Goal: Task Accomplishment & Management: Complete application form

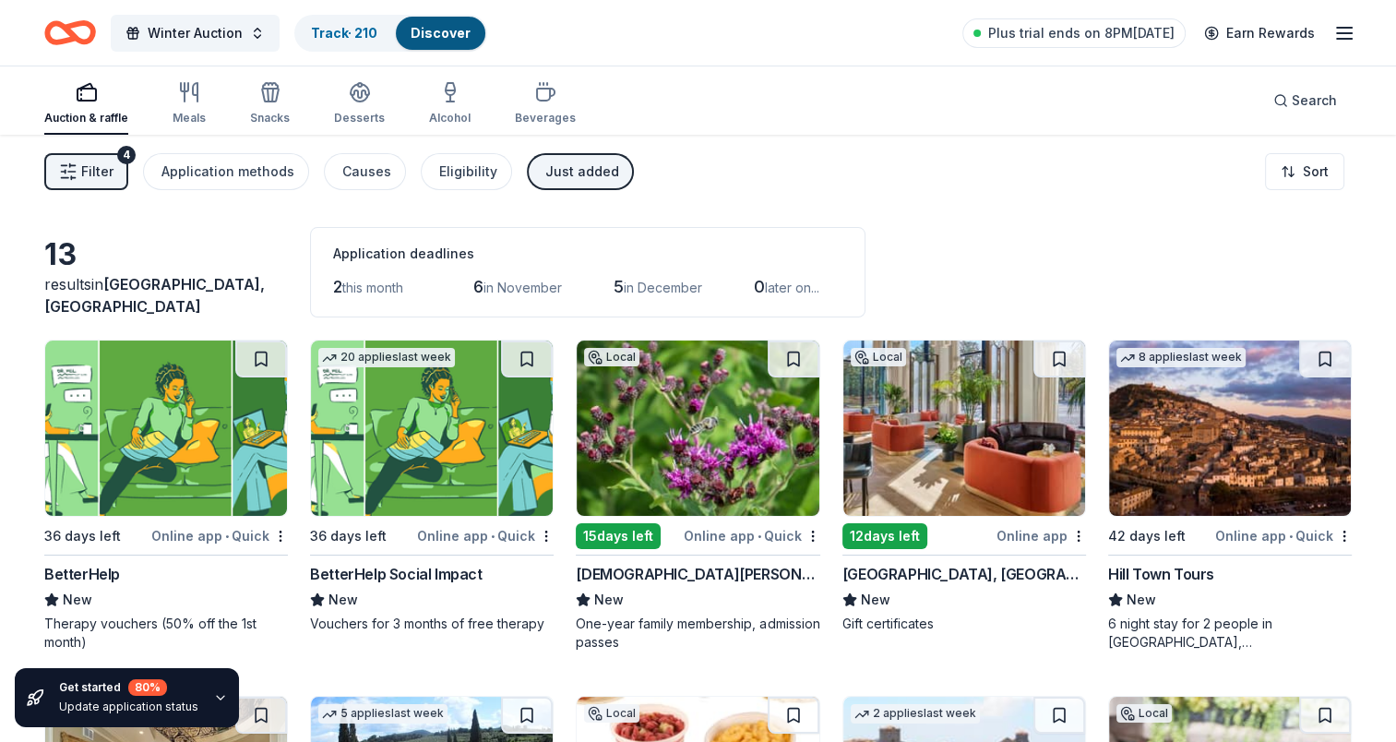
click at [1339, 28] on line "button" at bounding box center [1344, 28] width 15 height 0
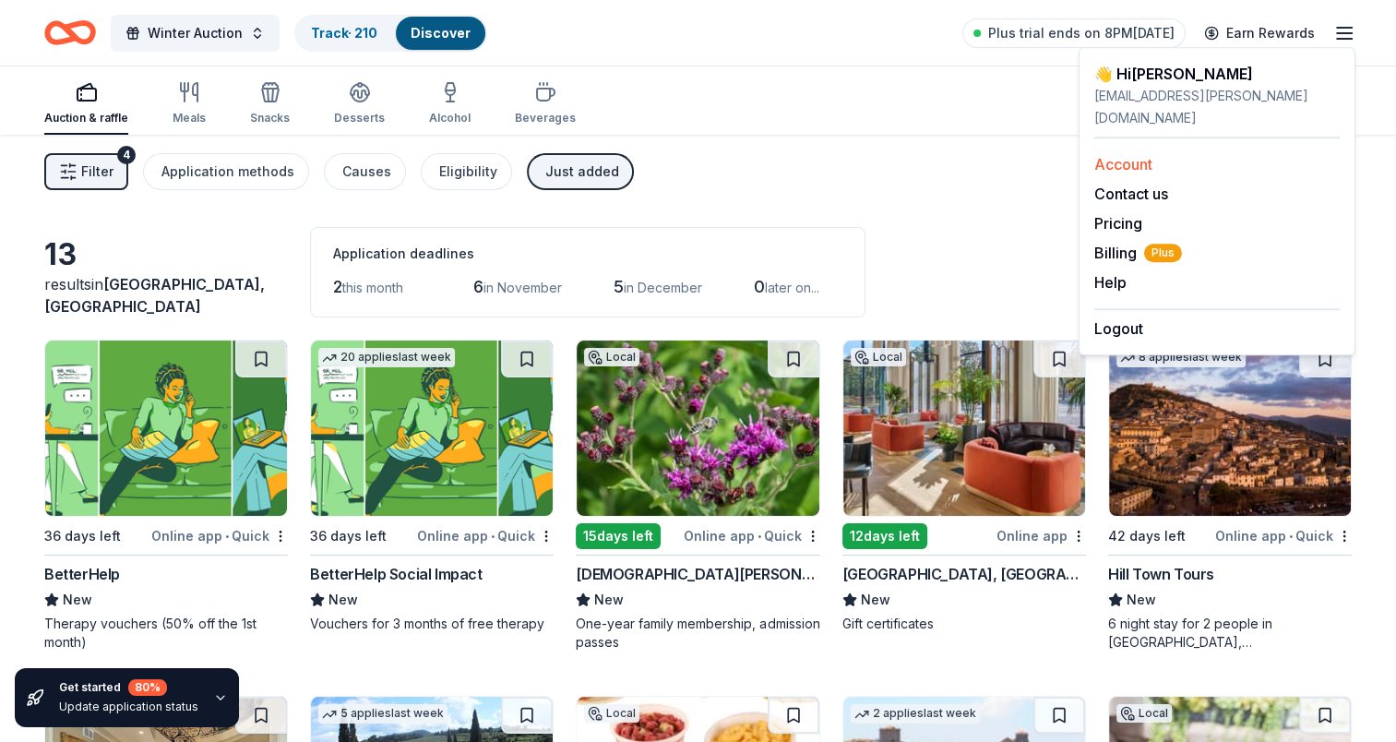
click at [1119, 155] on link "Account" at bounding box center [1124, 164] width 58 height 18
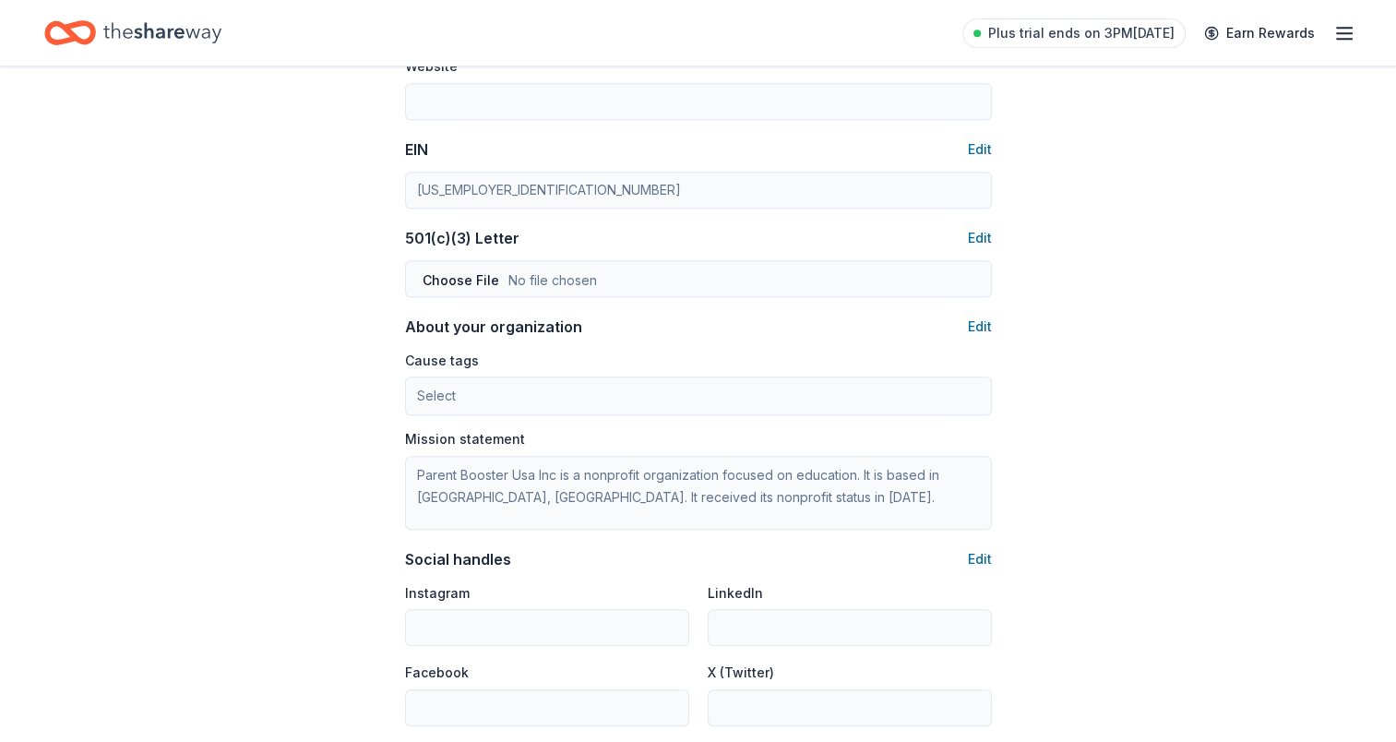
scroll to position [1013, 0]
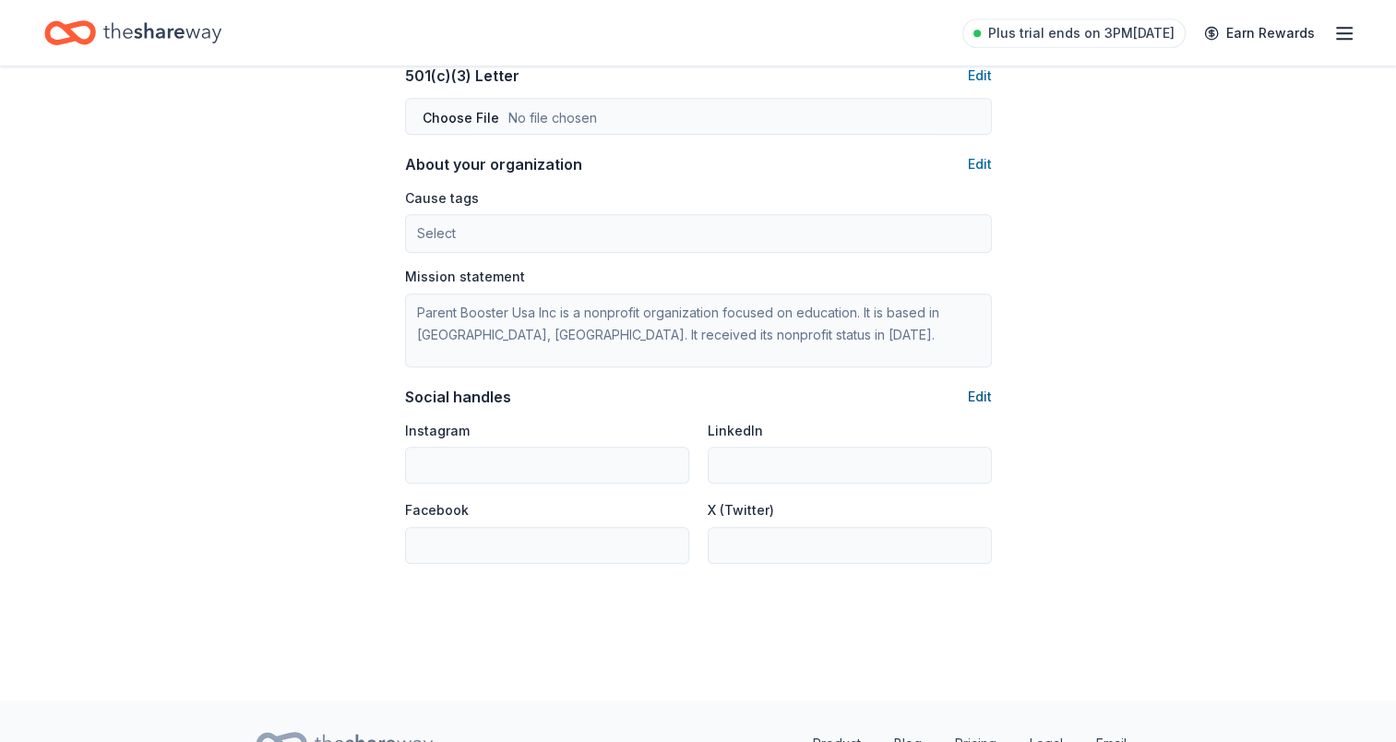
click at [983, 391] on button "Edit" at bounding box center [980, 397] width 24 height 22
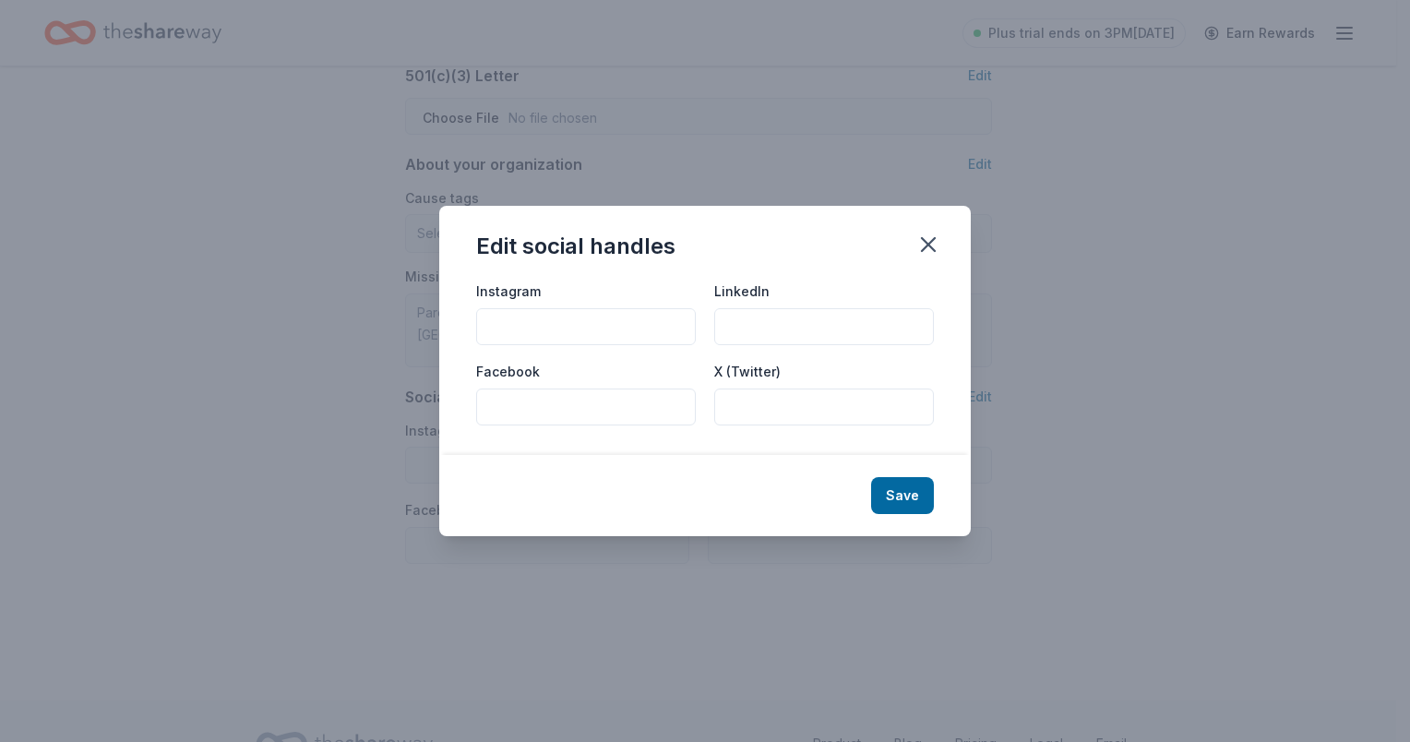
click at [535, 327] on input "Instagram" at bounding box center [586, 326] width 220 height 37
paste input "@FosterFalconBand"
type input "@FosterFalconBand"
click at [915, 501] on button "Save" at bounding box center [902, 495] width 63 height 37
type input "@FosterFalconBand"
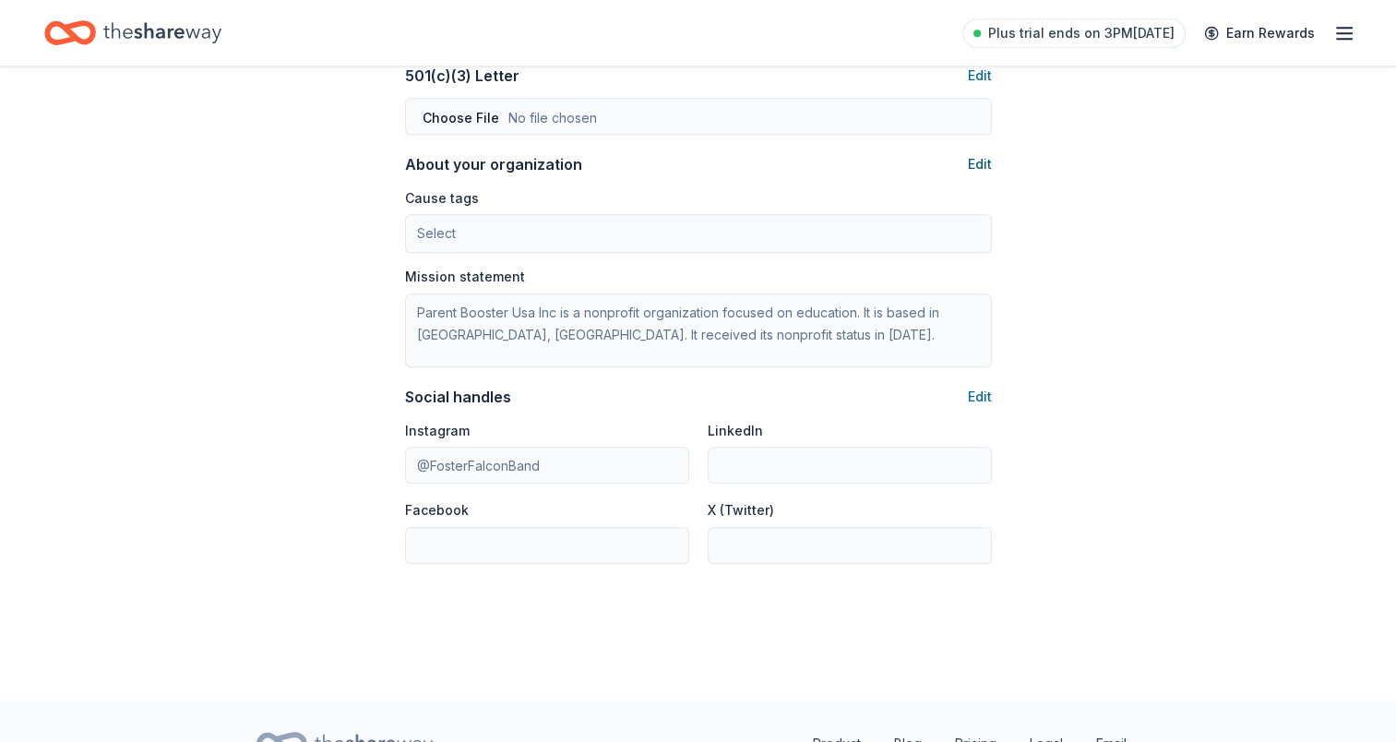
click at [987, 163] on button "Edit" at bounding box center [980, 164] width 24 height 22
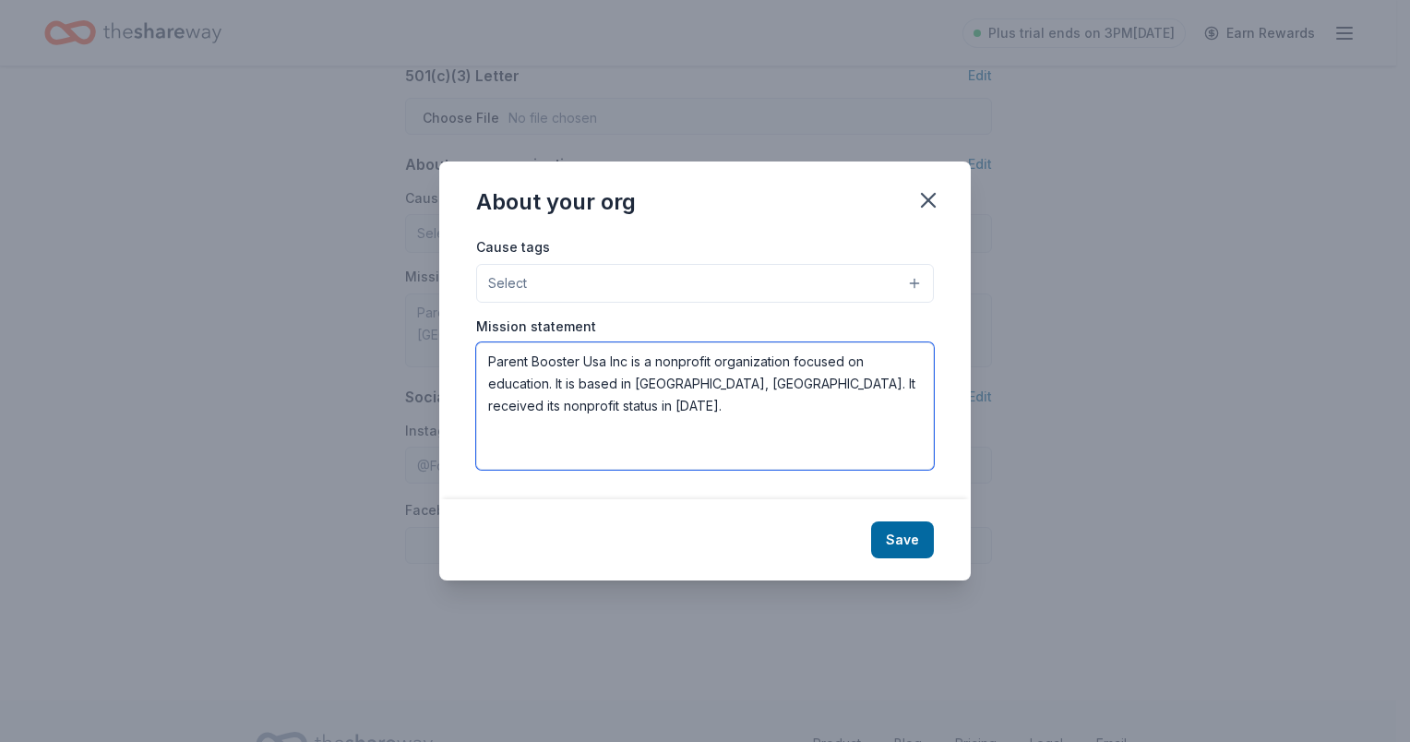
drag, startPoint x: 566, startPoint y: 407, endPoint x: 358, endPoint y: 317, distance: 226.1
click at [363, 319] on div "About your org Cause tags Select Mission statement Parent Booster Usa Inc is a …" at bounding box center [705, 371] width 1410 height 742
paste textarea "The [PERSON_NAME] & [PERSON_NAME] Band Booster Club is a 501(c)(3) non-profit o…"
type textarea "The [PERSON_NAME] & [PERSON_NAME] Band Booster Club is a 501(c)(3) non-profit o…"
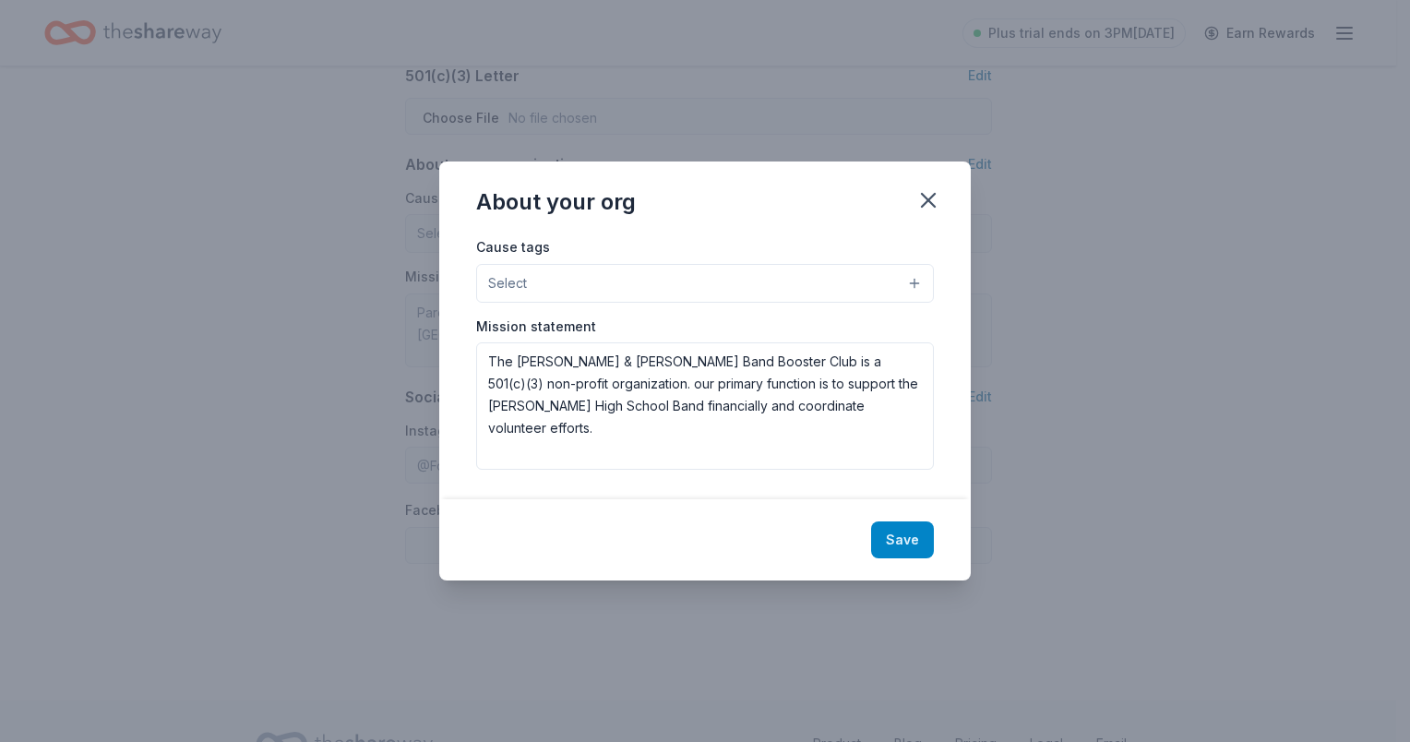
click at [904, 535] on button "Save" at bounding box center [902, 539] width 63 height 37
type textarea "The [PERSON_NAME] & [PERSON_NAME] Band Booster Club is a 501(c)(3) non-profit o…"
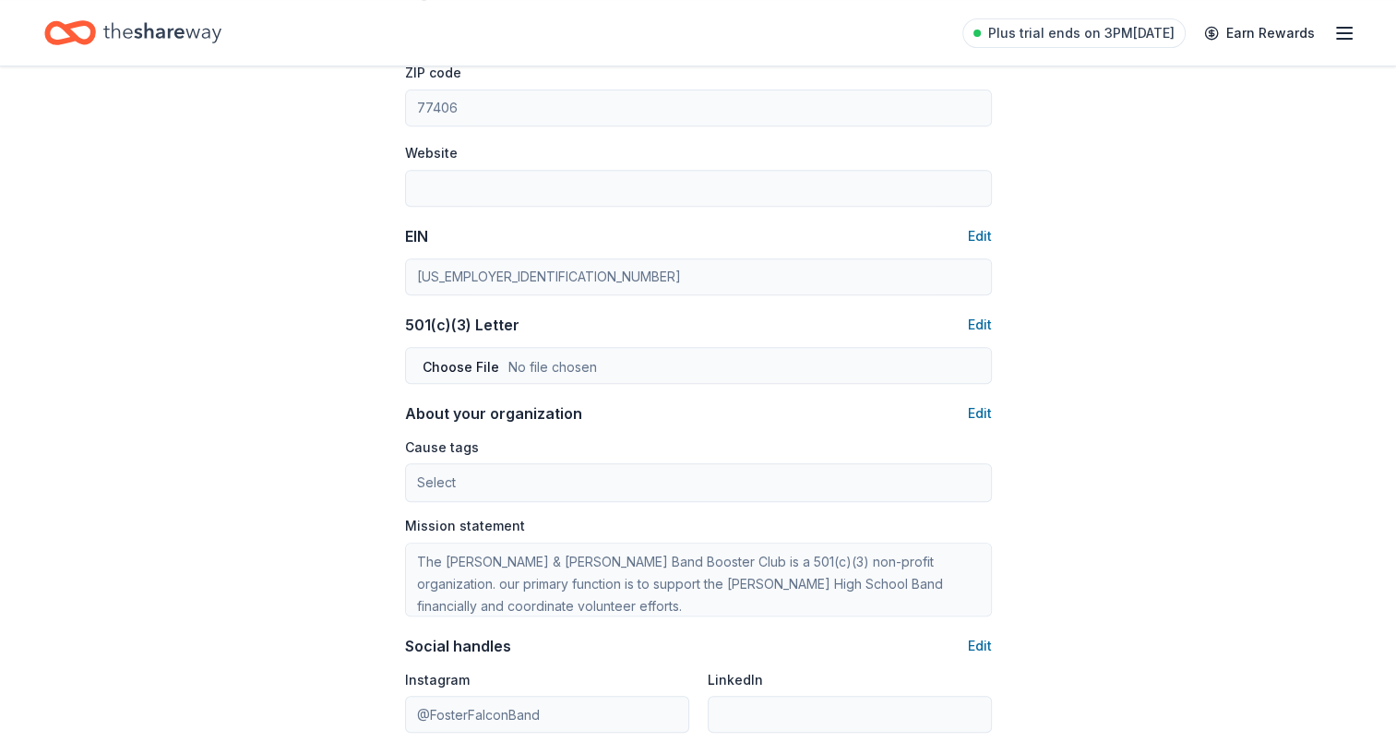
scroll to position [736, 0]
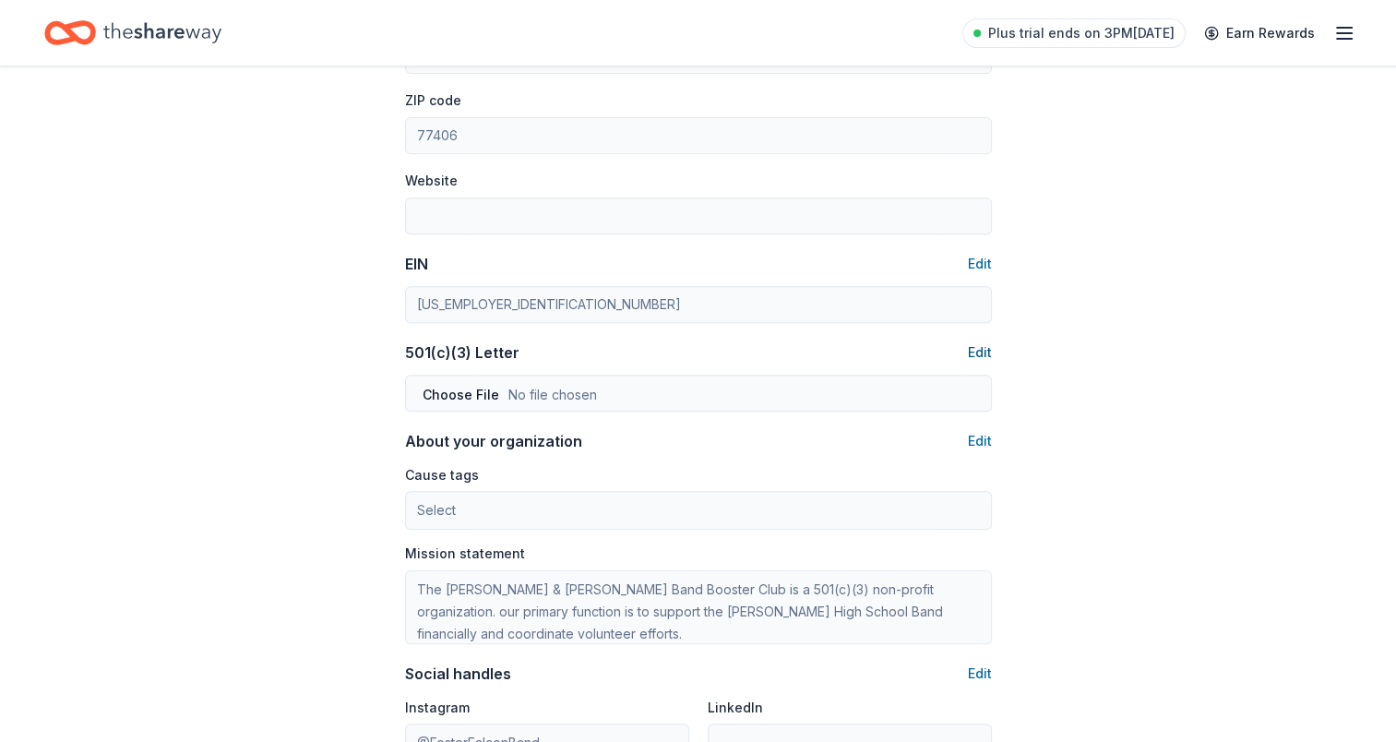
click at [977, 343] on button "Edit" at bounding box center [980, 352] width 24 height 22
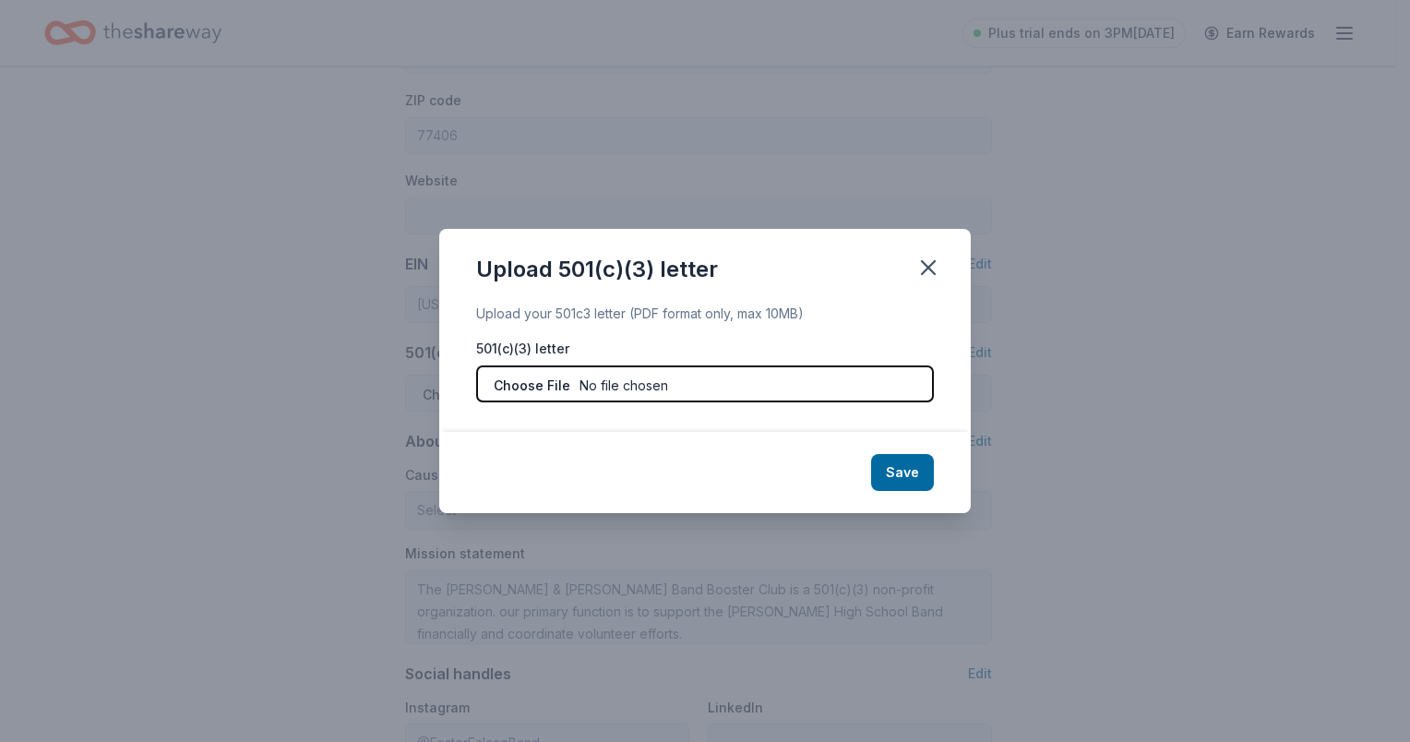
click at [567, 377] on input "file" at bounding box center [705, 383] width 458 height 37
type input "C:\fakepath\John Randolph Foster Band Parents Inc_10083180_Certificate_2025.pdf"
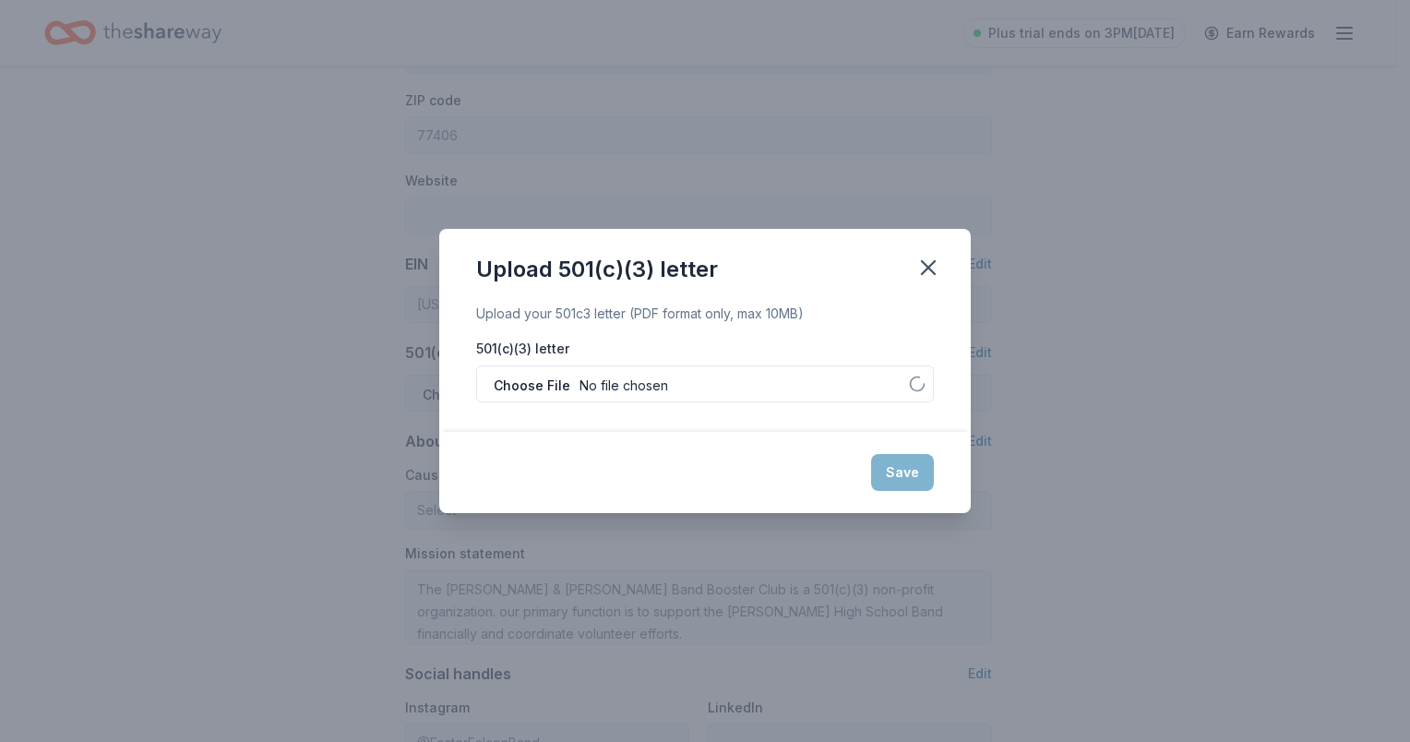
click at [885, 468] on div "Save" at bounding box center [705, 472] width 532 height 81
click at [892, 471] on button "Save" at bounding box center [902, 472] width 63 height 37
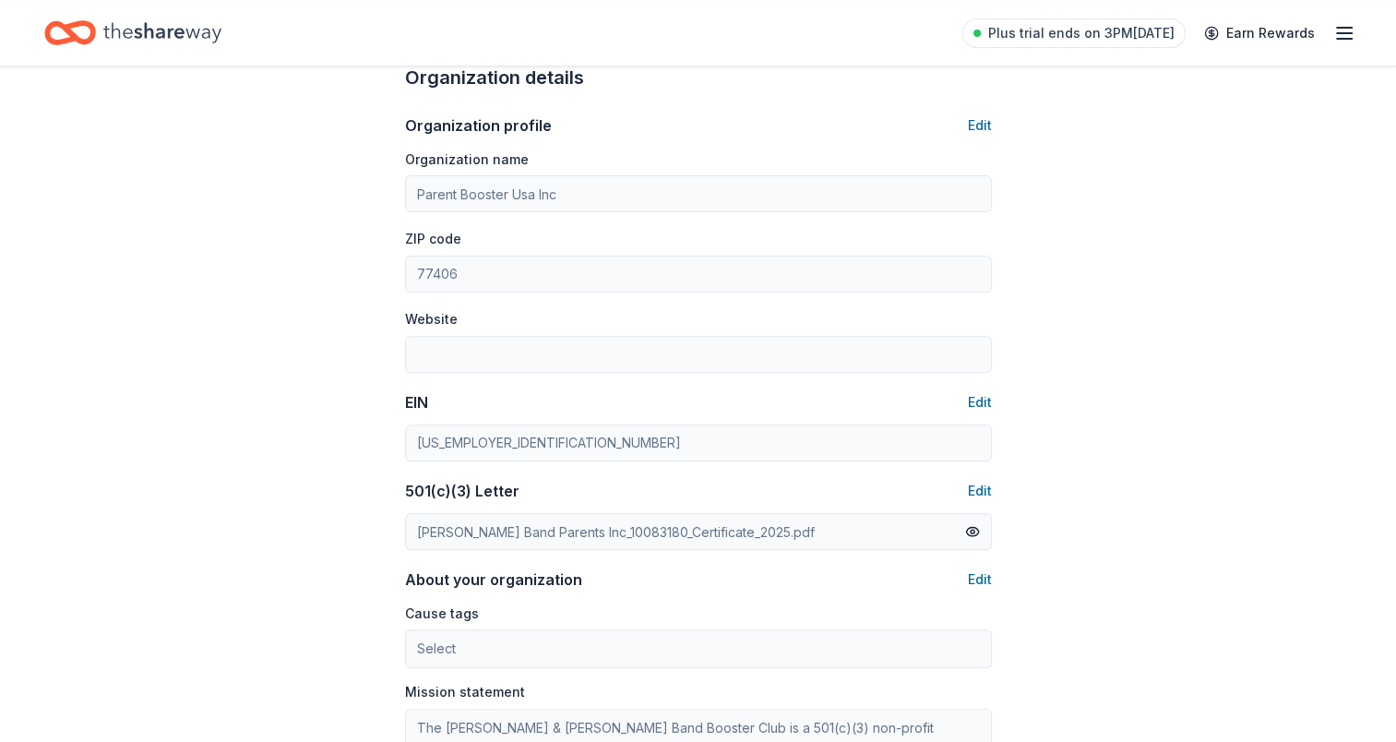
scroll to position [552, 0]
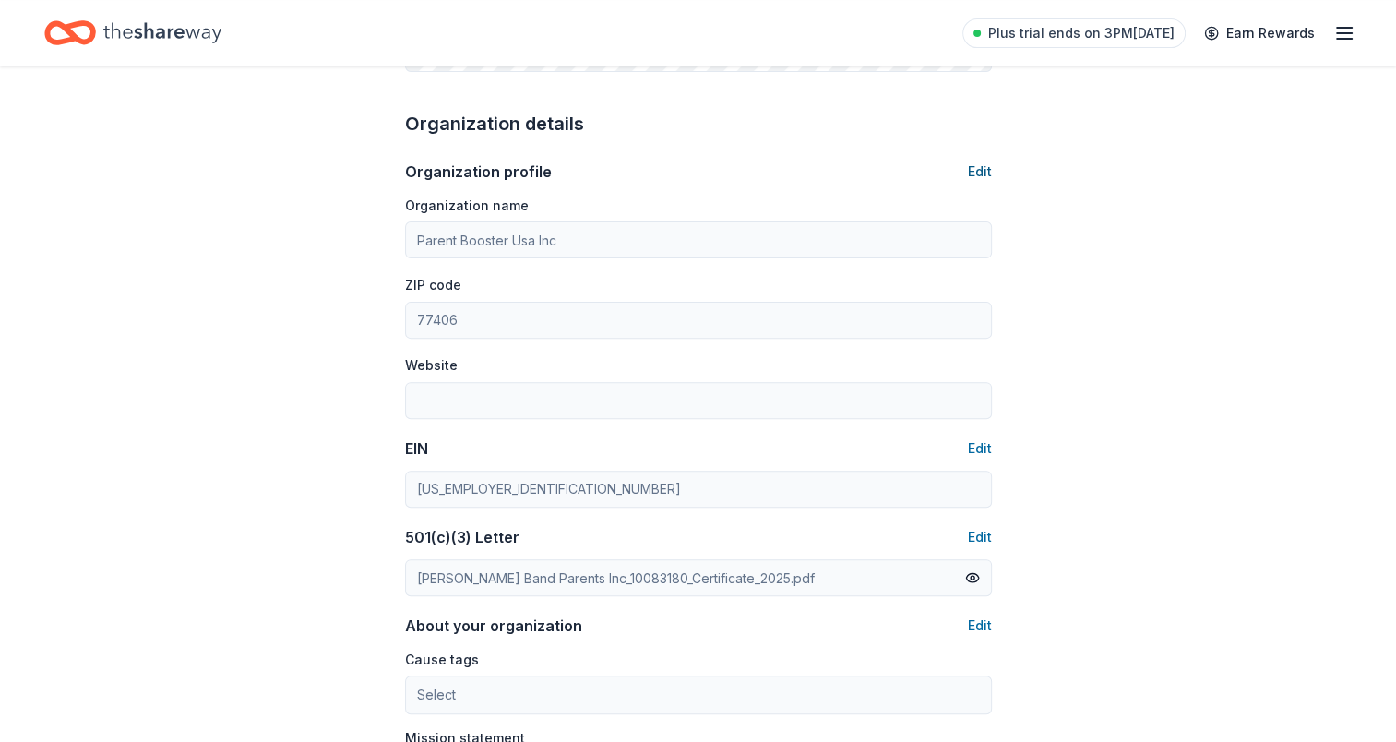
click at [984, 166] on button "Edit" at bounding box center [980, 172] width 24 height 22
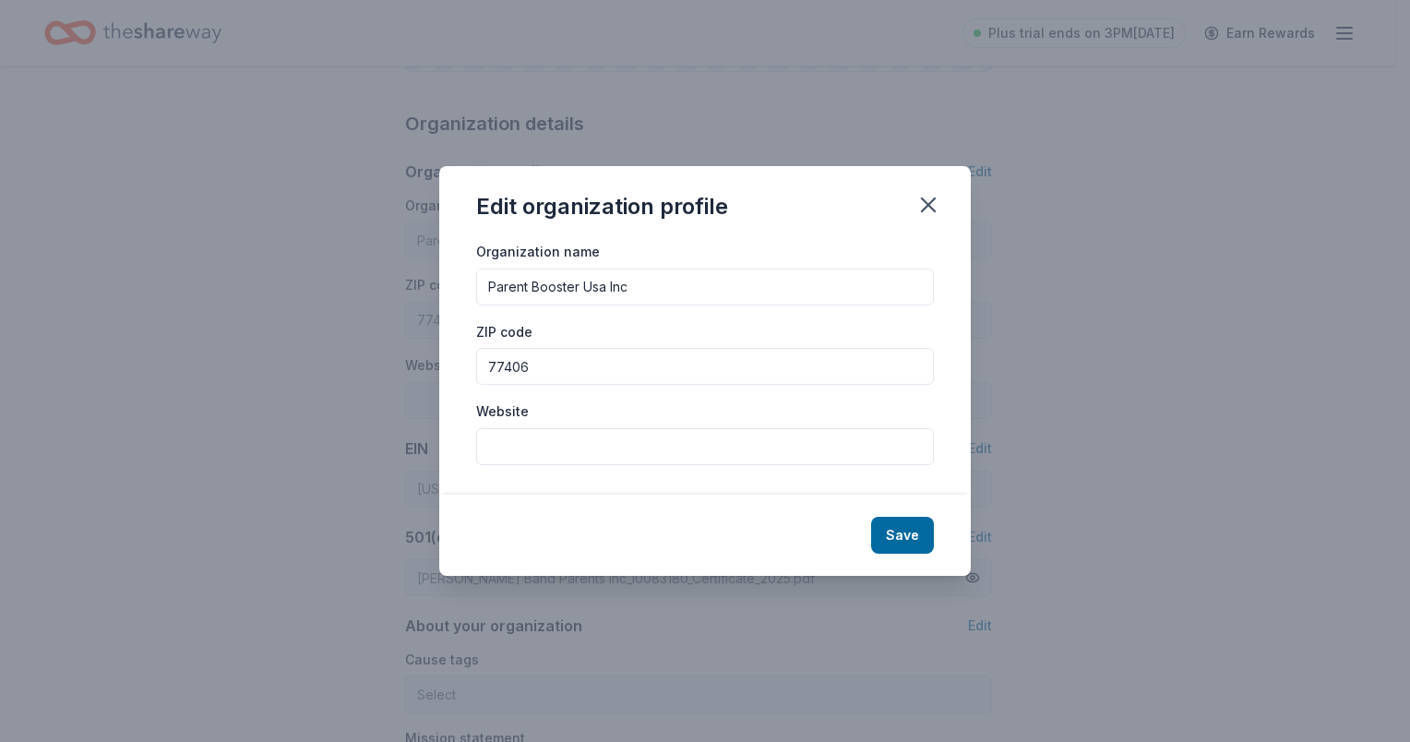
click at [535, 451] on input "Website" at bounding box center [705, 446] width 458 height 37
paste input "www.fosterfalconband.com"
type input "[DOMAIN_NAME]"
click at [903, 533] on button "Save" at bounding box center [902, 535] width 63 height 37
type input "[DOMAIN_NAME]"
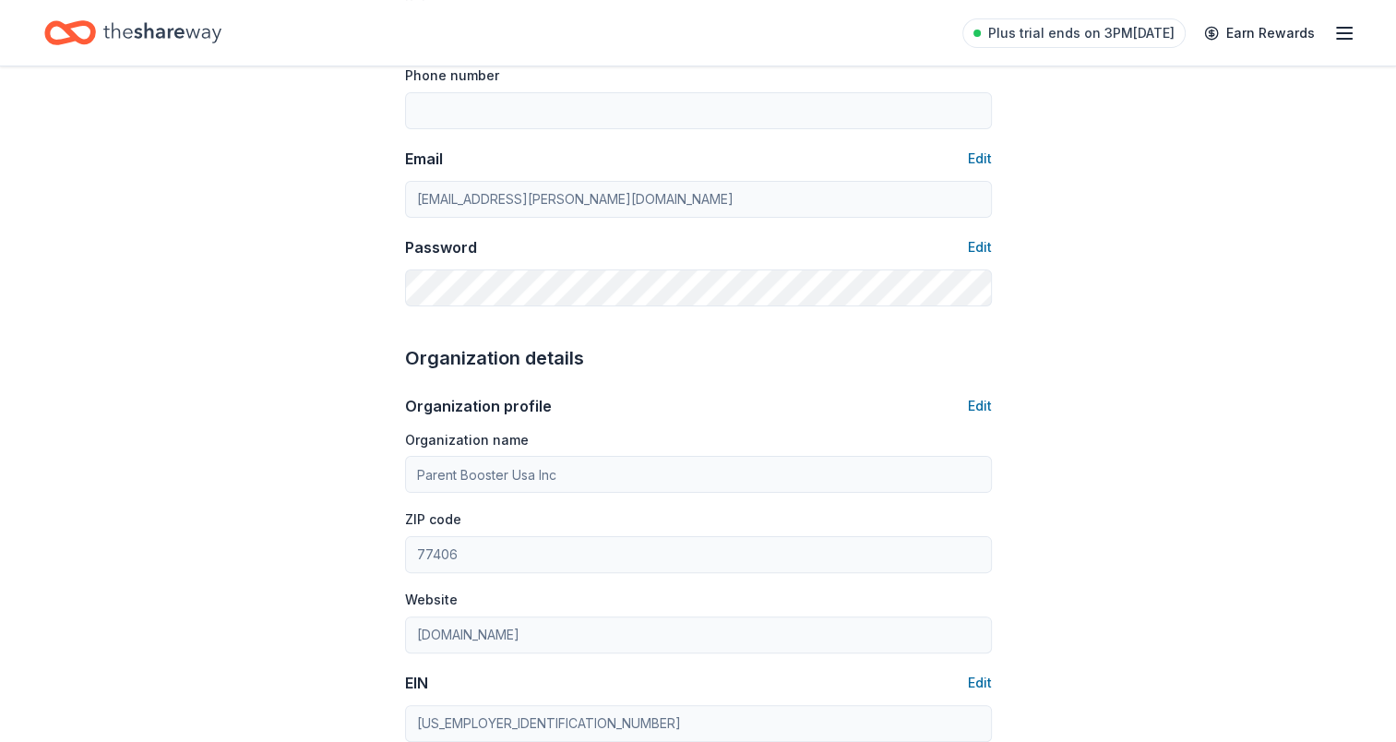
scroll to position [275, 0]
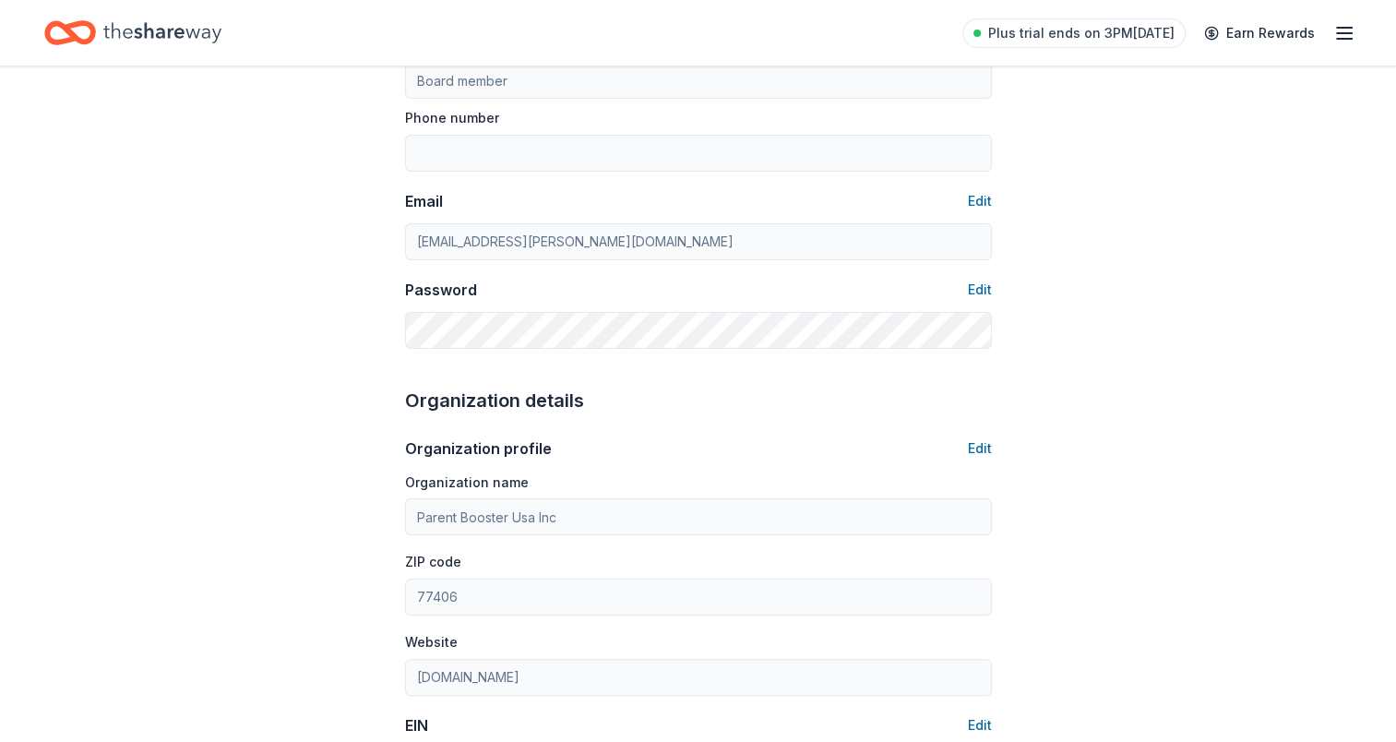
drag, startPoint x: 370, startPoint y: 386, endPoint x: 408, endPoint y: 388, distance: 37.9
click at [370, 386] on div "Account About me Profile Edit First name Thao Last name Powell Role Board membe…" at bounding box center [698, 614] width 1396 height 1647
click at [979, 442] on button "Edit" at bounding box center [980, 448] width 24 height 22
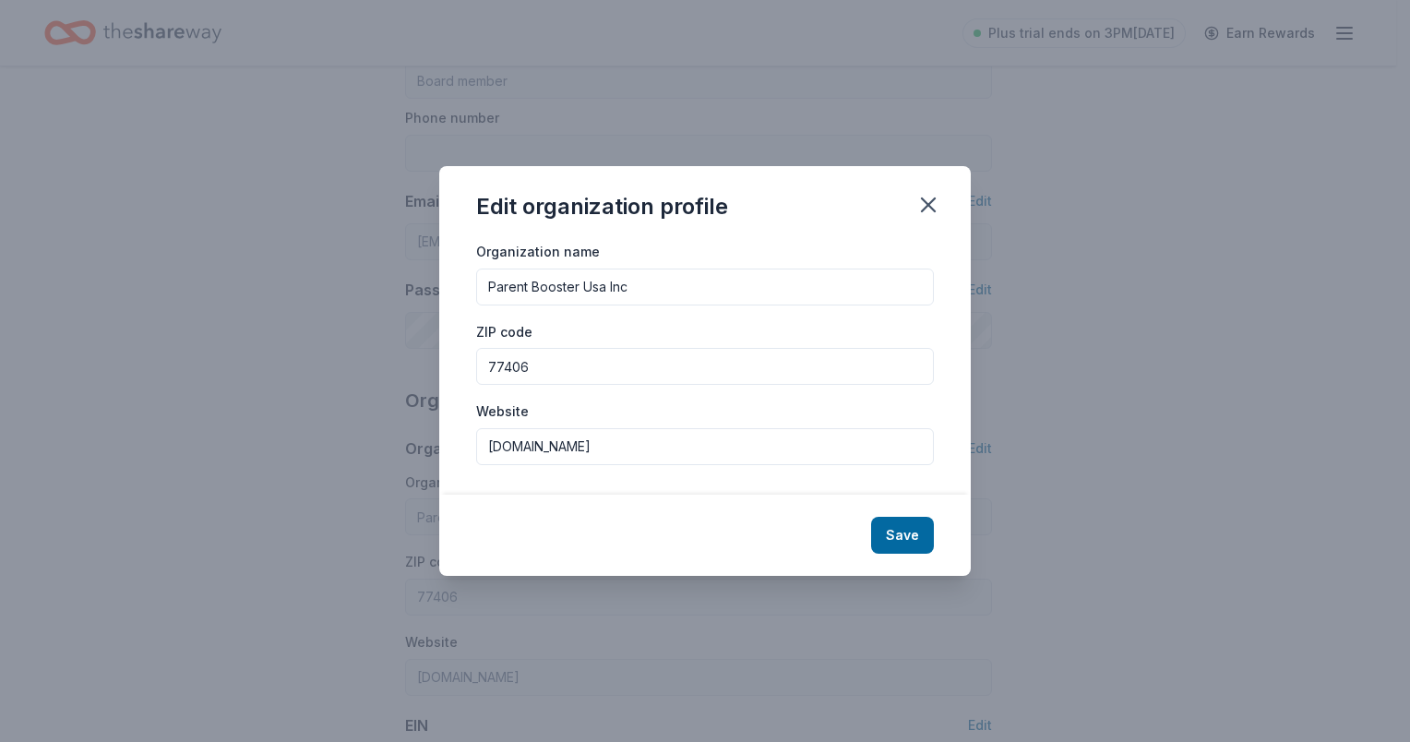
drag, startPoint x: 672, startPoint y: 285, endPoint x: 381, endPoint y: 292, distance: 290.8
click at [381, 289] on div "Edit organization profile Organization name Parent Booster Usa Inc ZIP code 774…" at bounding box center [705, 371] width 1410 height 742
paste input "The [PERSON_NAME] & [PERSON_NAME] Band Booster Club"
type input "The [PERSON_NAME] & [PERSON_NAME] Band Booster Club"
drag, startPoint x: 907, startPoint y: 532, endPoint x: 664, endPoint y: 480, distance: 248.2
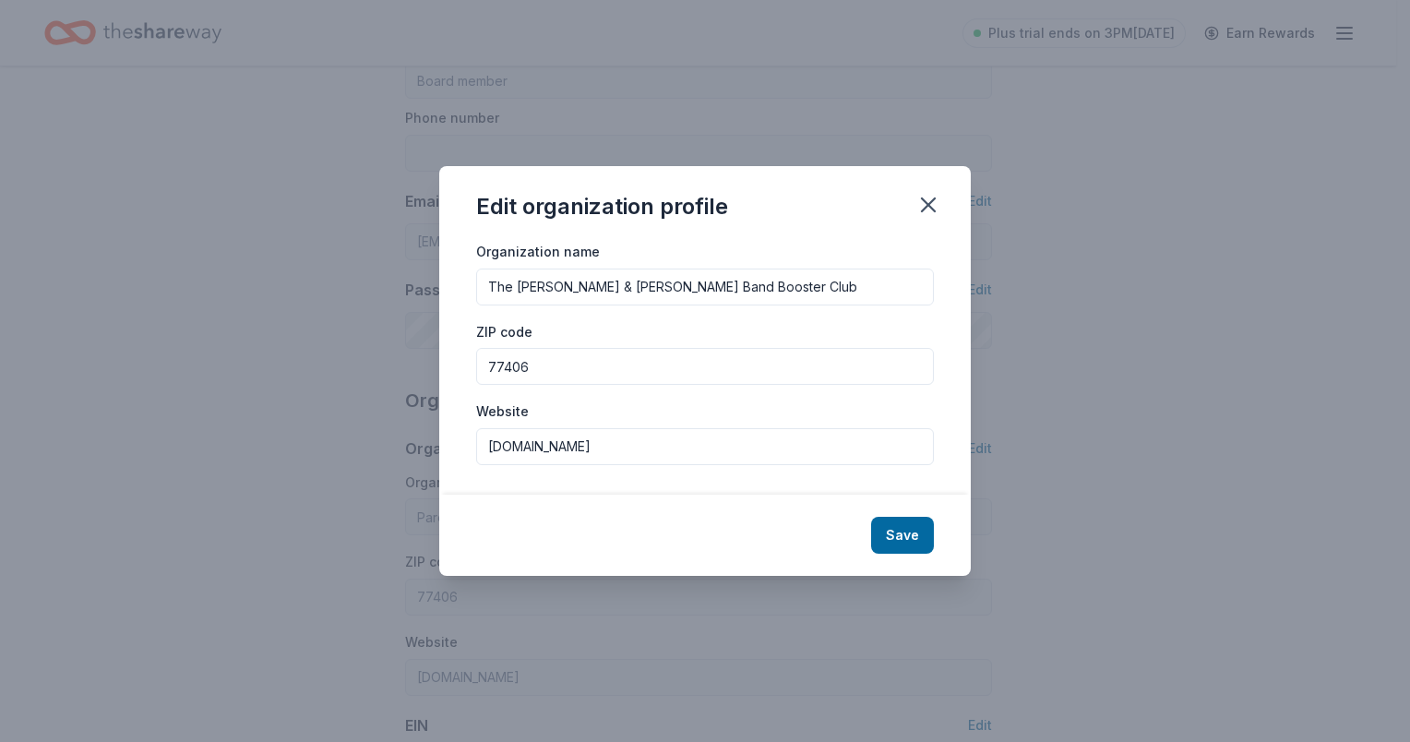
click at [907, 535] on button "Save" at bounding box center [902, 535] width 63 height 37
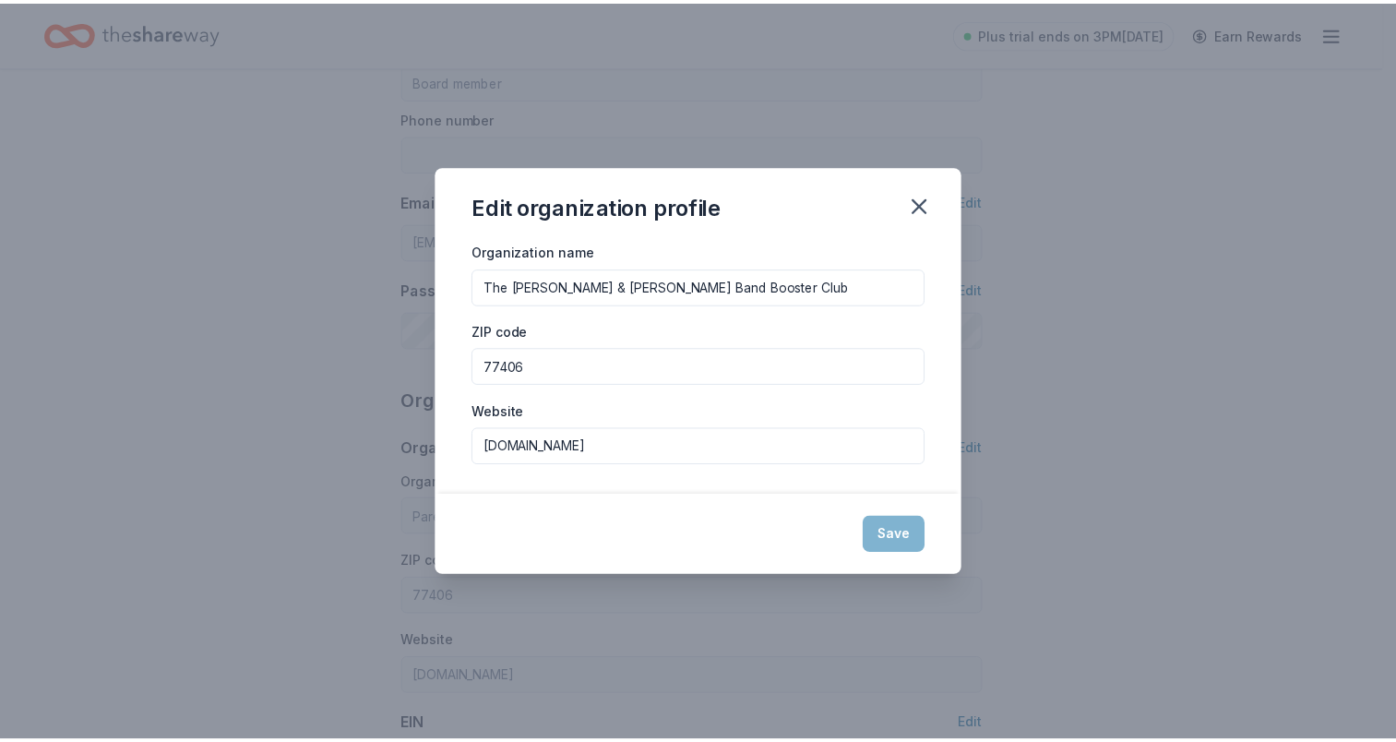
type input "The [PERSON_NAME] & [PERSON_NAME] Band Booster Club"
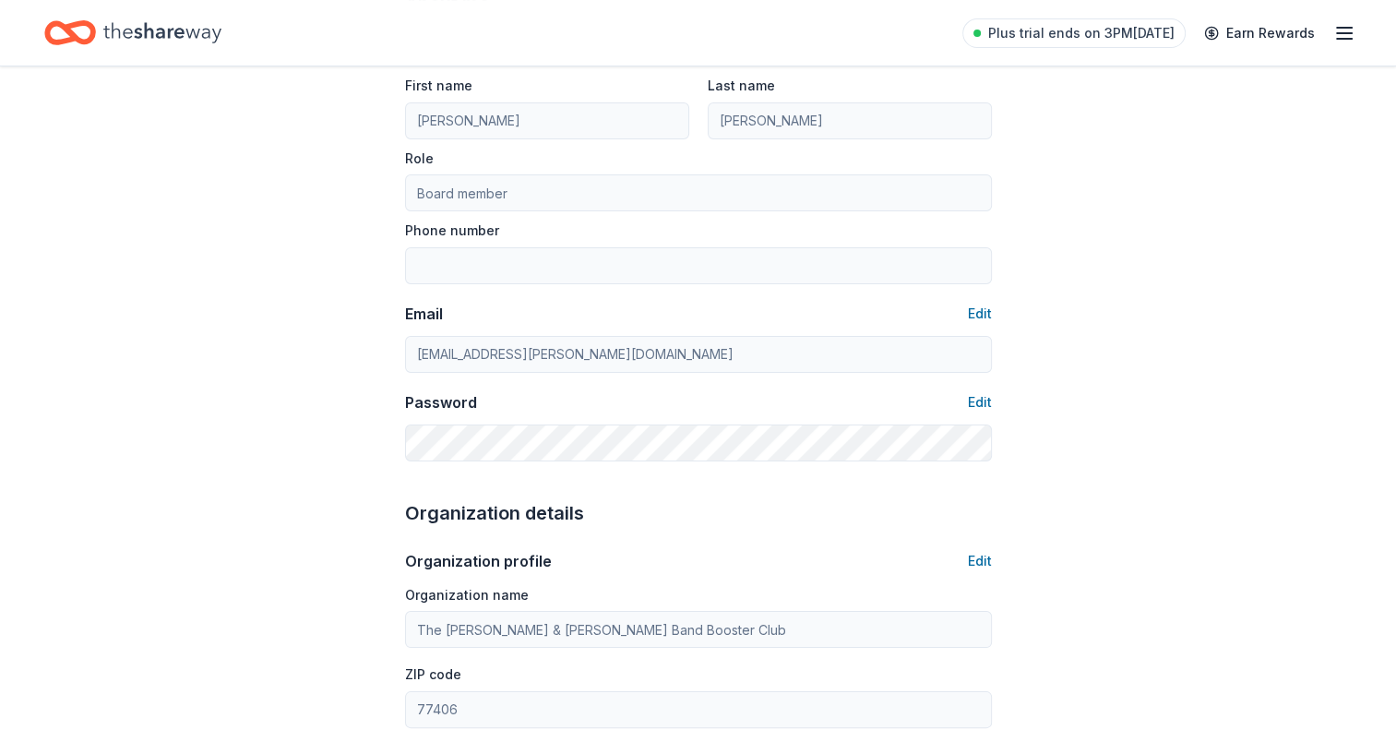
scroll to position [90, 0]
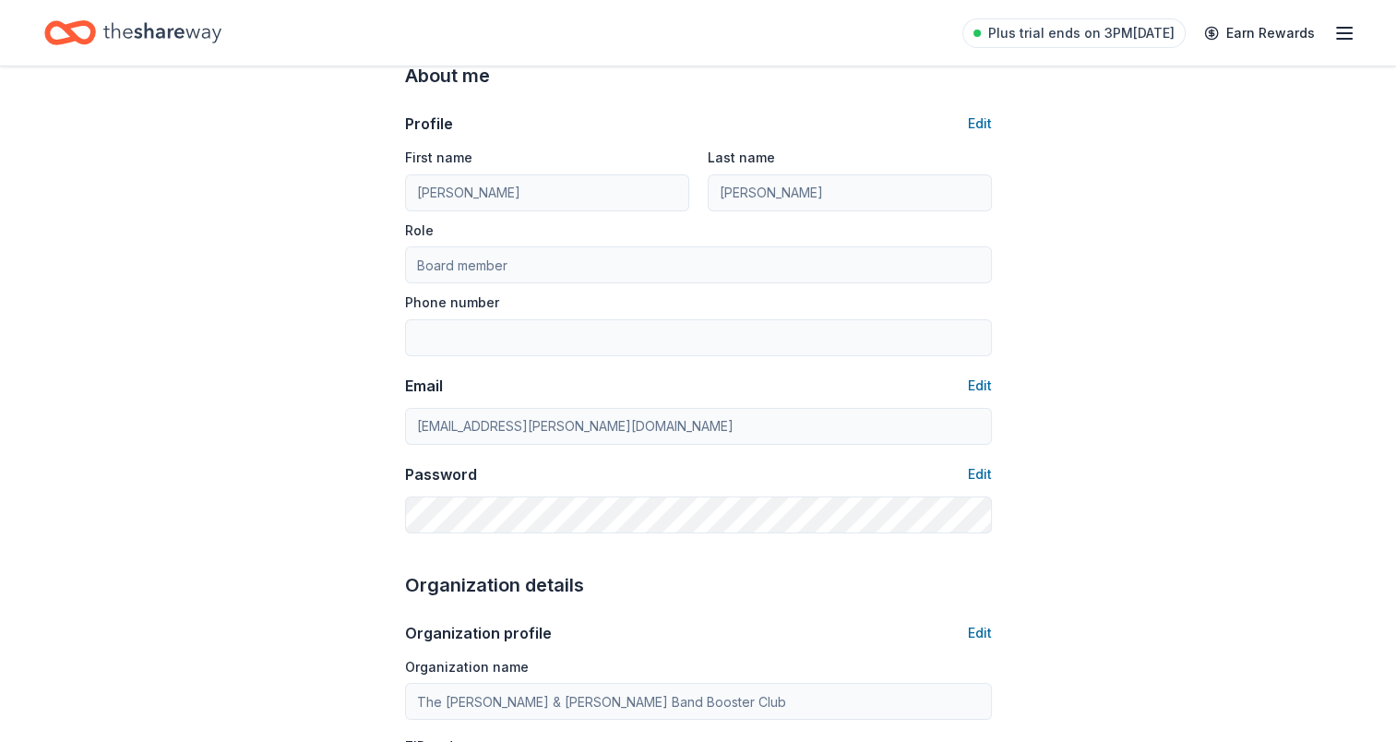
click at [71, 25] on icon "Home" at bounding box center [79, 32] width 29 height 18
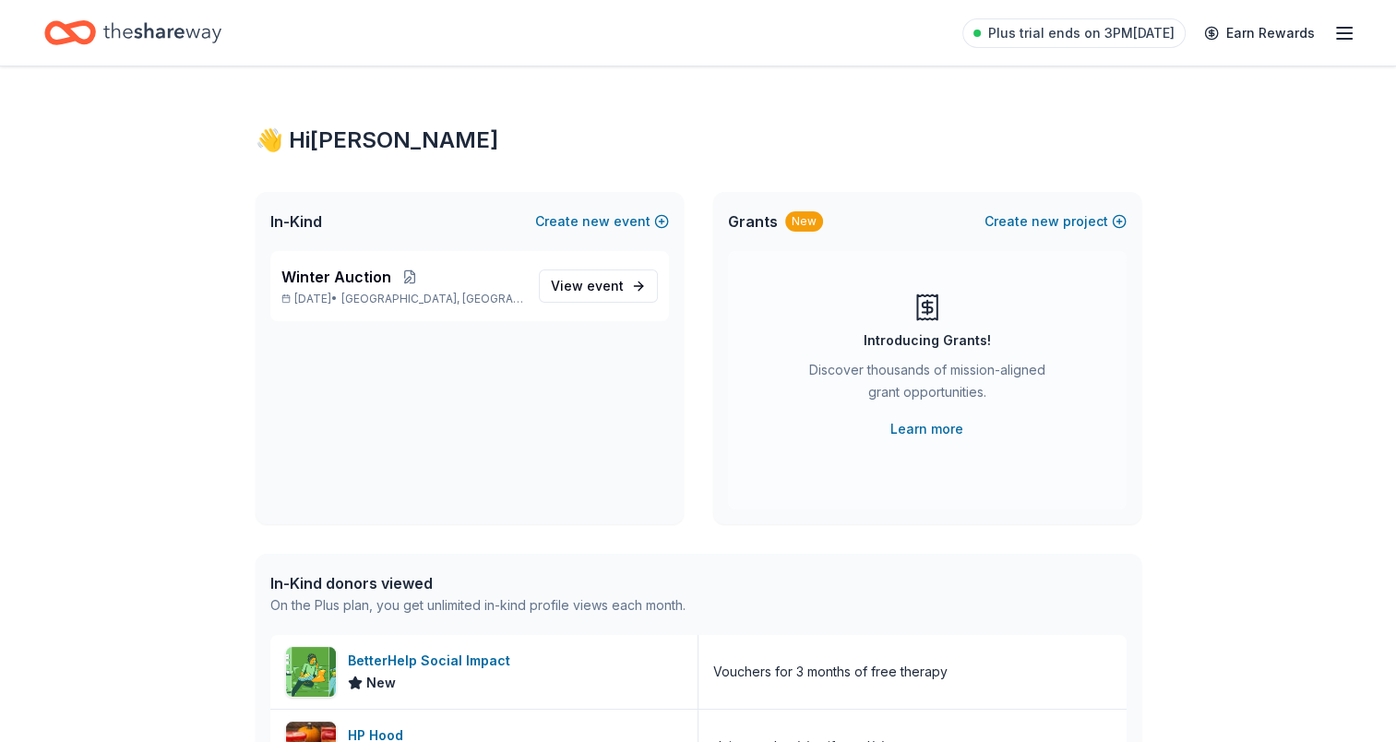
click at [1347, 29] on icon "button" at bounding box center [1345, 33] width 22 height 22
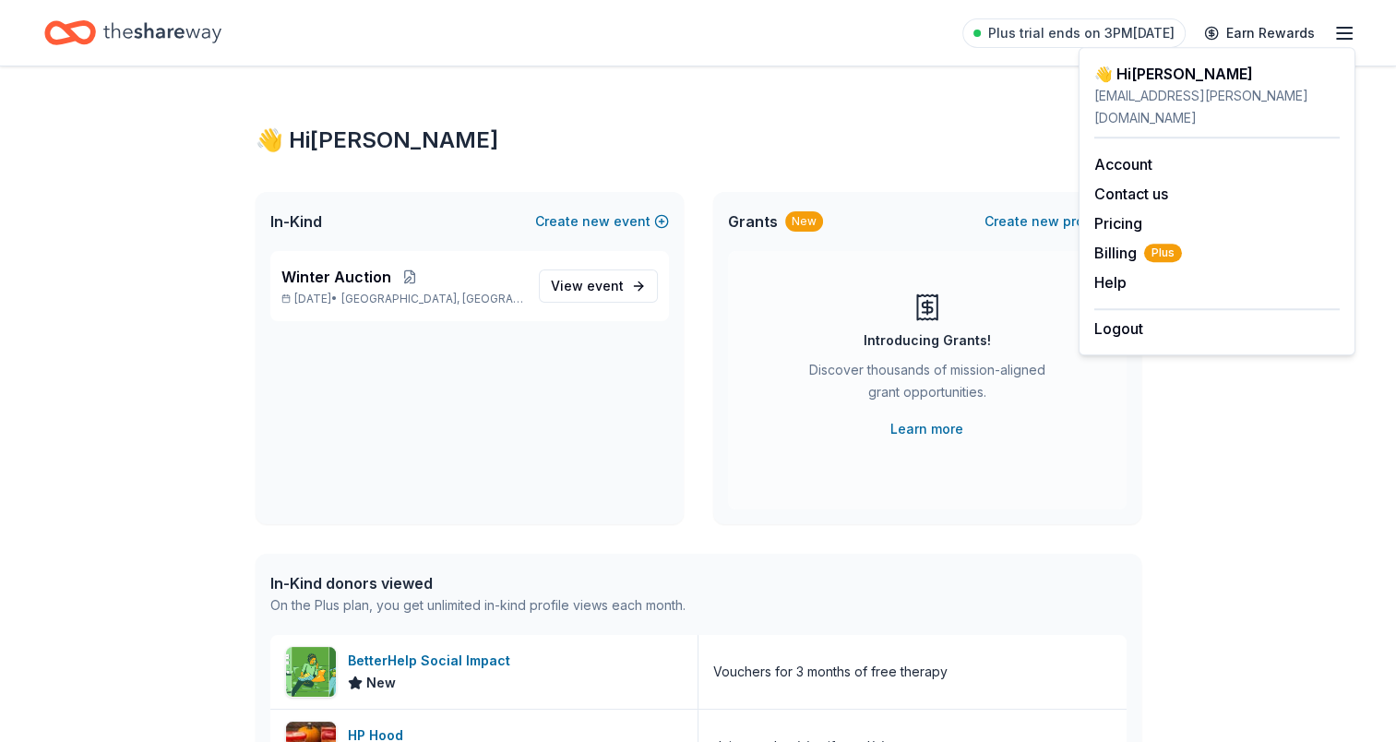
click at [249, 99] on div "👋 Hi Thao In-Kind Create new event Winter Auction Dec 11, 2025 • Richmond, TX V…" at bounding box center [698, 710] width 945 height 1288
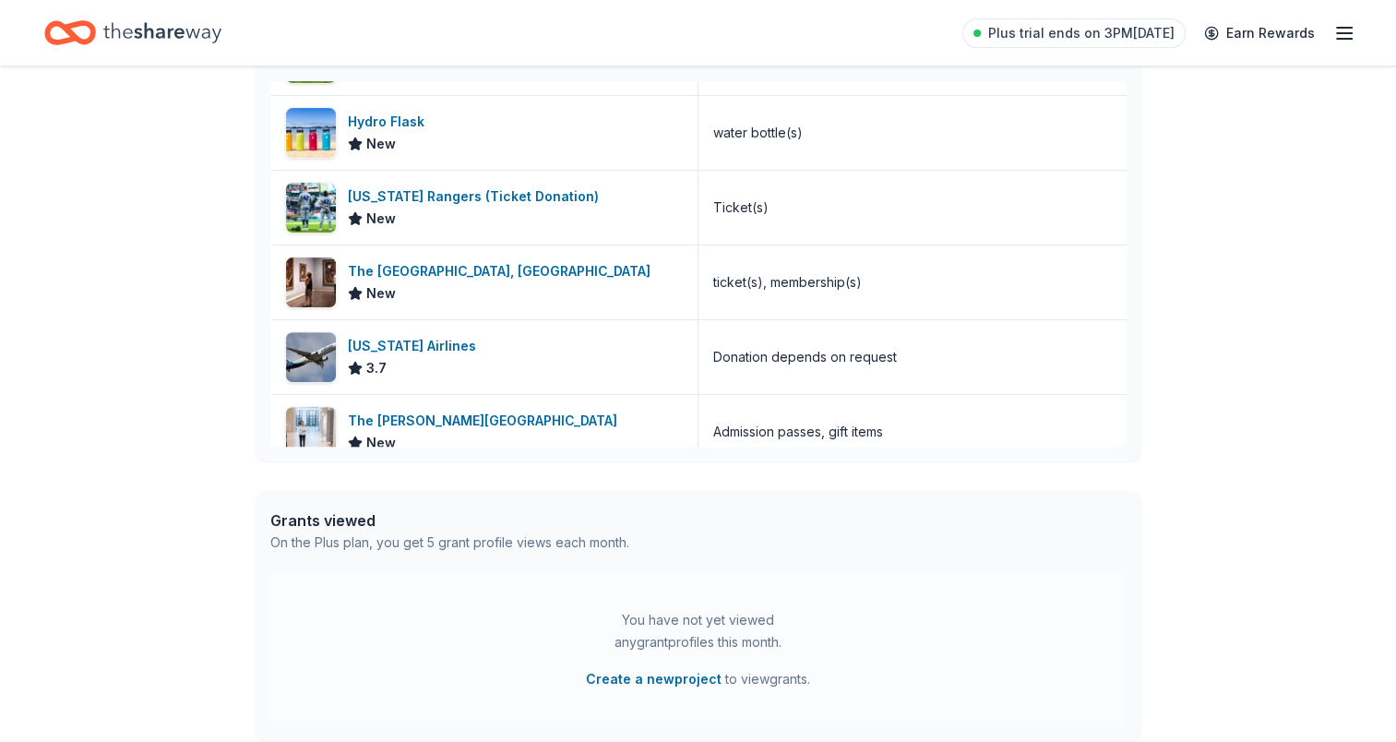
scroll to position [1200, 0]
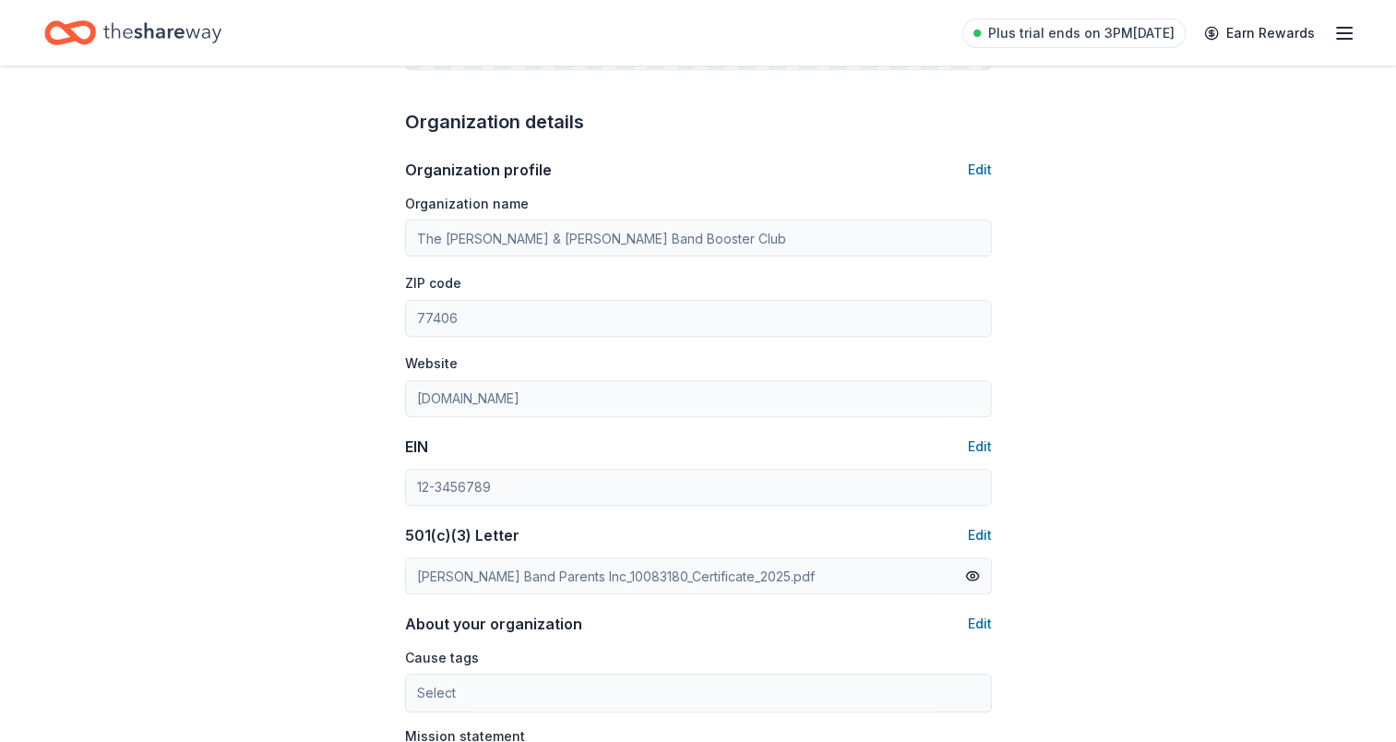
scroll to position [90, 0]
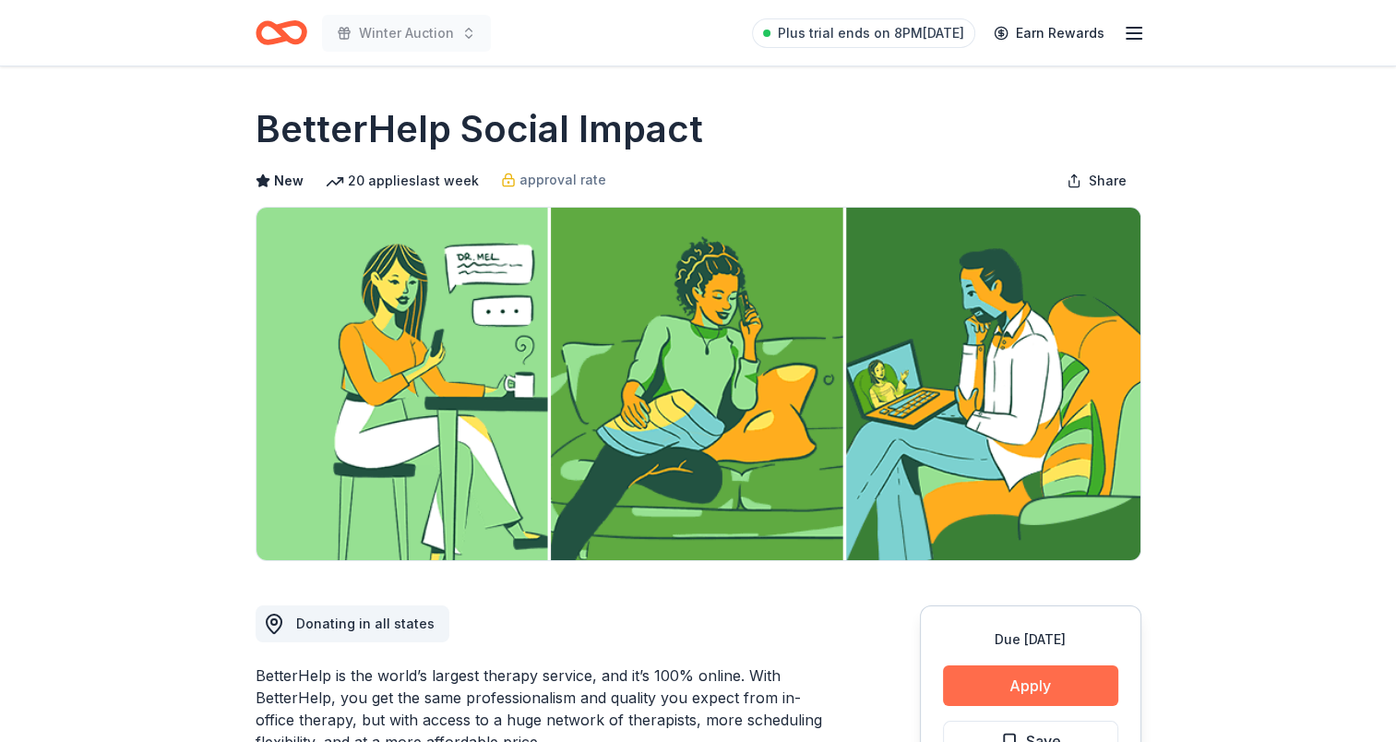
click at [1040, 680] on button "Apply" at bounding box center [1030, 685] width 175 height 41
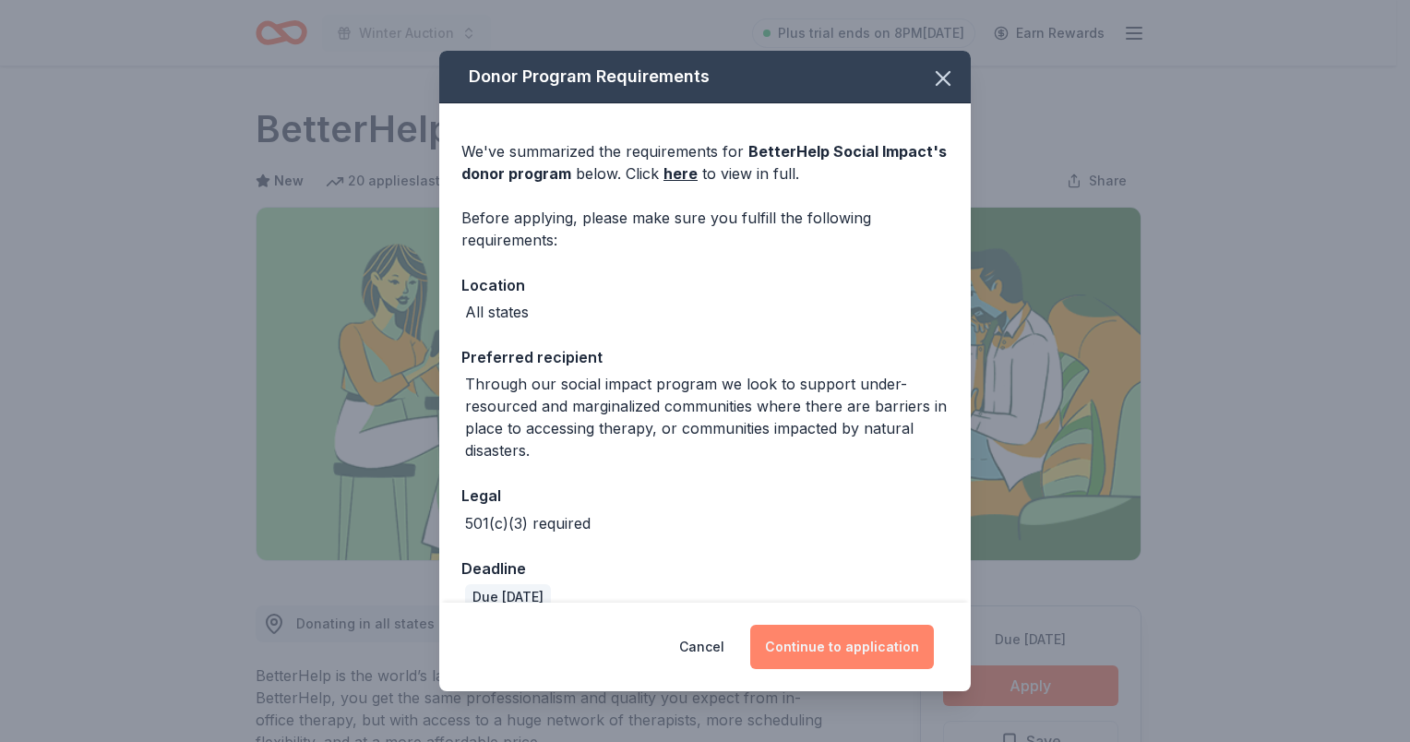
click at [851, 629] on button "Continue to application" at bounding box center [842, 647] width 184 height 44
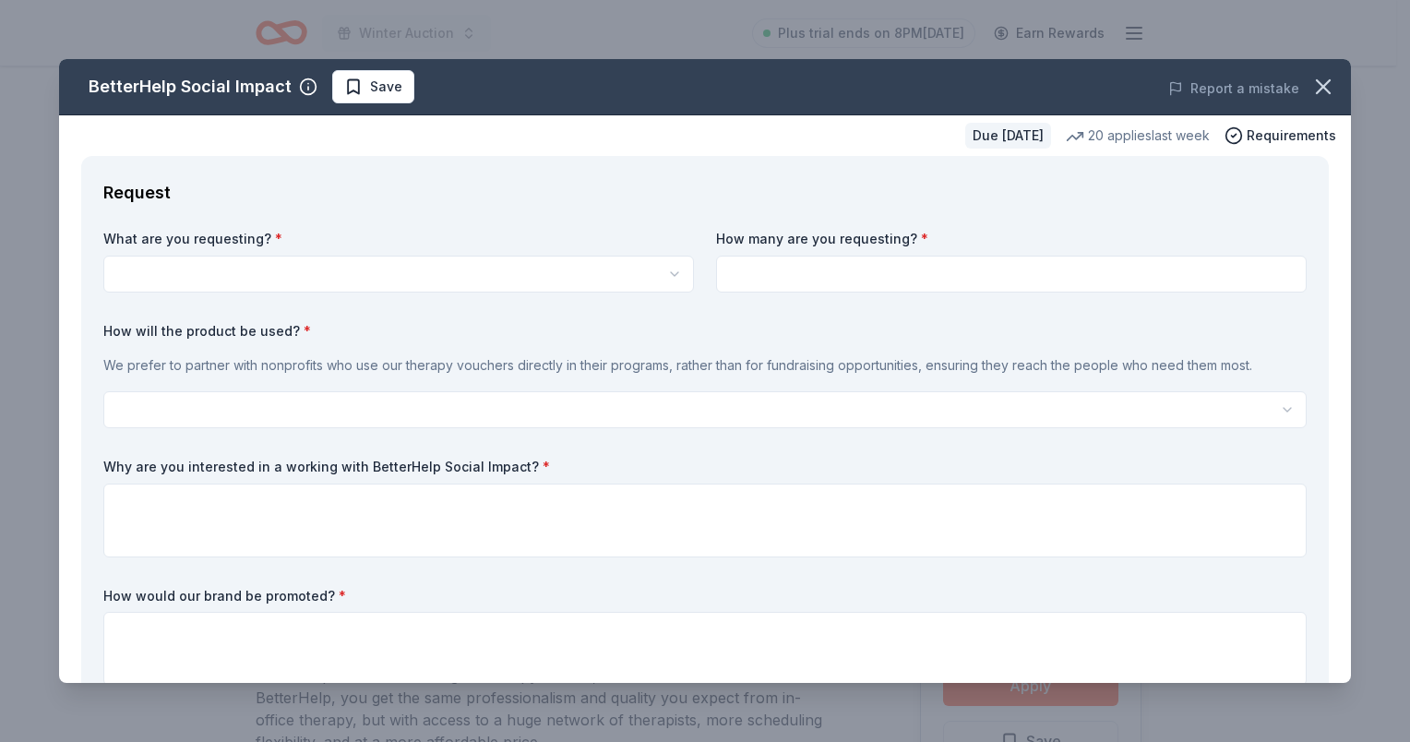
click at [228, 281] on html "Winter Auction Plus trial ends on 8PM, 10/17 Earn Rewards Due in 36 days Share …" at bounding box center [705, 371] width 1410 height 742
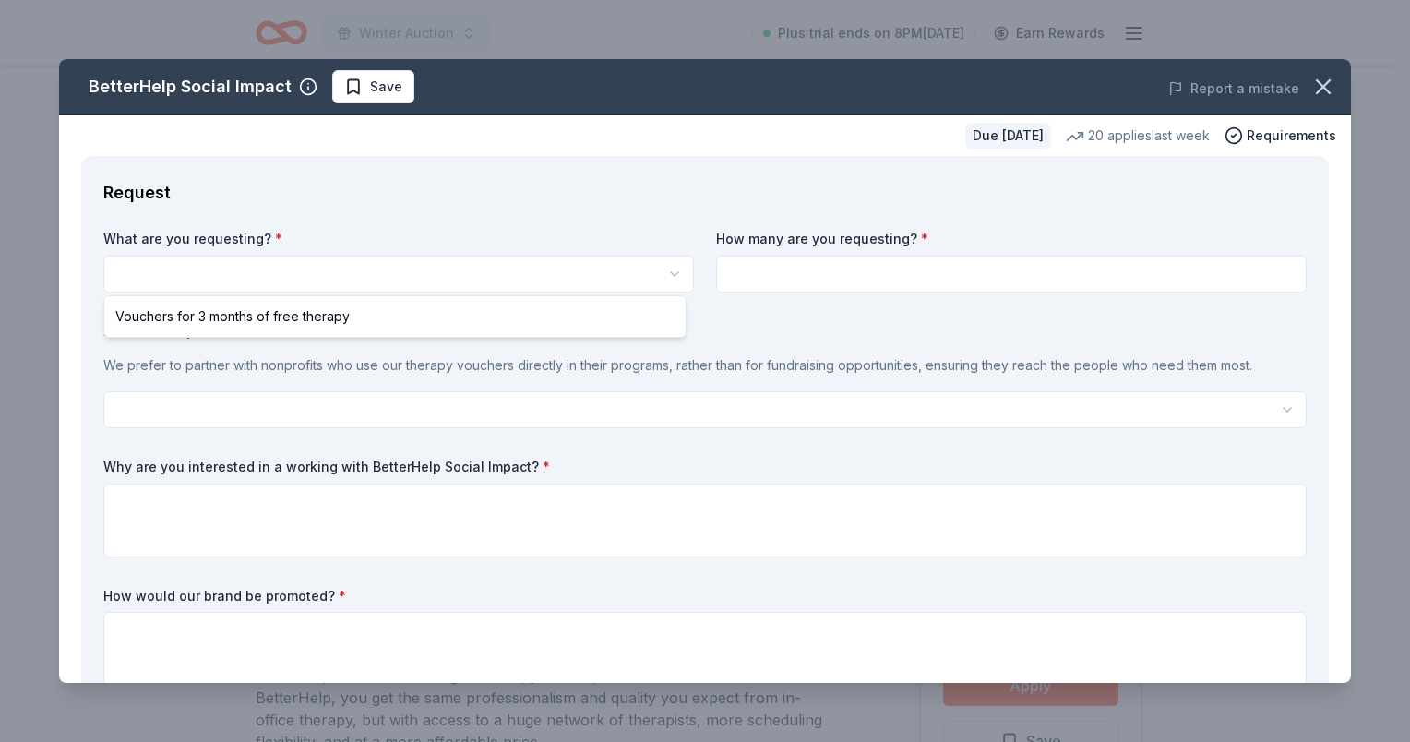
select select "Vouchers for 3 months of free therapy"
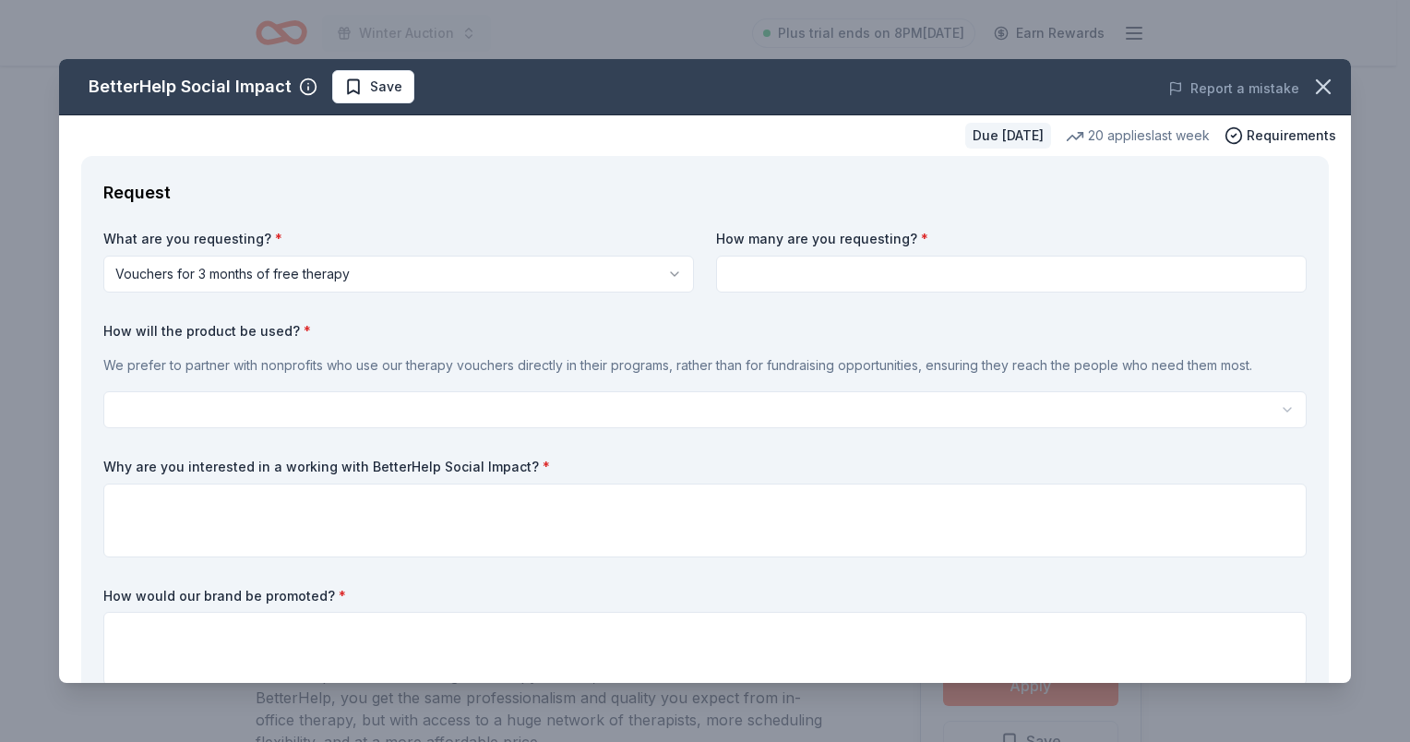
click at [185, 409] on html "Winter Auction Plus trial ends on 8PM, 10/17 Earn Rewards Due in 36 days Share …" at bounding box center [705, 371] width 1410 height 742
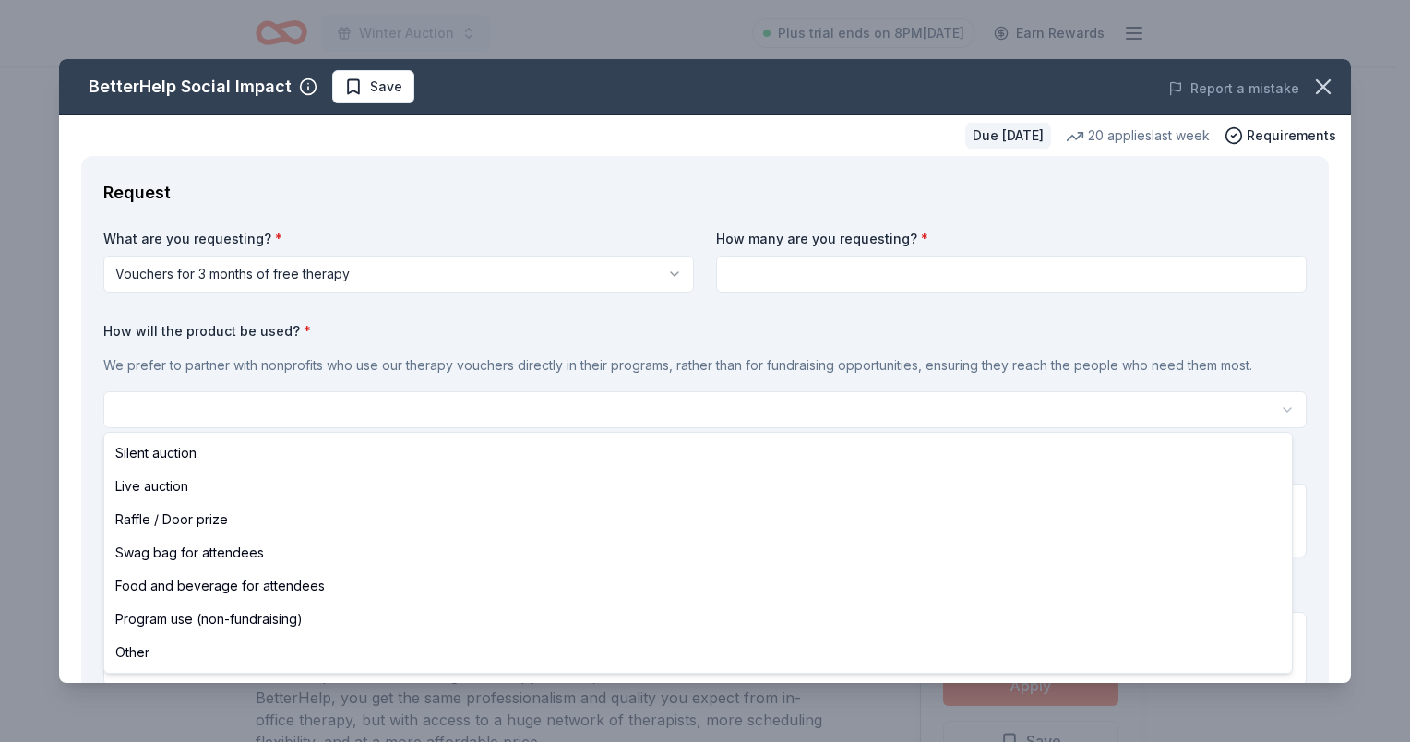
select select "silentAuction"
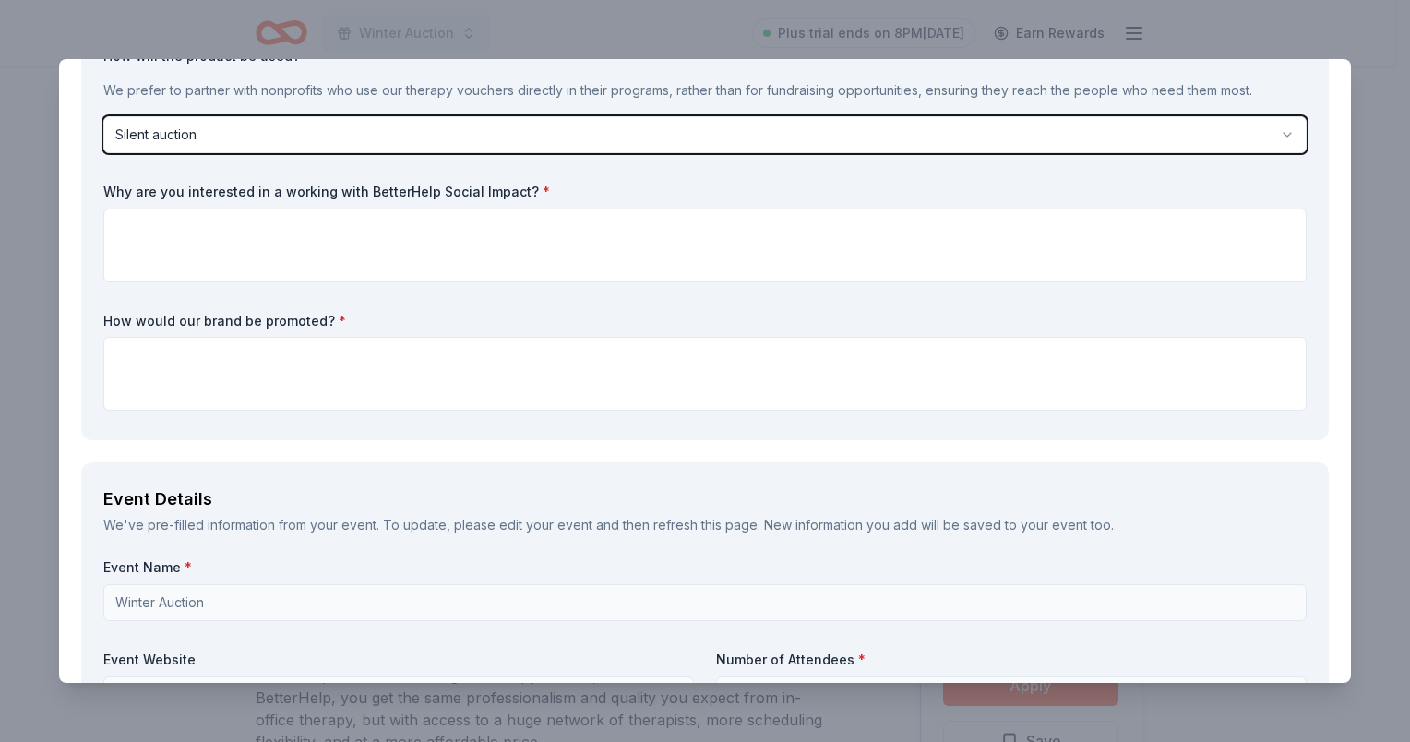
scroll to position [277, 0]
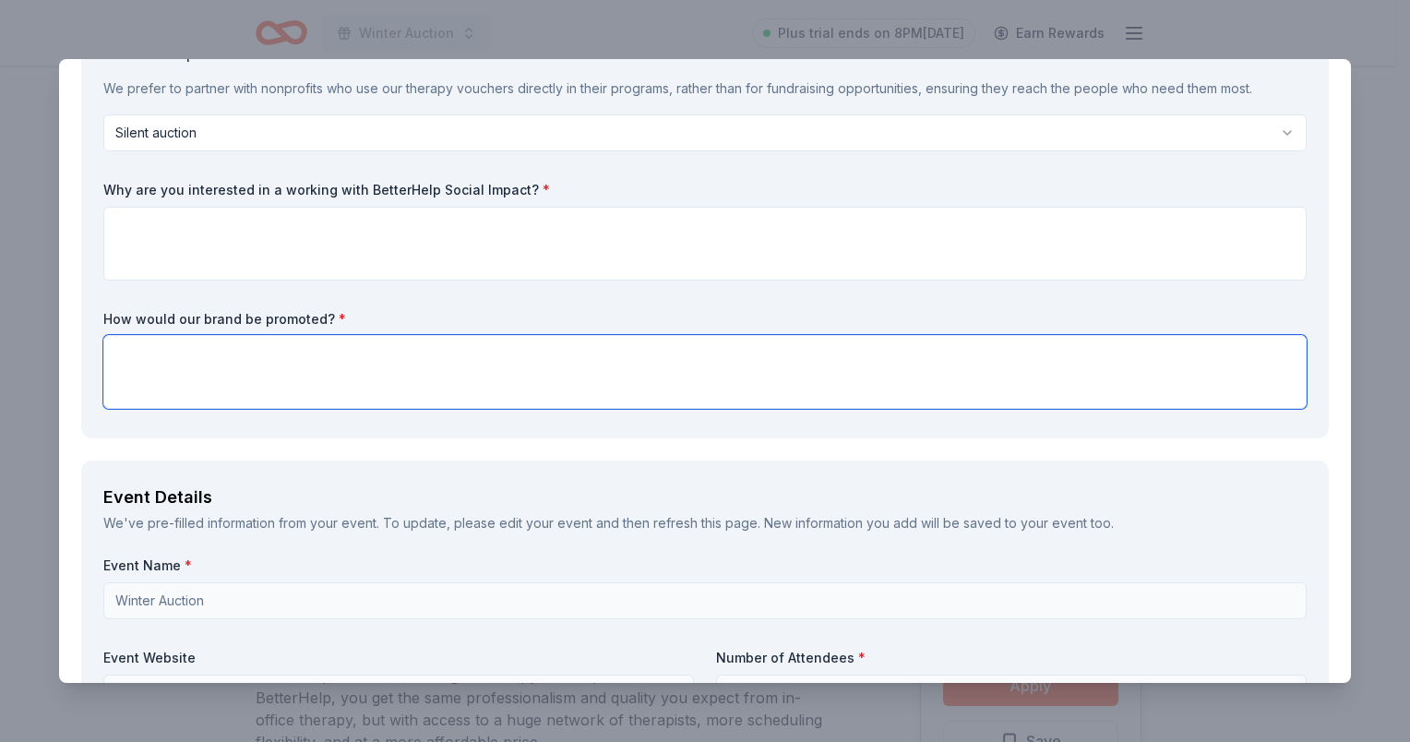
click at [196, 356] on textarea at bounding box center [704, 372] width 1203 height 74
click at [218, 377] on textarea at bounding box center [704, 372] width 1203 height 74
paste textarea "There will be signage at the auction as well as online brand/company informatio…"
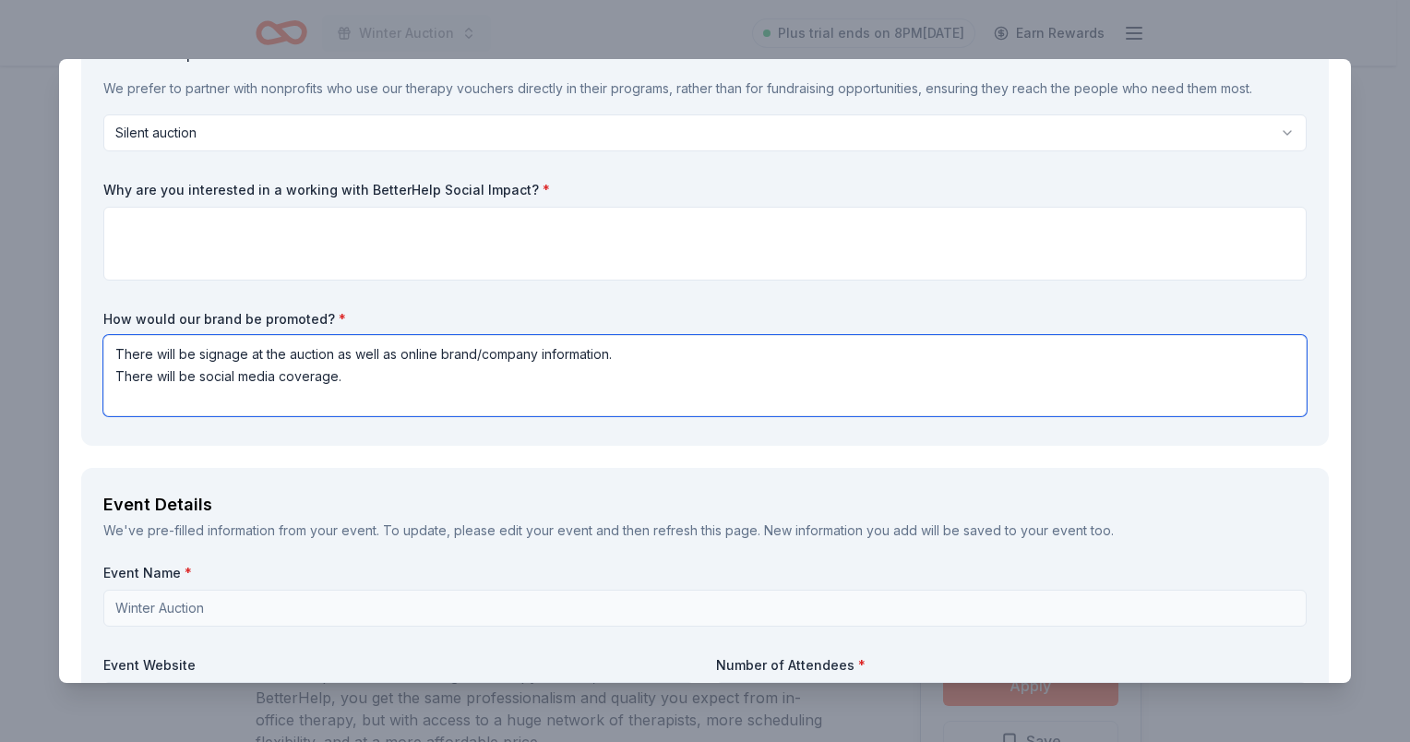
scroll to position [461, 0]
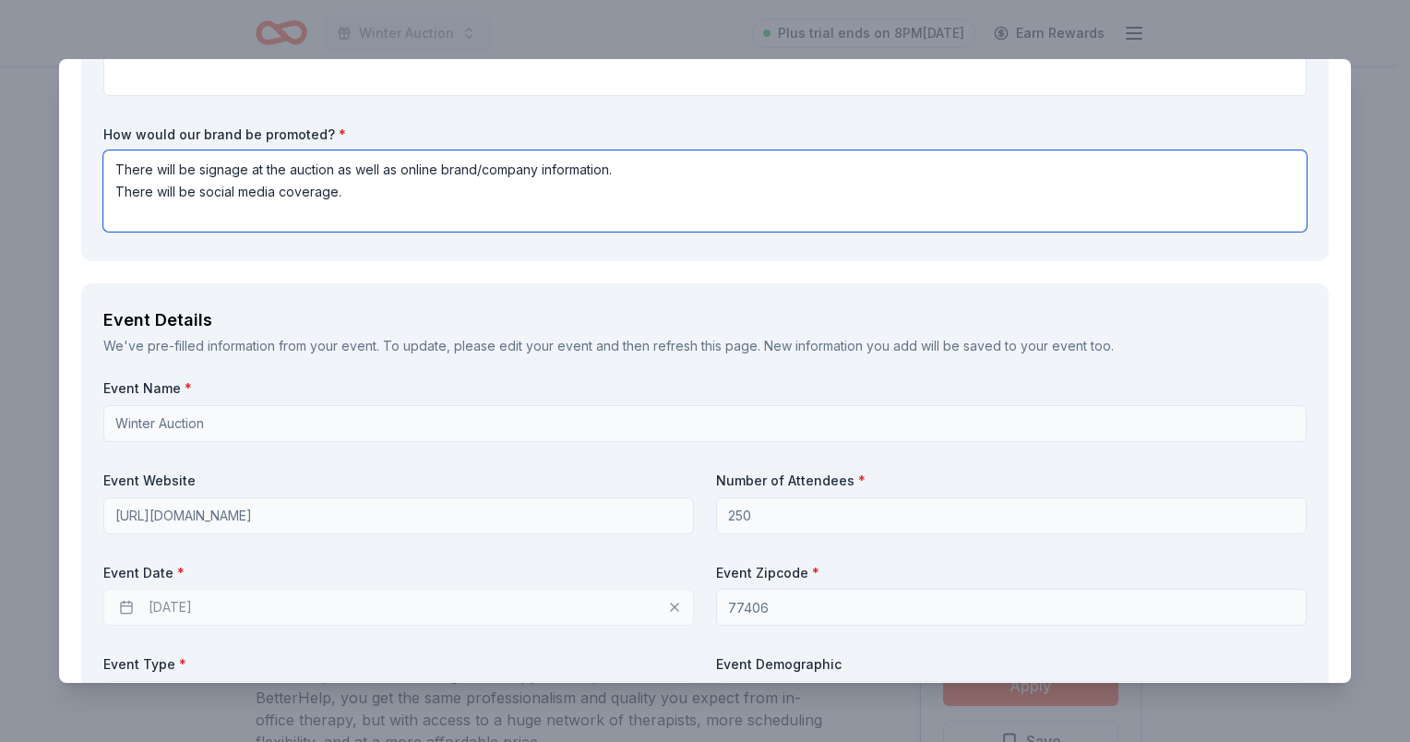
type textarea "There will be signage at the auction as well as online brand/company informatio…"
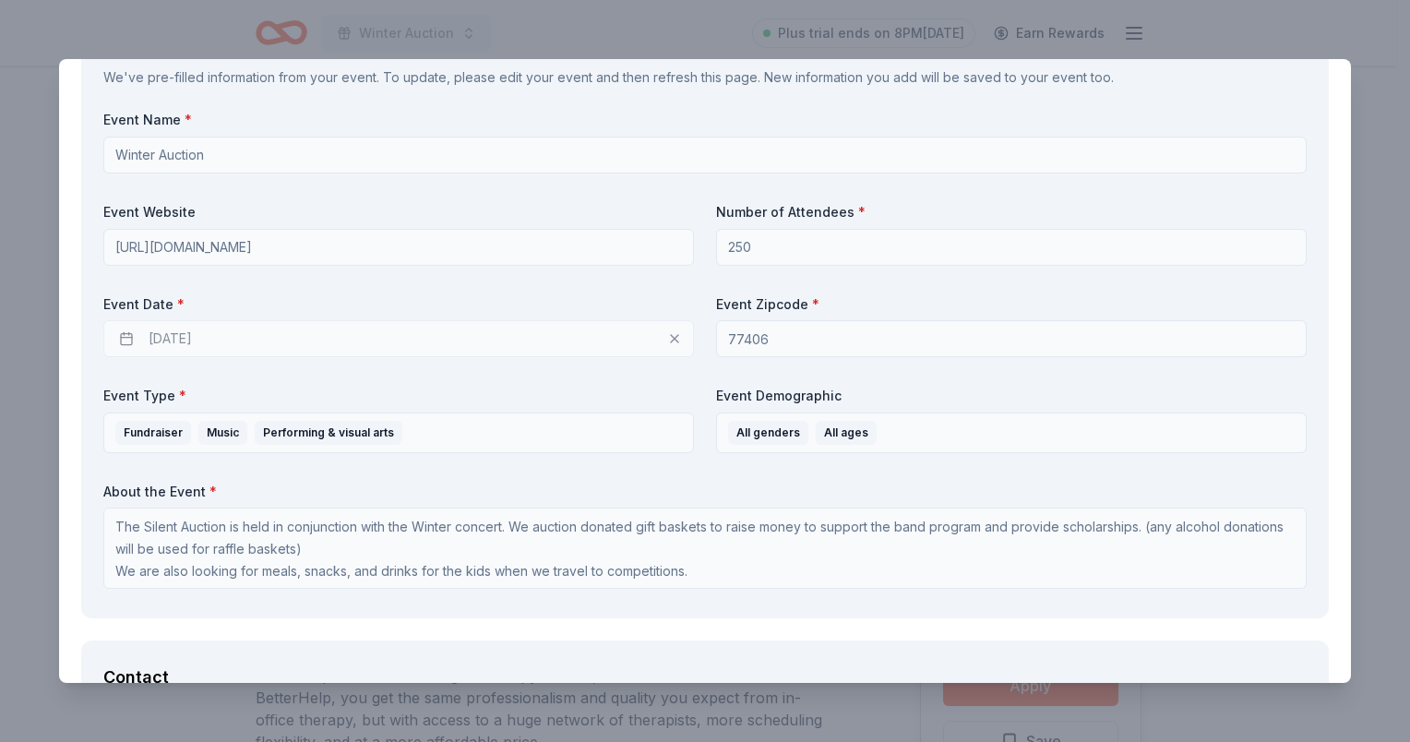
scroll to position [738, 0]
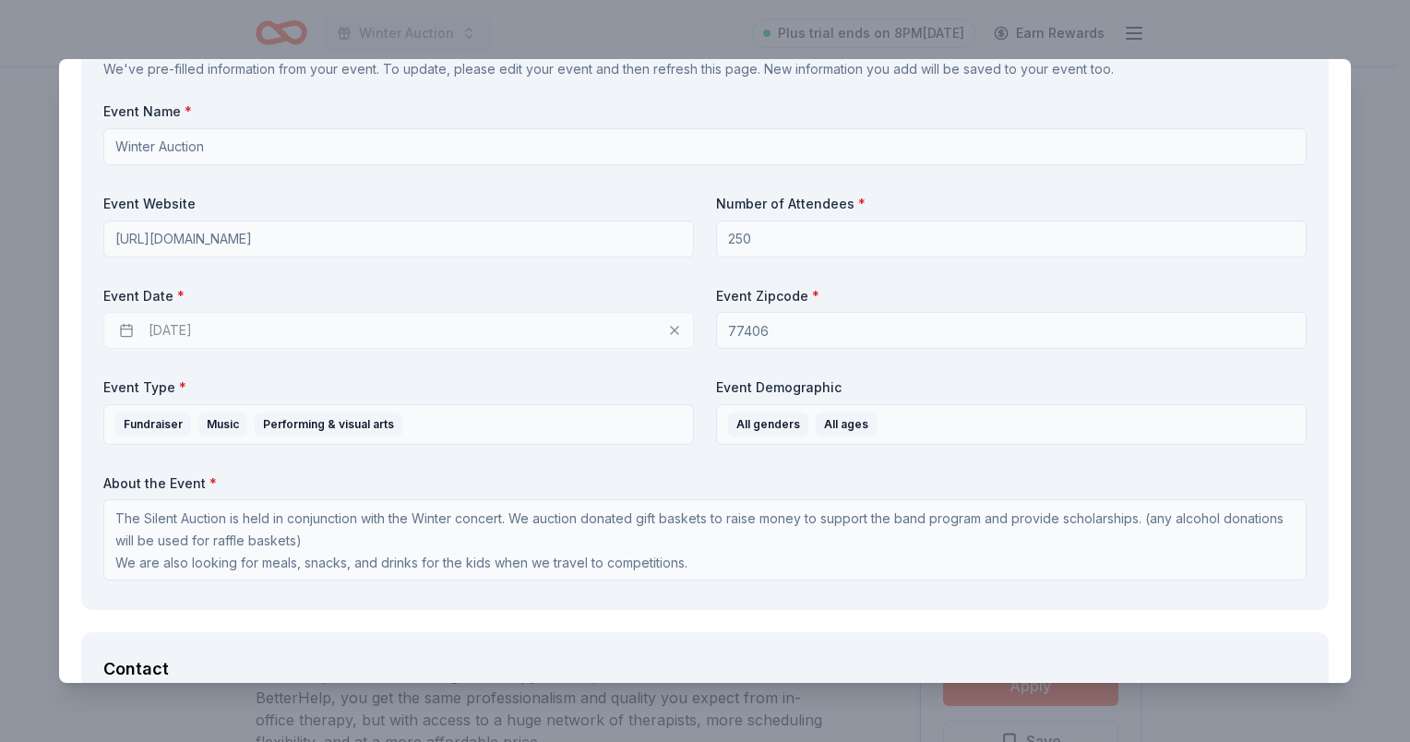
click at [218, 340] on div "12/10/2025" at bounding box center [398, 330] width 591 height 37
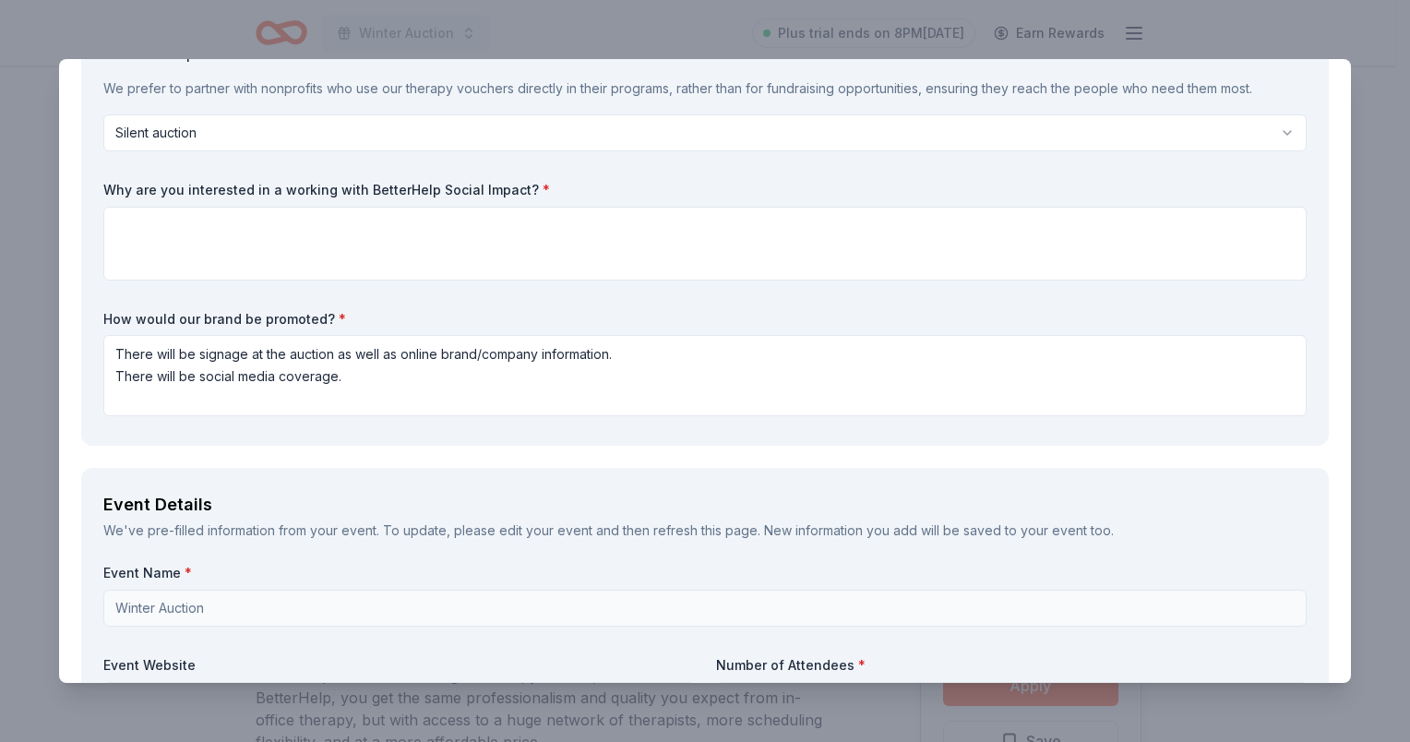
scroll to position [0, 0]
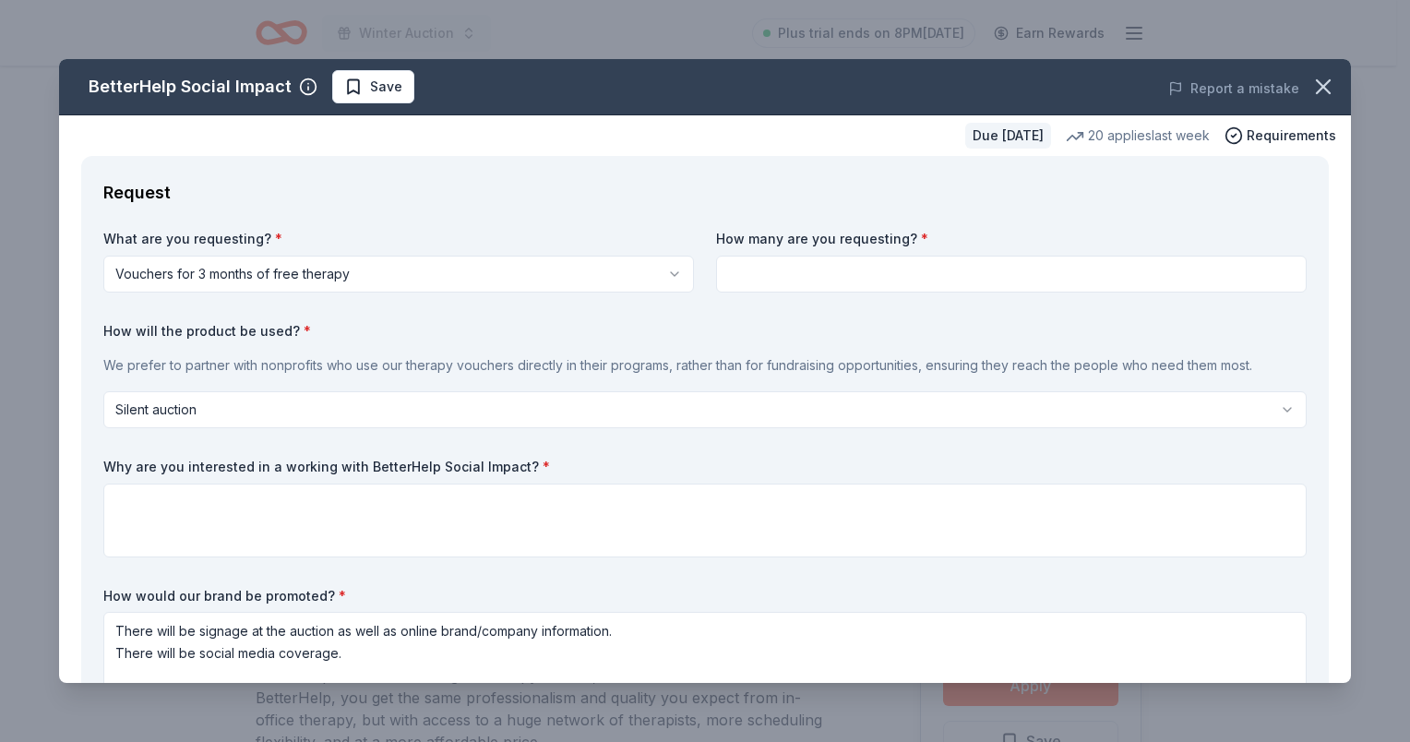
click at [788, 273] on input at bounding box center [1011, 274] width 591 height 37
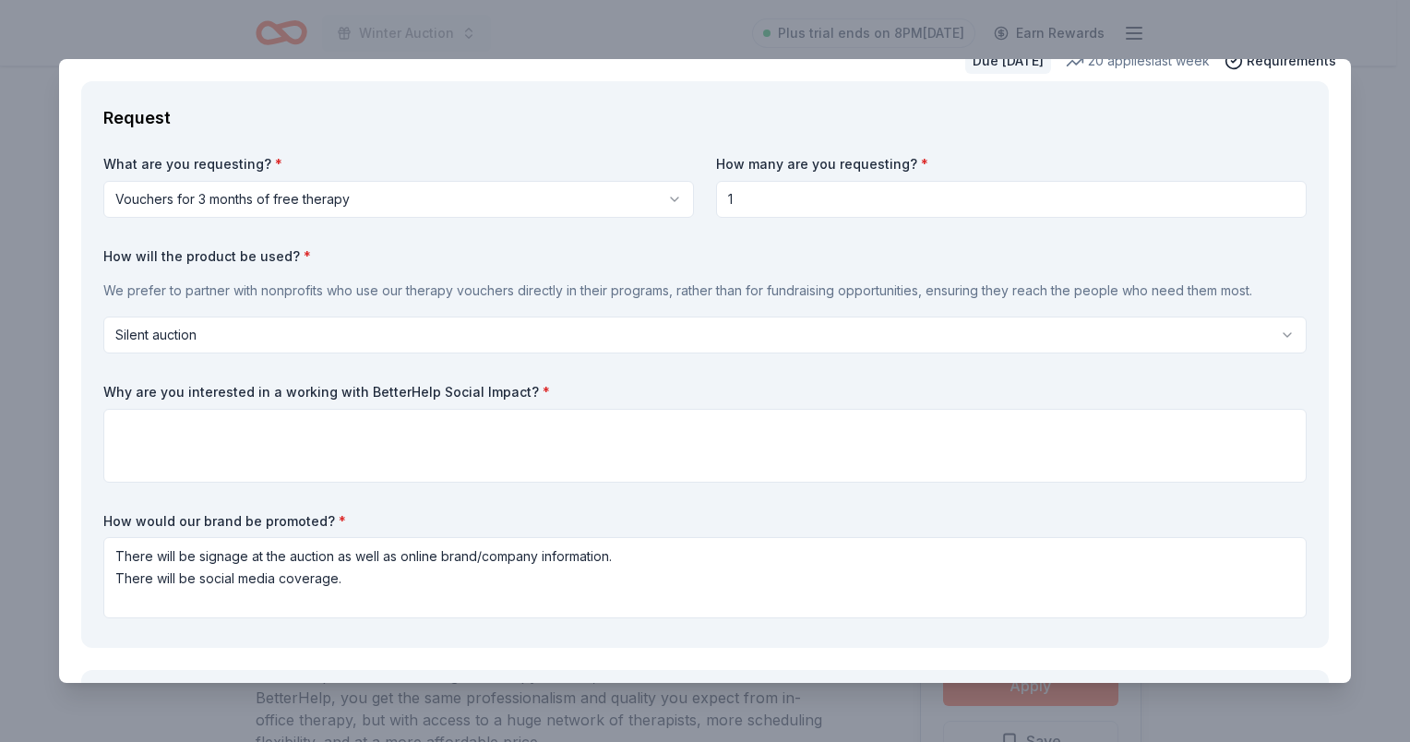
scroll to position [185, 0]
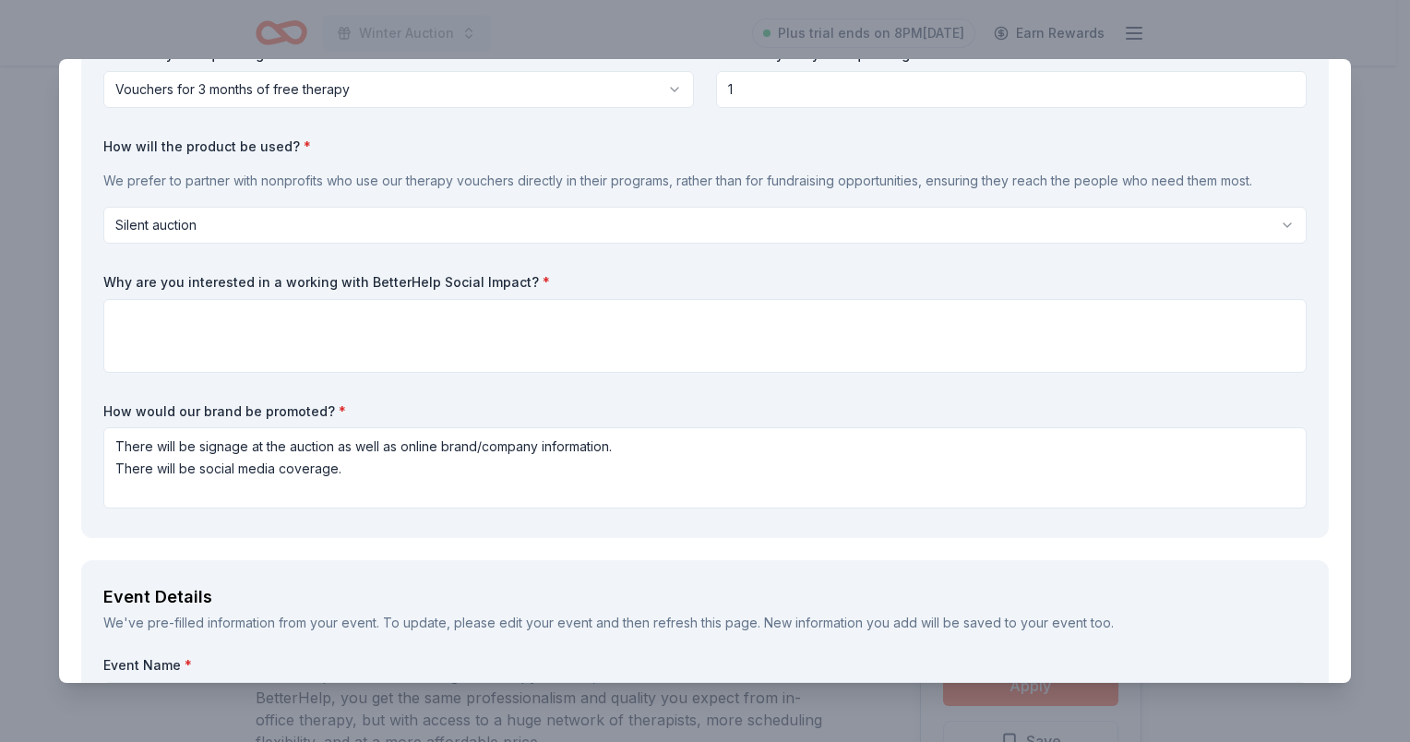
type input "1"
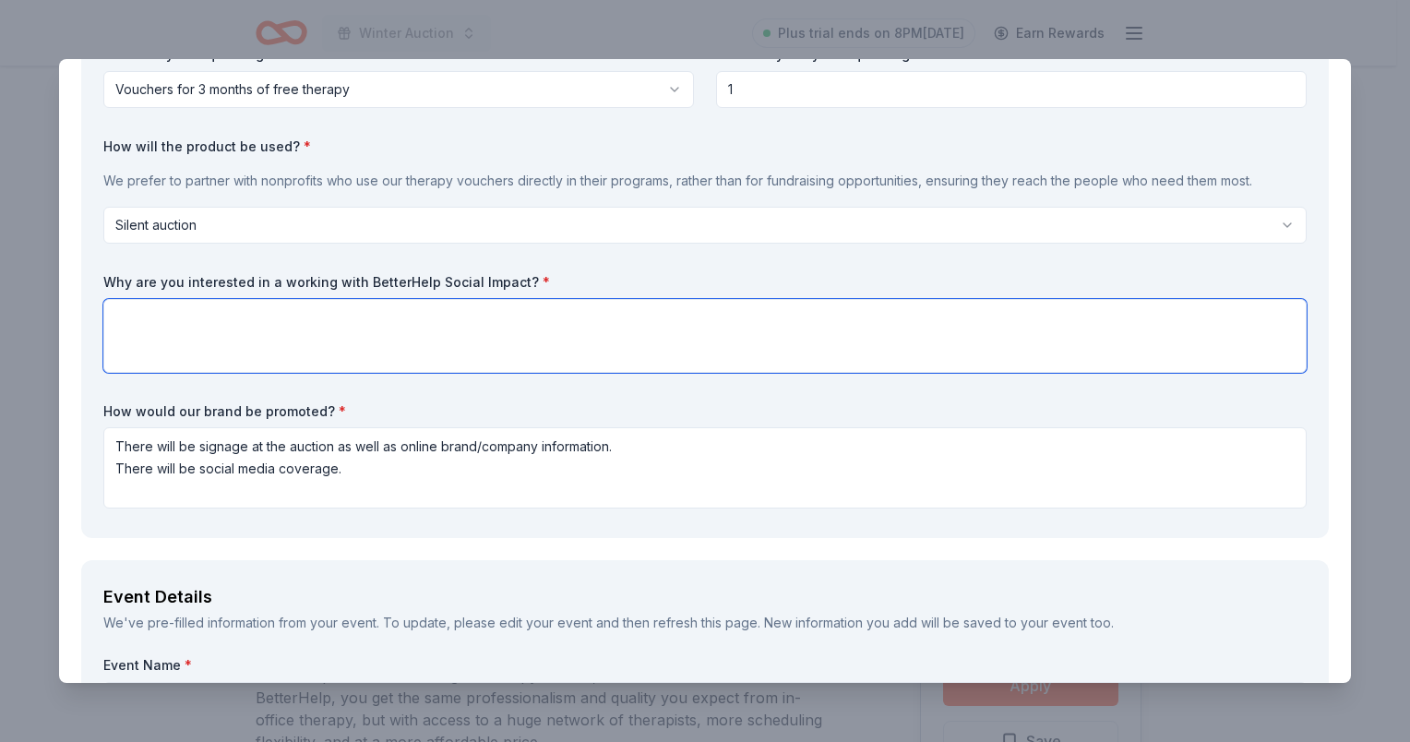
click at [293, 310] on textarea at bounding box center [704, 336] width 1203 height 74
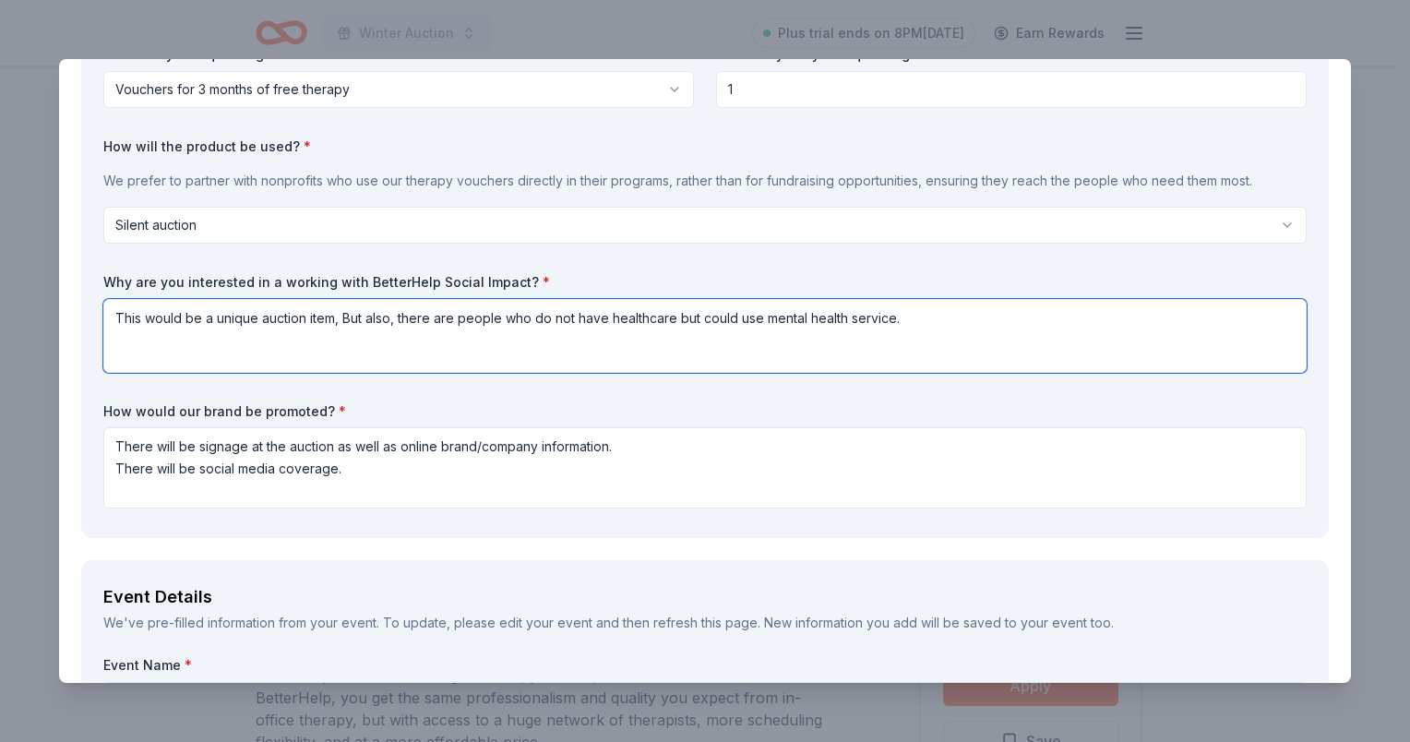
scroll to position [1, 0]
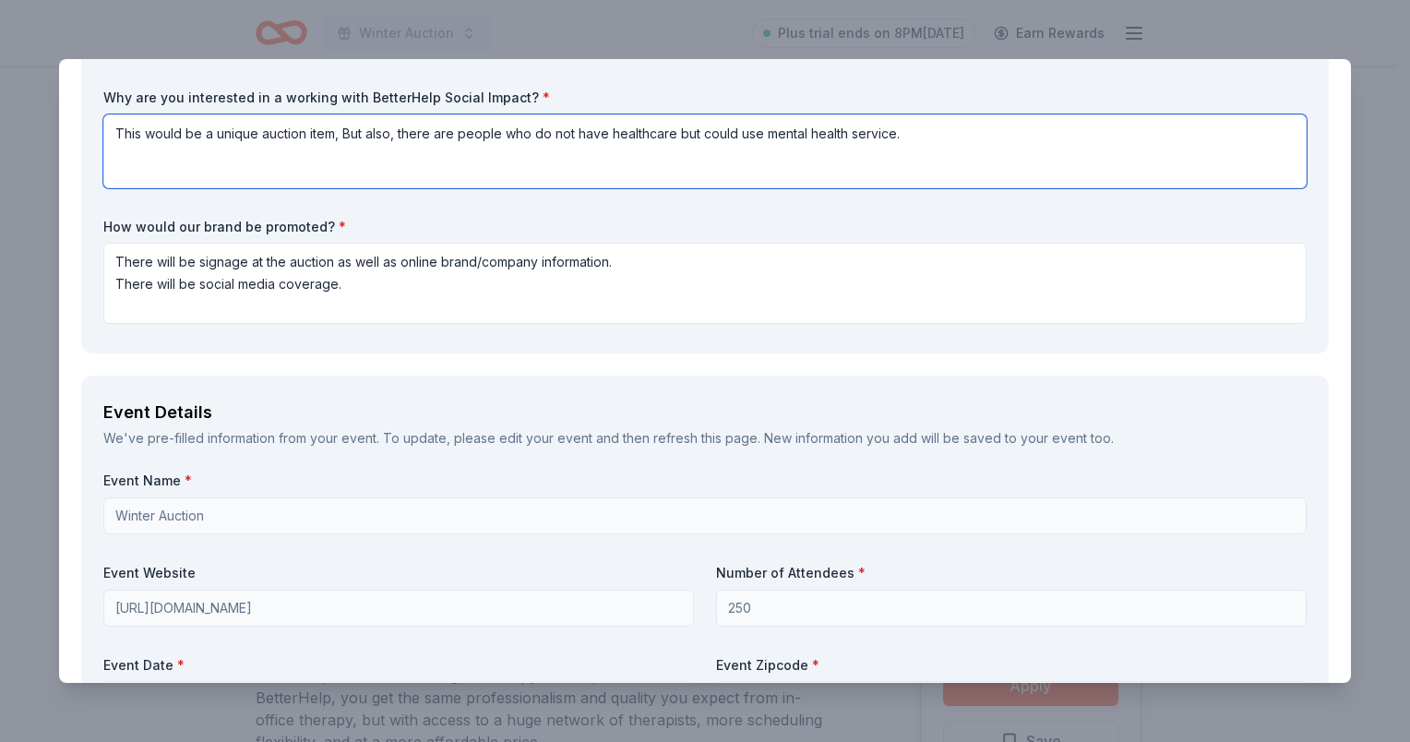
type textarea "This would be a unique auction item, But also, there are people who do not have…"
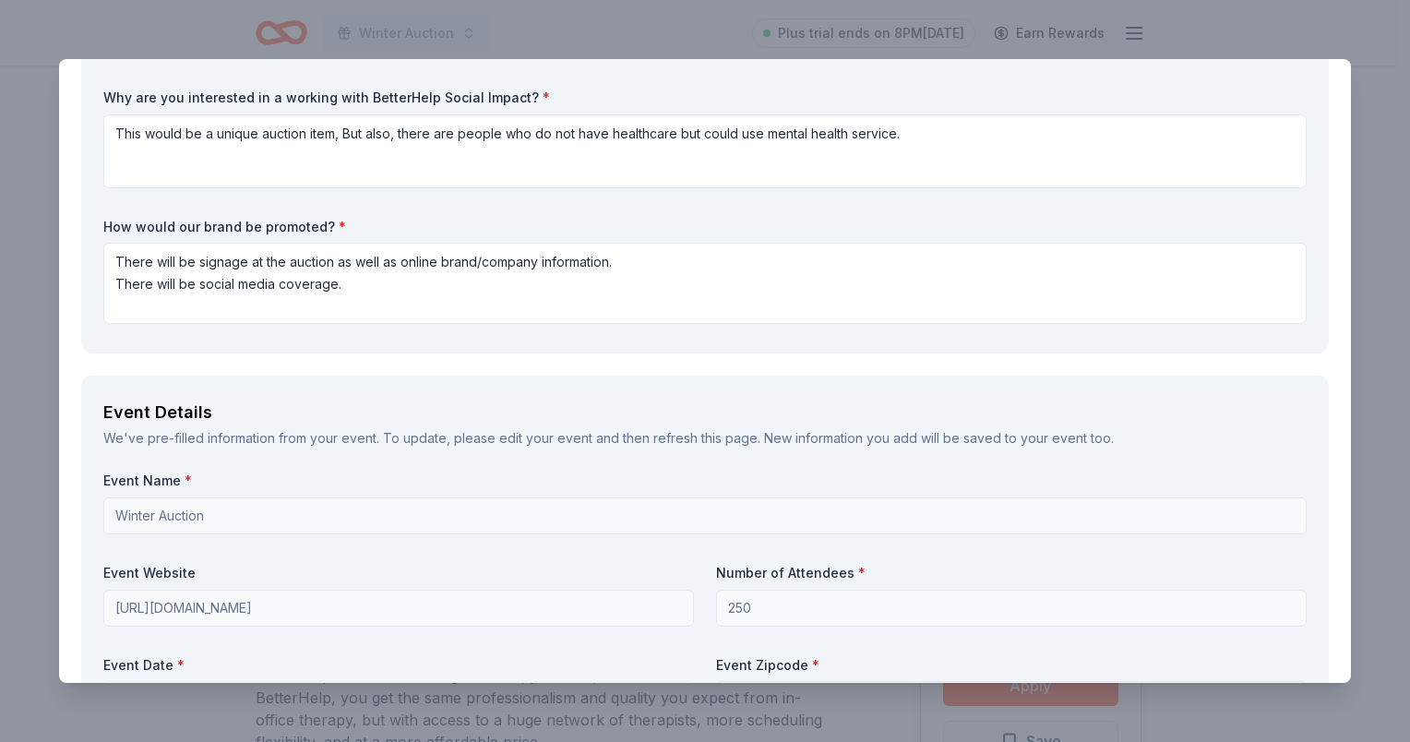
click at [425, 463] on div "Event Details We've pre-filled information from your event. To update, please e…" at bounding box center [705, 678] width 1248 height 604
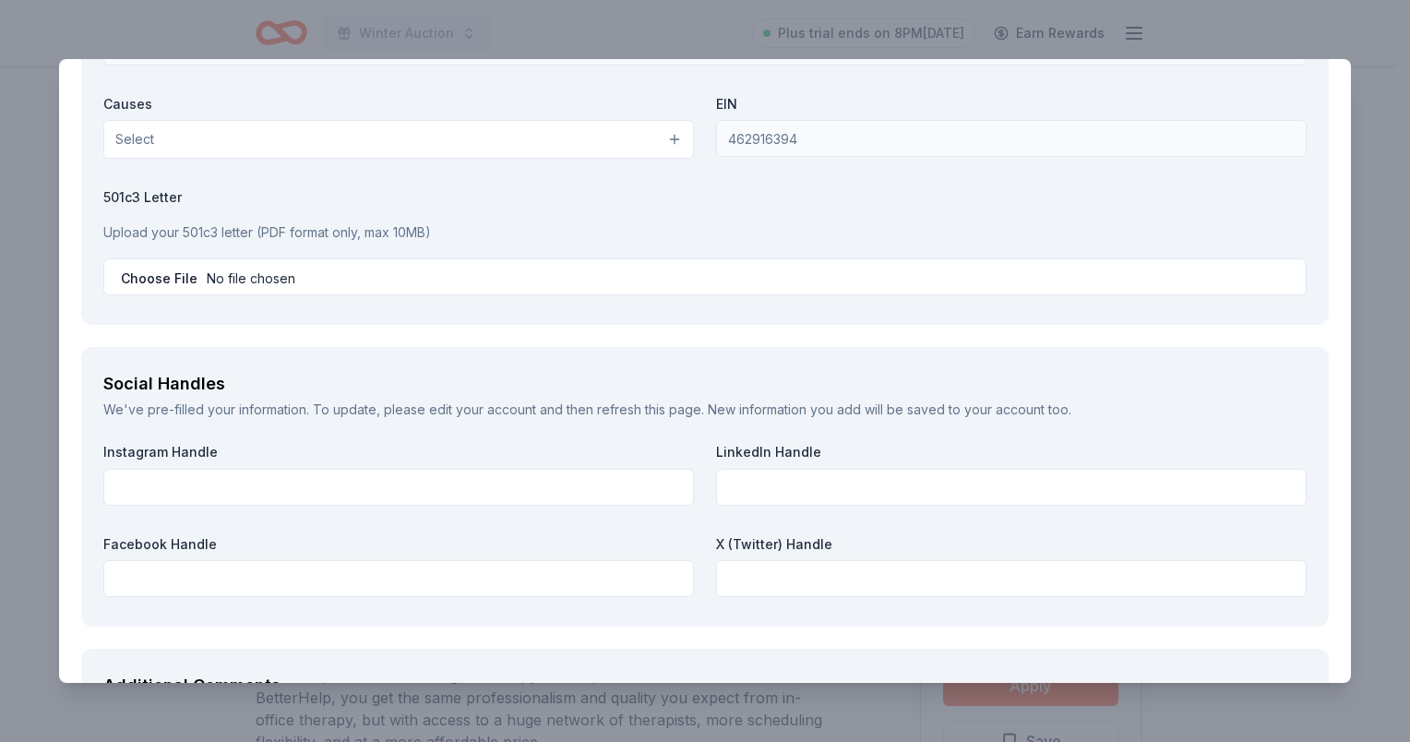
scroll to position [1881, 0]
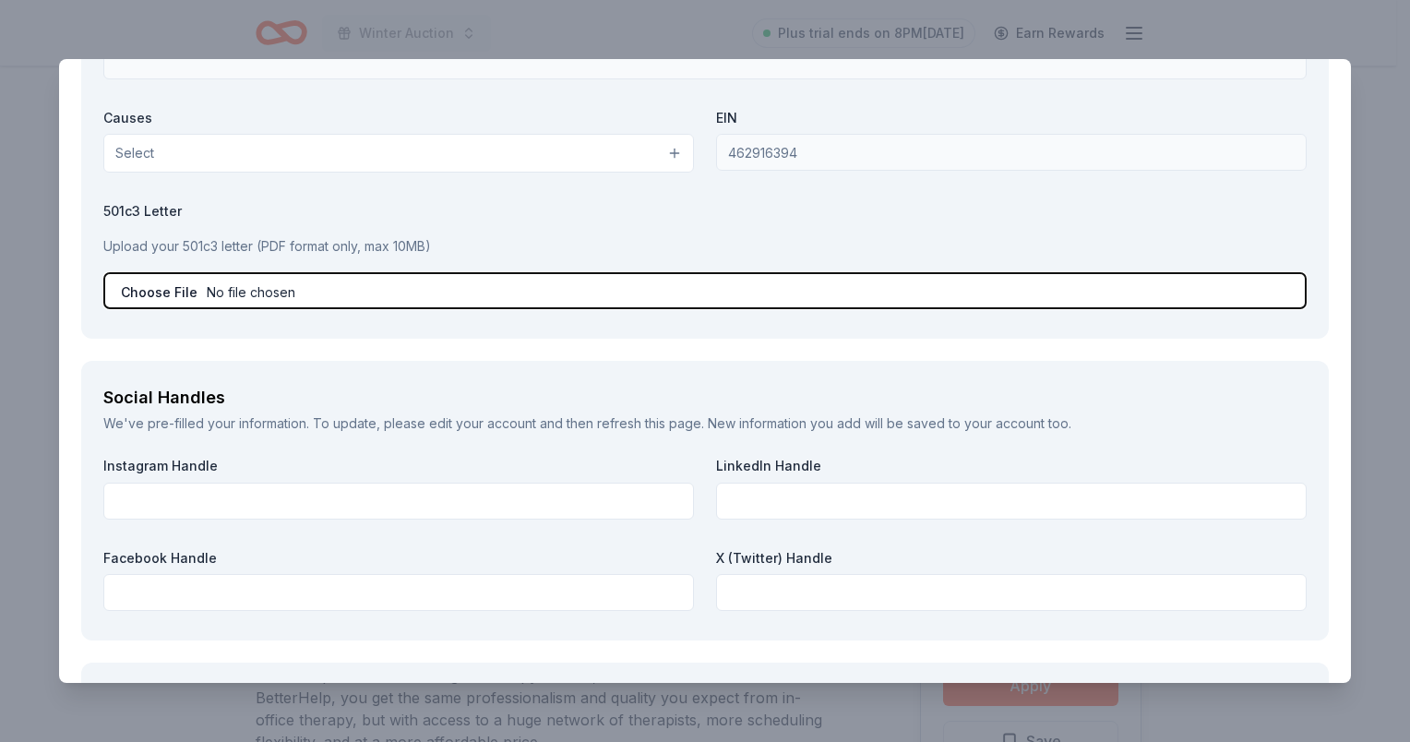
click at [303, 283] on input "file" at bounding box center [704, 290] width 1203 height 37
type input "C:\fakepath\John Randolph Foster Band Parents Inc_10083180_Certificate_2025.pdf"
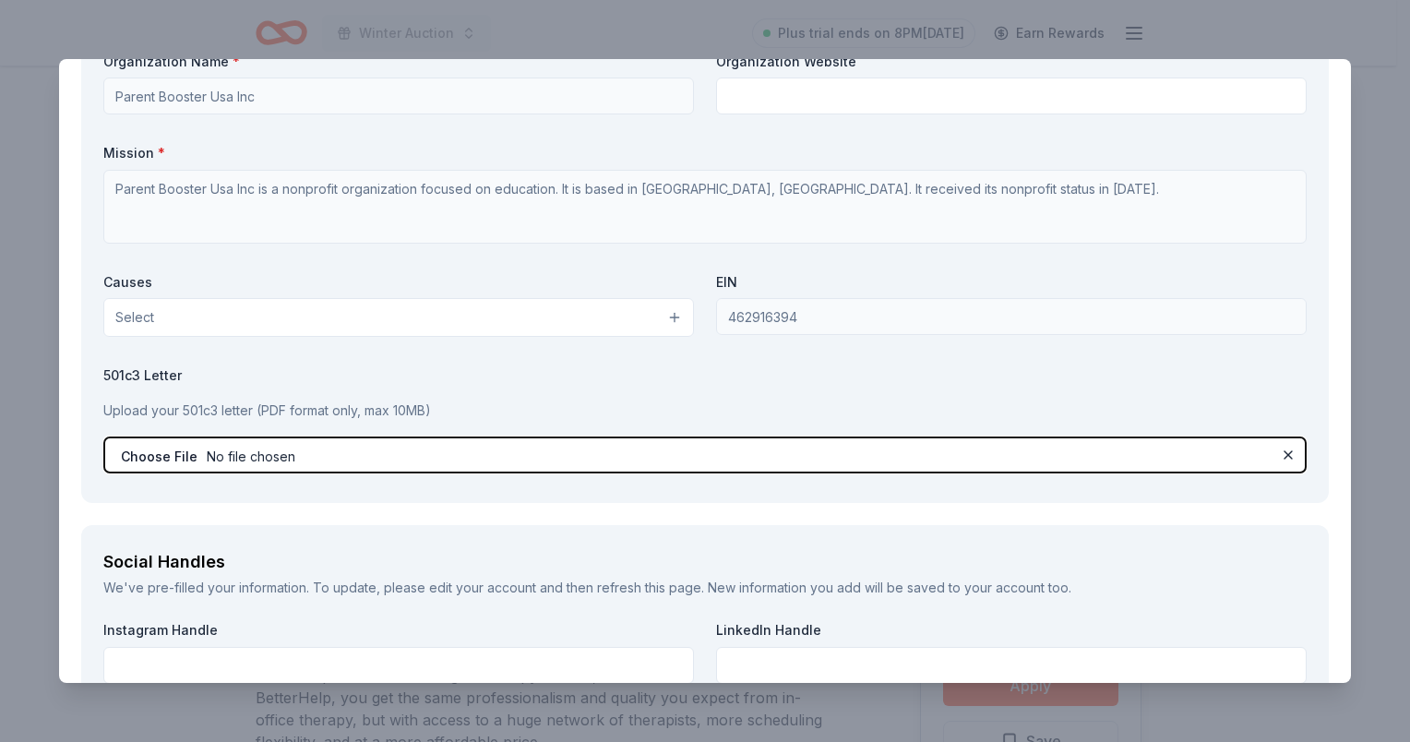
scroll to position [1696, 0]
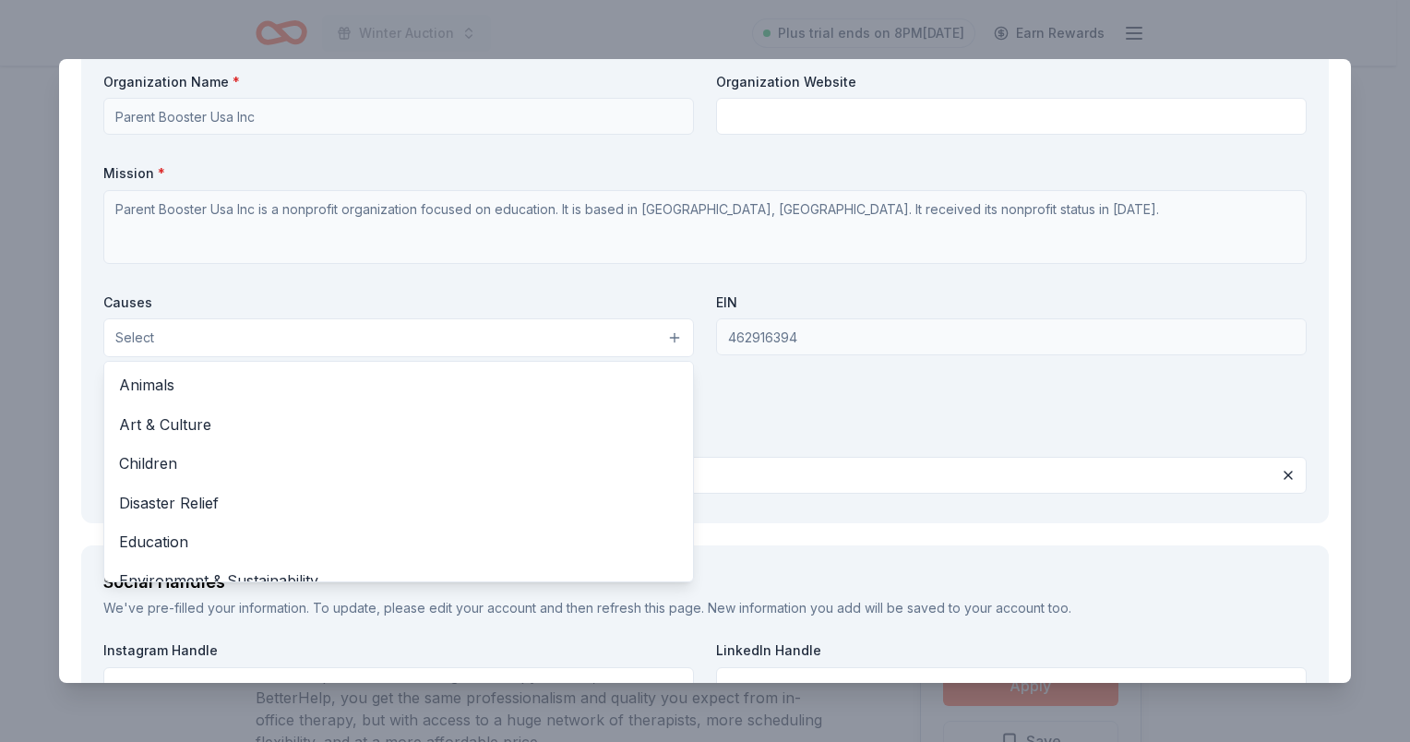
click at [186, 350] on button "Select" at bounding box center [398, 337] width 591 height 39
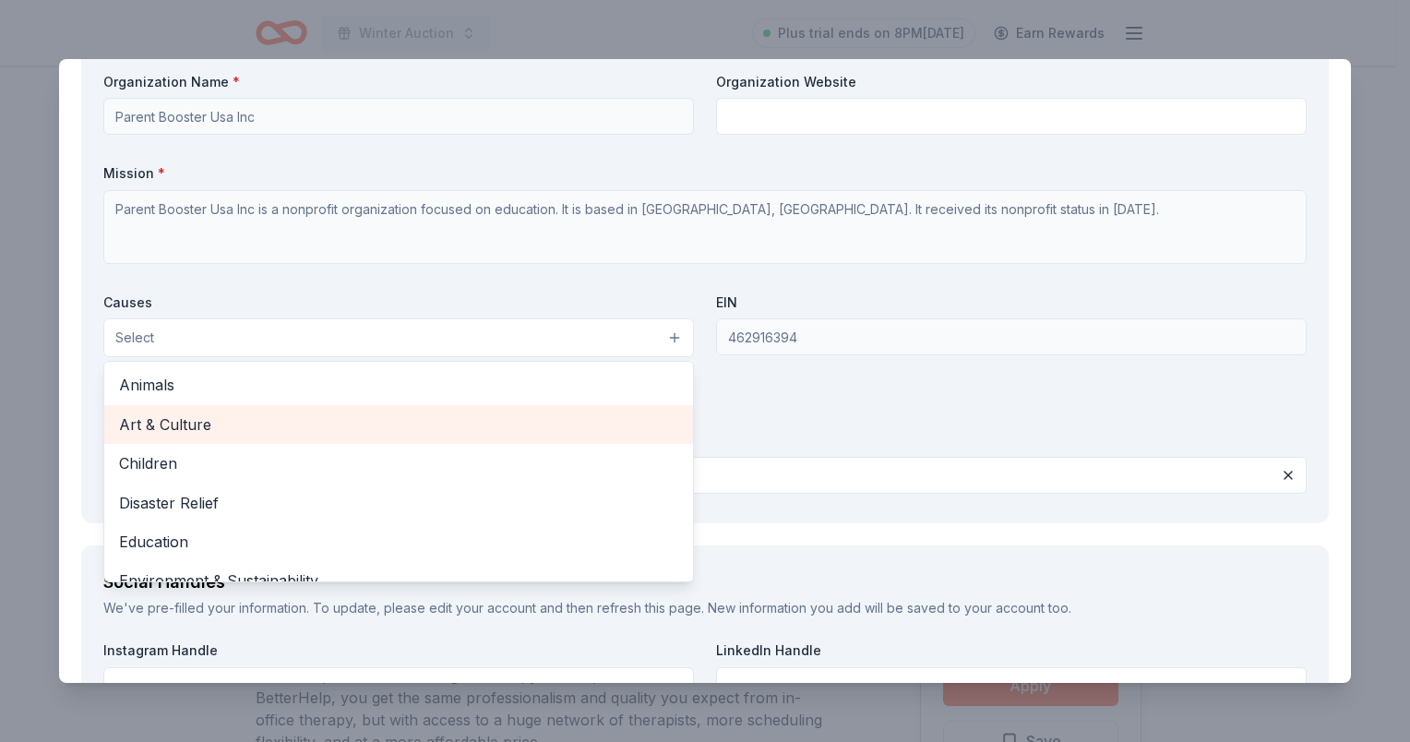
click at [194, 417] on span "Art & Culture" at bounding box center [398, 425] width 559 height 24
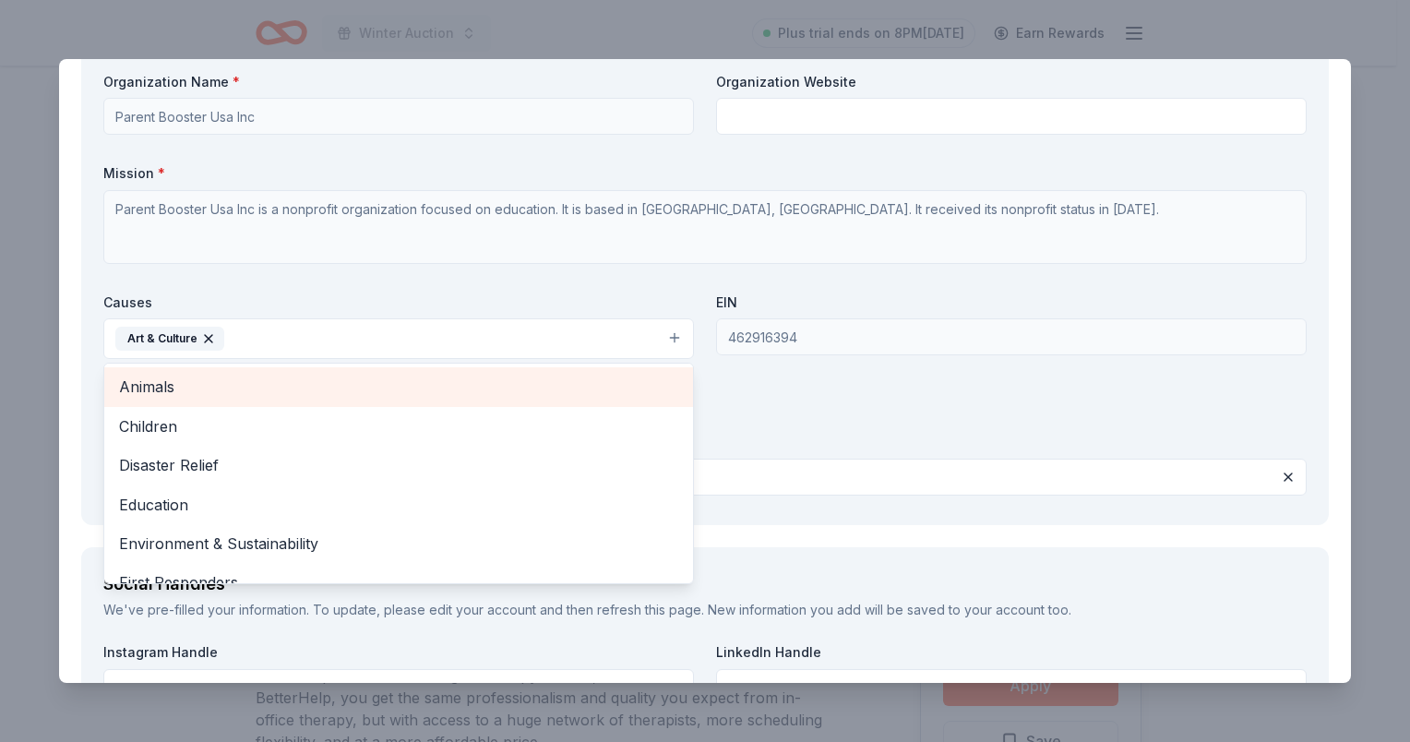
scroll to position [1604, 0]
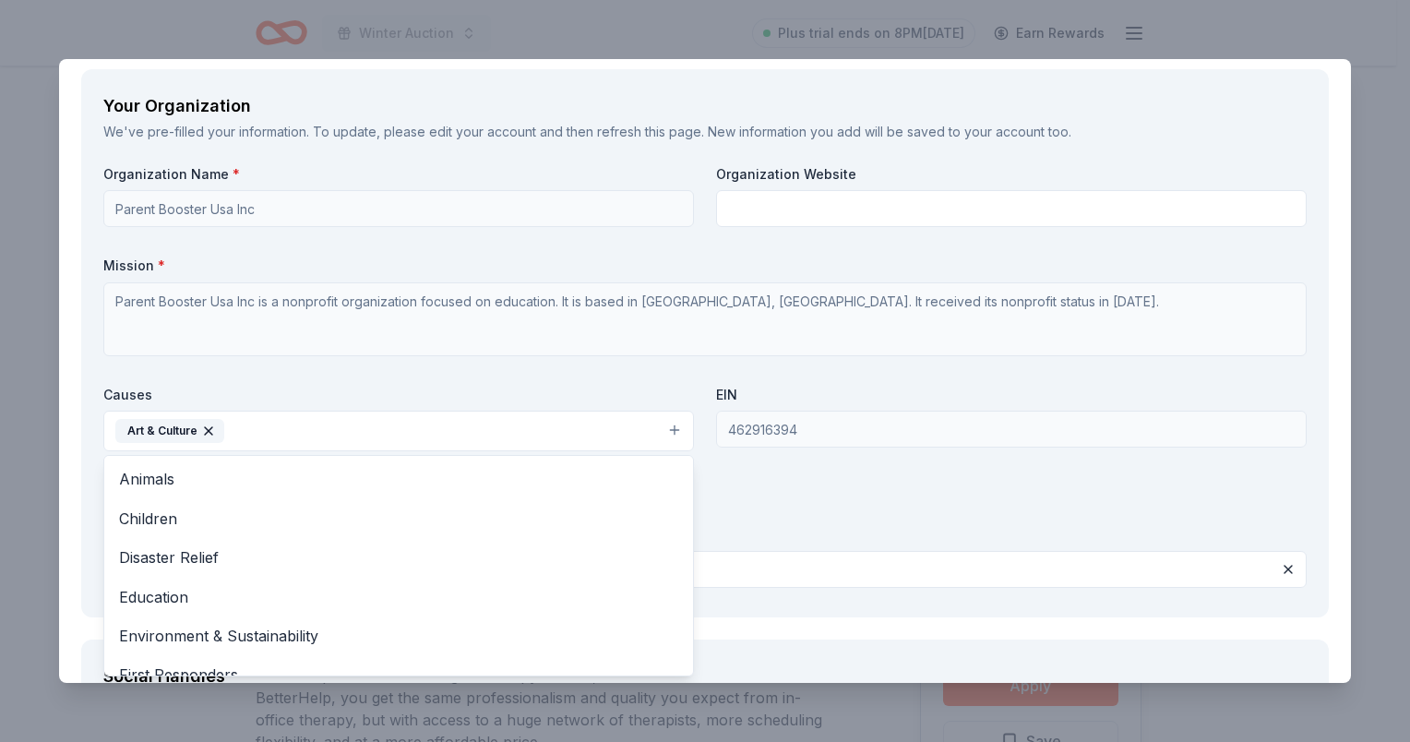
click at [810, 312] on div "Organization Name * Parent Booster Usa Inc Organization Website Mission * Paren…" at bounding box center [704, 380] width 1203 height 430
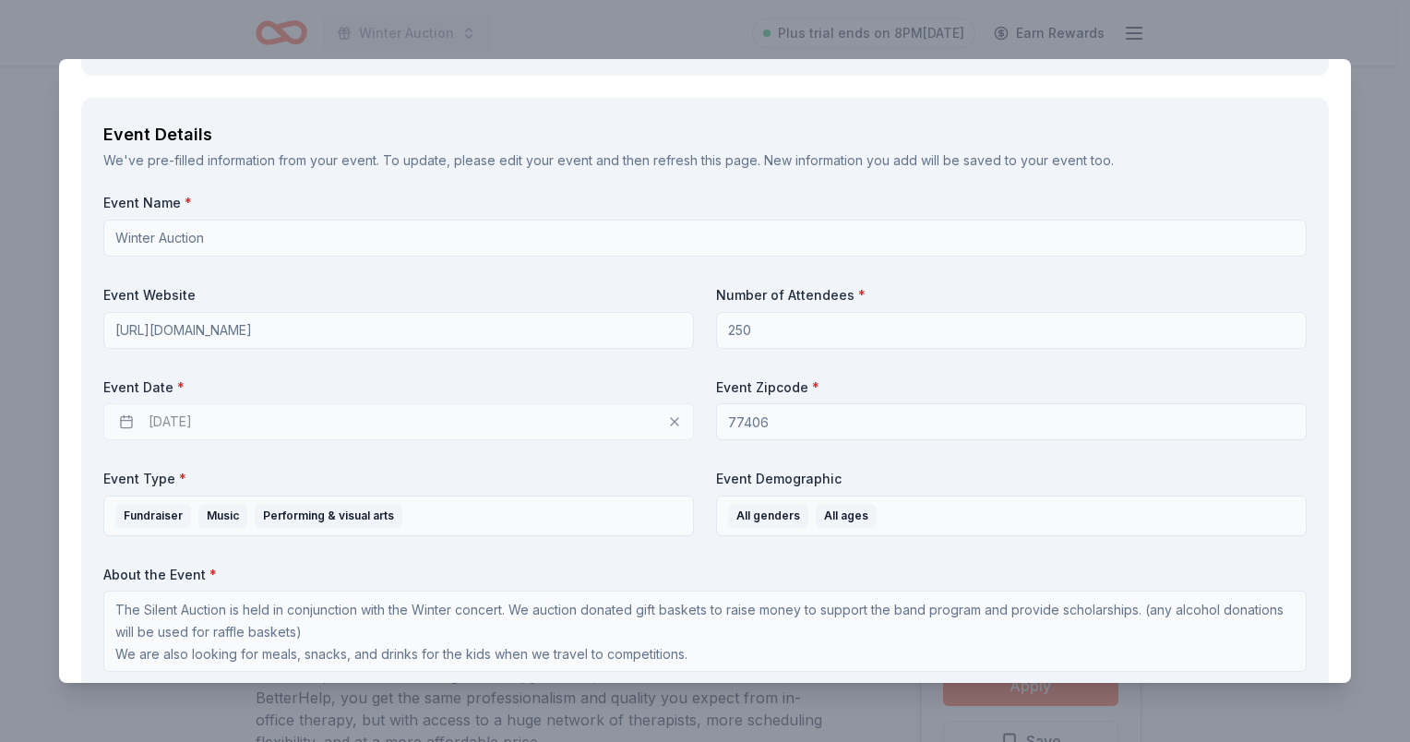
scroll to position [738, 0]
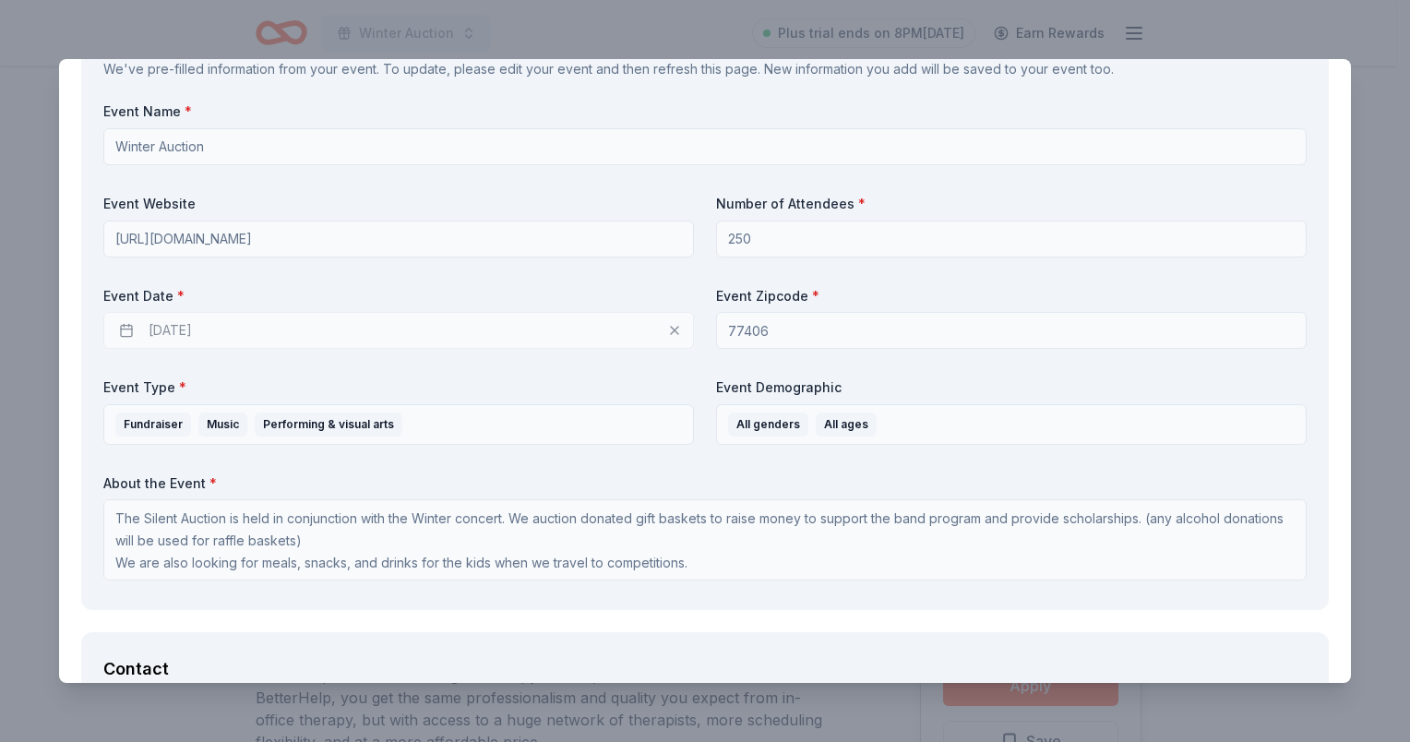
click at [602, 336] on div "12/10/2025" at bounding box center [398, 330] width 591 height 37
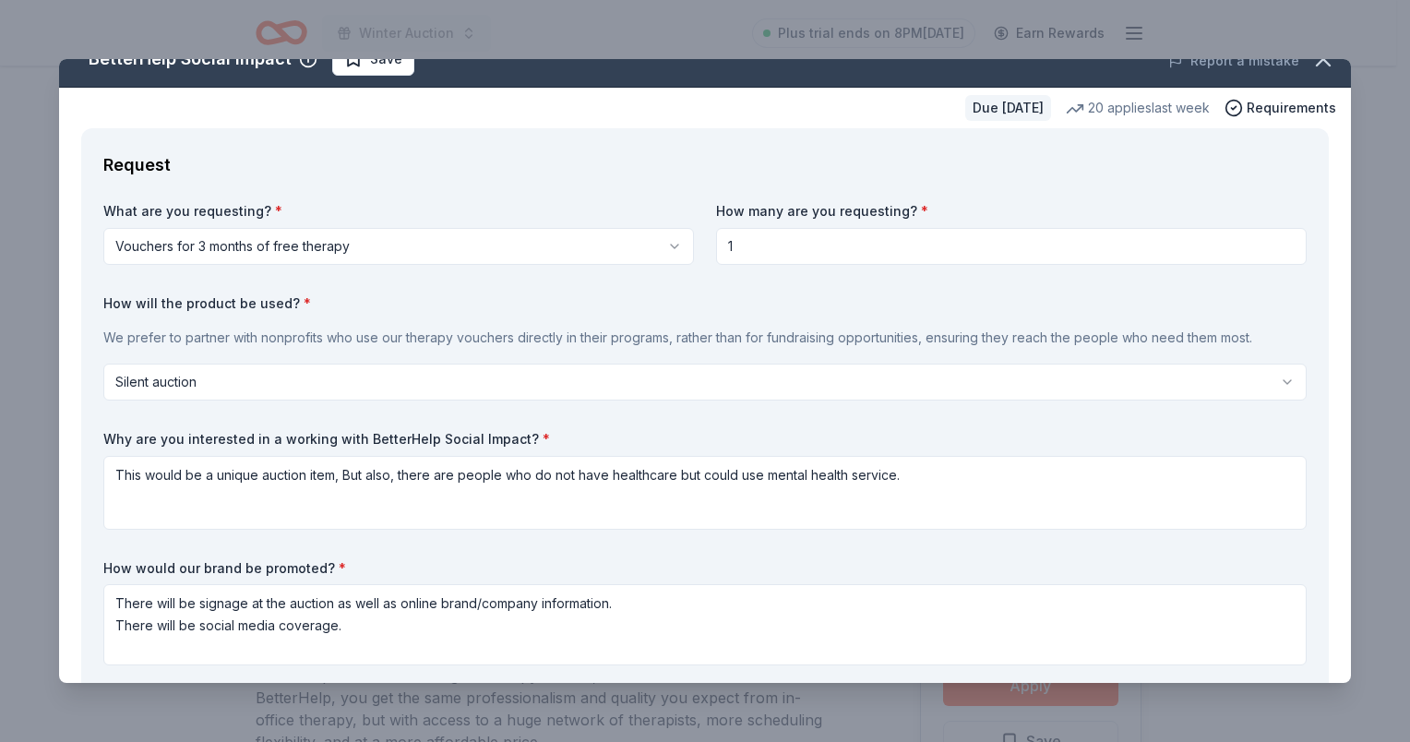
scroll to position [0, 0]
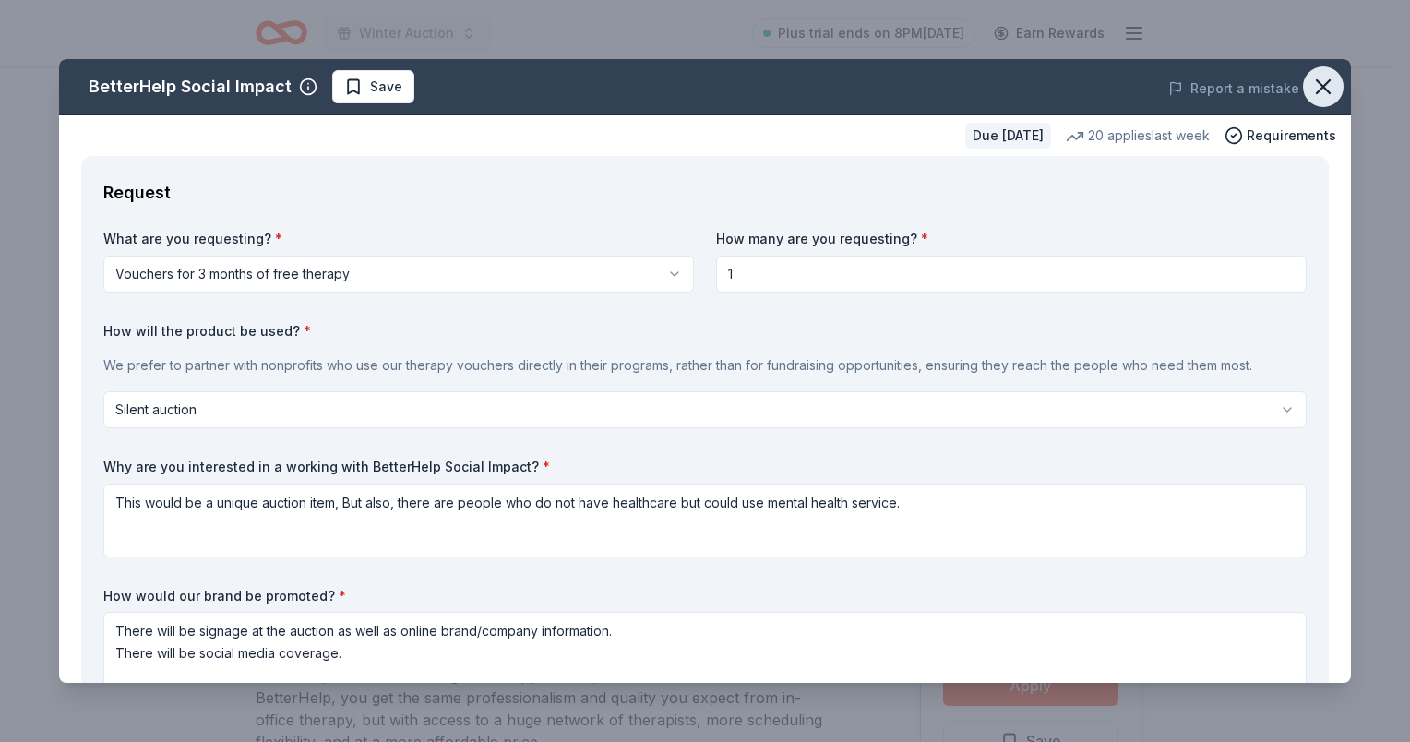
click at [1310, 87] on icon "button" at bounding box center [1323, 87] width 26 height 26
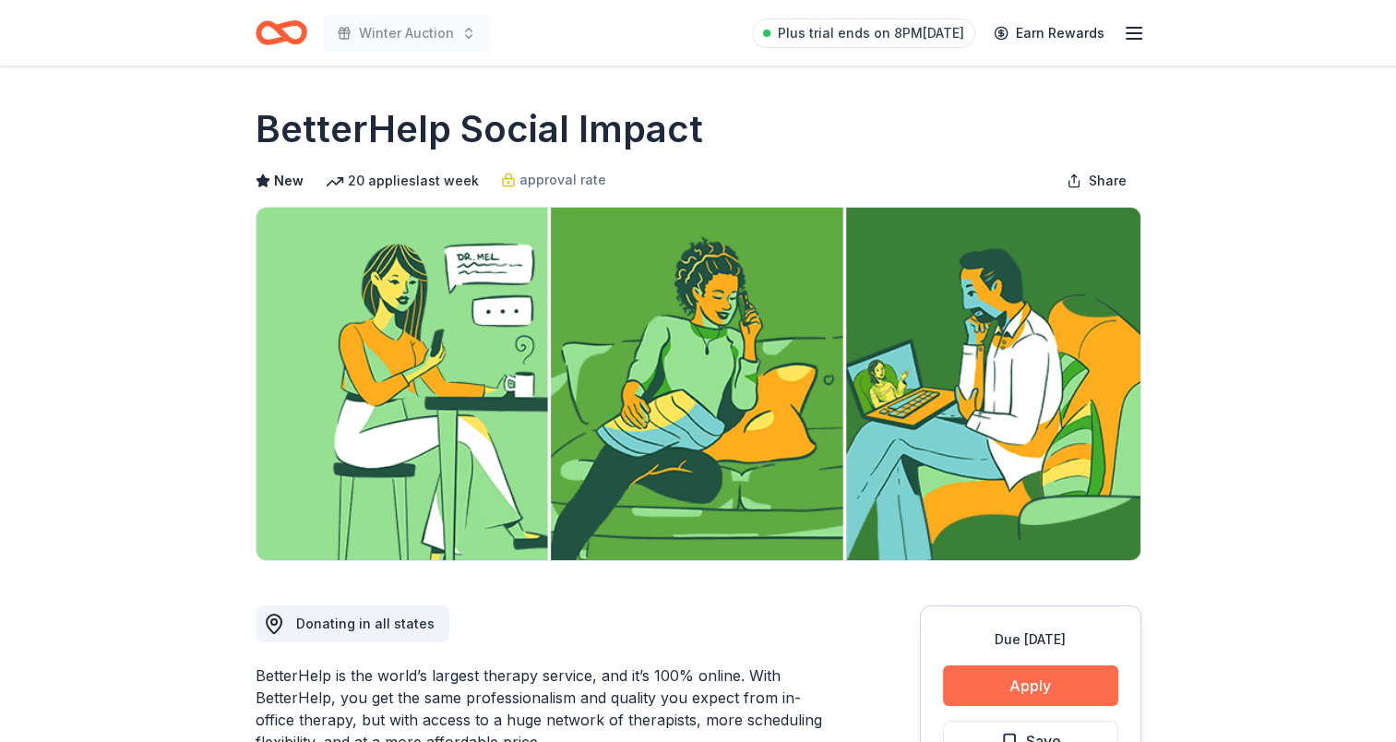
click at [1020, 685] on button "Apply" at bounding box center [1030, 685] width 175 height 41
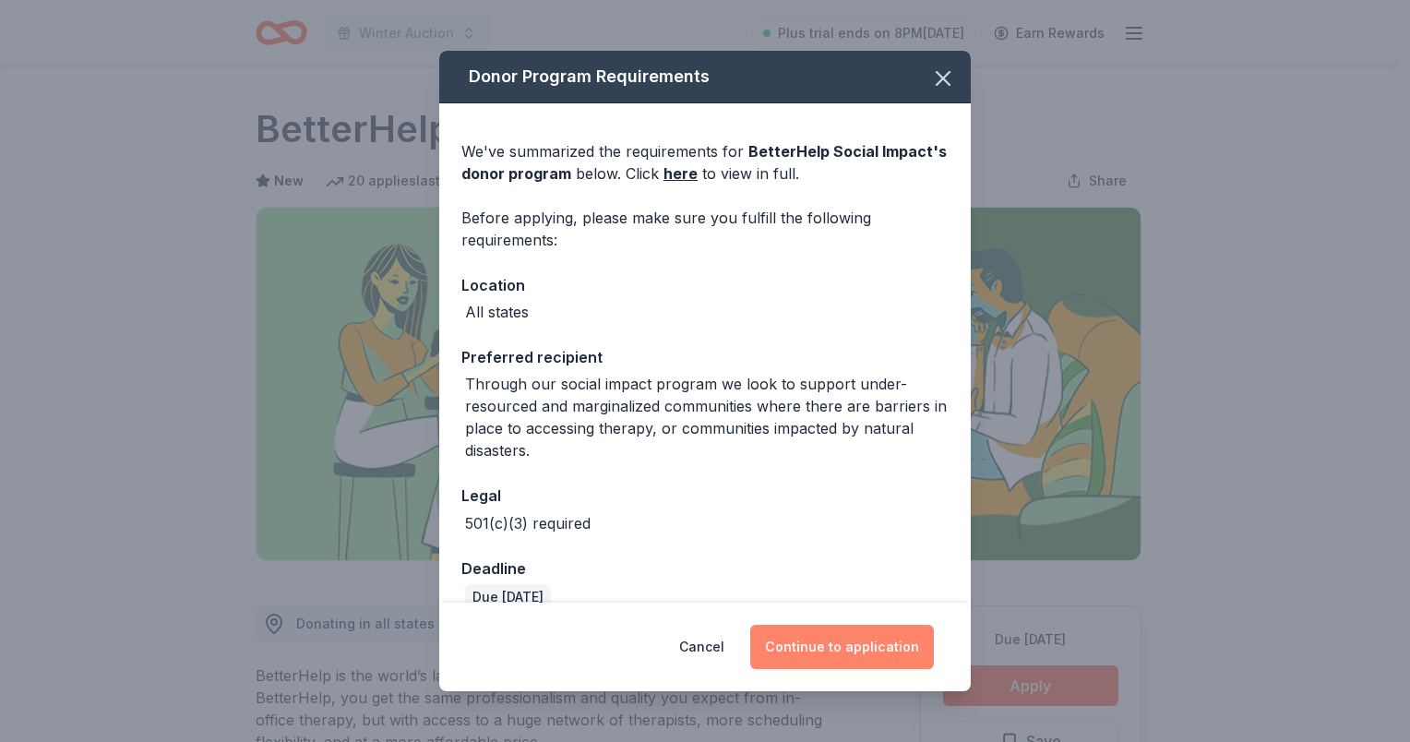
click at [858, 652] on button "Continue to application" at bounding box center [842, 647] width 184 height 44
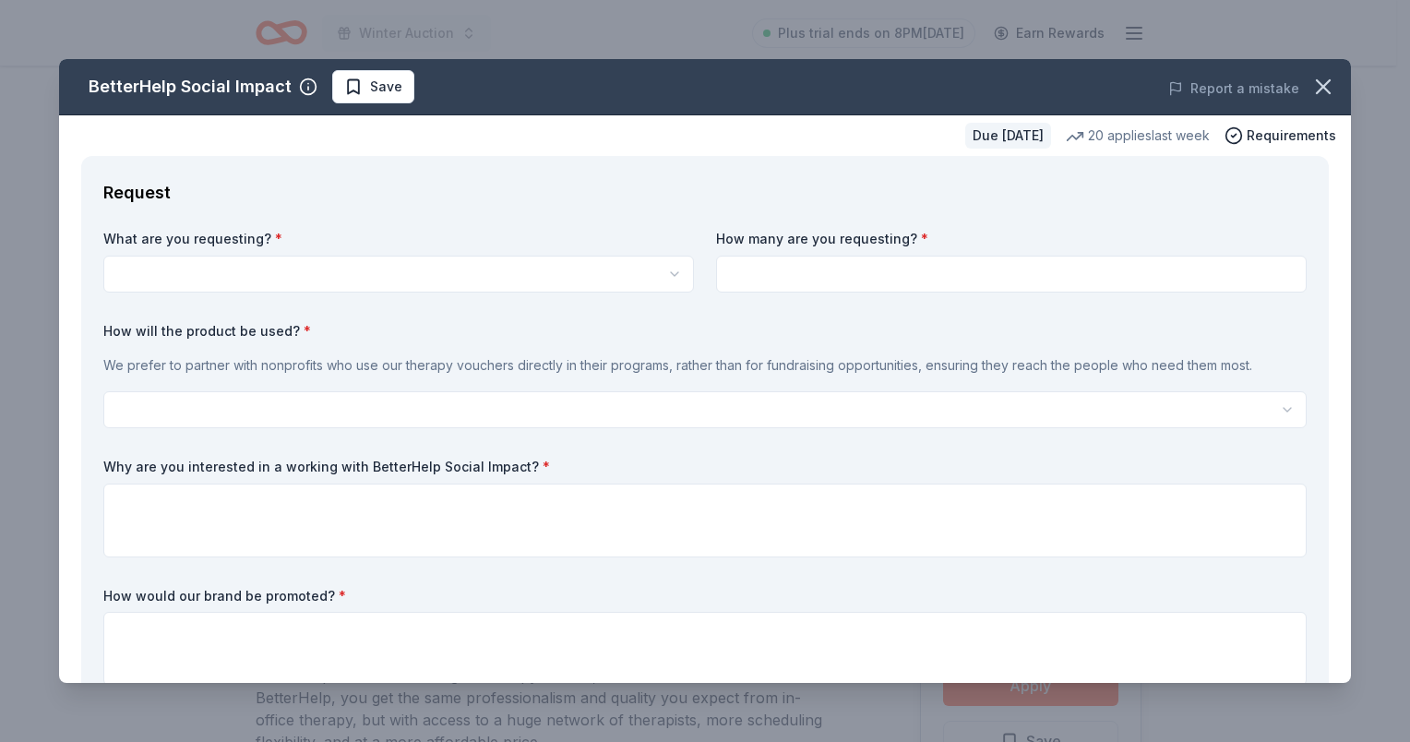
click at [201, 268] on html "Winter Auction Plus trial ends on 8PM, 10/17 Earn Rewards Due in 36 days Share …" at bounding box center [705, 371] width 1410 height 742
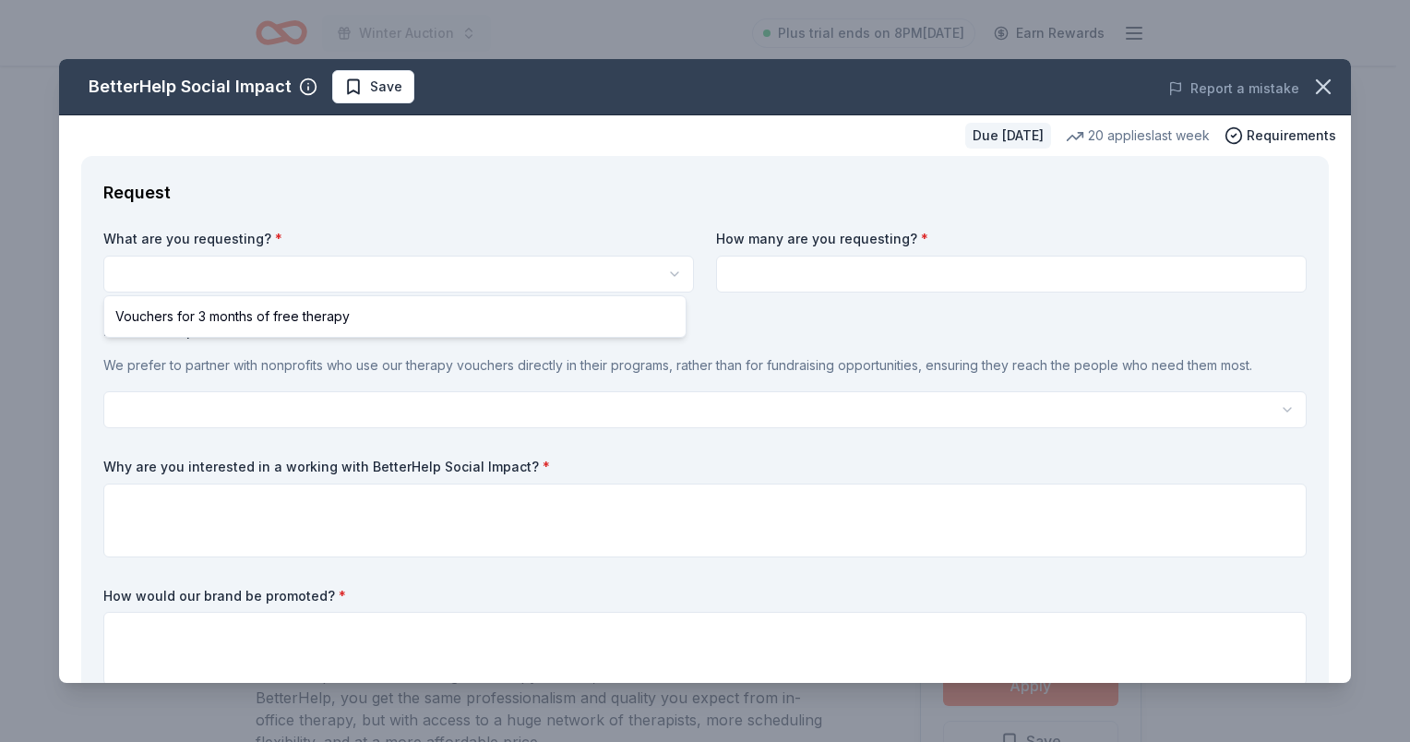
select select "Vouchers for 3 months of free therapy"
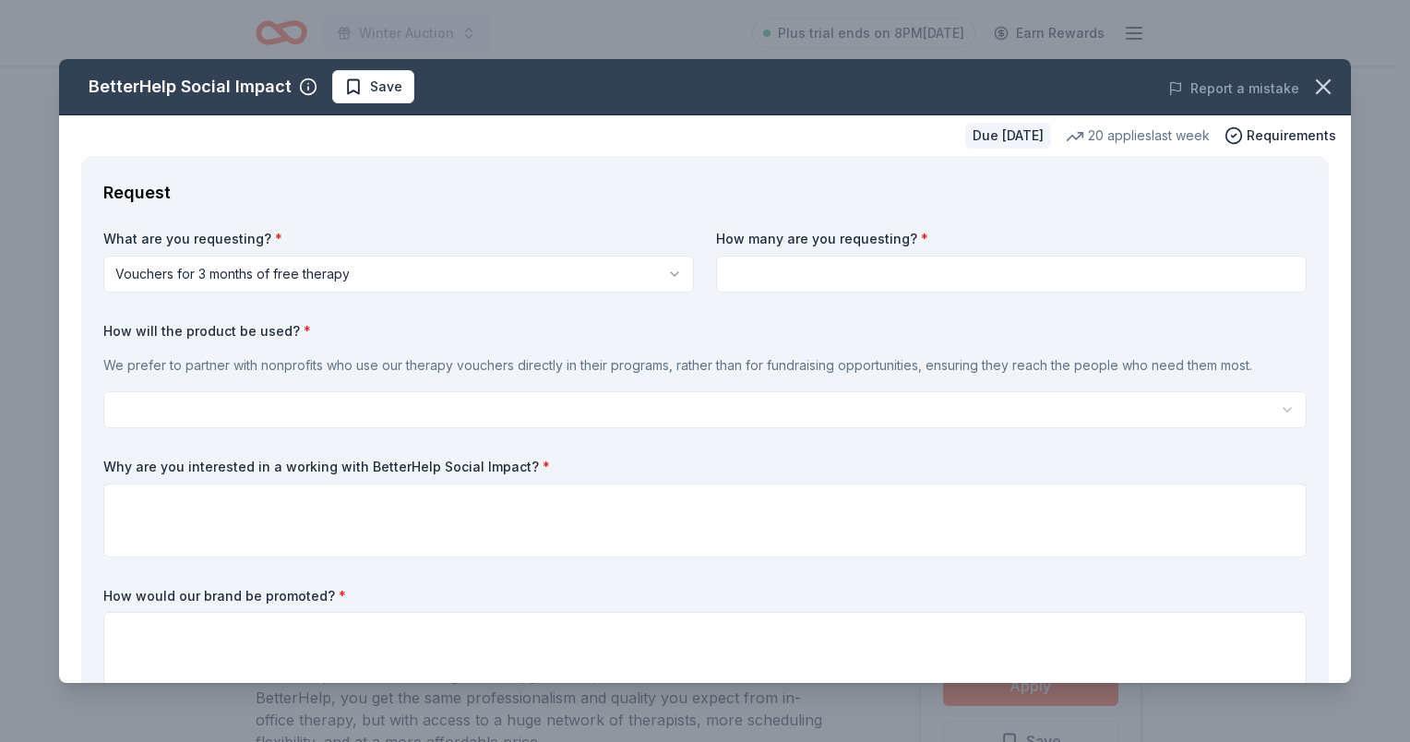
click at [766, 287] on input at bounding box center [1011, 274] width 591 height 37
type input "1"
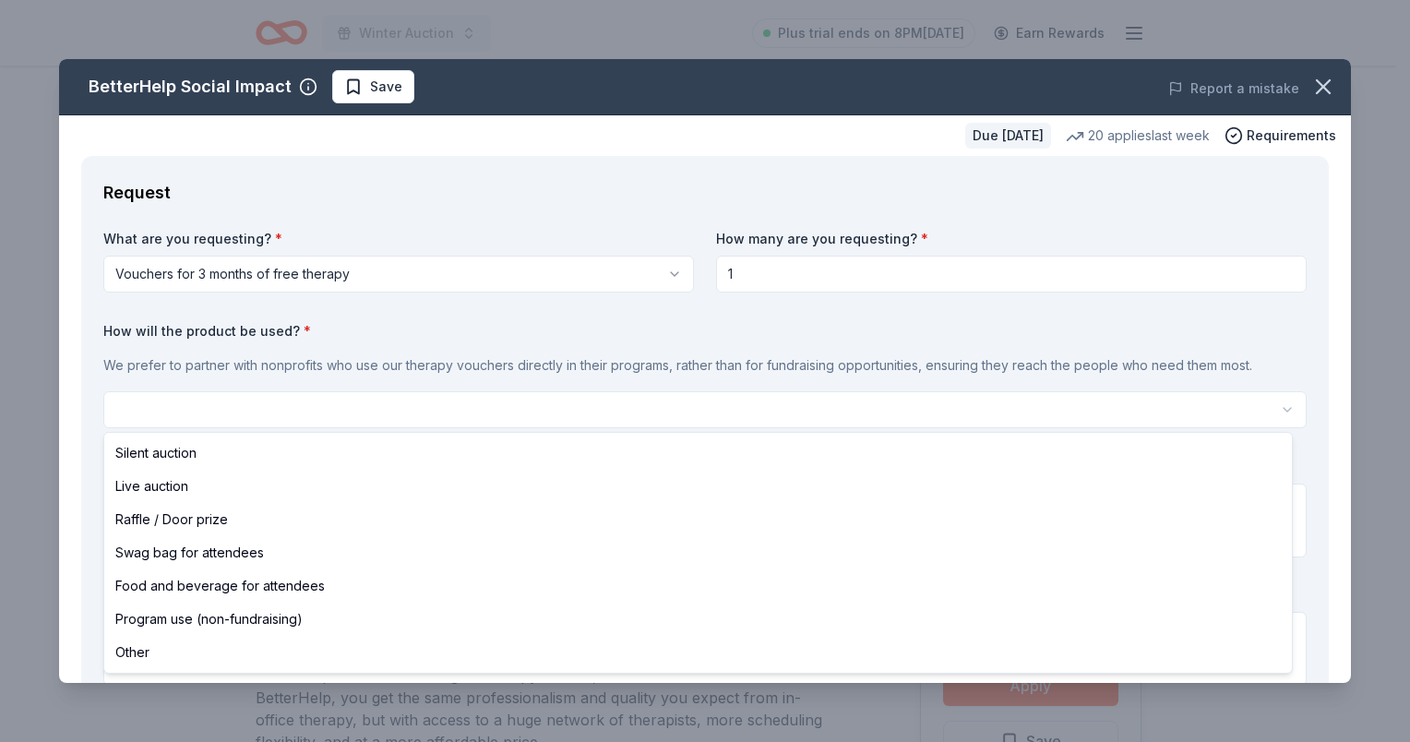
click at [196, 404] on html "Winter Auction Plus trial ends on 8PM, 10/17 Earn Rewards Due in 36 days Share …" at bounding box center [705, 371] width 1410 height 742
select select "silentAuction"
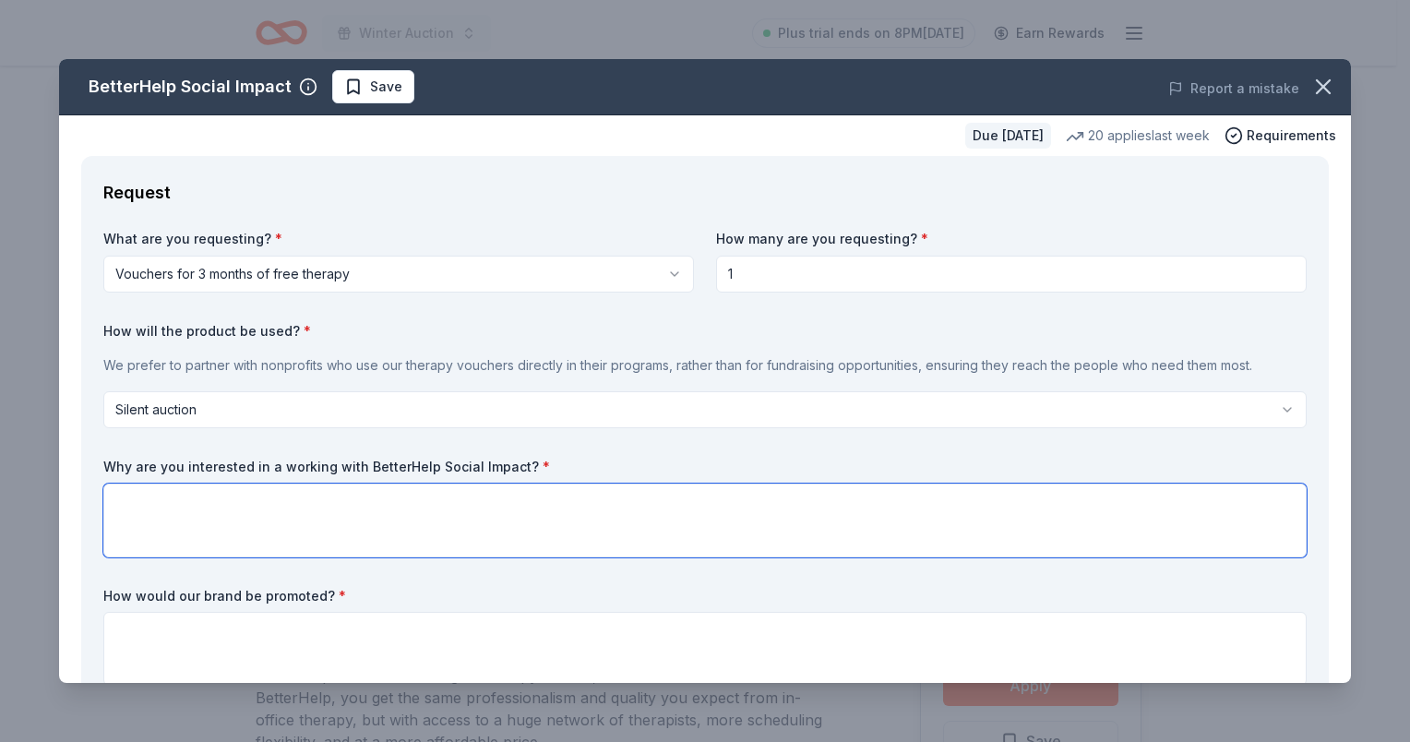
click at [199, 514] on textarea at bounding box center [704, 521] width 1203 height 74
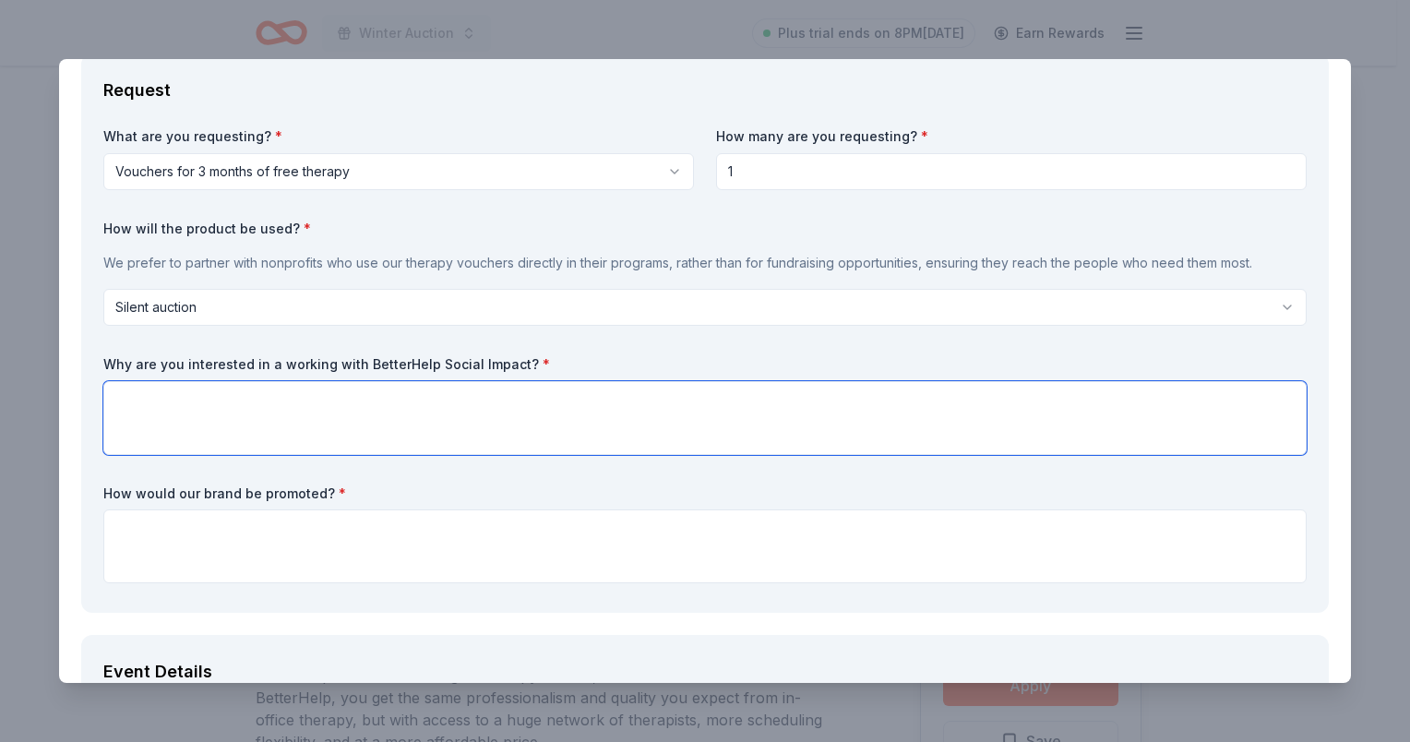
scroll to position [369, 0]
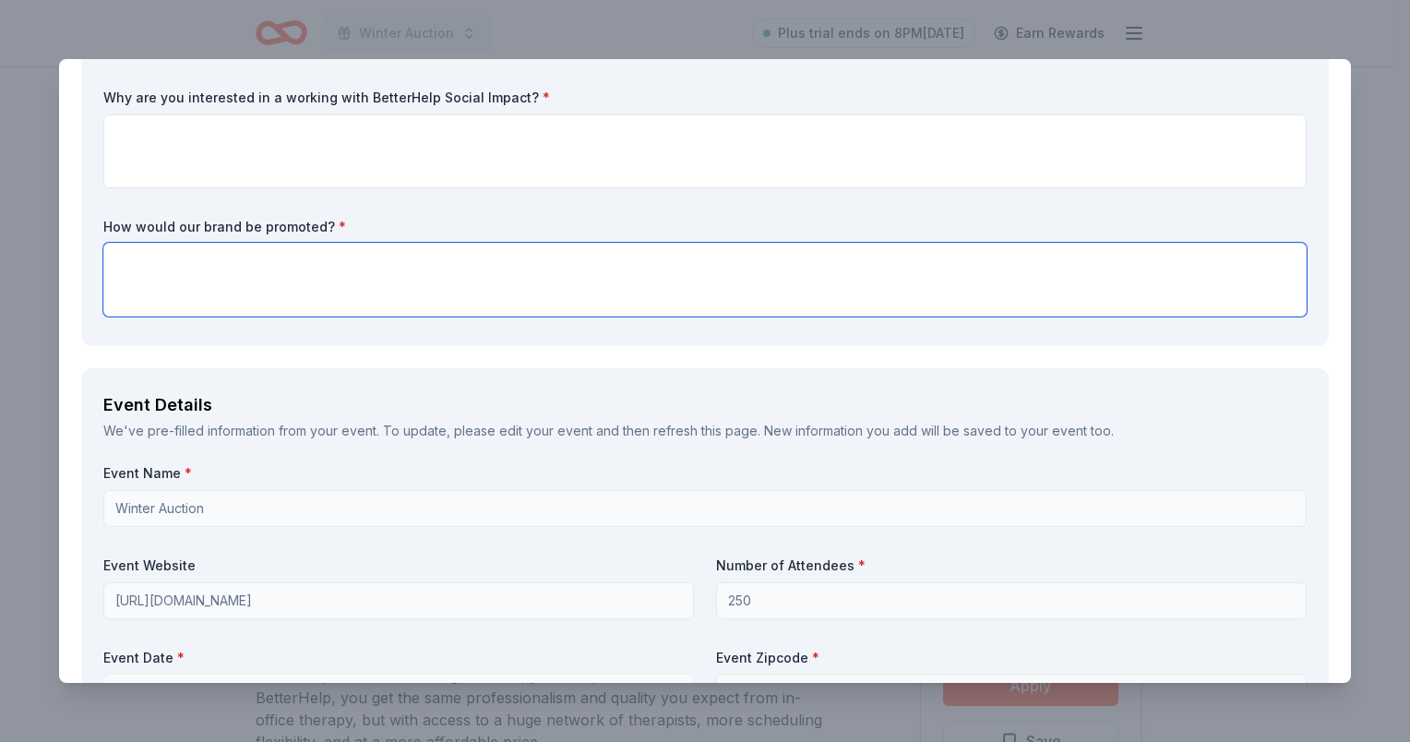
click at [229, 293] on textarea at bounding box center [704, 280] width 1203 height 74
click at [190, 281] on textarea at bounding box center [704, 280] width 1203 height 74
paste textarea "There will be signage at the auction as well as online brand/company informatio…"
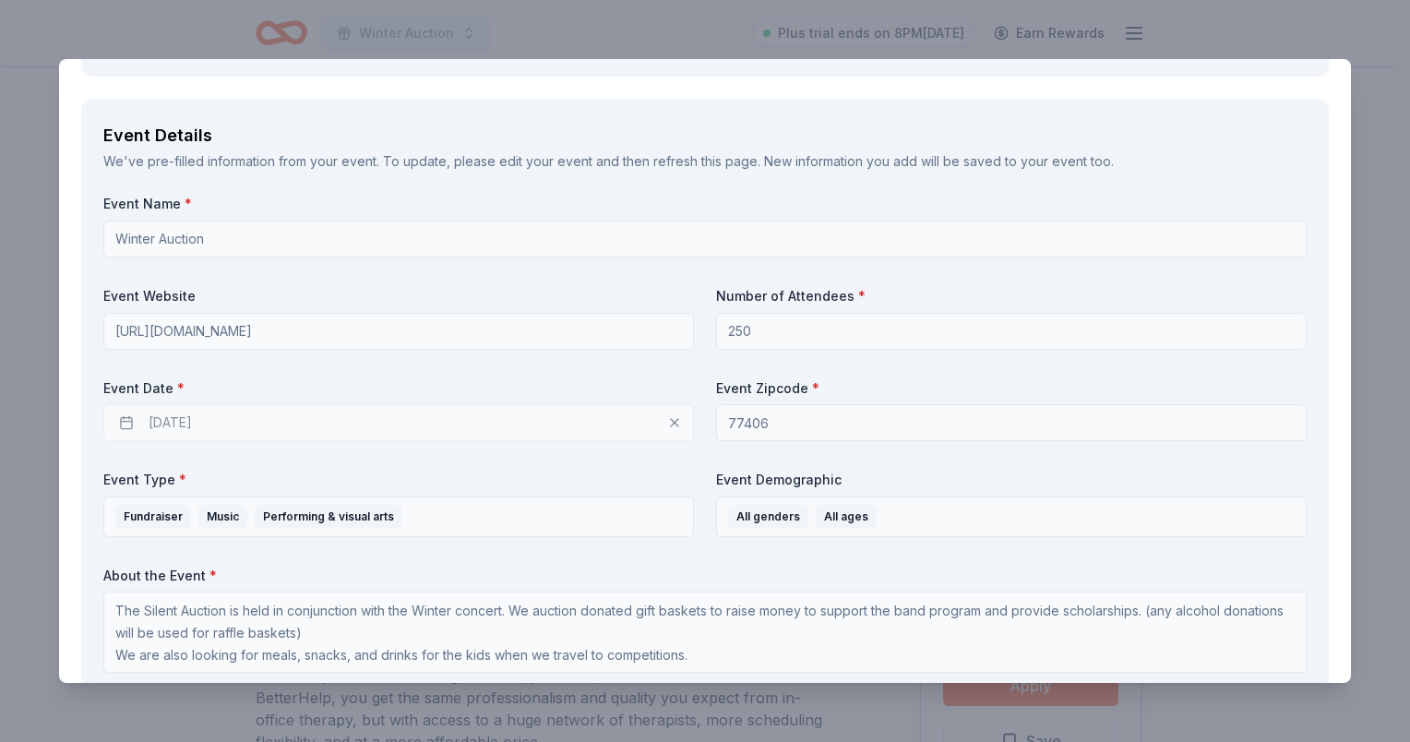
scroll to position [738, 0]
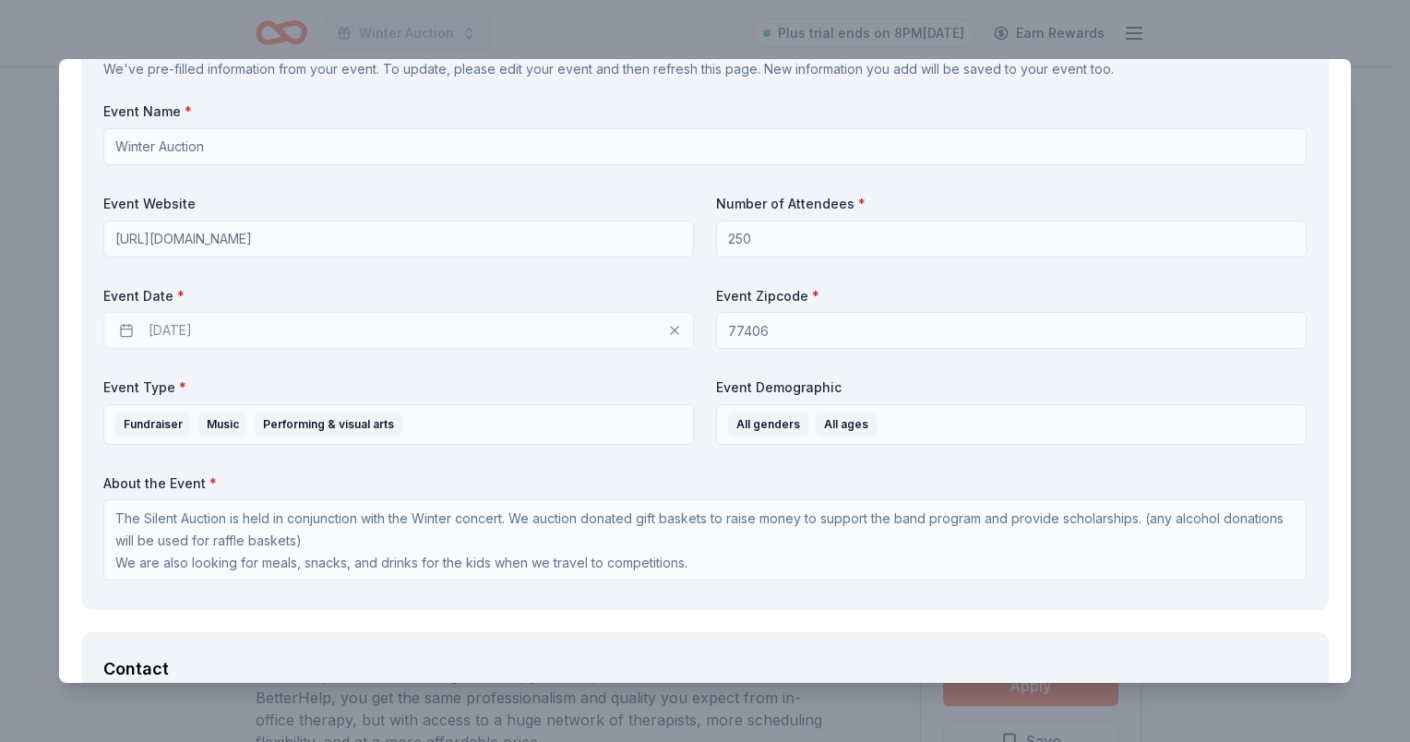
type textarea "There will be signage at the auction as well as online brand/company informatio…"
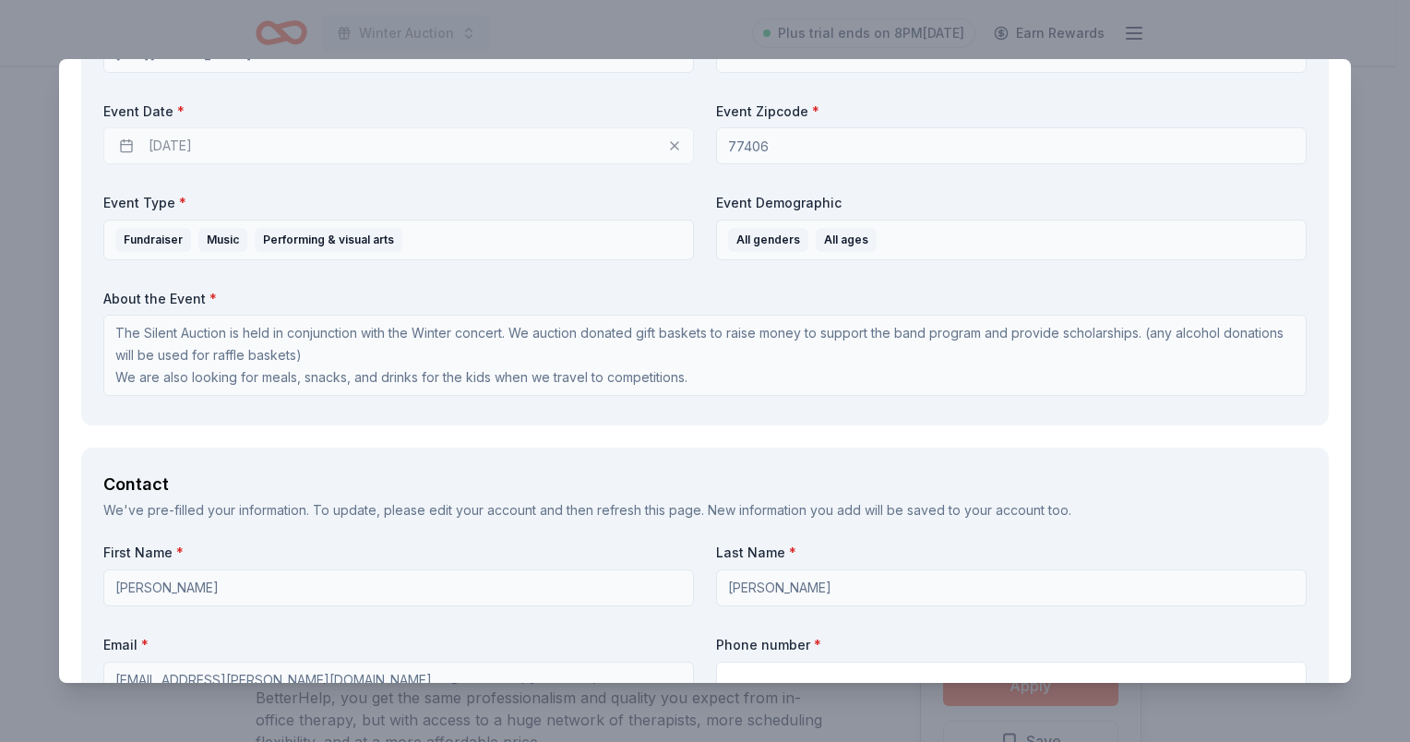
scroll to position [1200, 0]
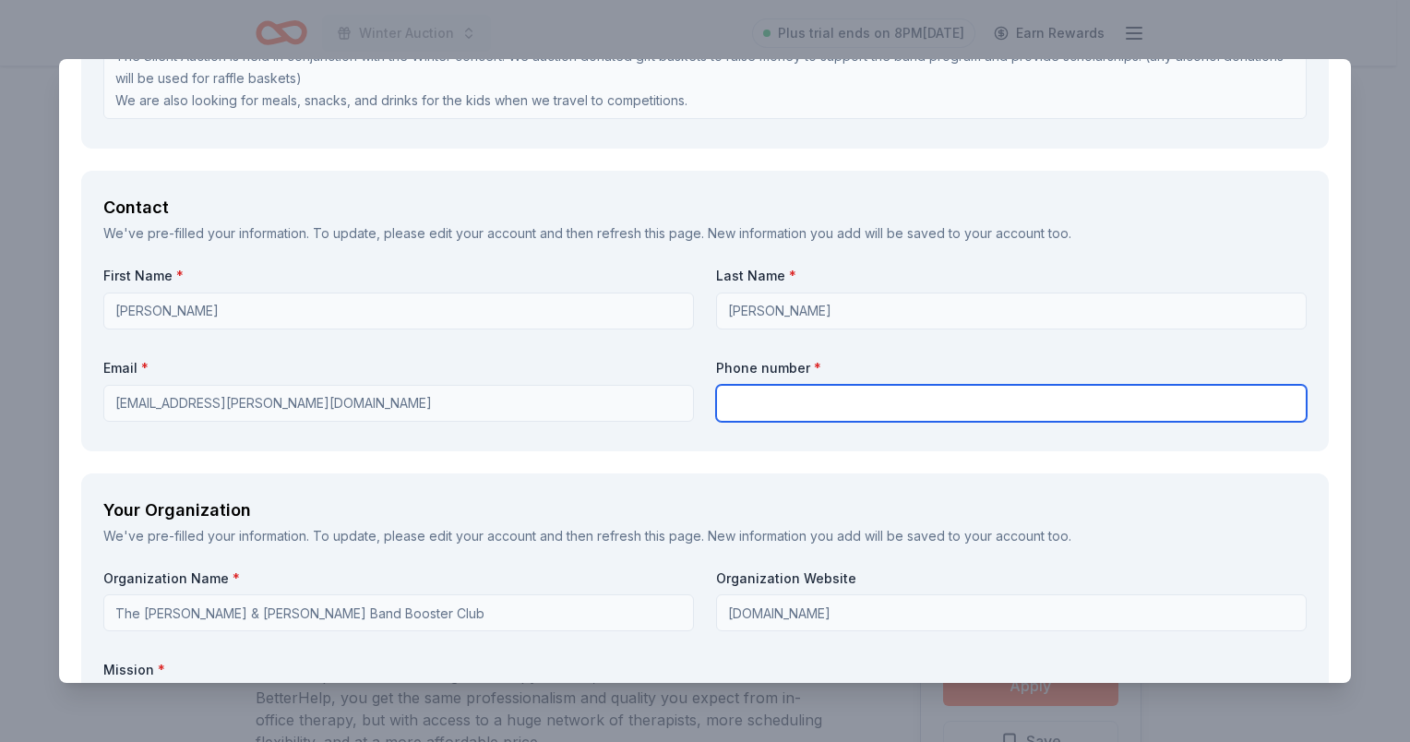
click at [778, 401] on input "text" at bounding box center [1011, 403] width 591 height 37
type input "2814151559"
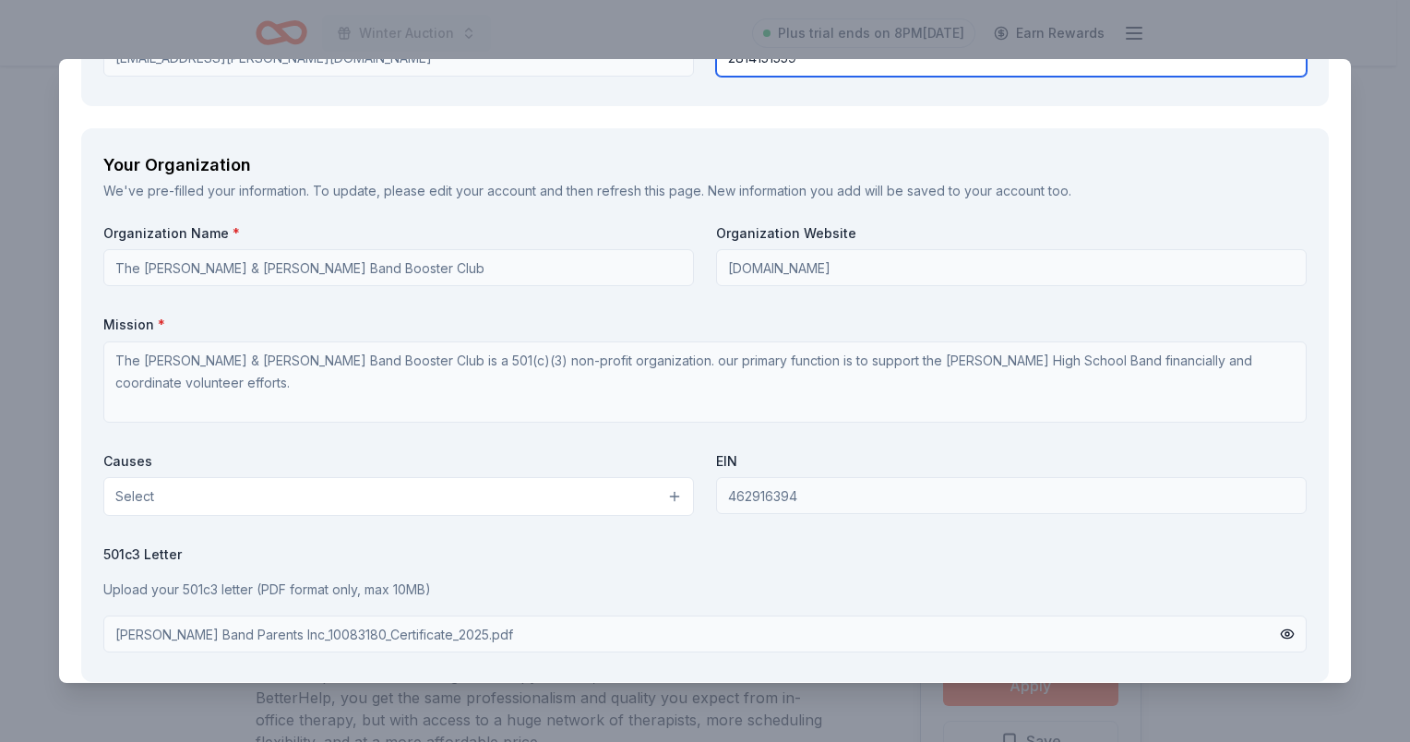
scroll to position [1569, 0]
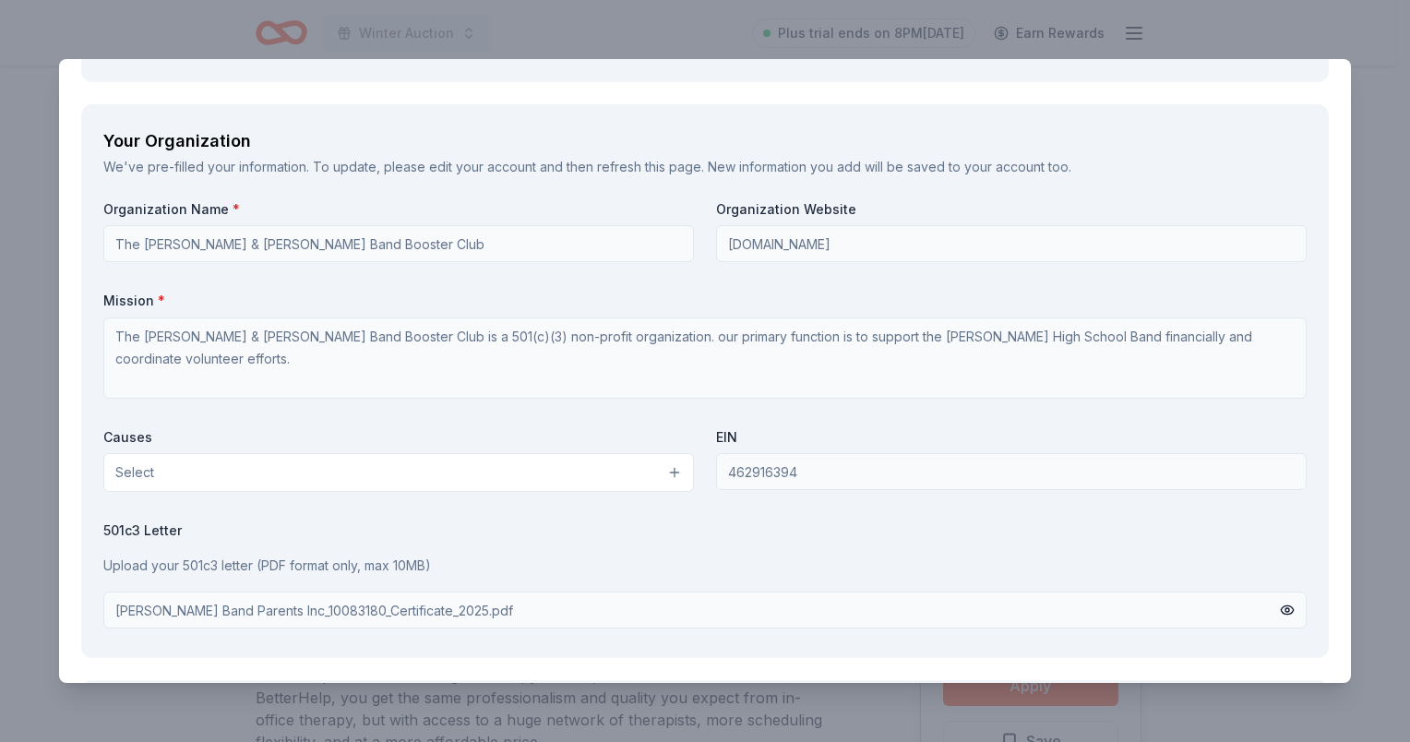
click at [340, 473] on button "Select" at bounding box center [398, 472] width 591 height 39
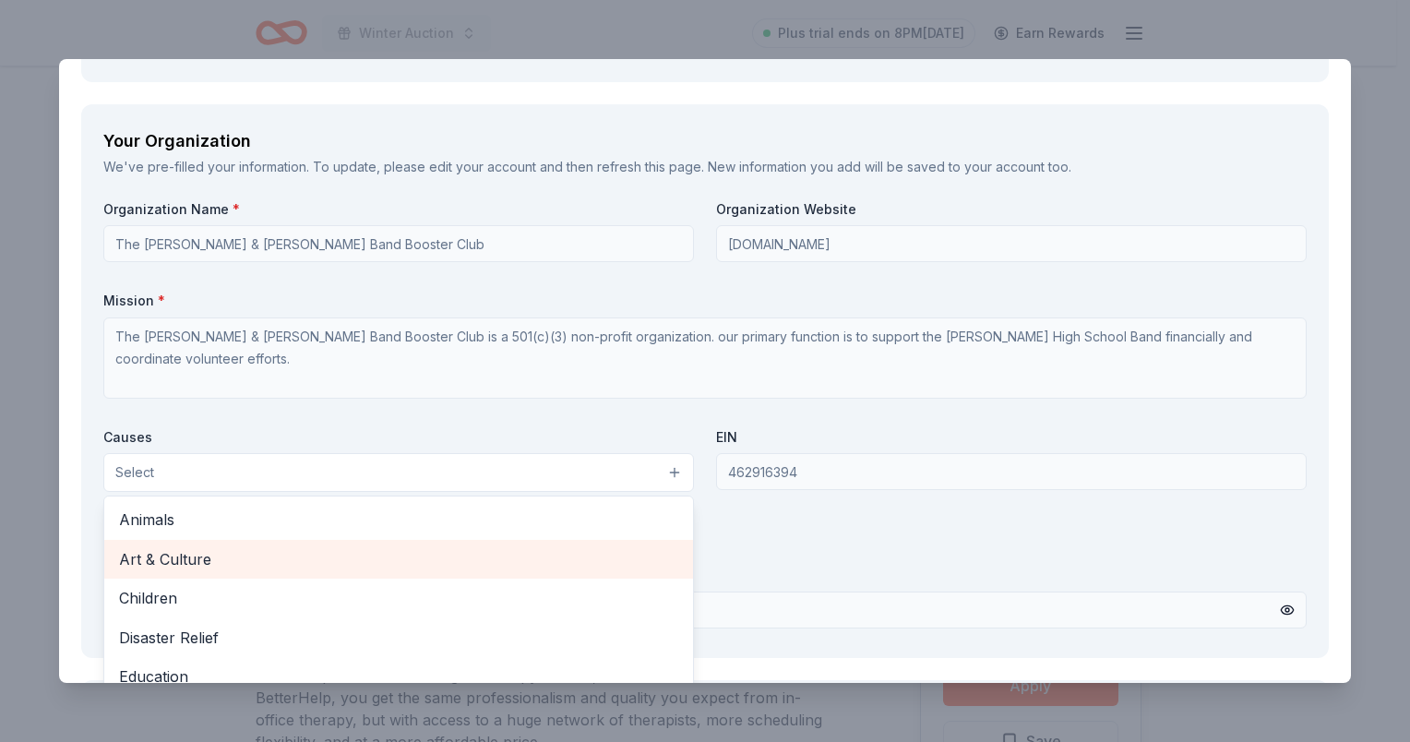
click at [198, 551] on span "Art & Culture" at bounding box center [398, 559] width 559 height 24
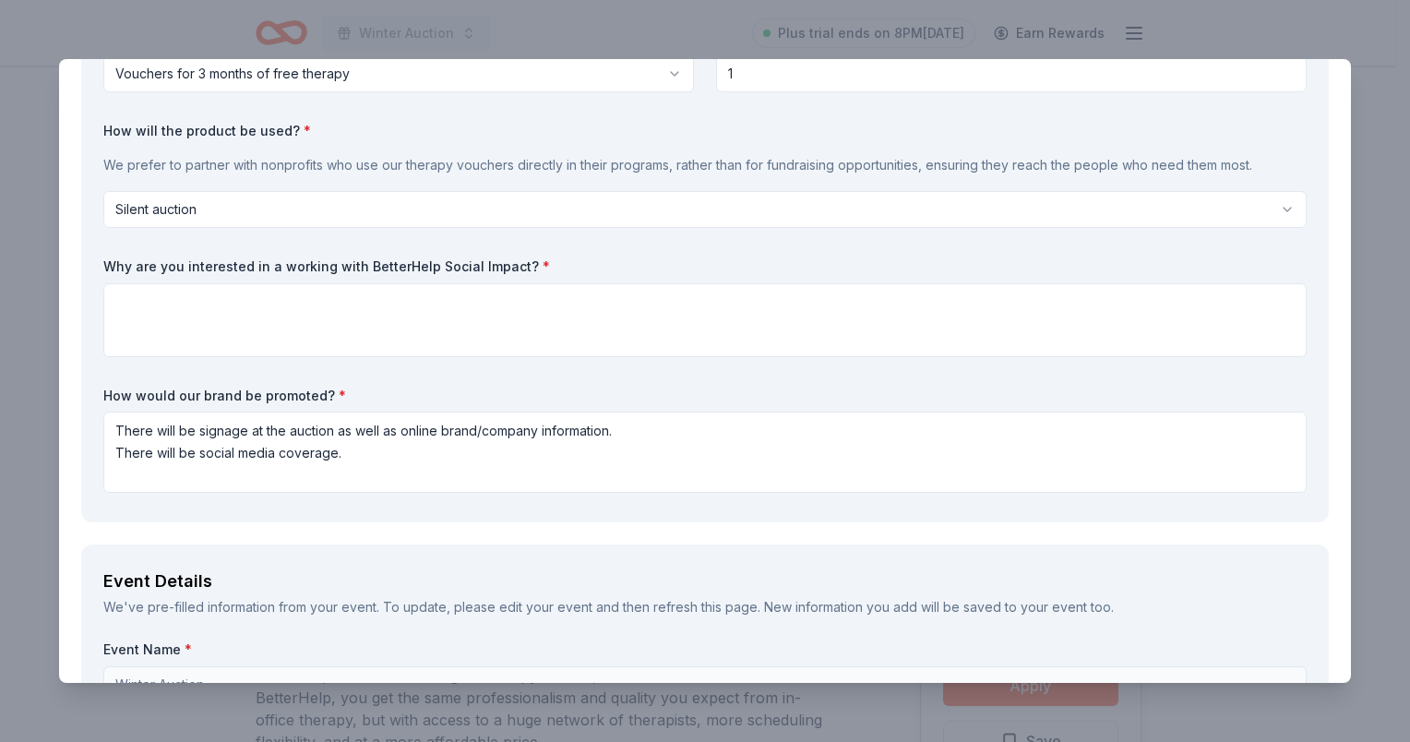
scroll to position [137, 0]
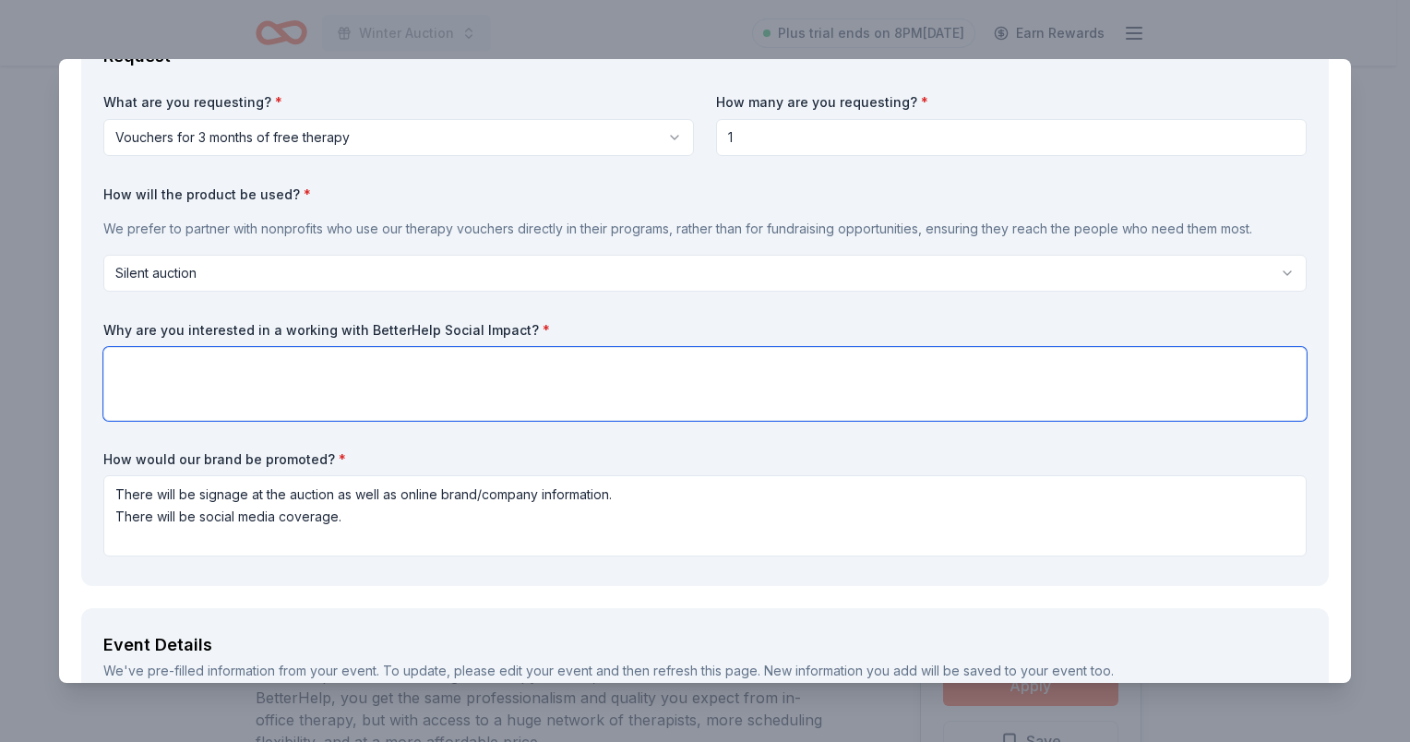
click at [365, 365] on textarea at bounding box center [704, 384] width 1203 height 74
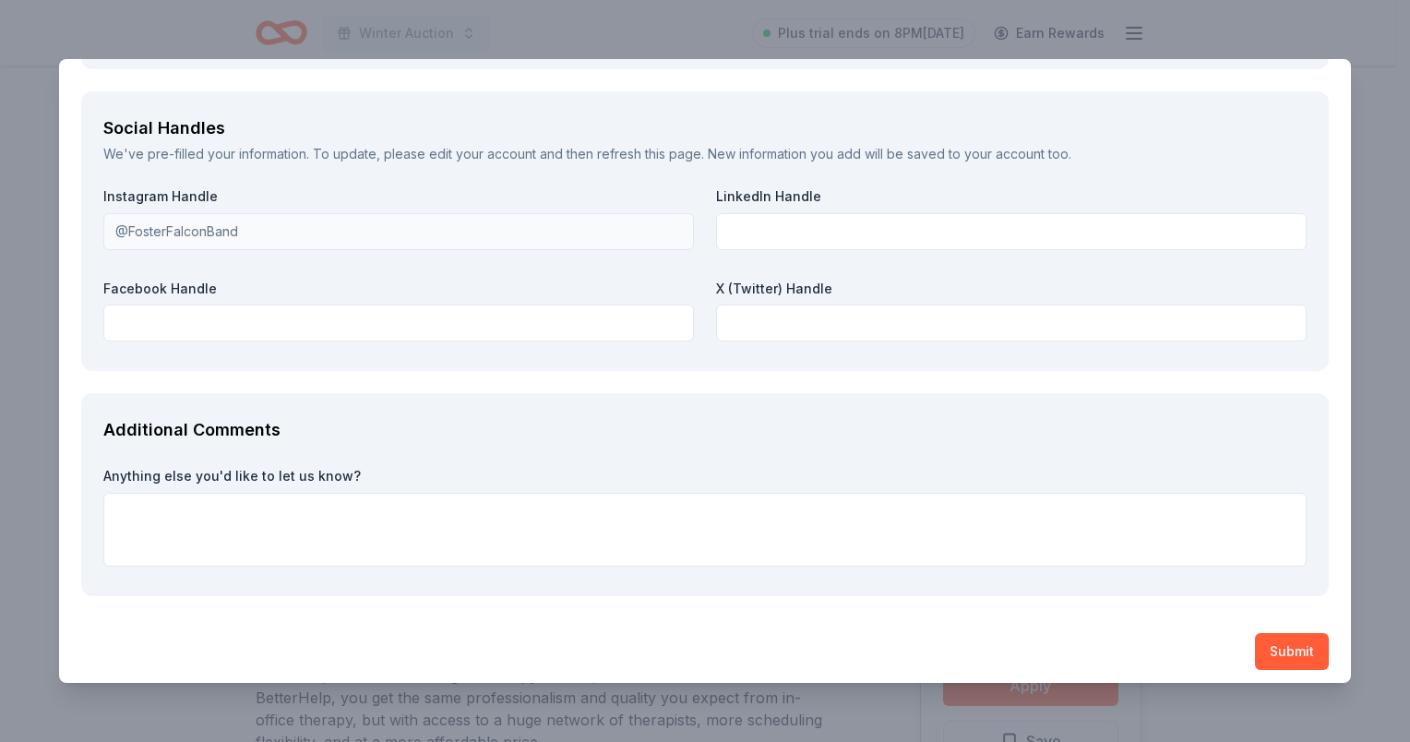
scroll to position [2167, 0]
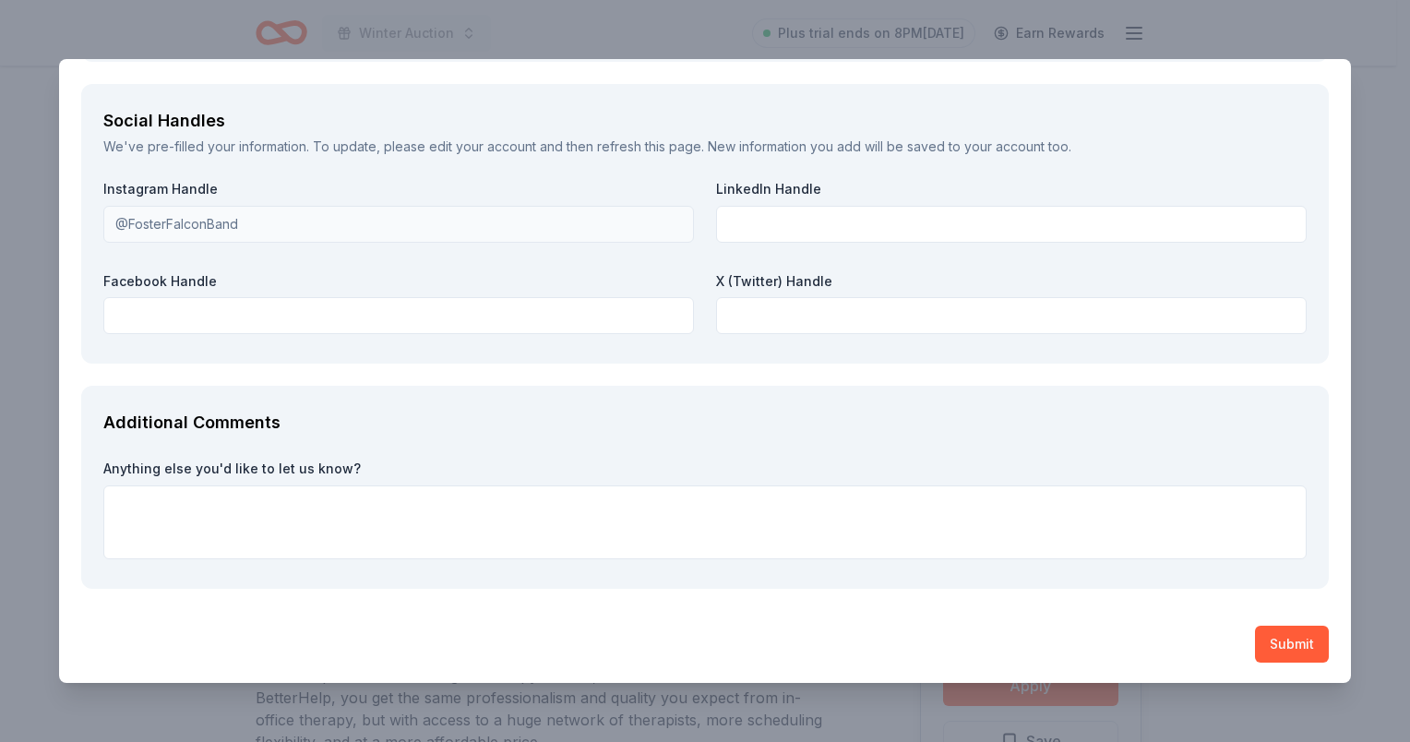
type textarea "We have families who may not have insurance and could use mental health service…"
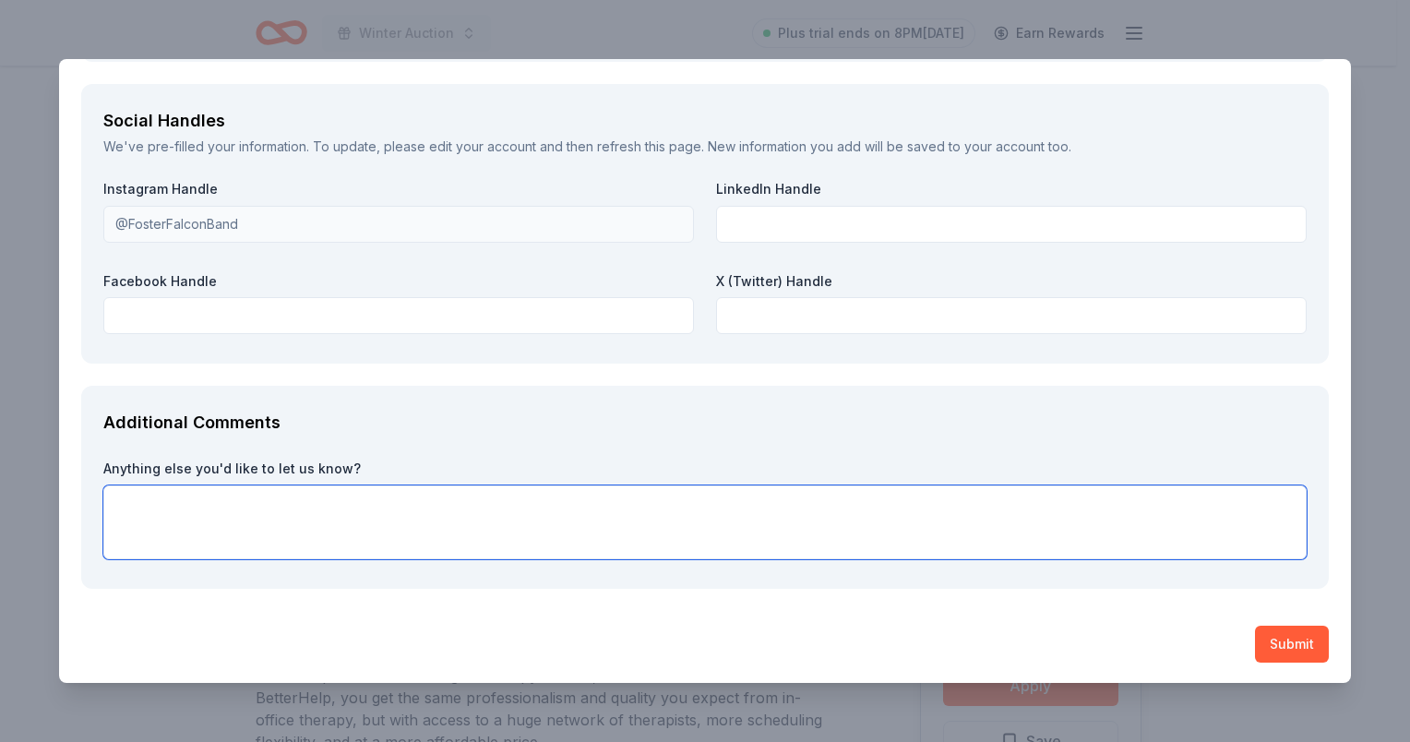
click at [225, 512] on textarea at bounding box center [704, 522] width 1203 height 74
paste textarea "***The Foster Band Booster Club is excited to host our Annual Silent Auction on…"
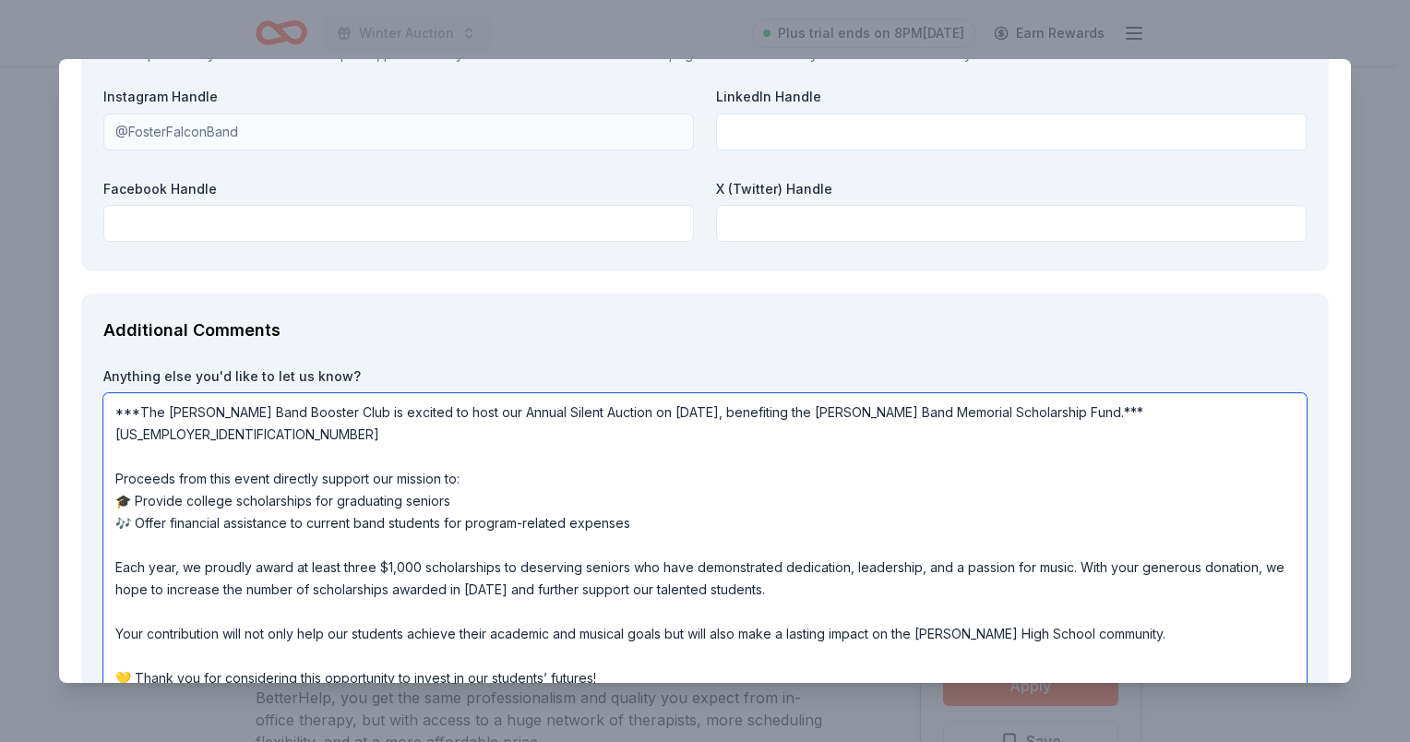
scroll to position [1, 0]
type textarea "***The Foster Band Booster Club is excited to host our Annual Silent Auction on…"
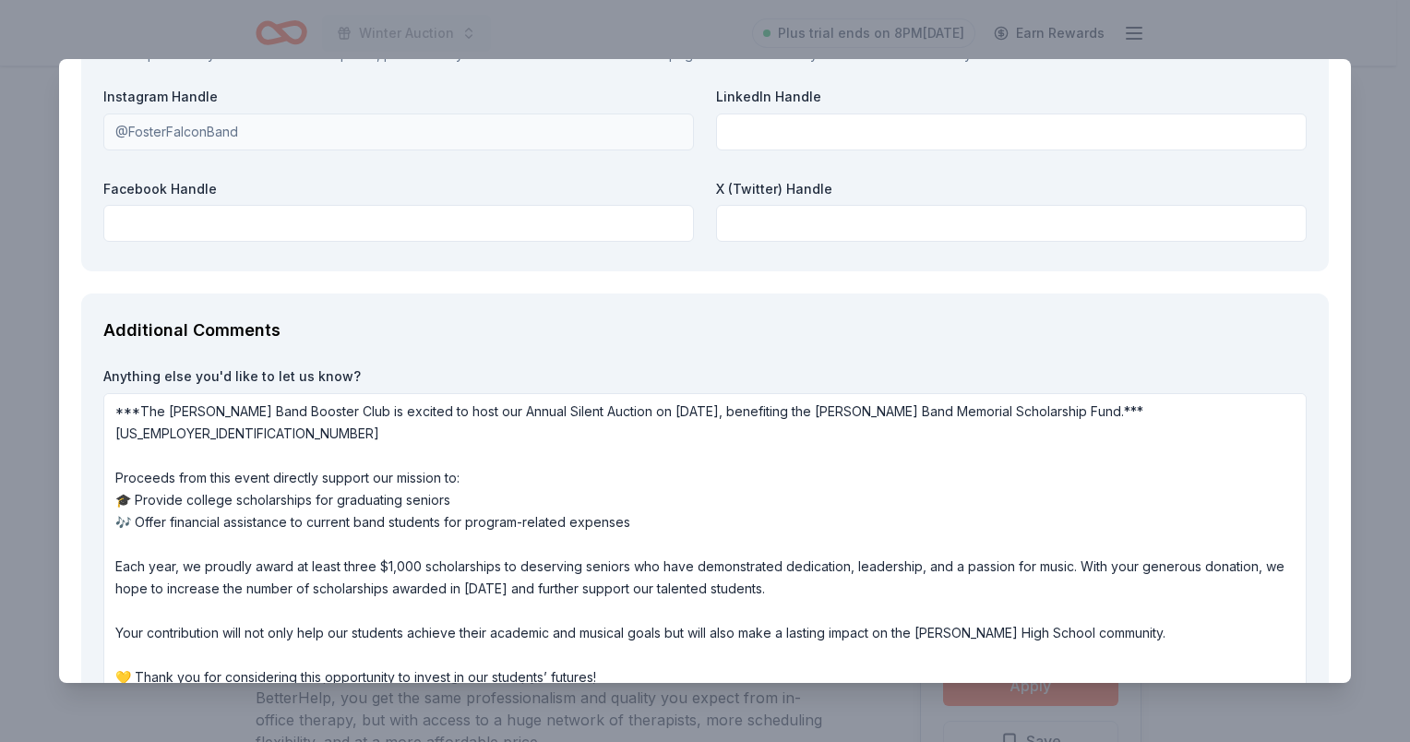
click at [1373, 546] on div "BetterHelp Social Impact Save Report a mistake Due in 36 days 20 applies last w…" at bounding box center [705, 371] width 1410 height 742
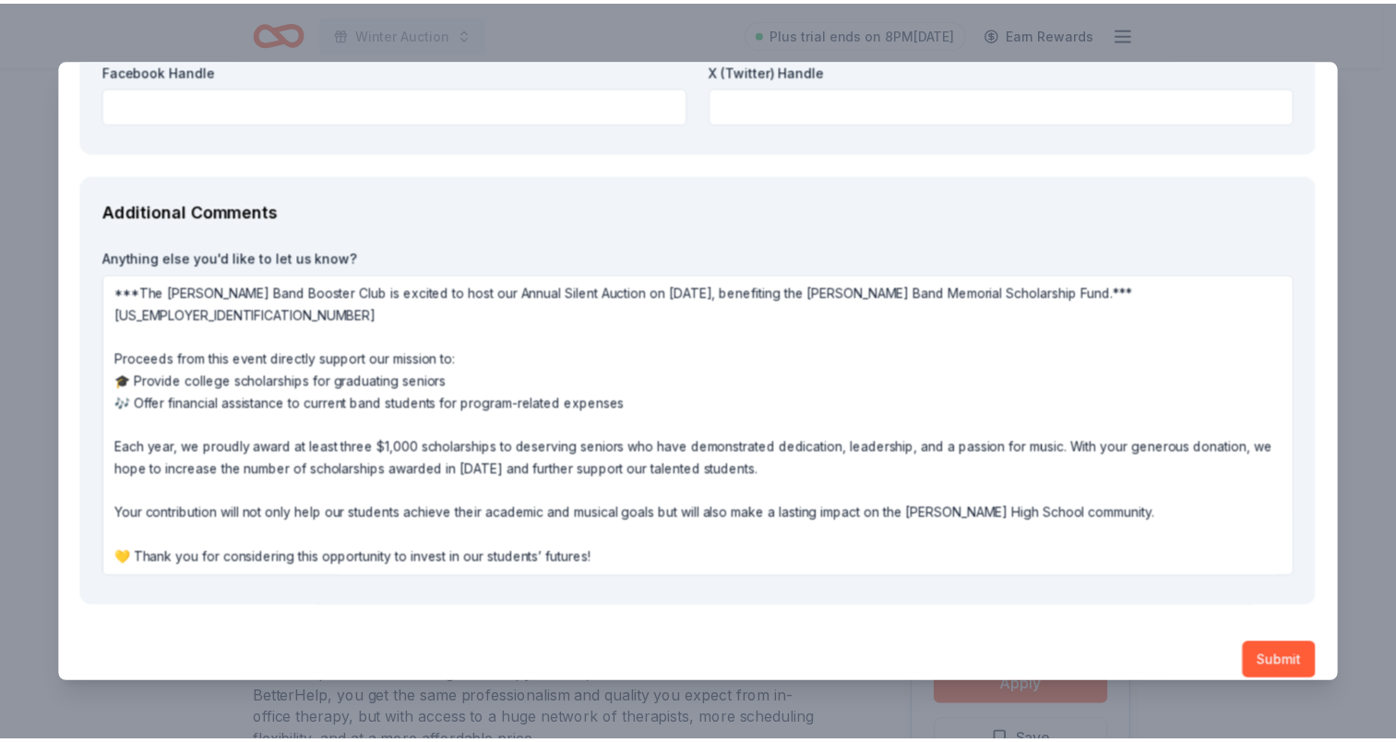
scroll to position [2396, 0]
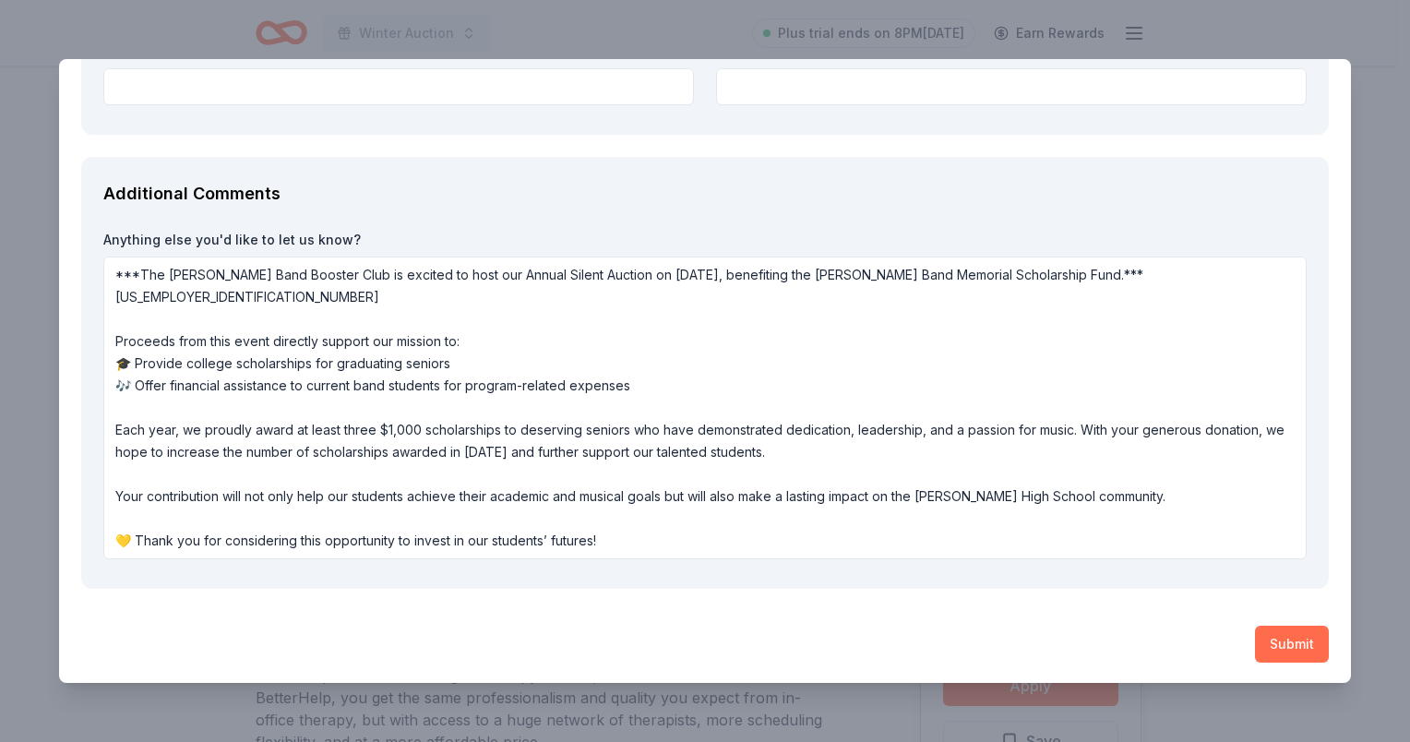
click at [1282, 642] on button "Submit" at bounding box center [1292, 644] width 74 height 37
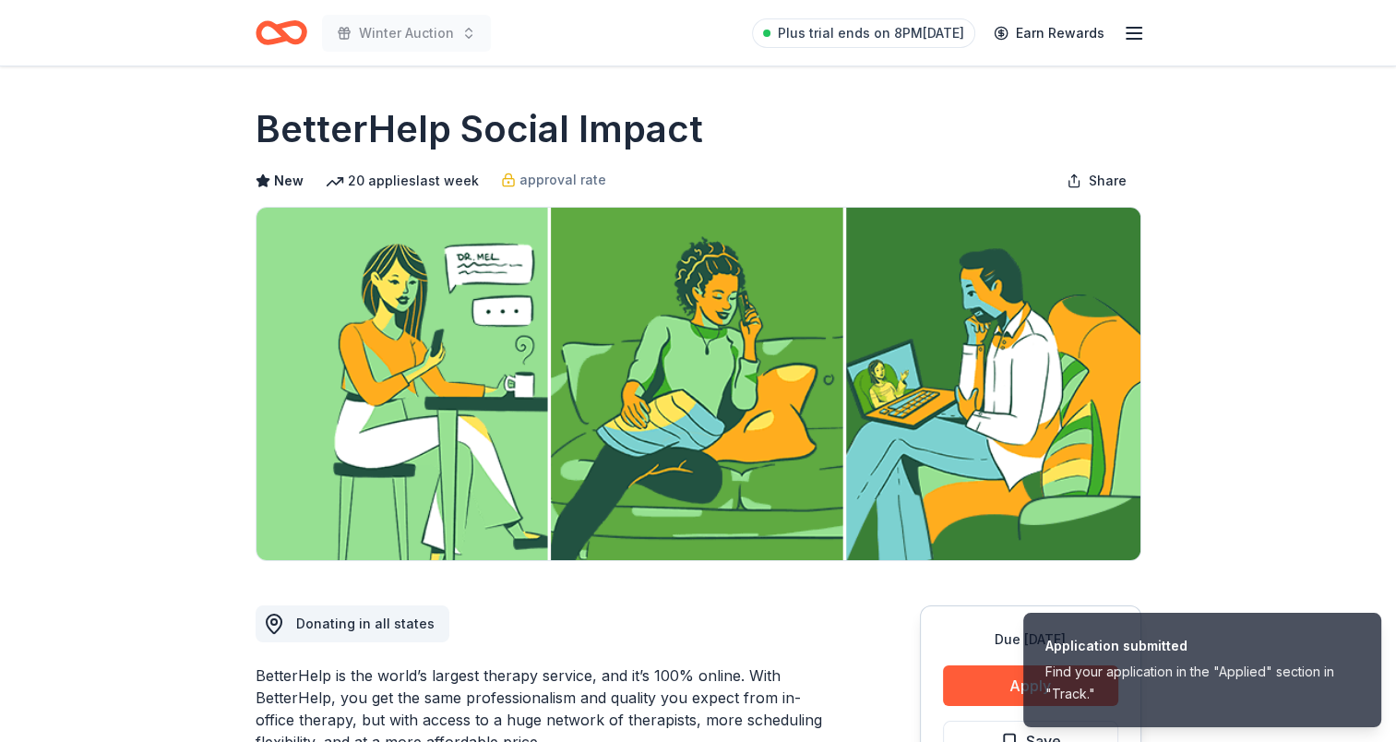
scroll to position [277, 0]
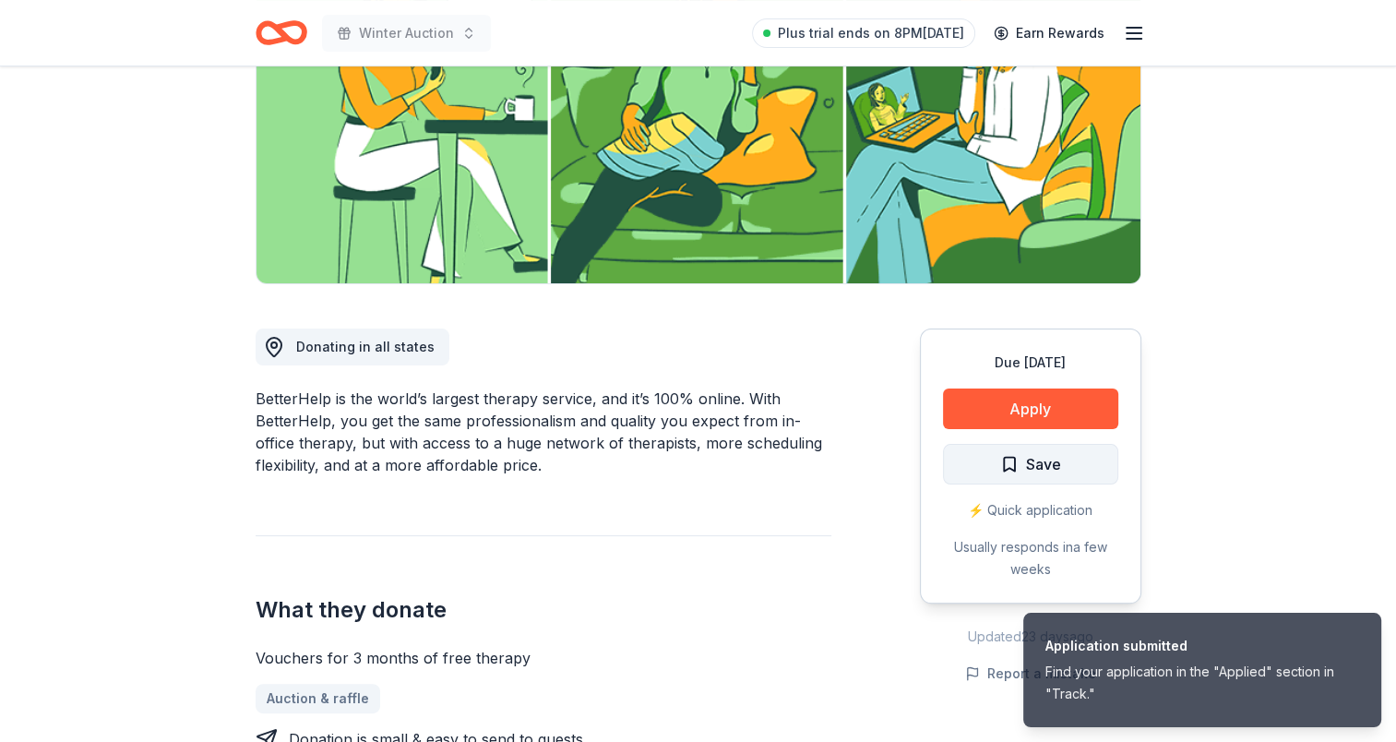
click at [1019, 473] on span "Save" at bounding box center [1030, 464] width 61 height 24
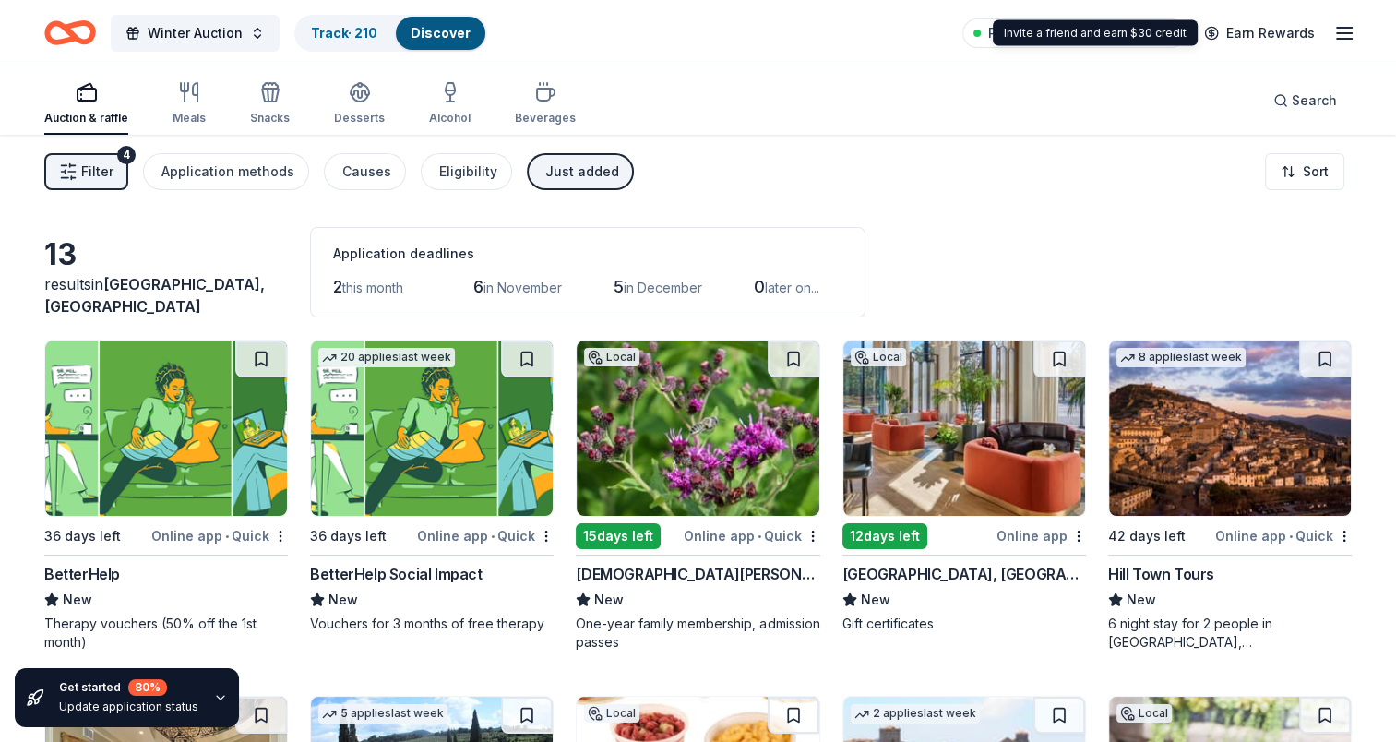
click at [1340, 30] on icon "button" at bounding box center [1345, 33] width 22 height 22
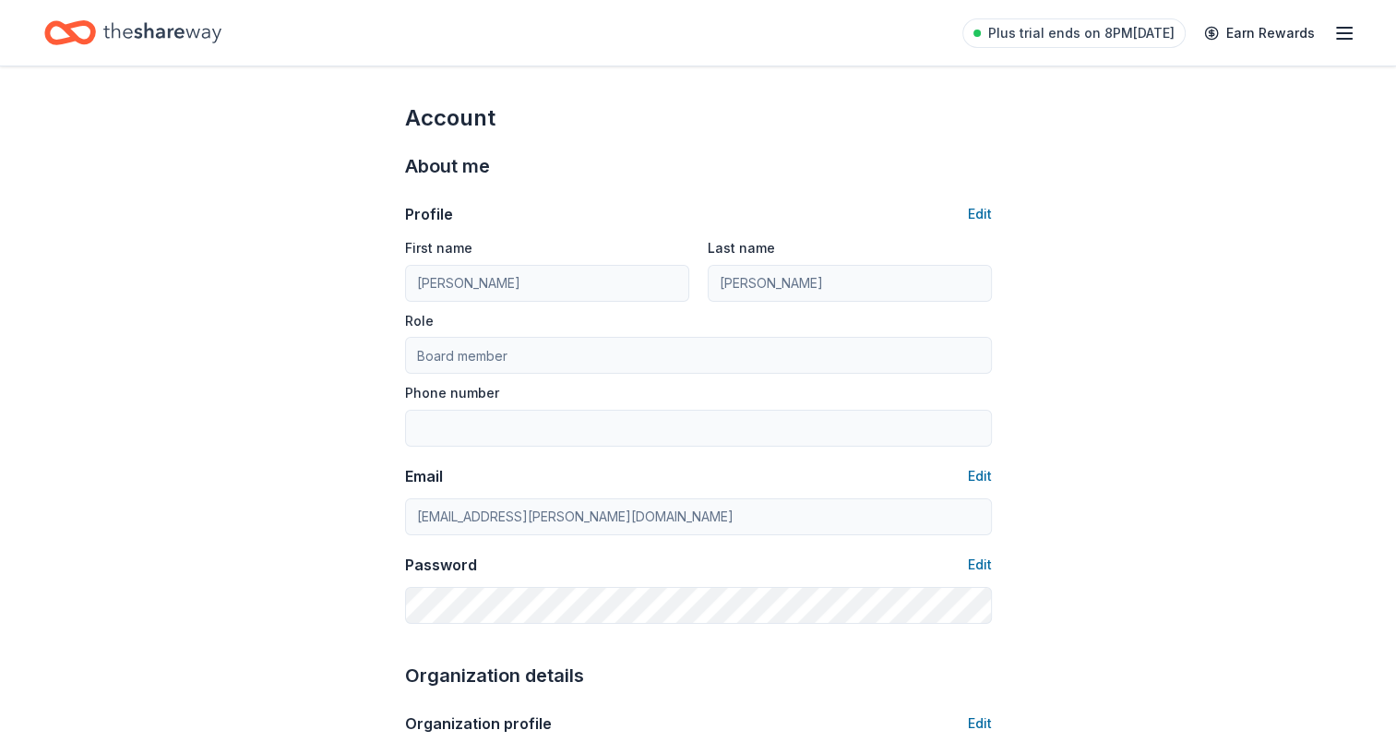
click at [1349, 42] on icon "button" at bounding box center [1345, 33] width 22 height 22
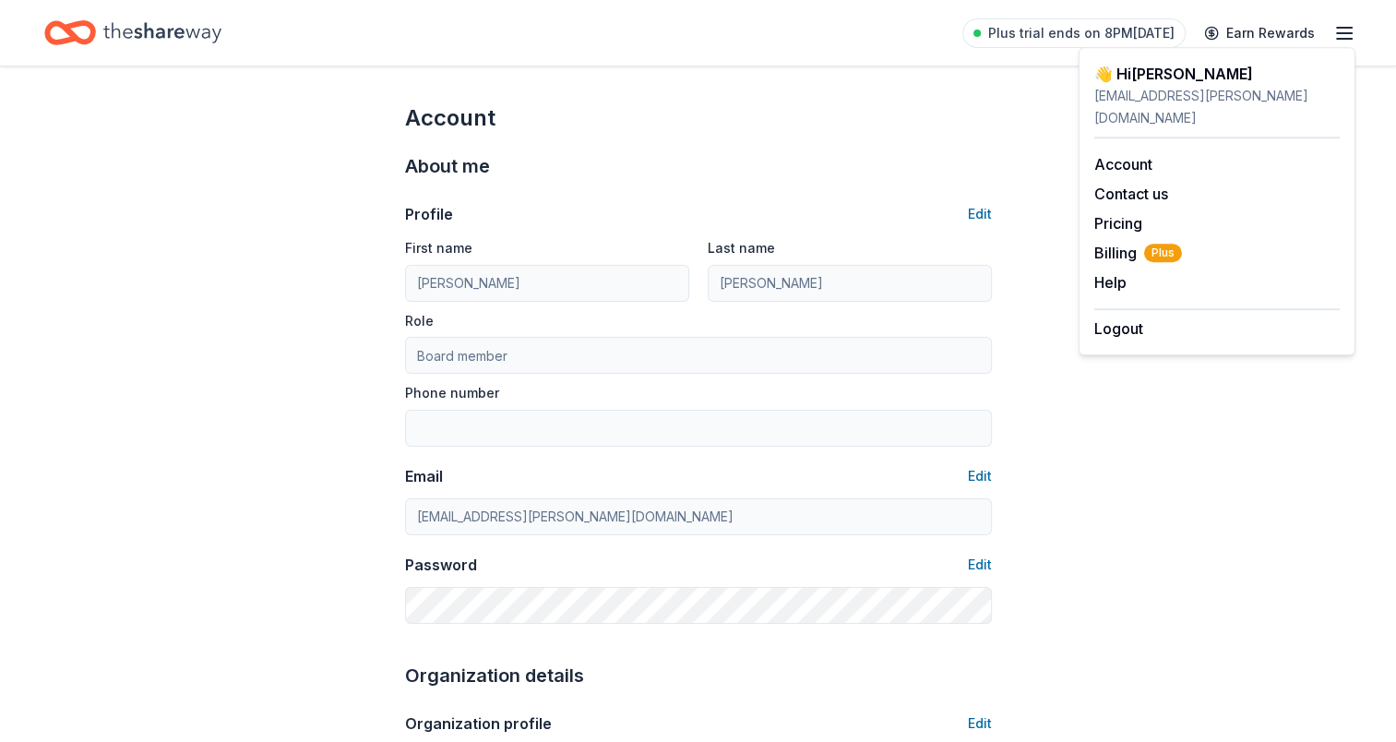
click at [770, 124] on div "Account" at bounding box center [698, 118] width 587 height 30
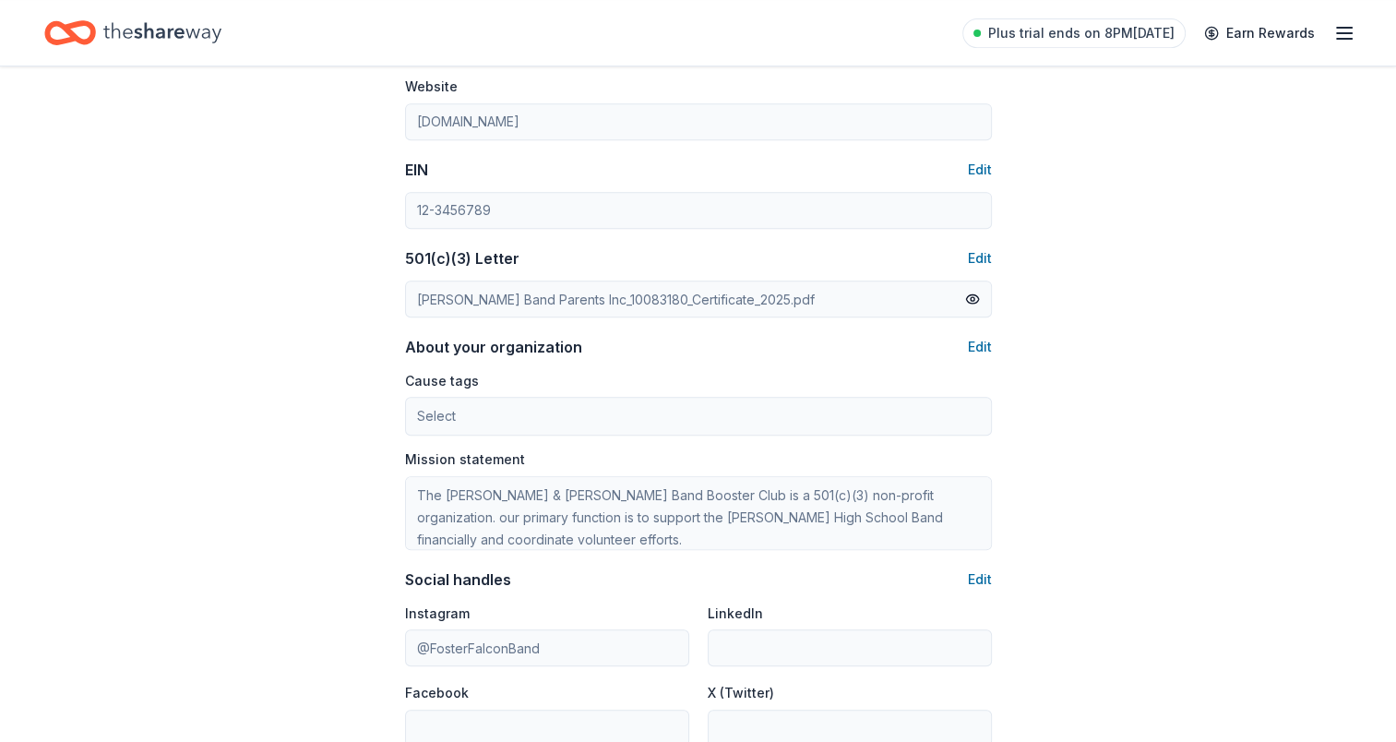
scroll to position [1106, 0]
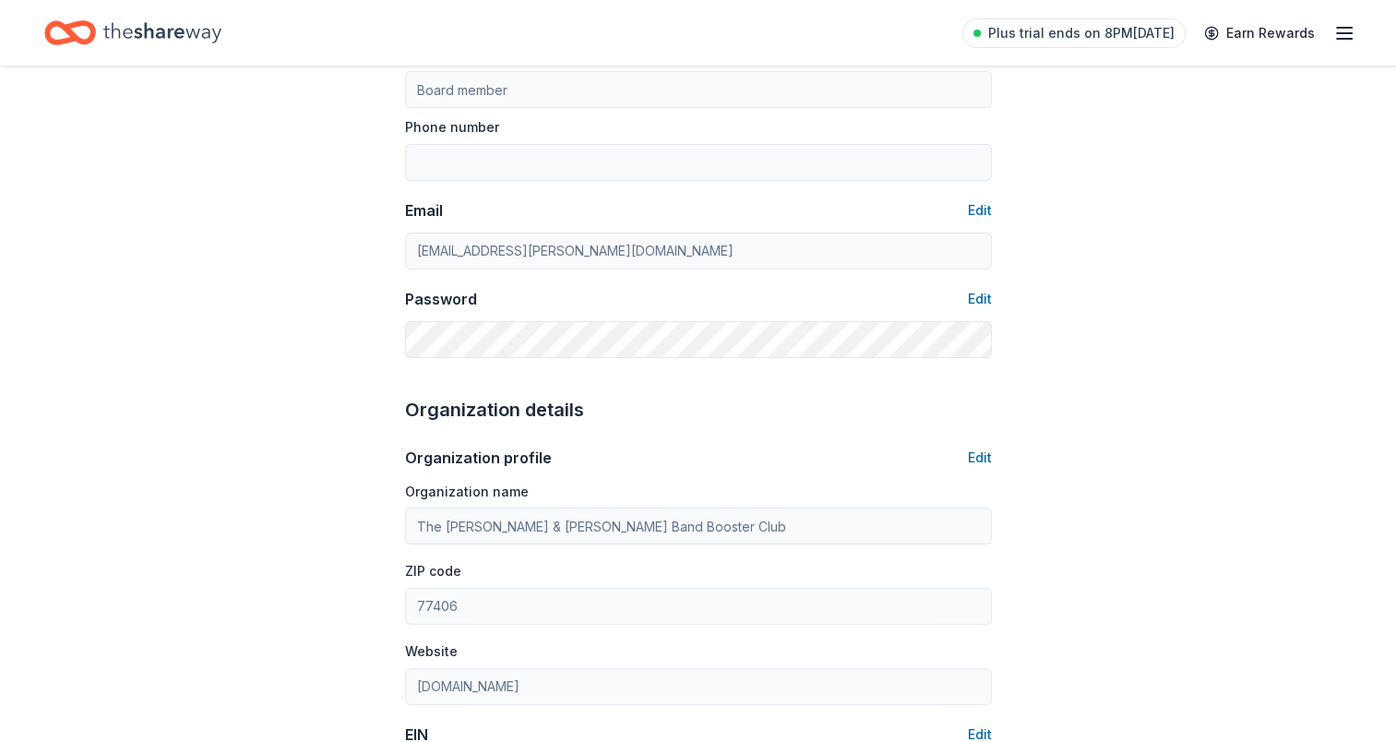
type input "2814151559"
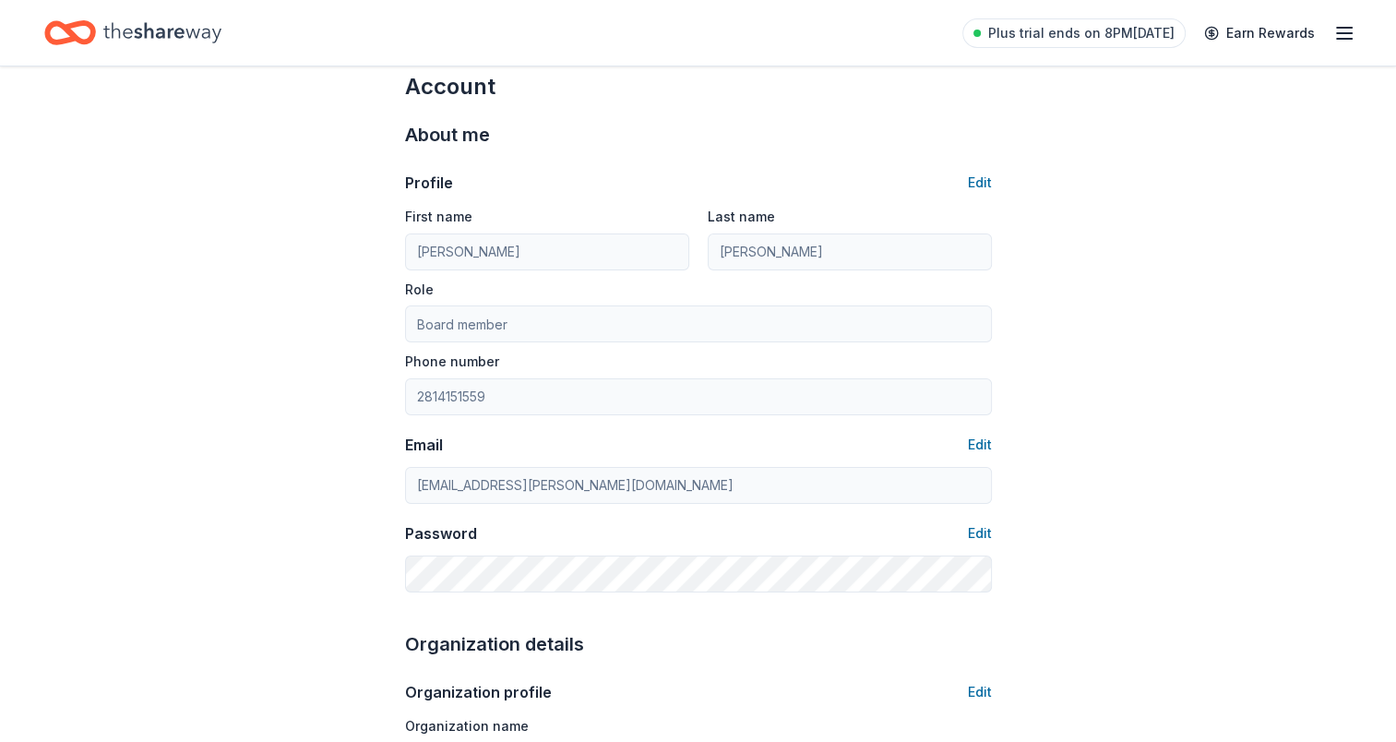
scroll to position [0, 0]
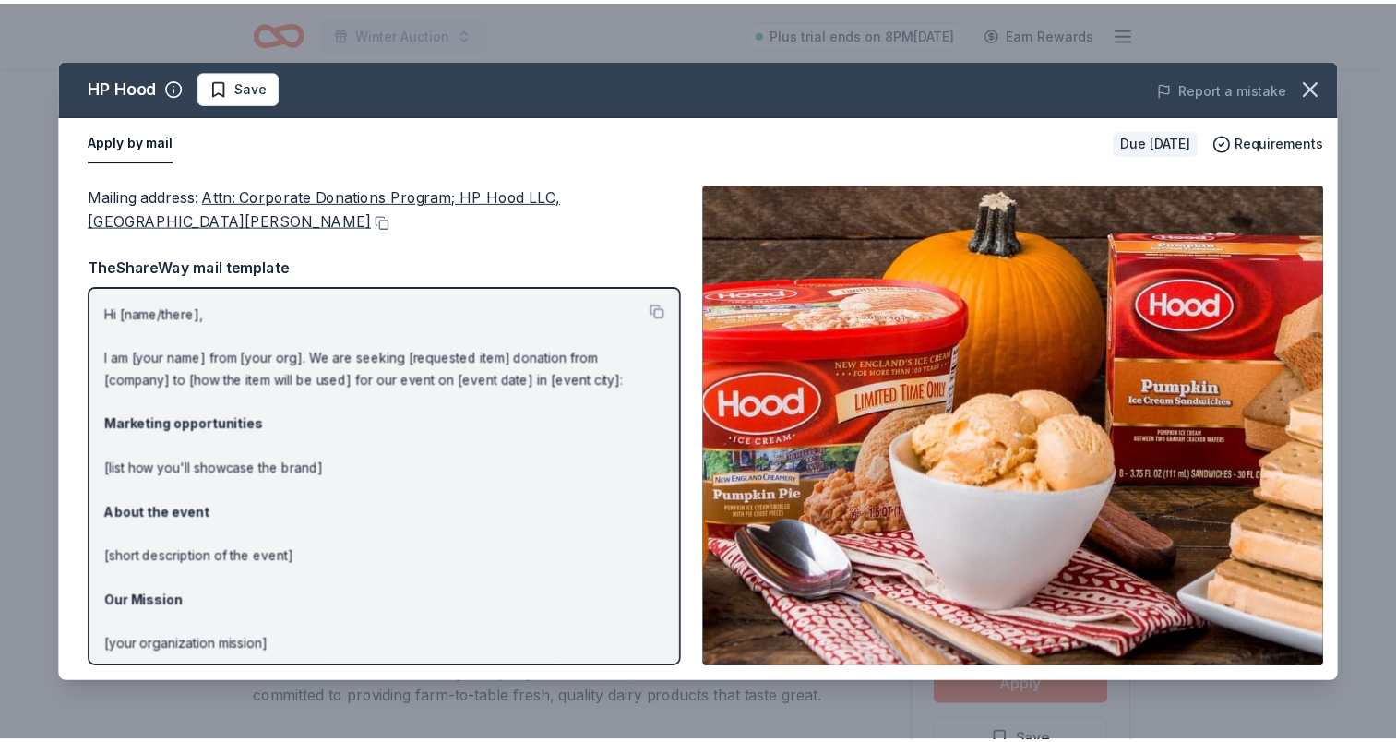
scroll to position [114, 0]
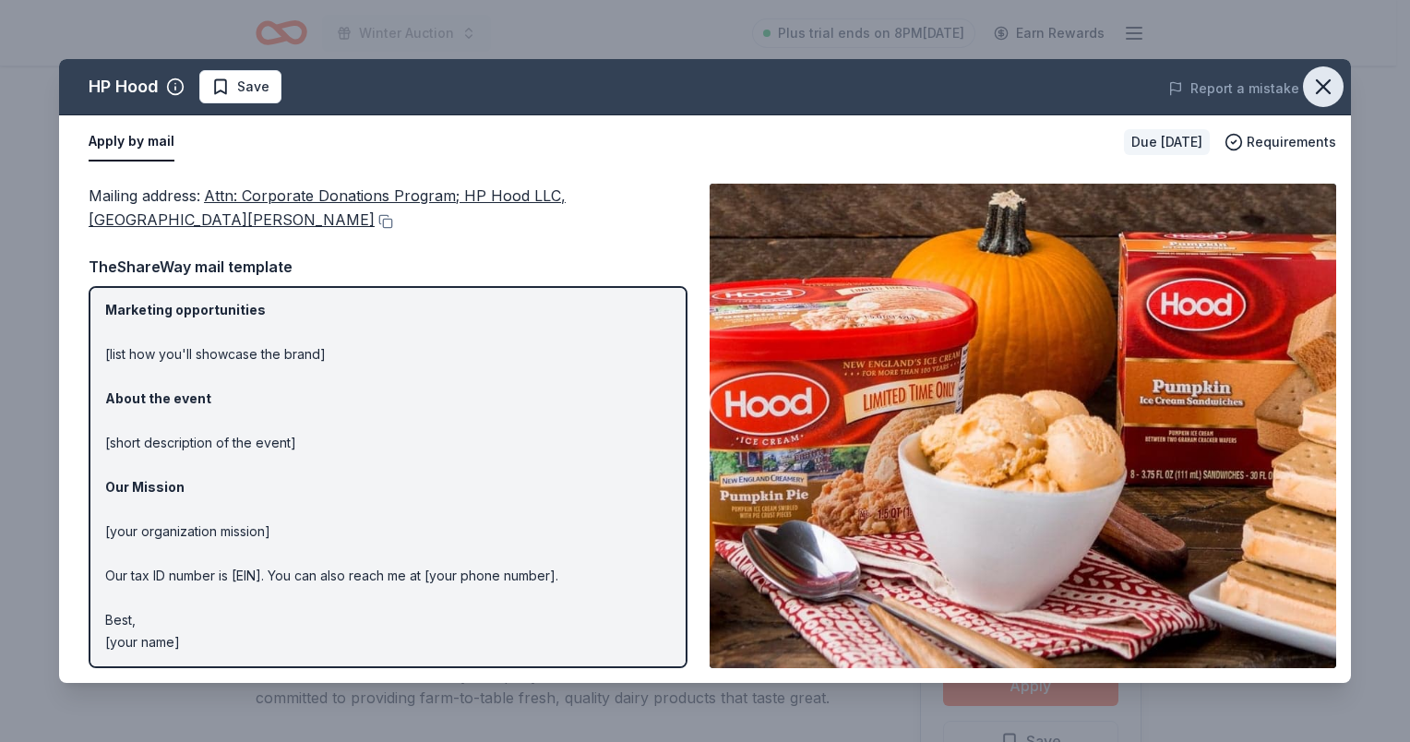
click at [1328, 89] on icon "button" at bounding box center [1323, 87] width 26 height 26
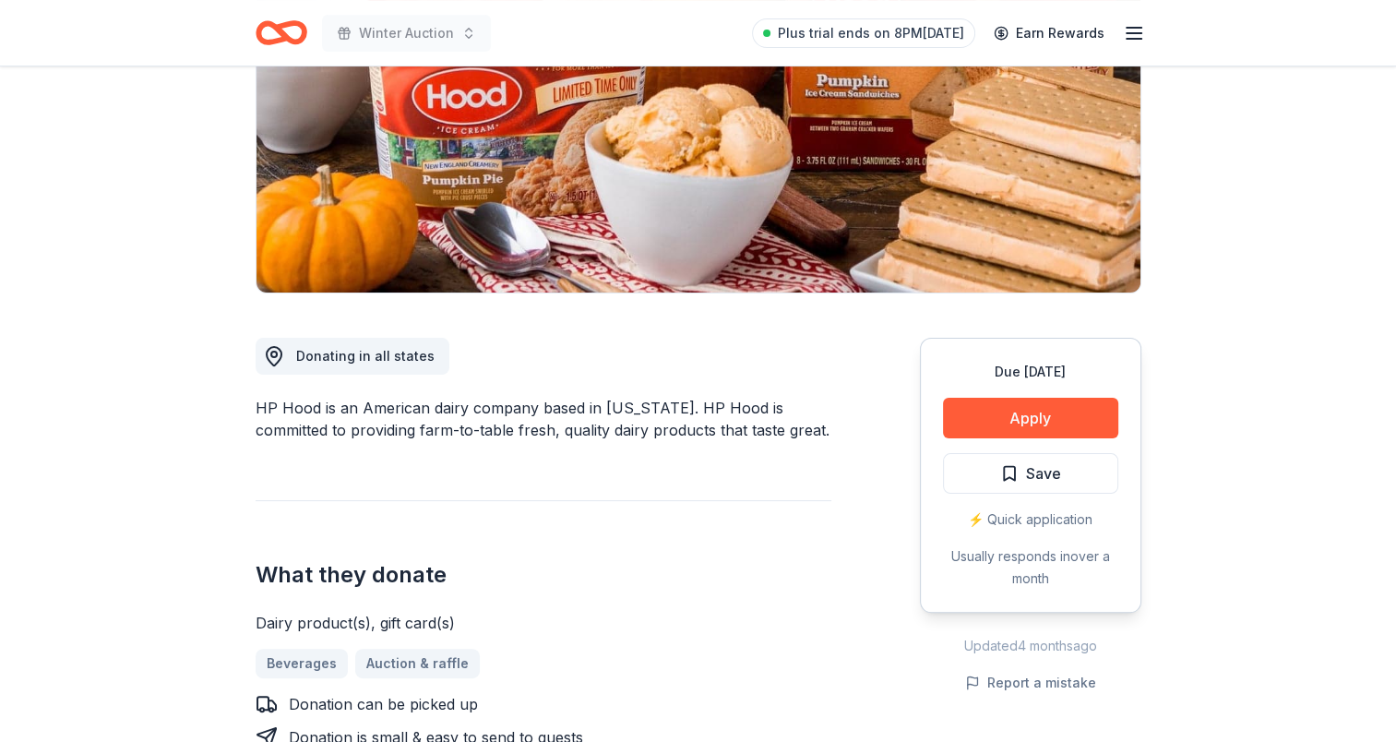
scroll to position [277, 0]
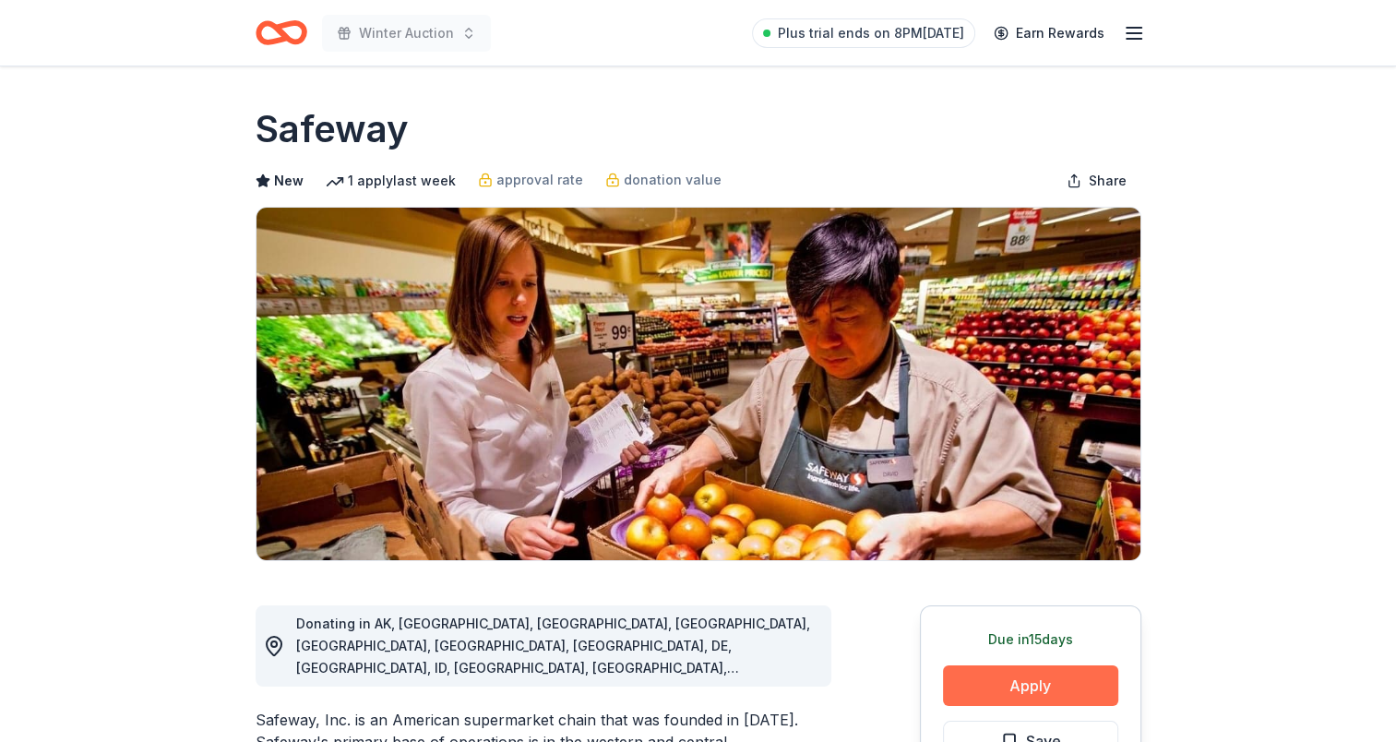
click at [1069, 700] on button "Apply" at bounding box center [1030, 685] width 175 height 41
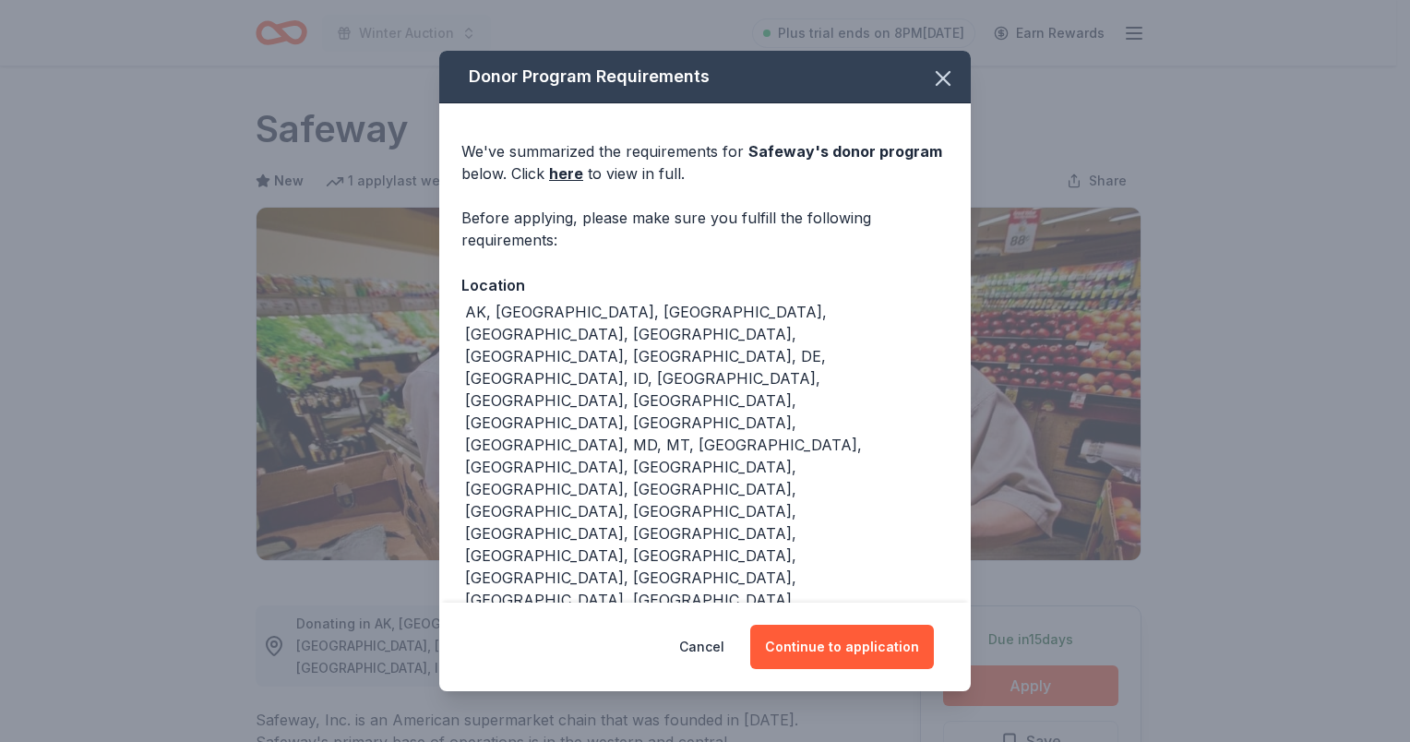
click at [820, 625] on div "Cancel Continue to application" at bounding box center [705, 647] width 458 height 44
click at [792, 654] on button "Continue to application" at bounding box center [842, 647] width 184 height 44
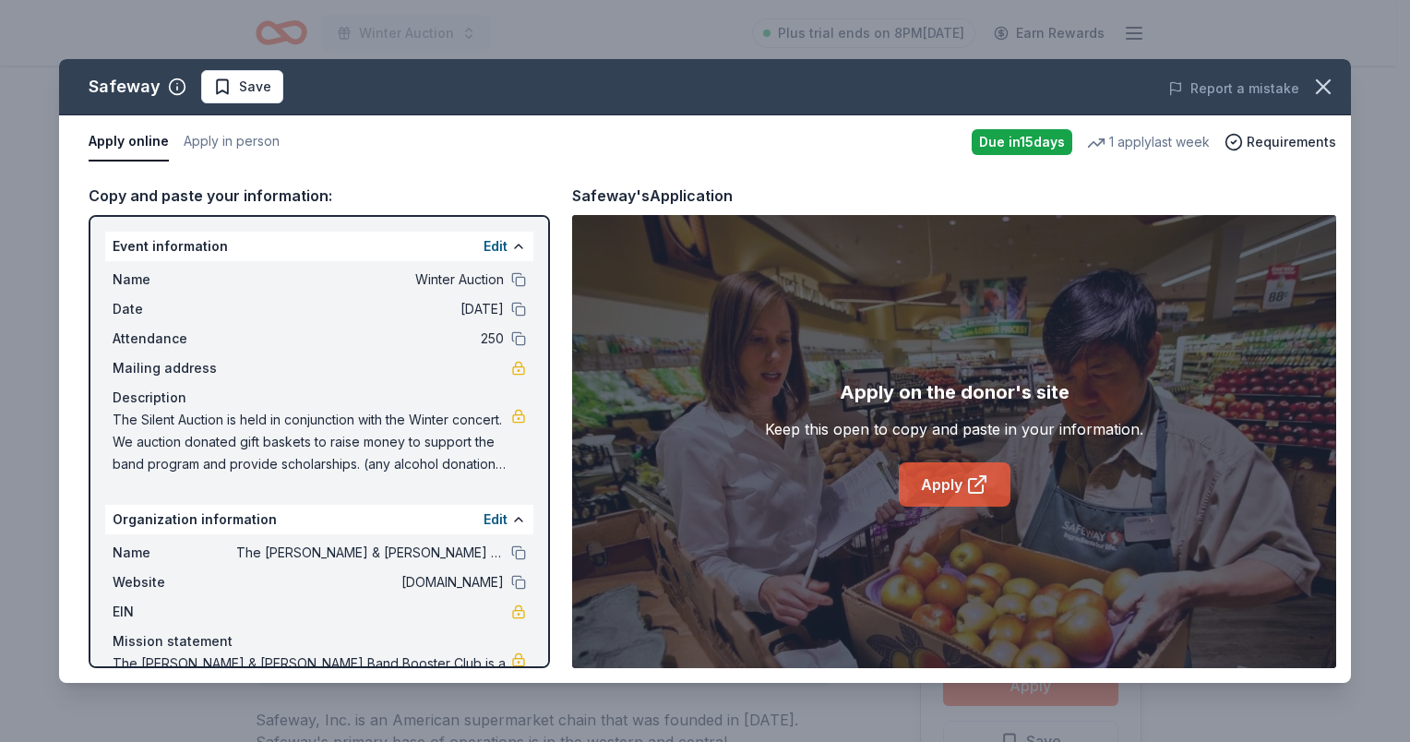
click at [953, 491] on link "Apply" at bounding box center [955, 484] width 112 height 44
click at [1334, 89] on button "button" at bounding box center [1323, 86] width 41 height 41
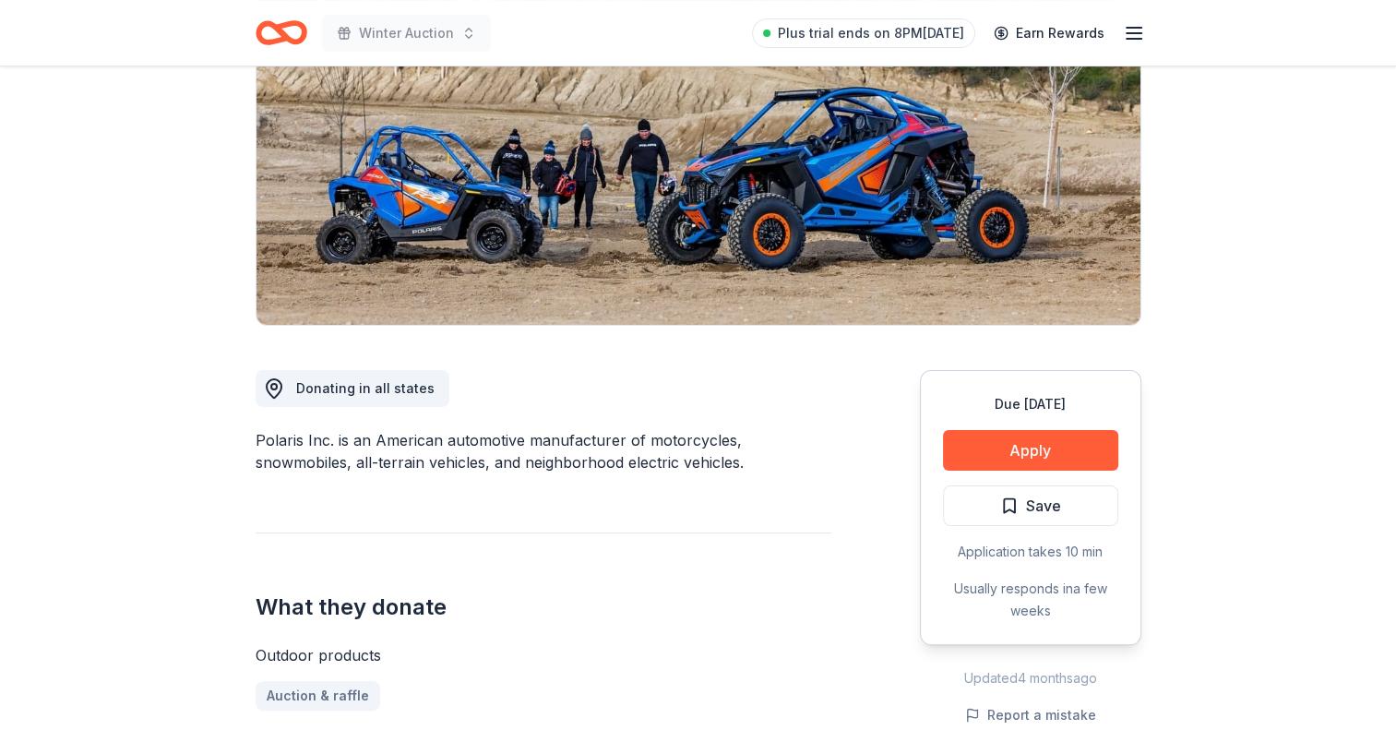
scroll to position [461, 0]
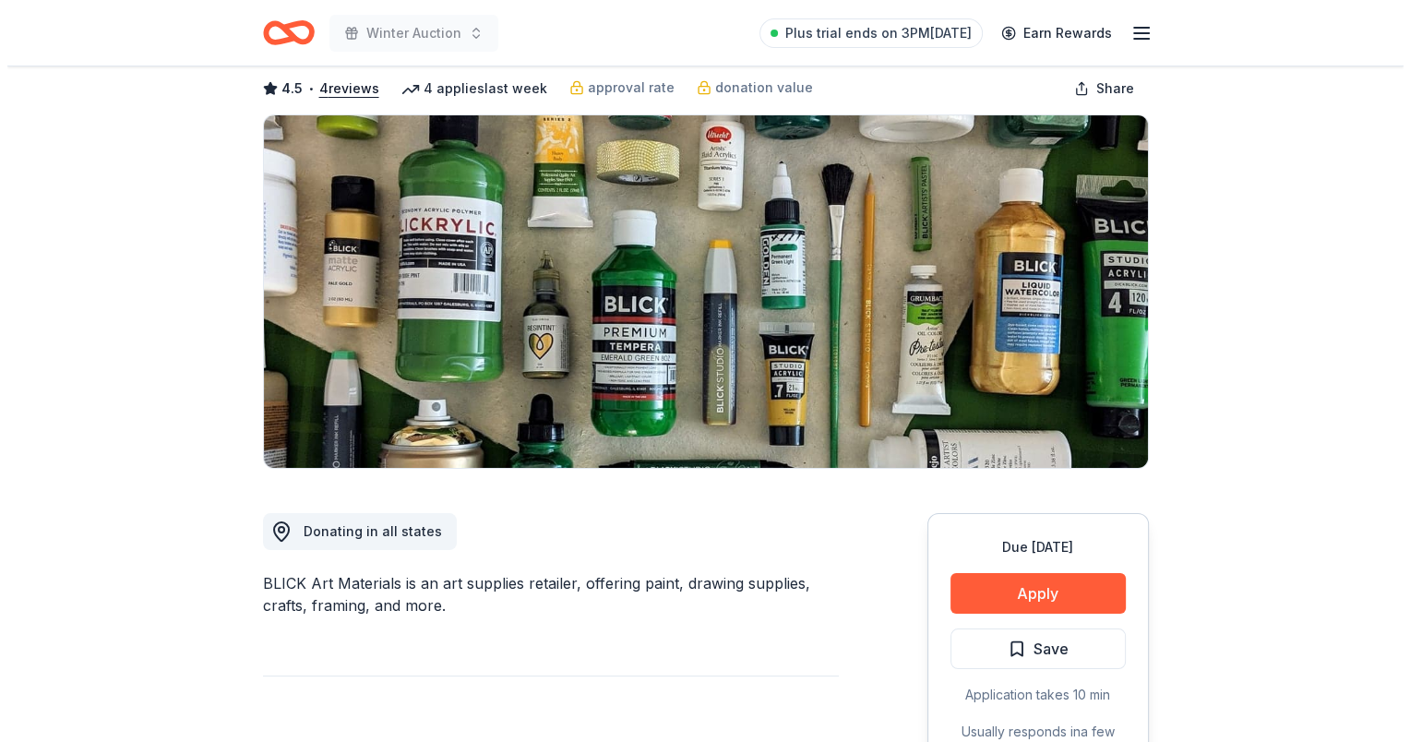
scroll to position [92, 0]
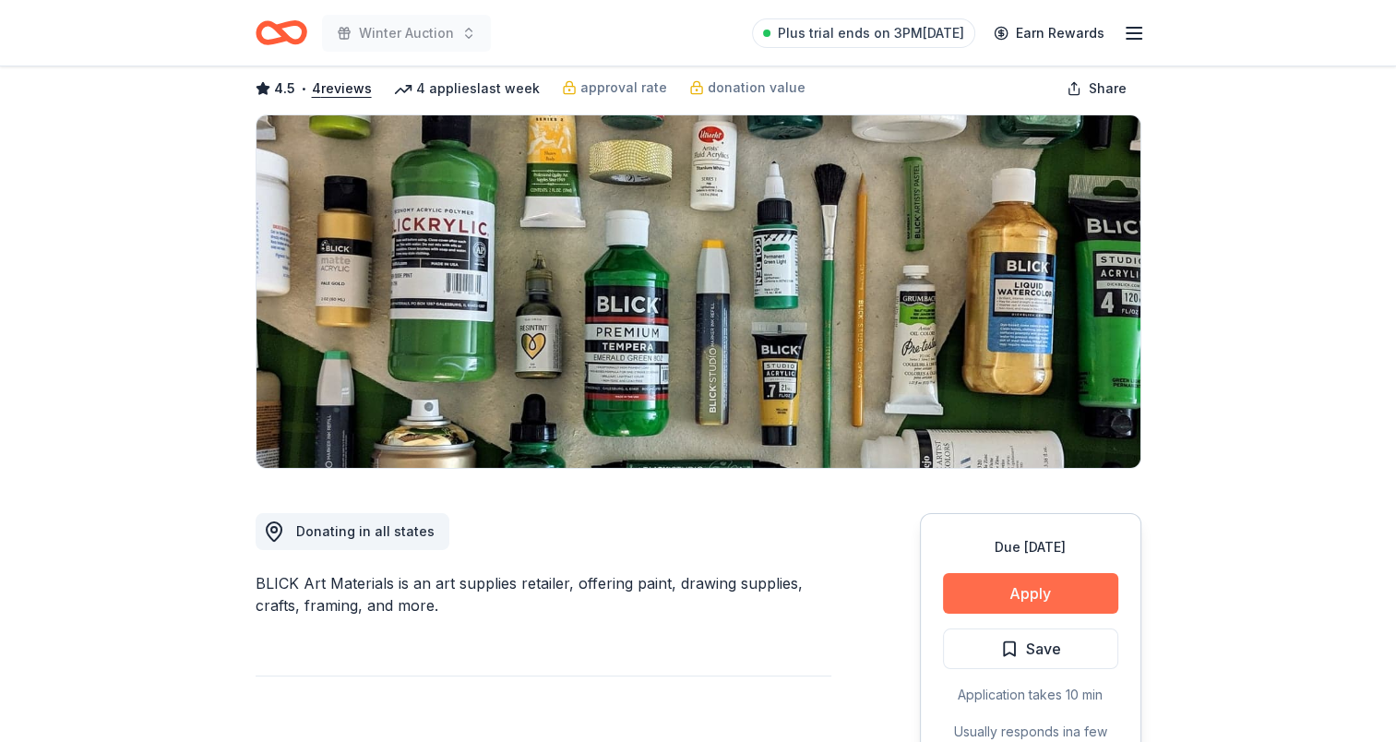
click at [1038, 592] on button "Apply" at bounding box center [1030, 593] width 175 height 41
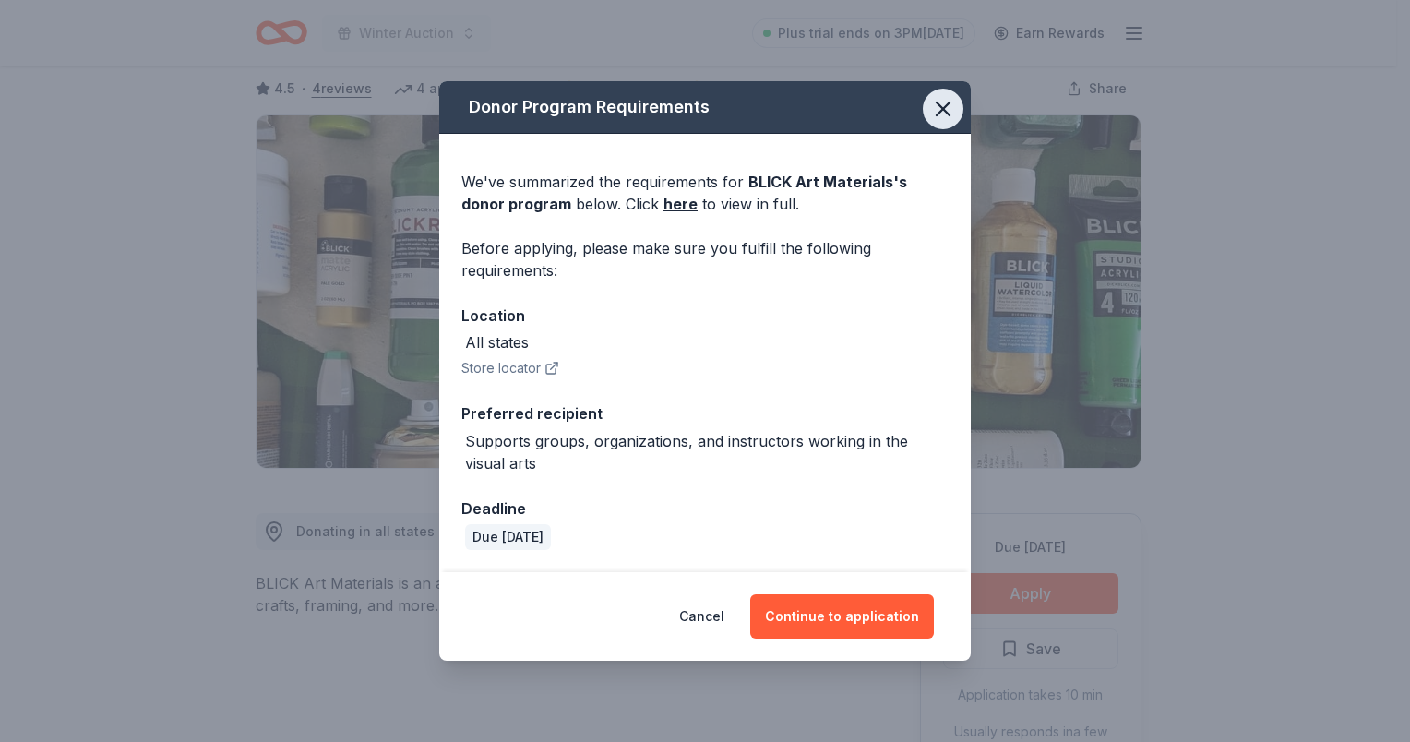
click at [953, 103] on icon "button" at bounding box center [943, 109] width 26 height 26
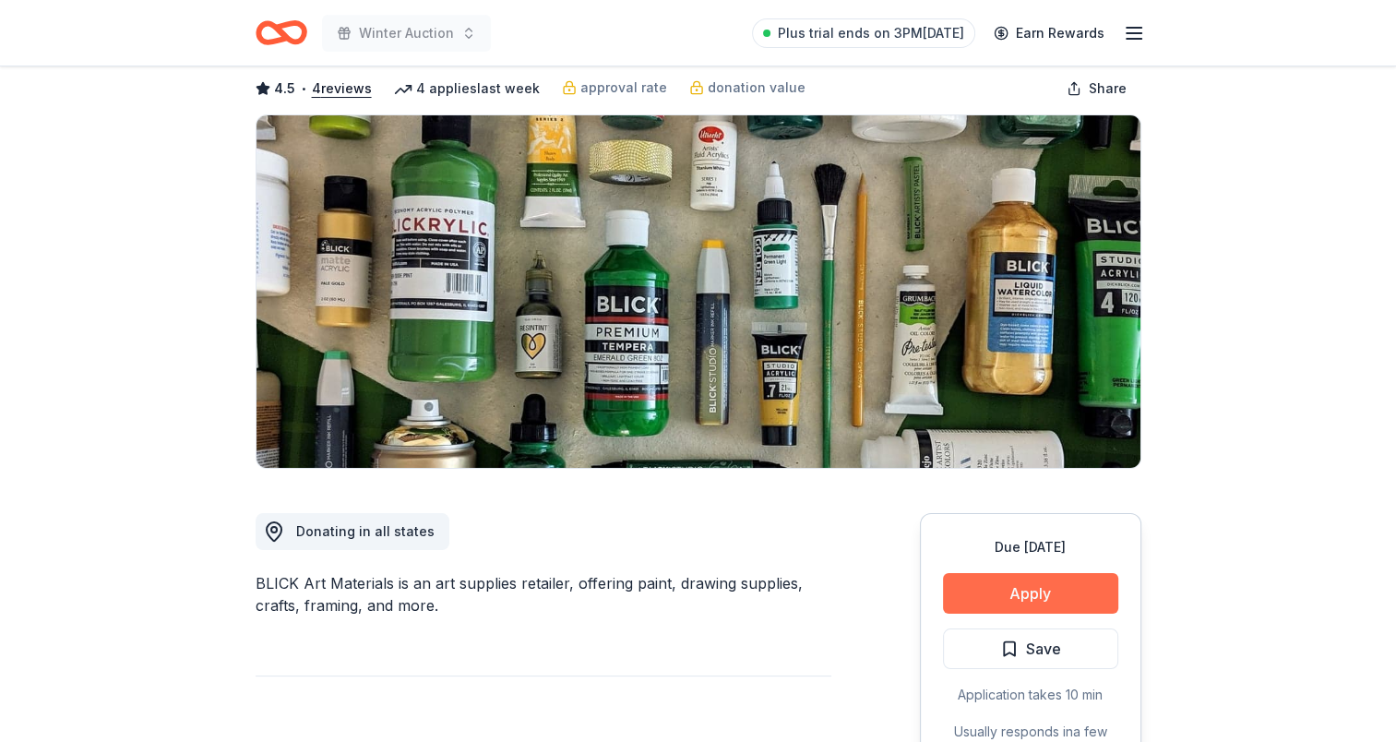
click at [1015, 592] on button "Apply" at bounding box center [1030, 593] width 175 height 41
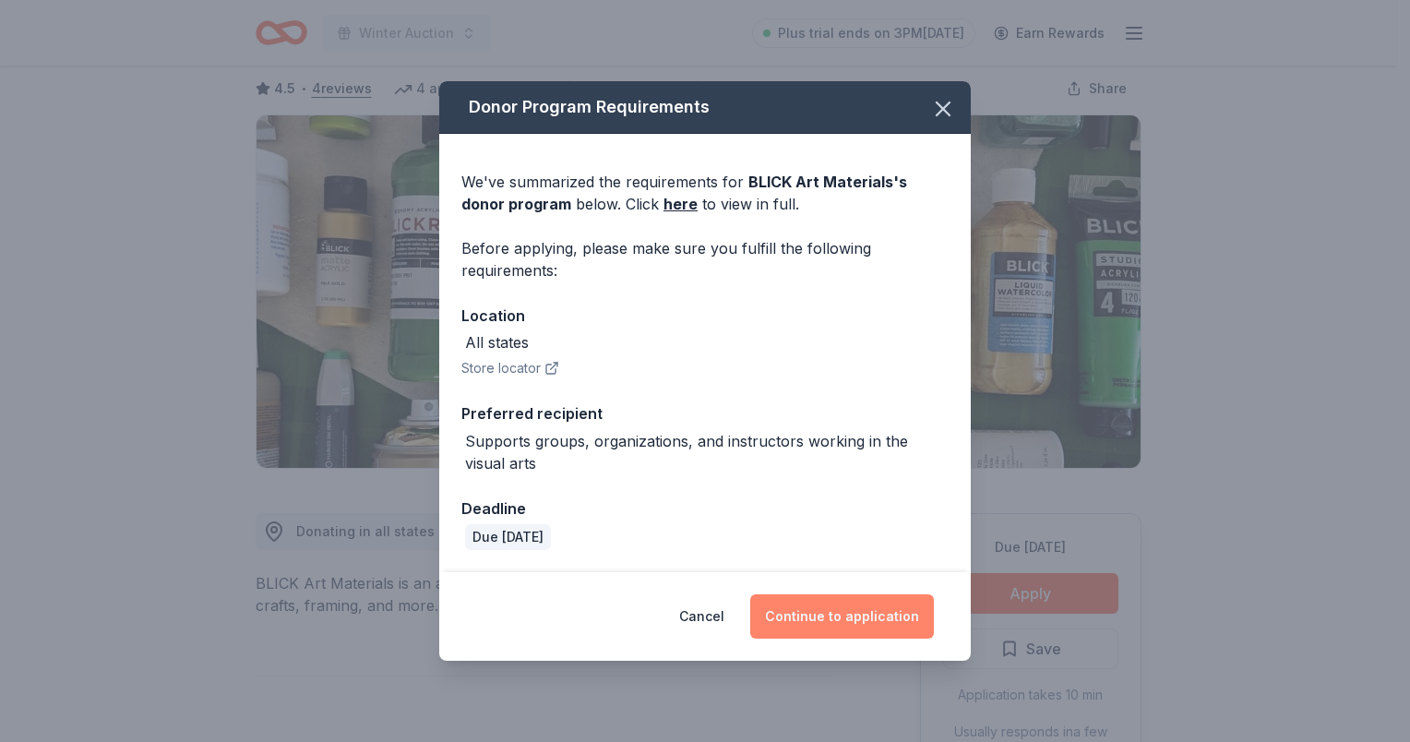
click at [869, 604] on button "Continue to application" at bounding box center [842, 616] width 184 height 44
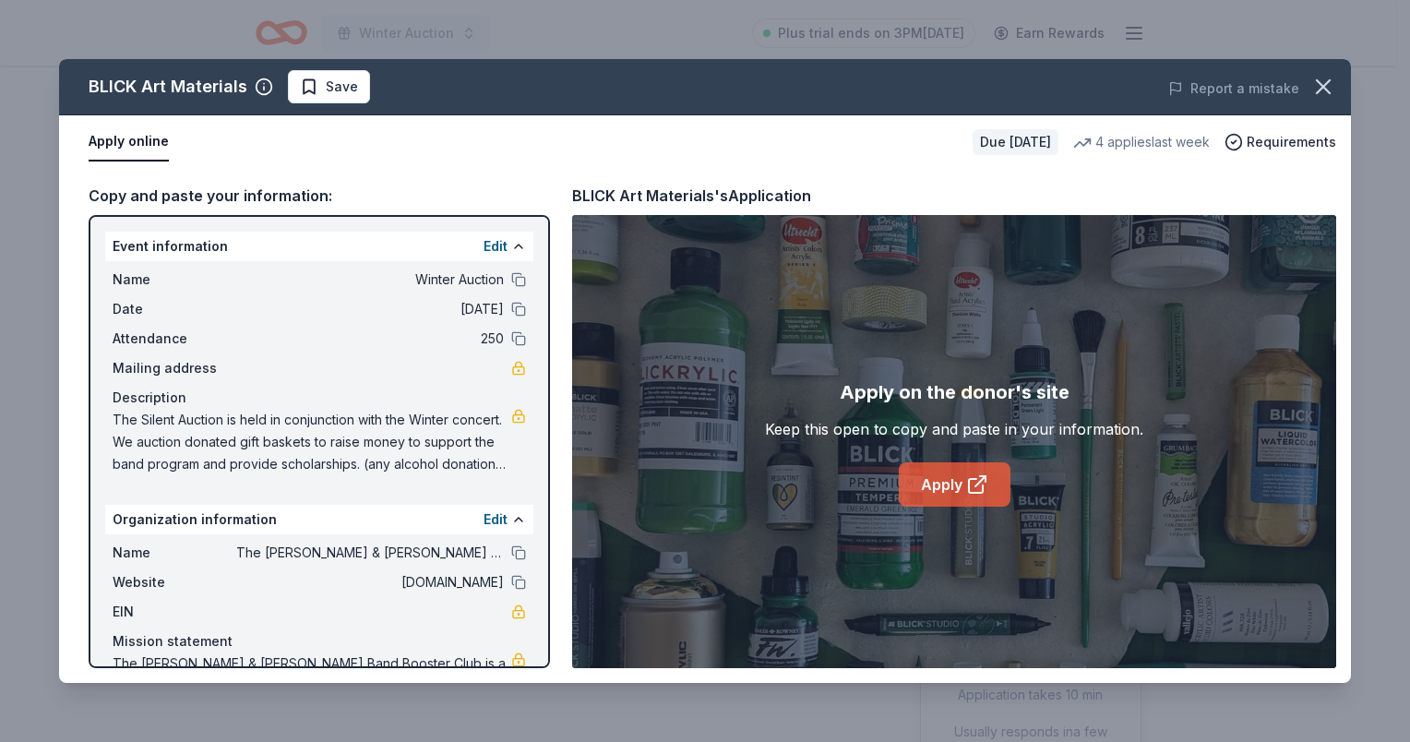
click at [967, 463] on link "Apply" at bounding box center [955, 484] width 112 height 44
click at [329, 85] on span "Save" at bounding box center [342, 87] width 32 height 22
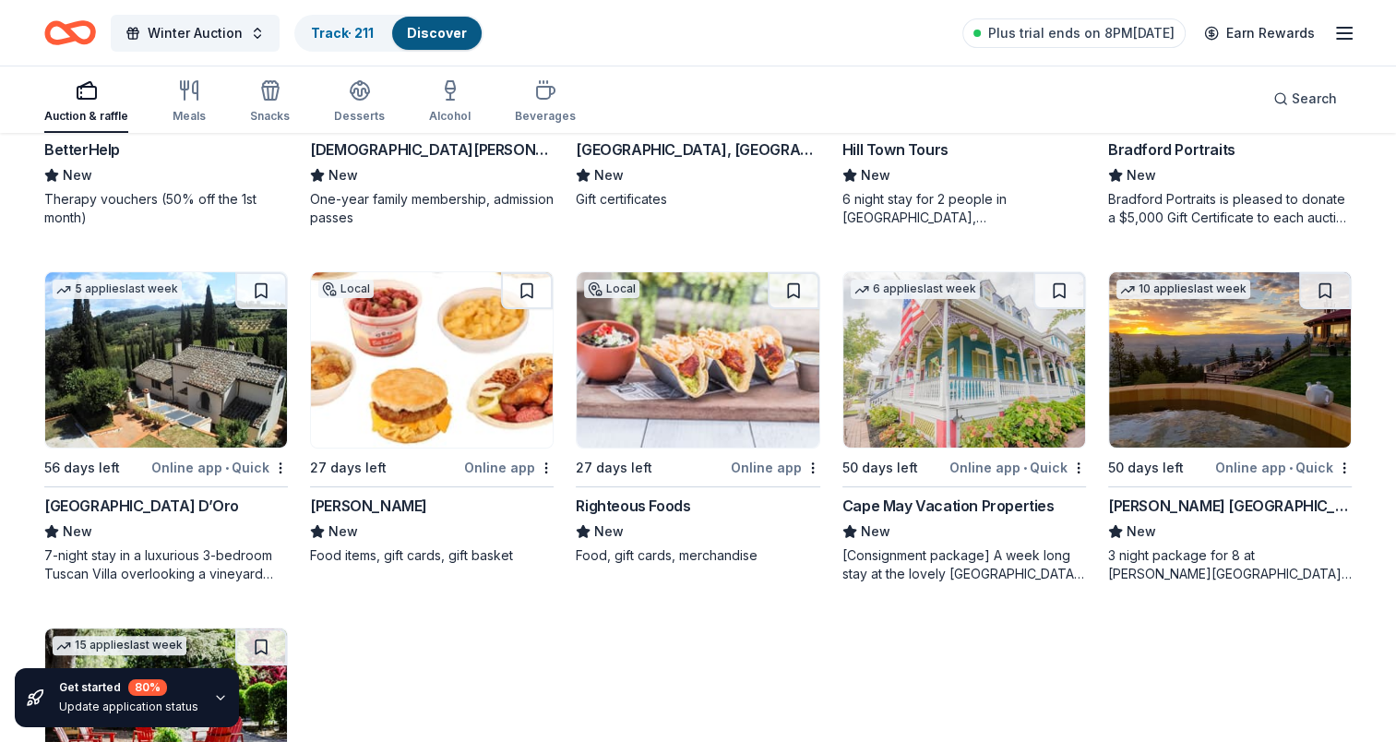
scroll to position [461, 0]
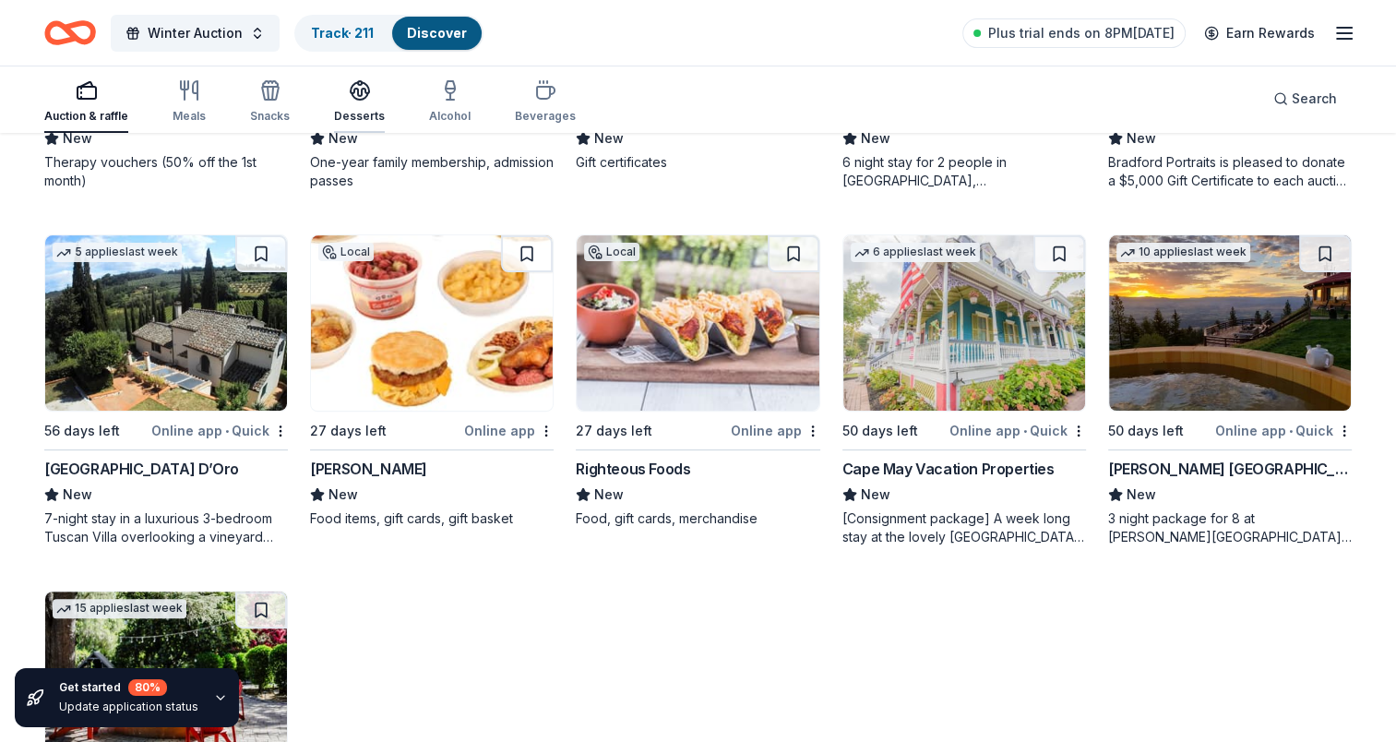
click at [358, 110] on div "Desserts" at bounding box center [359, 116] width 51 height 15
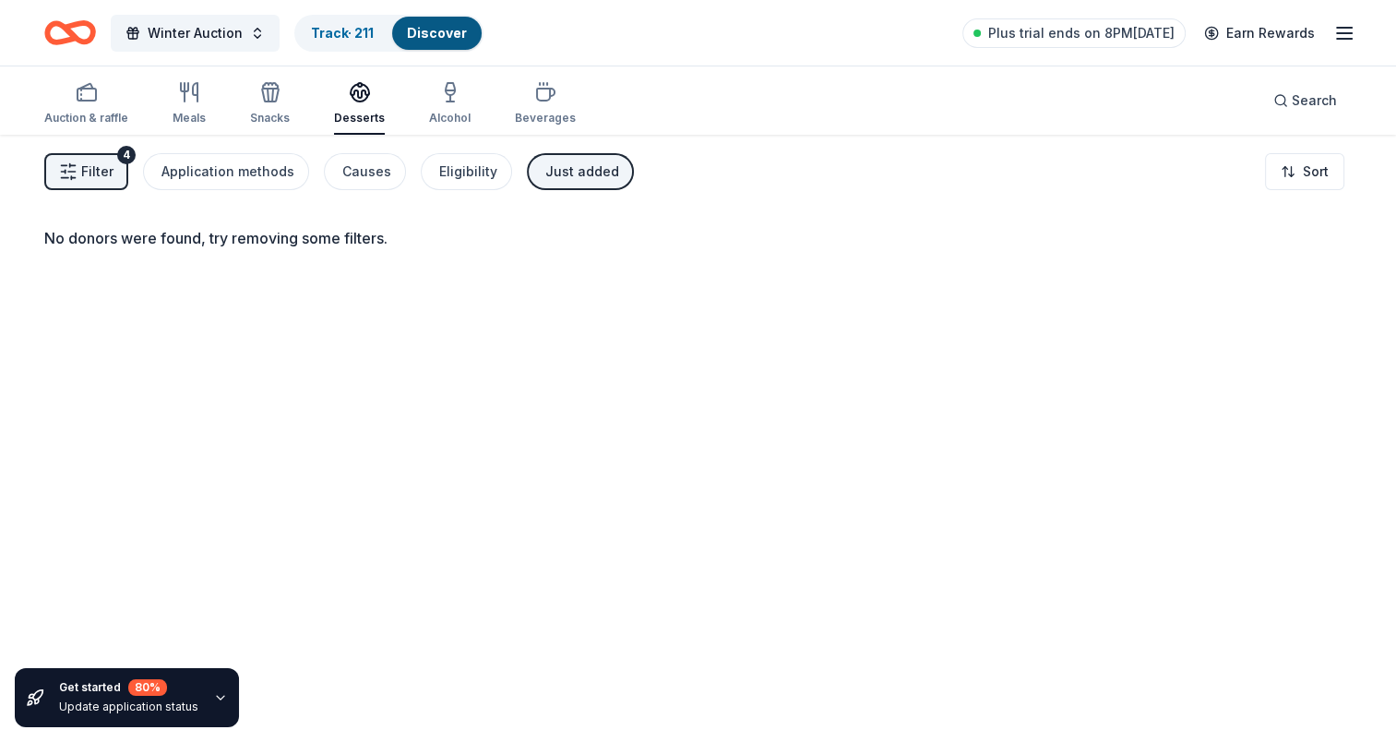
click at [78, 172] on button "Filter 4" at bounding box center [86, 171] width 84 height 37
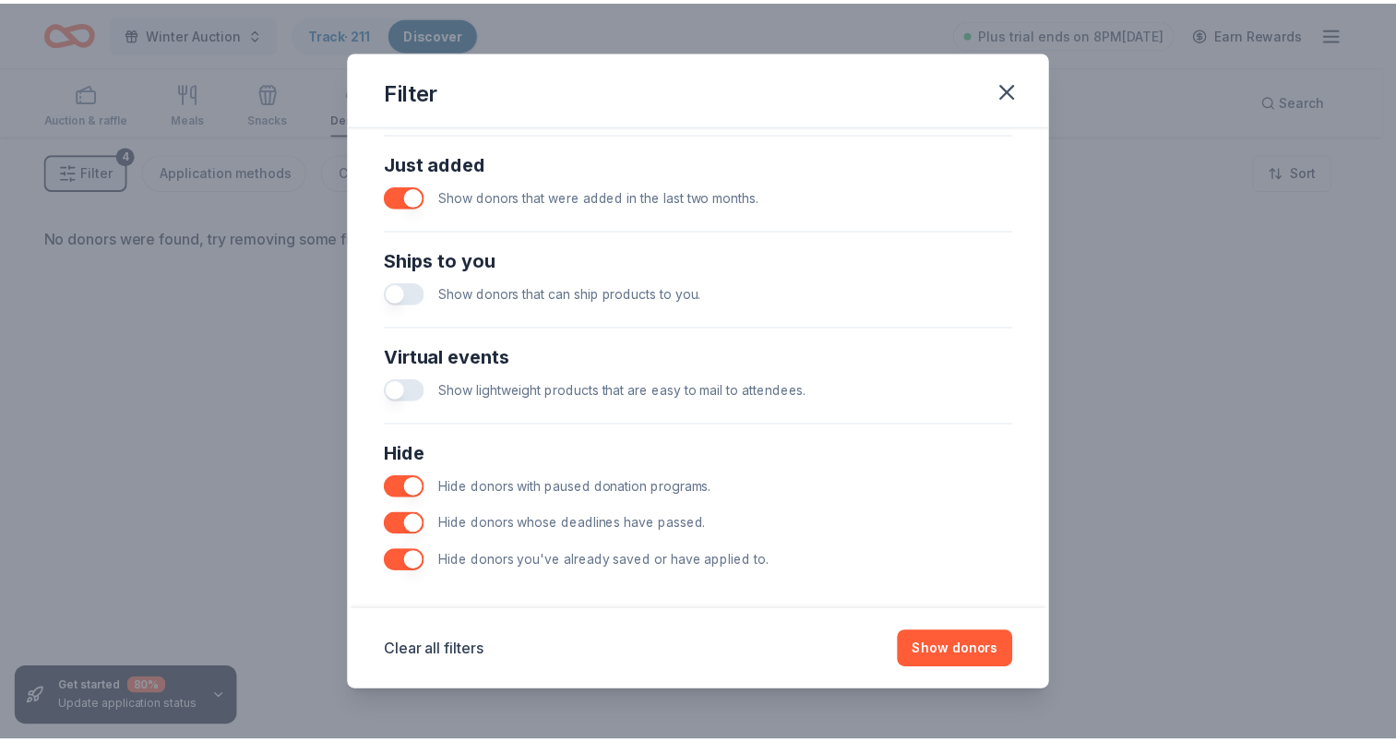
scroll to position [729, 0]
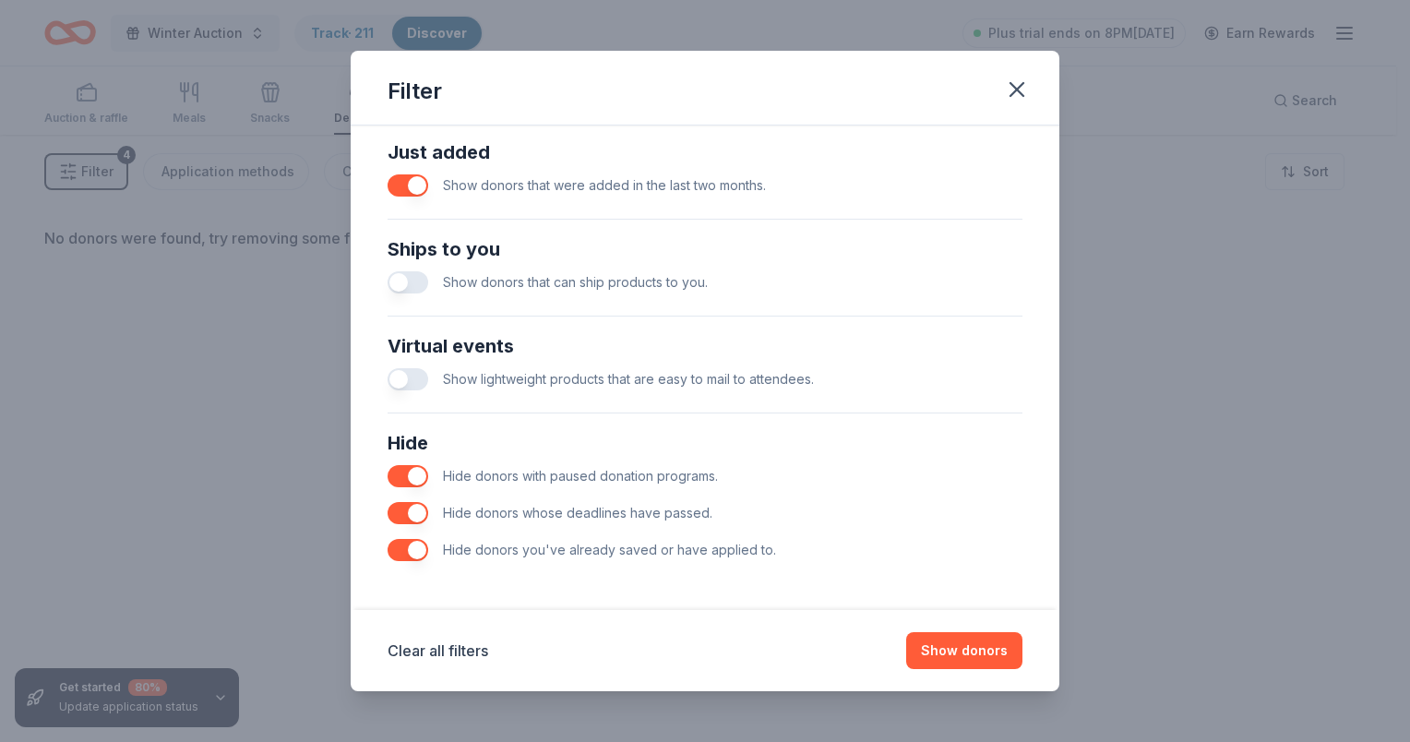
click at [414, 178] on button "button" at bounding box center [408, 185] width 41 height 22
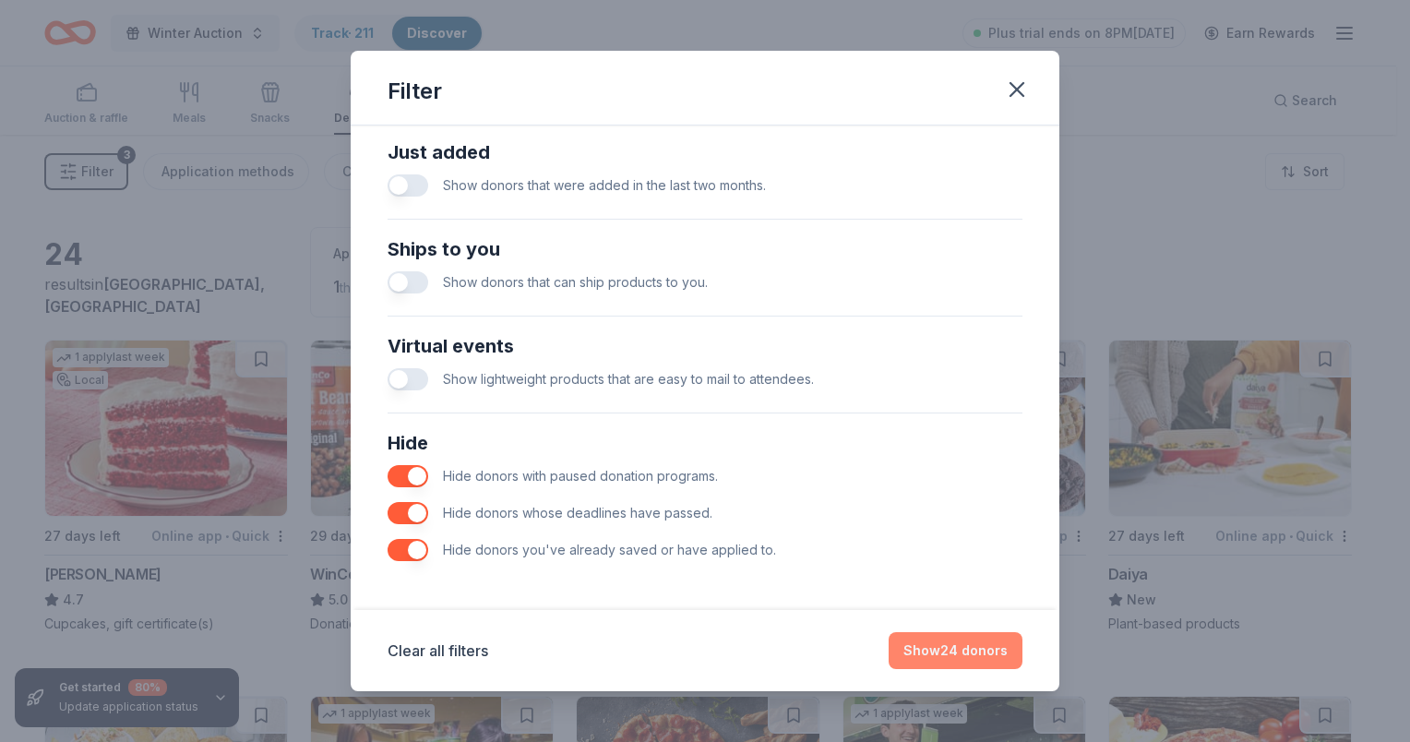
click at [963, 659] on button "Show 24 donors" at bounding box center [956, 650] width 134 height 37
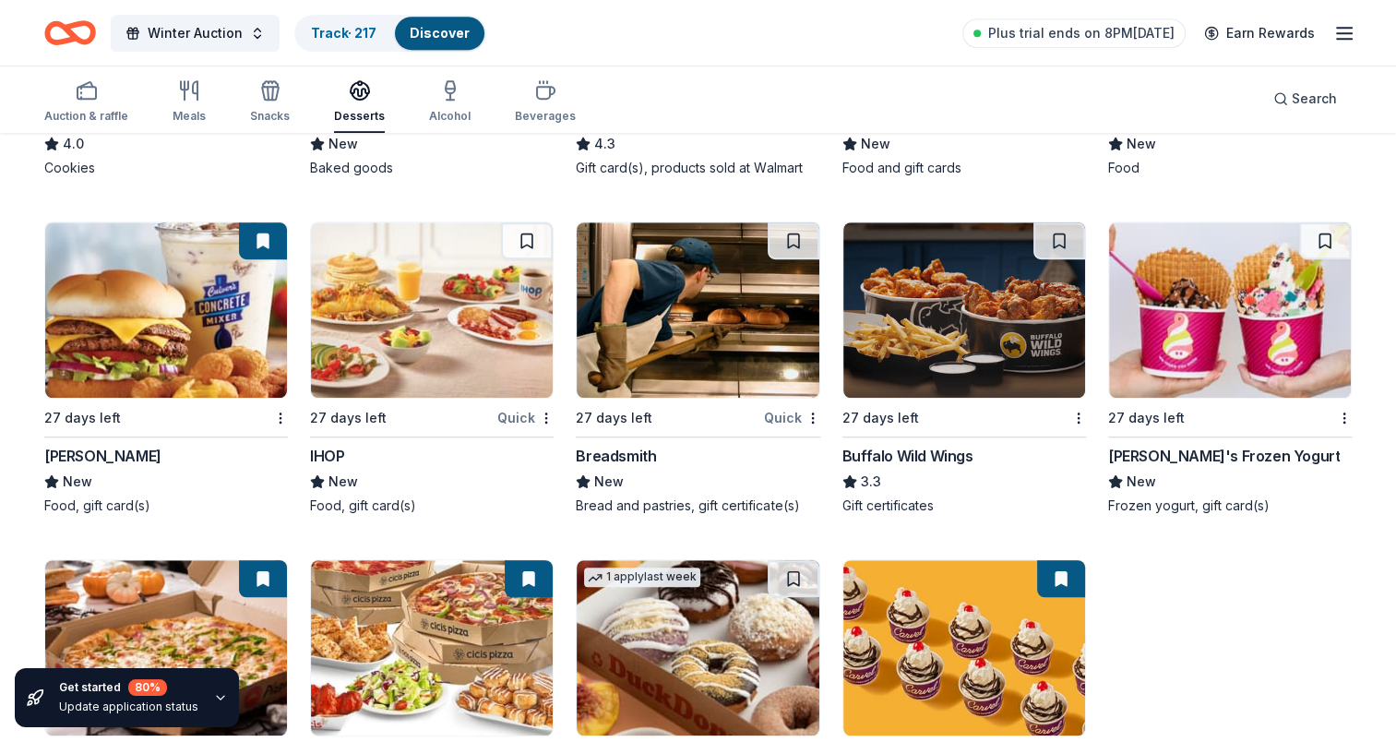
scroll to position [963, 0]
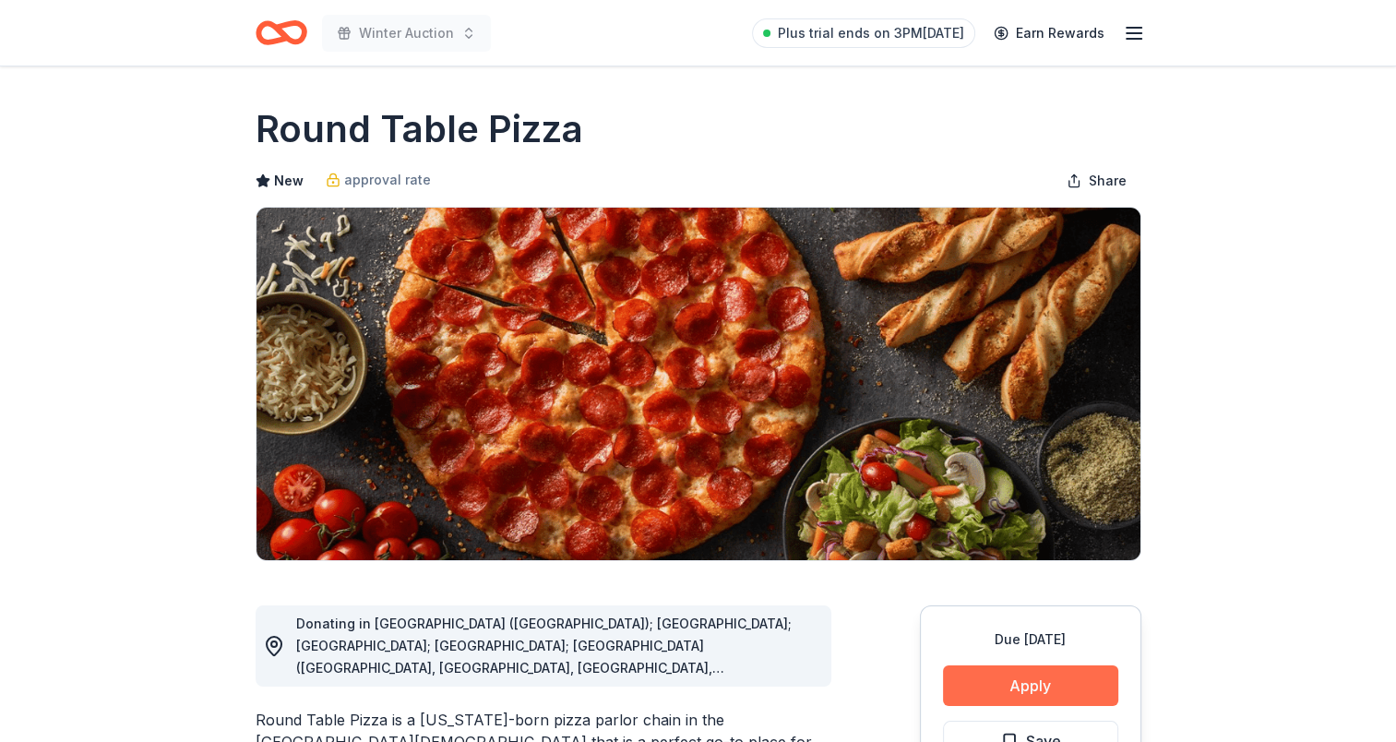
click at [1017, 690] on button "Apply" at bounding box center [1030, 685] width 175 height 41
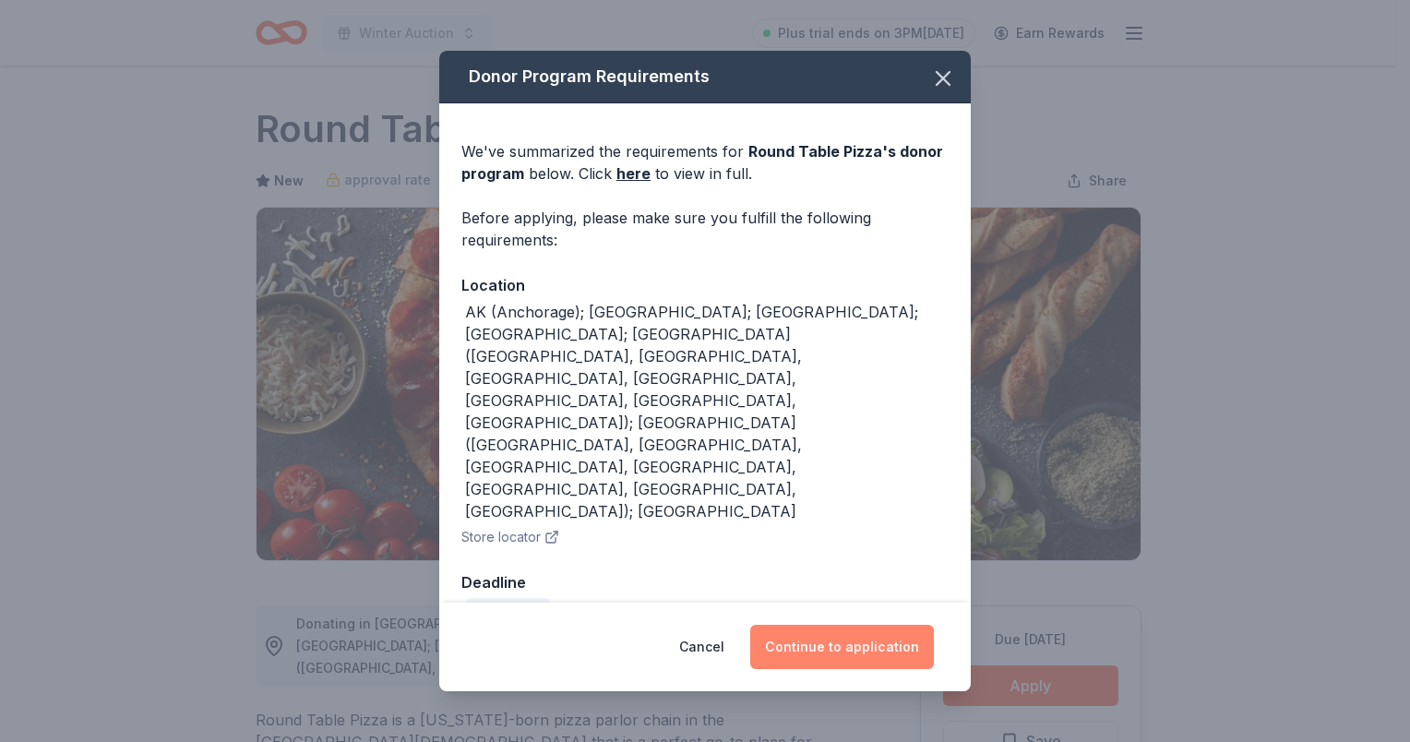
click at [888, 625] on button "Continue to application" at bounding box center [842, 647] width 184 height 44
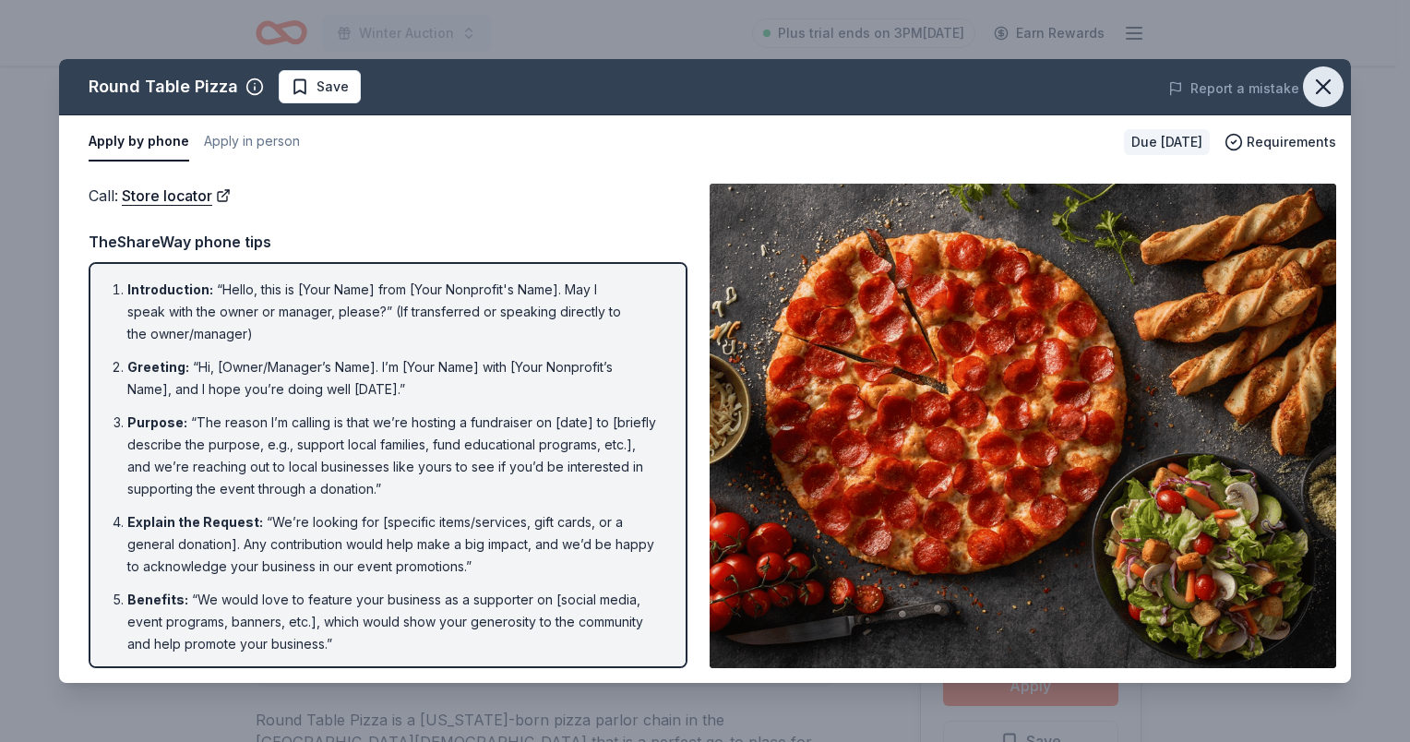
click at [1329, 81] on icon "button" at bounding box center [1323, 86] width 13 height 13
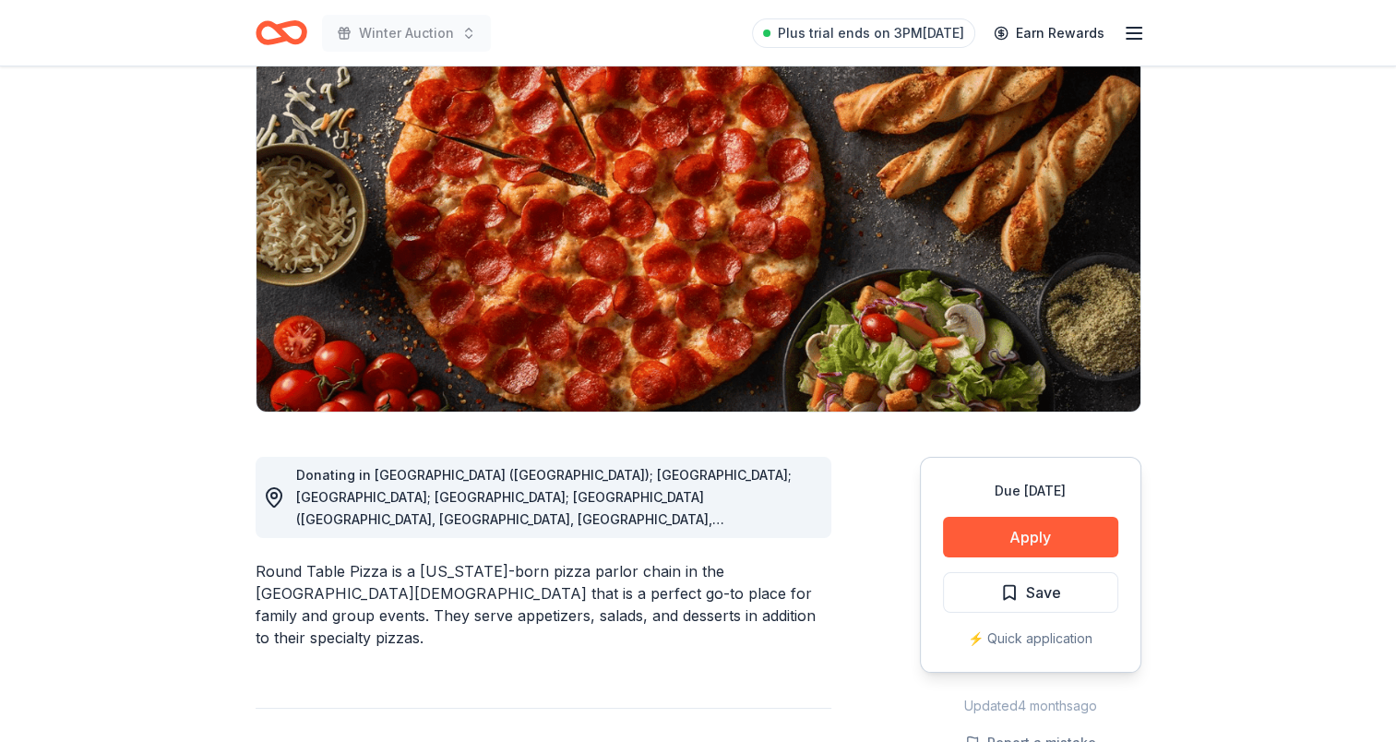
scroll to position [277, 0]
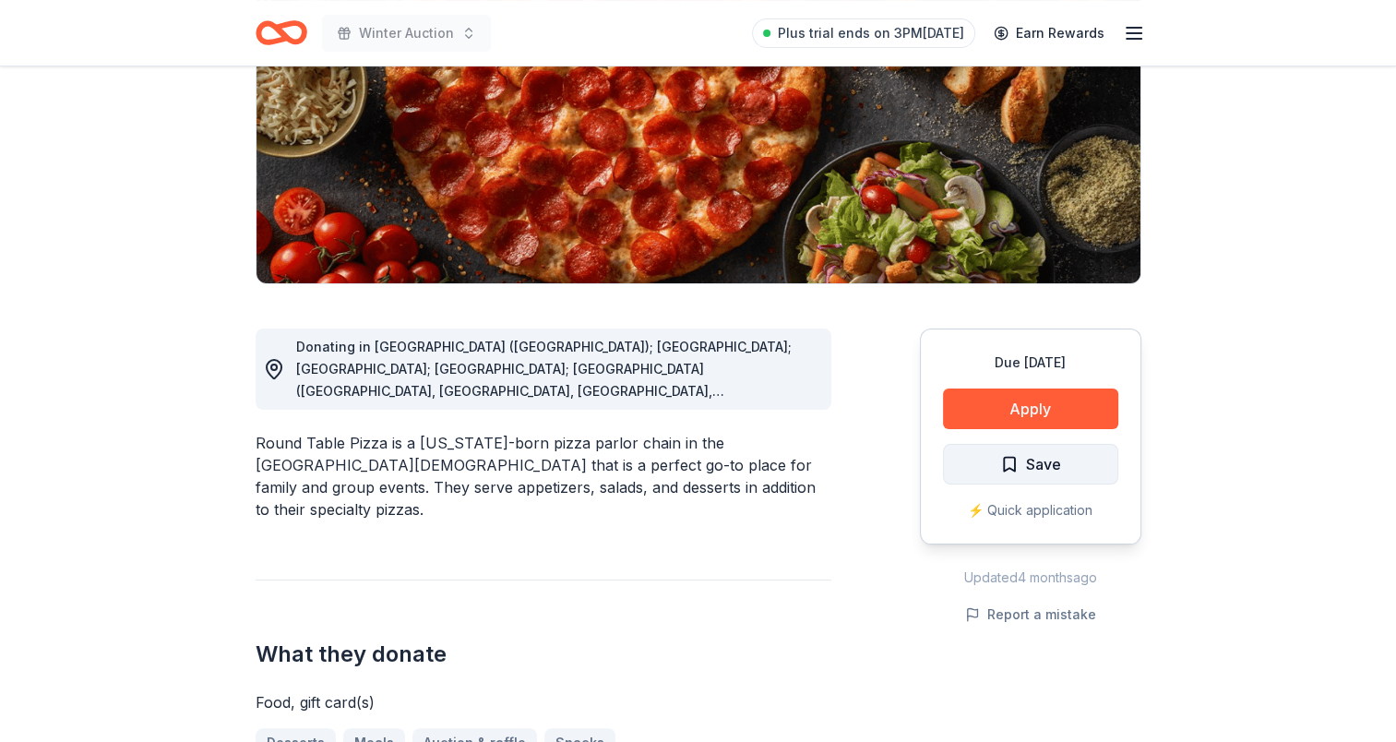
click at [1007, 462] on span "Save" at bounding box center [1030, 464] width 61 height 24
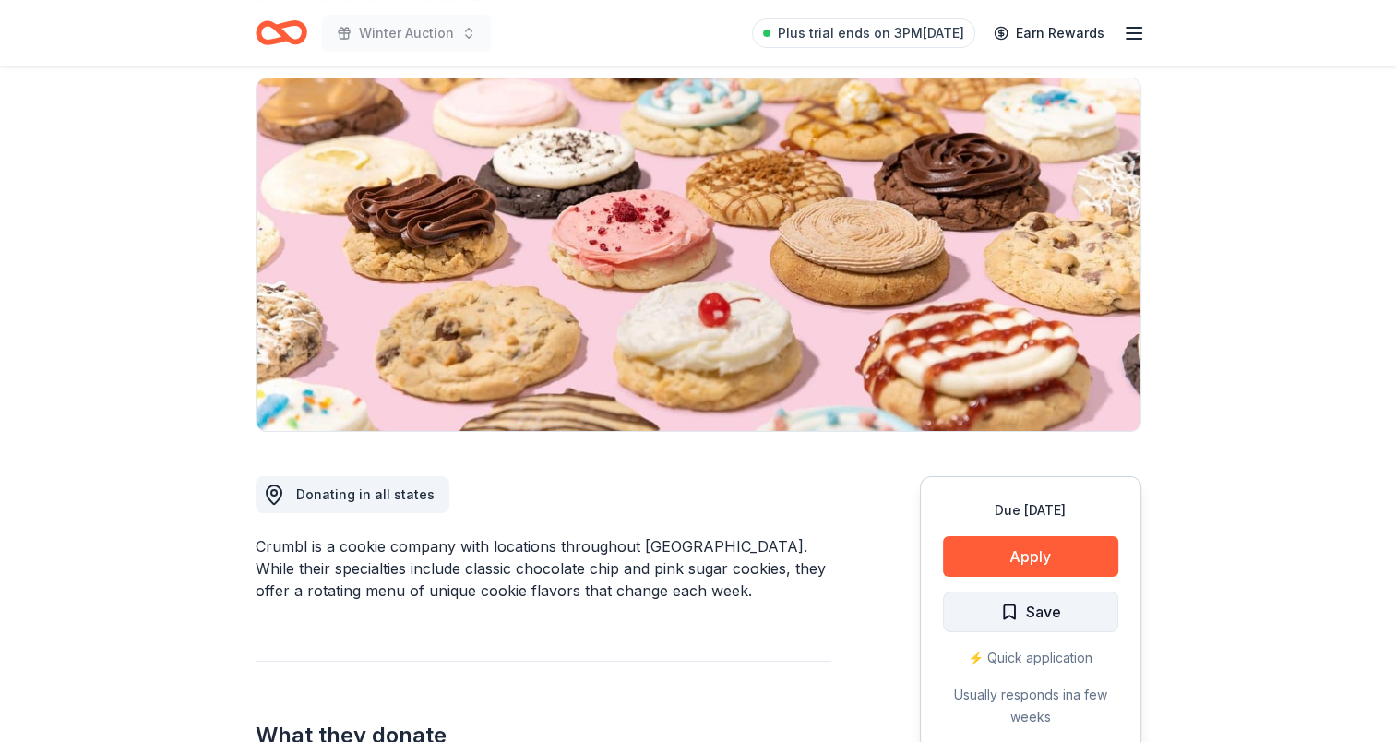
scroll to position [185, 0]
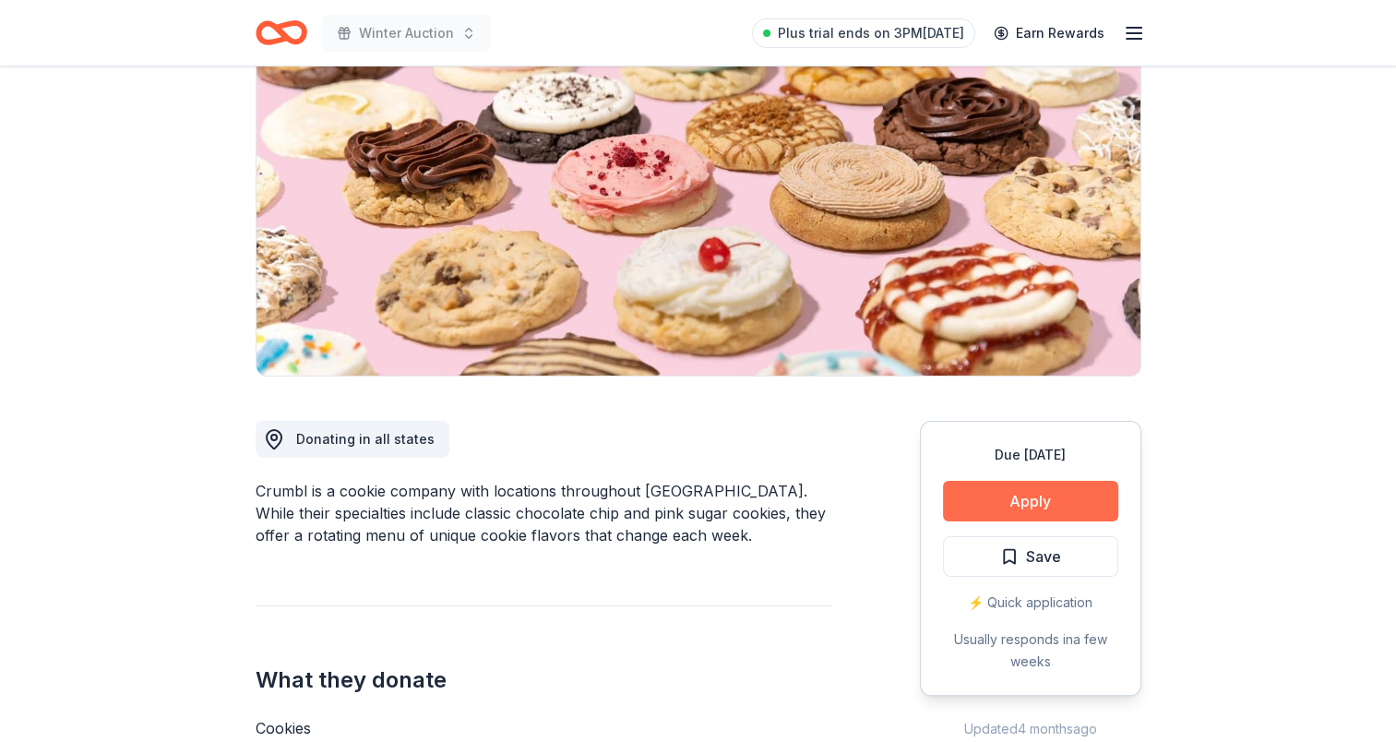
drag, startPoint x: 1002, startPoint y: 560, endPoint x: 989, endPoint y: 517, distance: 45.3
click at [1002, 560] on span "Save" at bounding box center [1030, 556] width 61 height 24
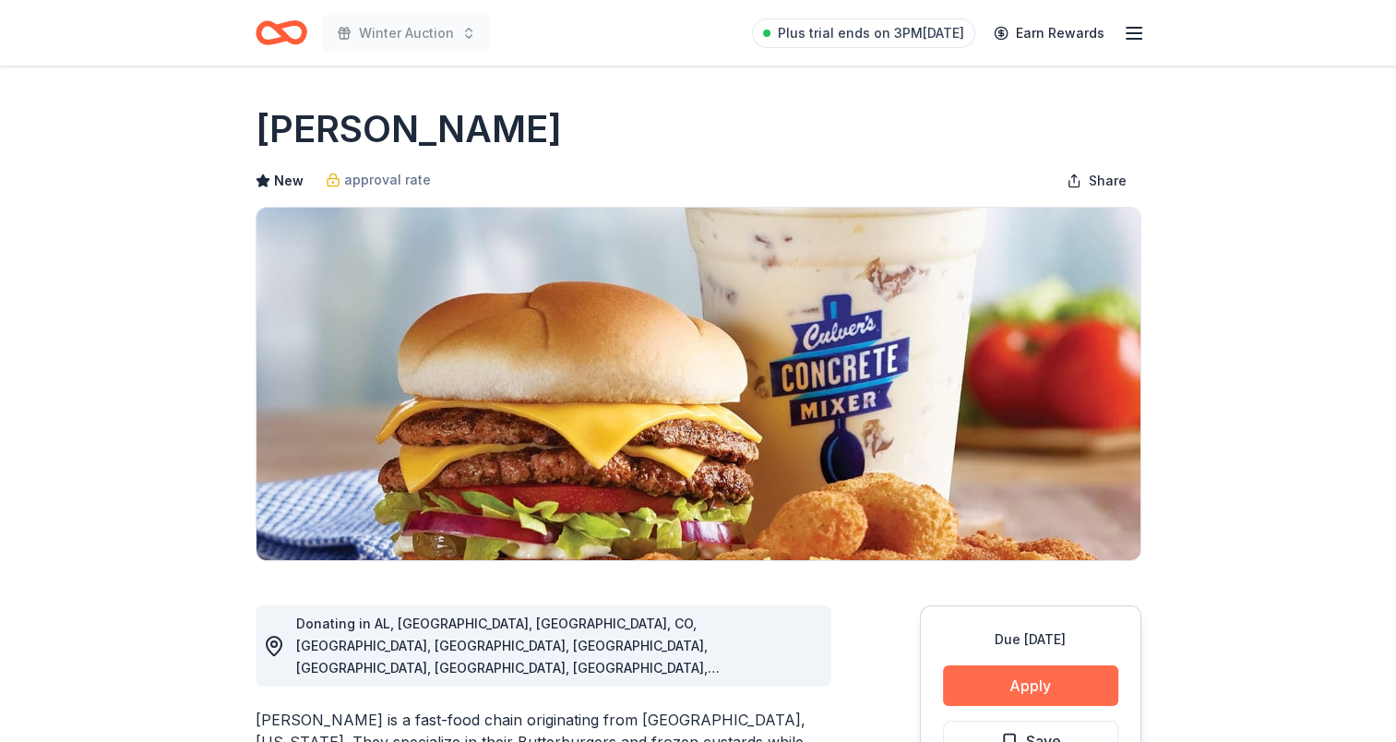
click at [1016, 682] on button "Apply" at bounding box center [1030, 685] width 175 height 41
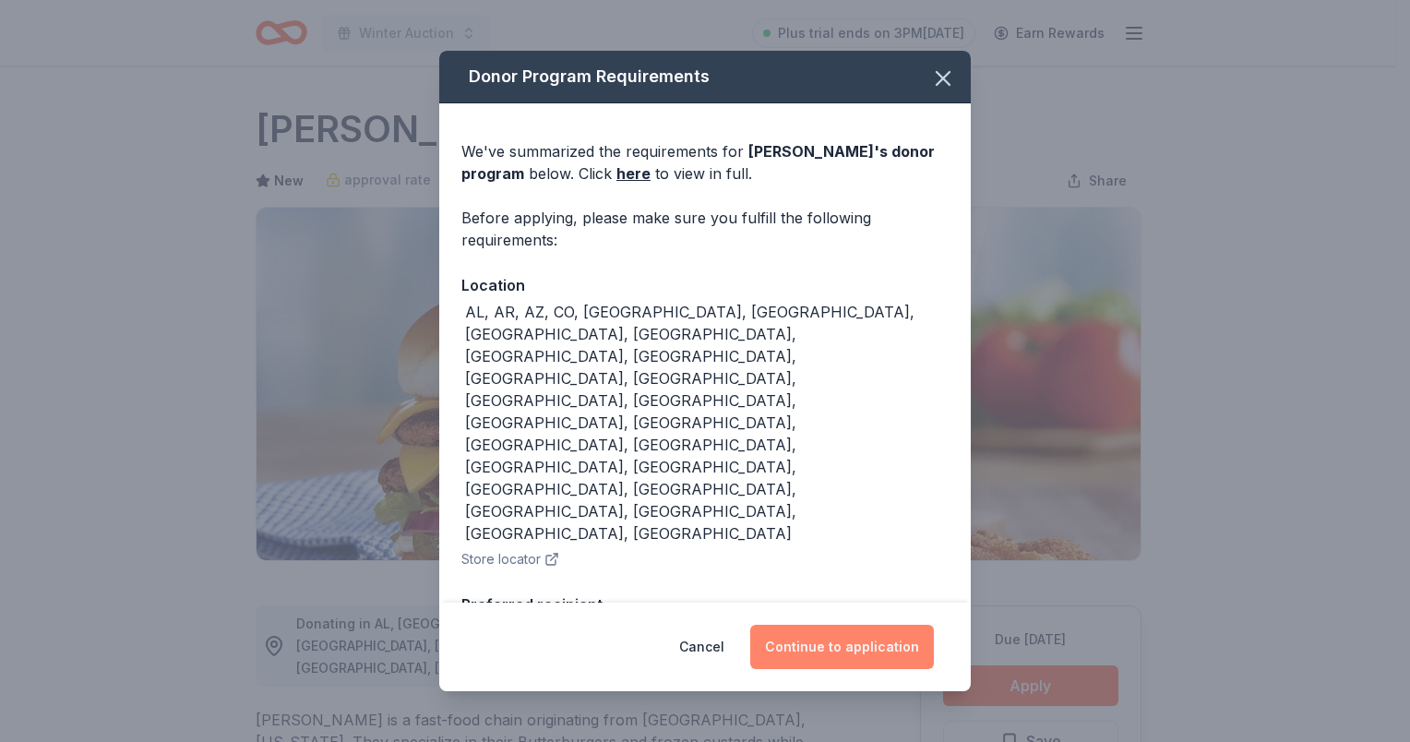
click at [878, 630] on button "Continue to application" at bounding box center [842, 647] width 184 height 44
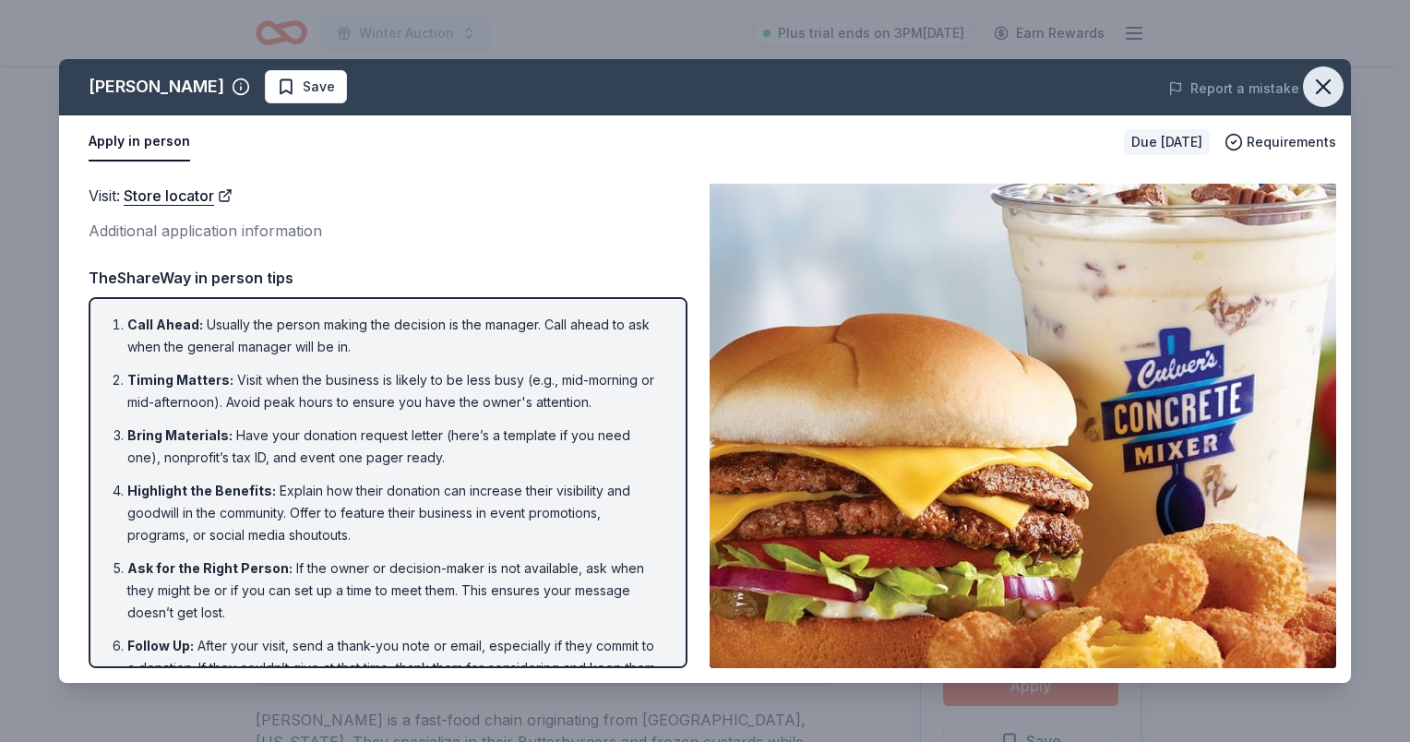
click at [1329, 89] on icon "button" at bounding box center [1323, 87] width 26 height 26
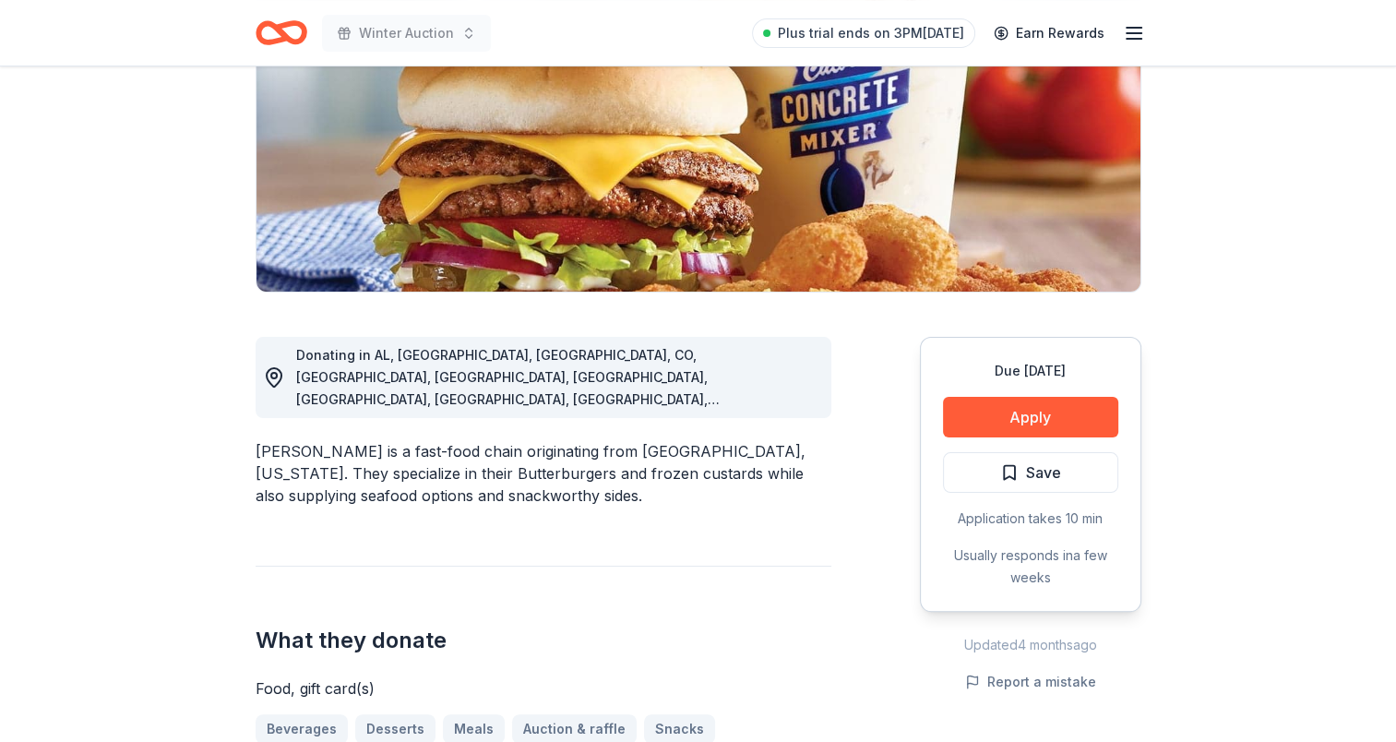
scroll to position [277, 0]
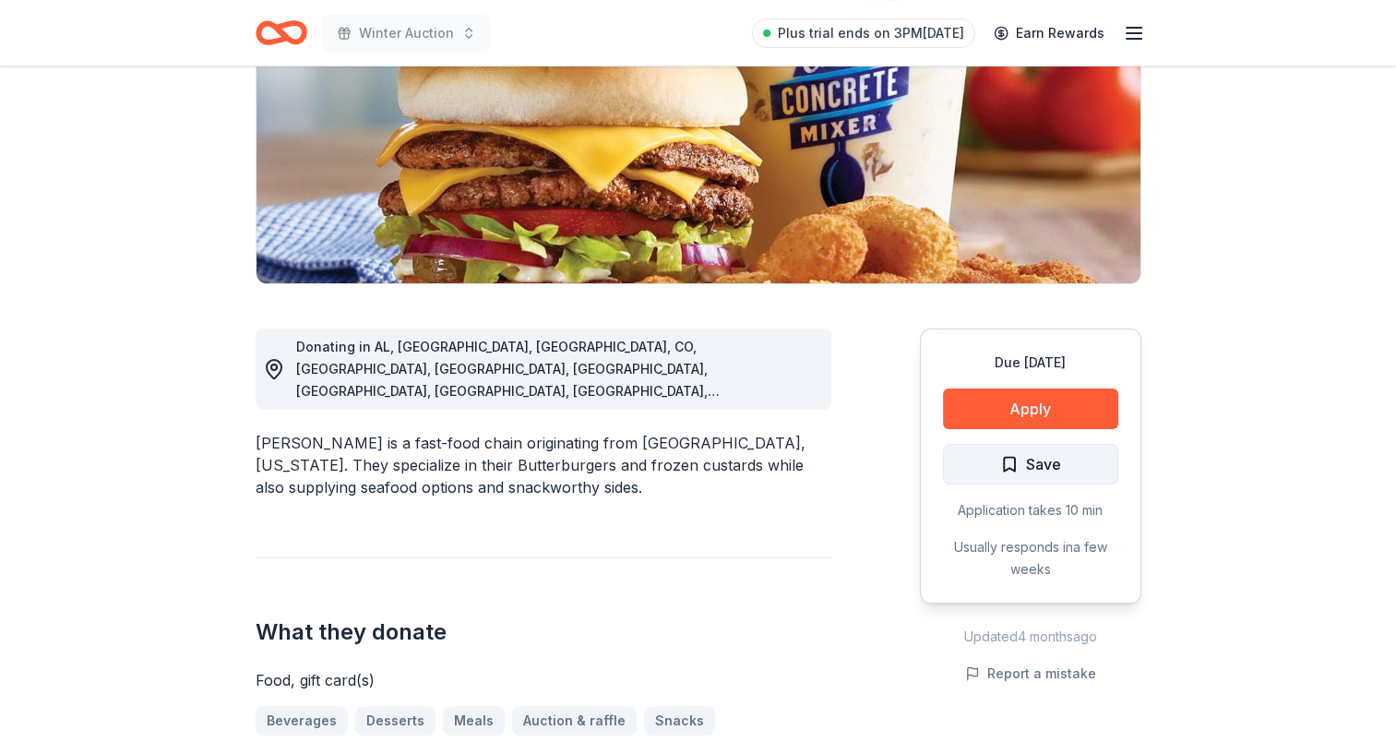
click at [1015, 469] on span "Save" at bounding box center [1030, 464] width 61 height 24
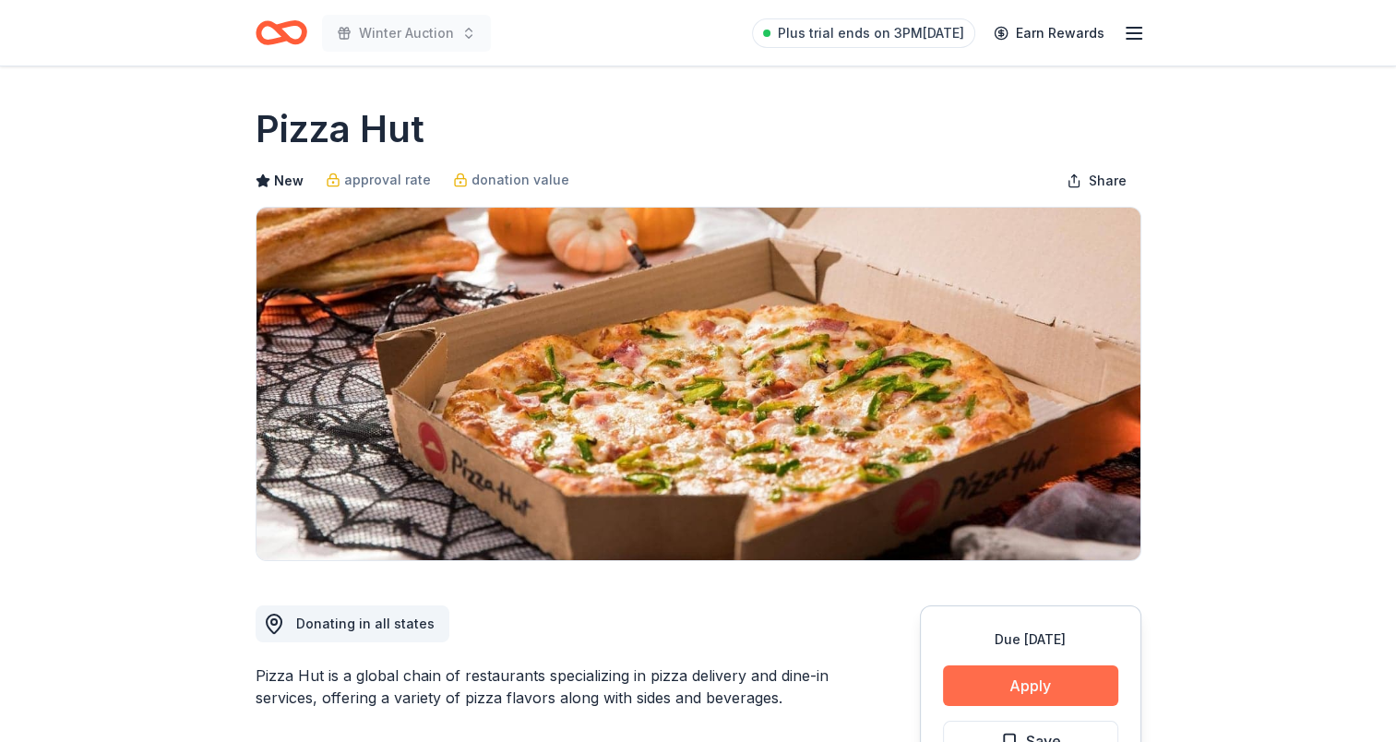
click at [1010, 690] on button "Apply" at bounding box center [1030, 685] width 175 height 41
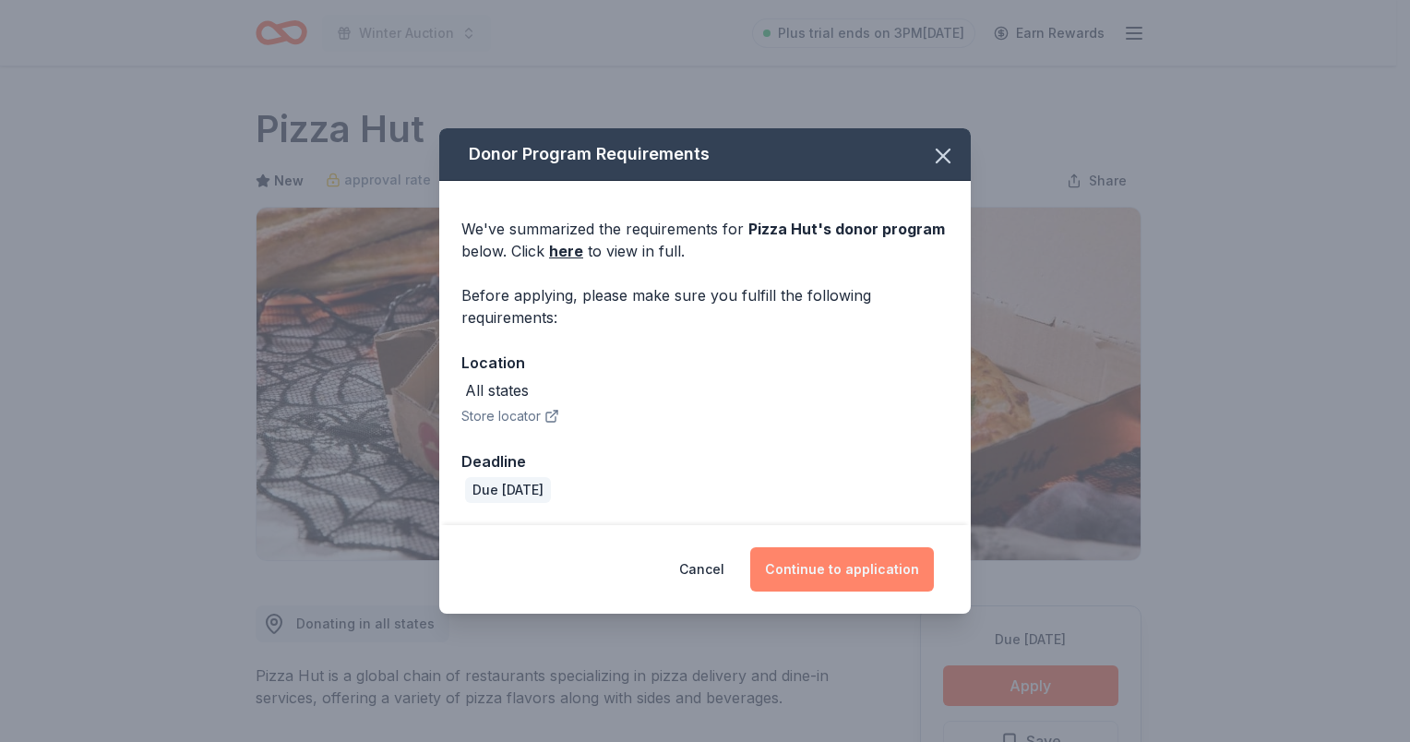
click at [869, 565] on button "Continue to application" at bounding box center [842, 569] width 184 height 44
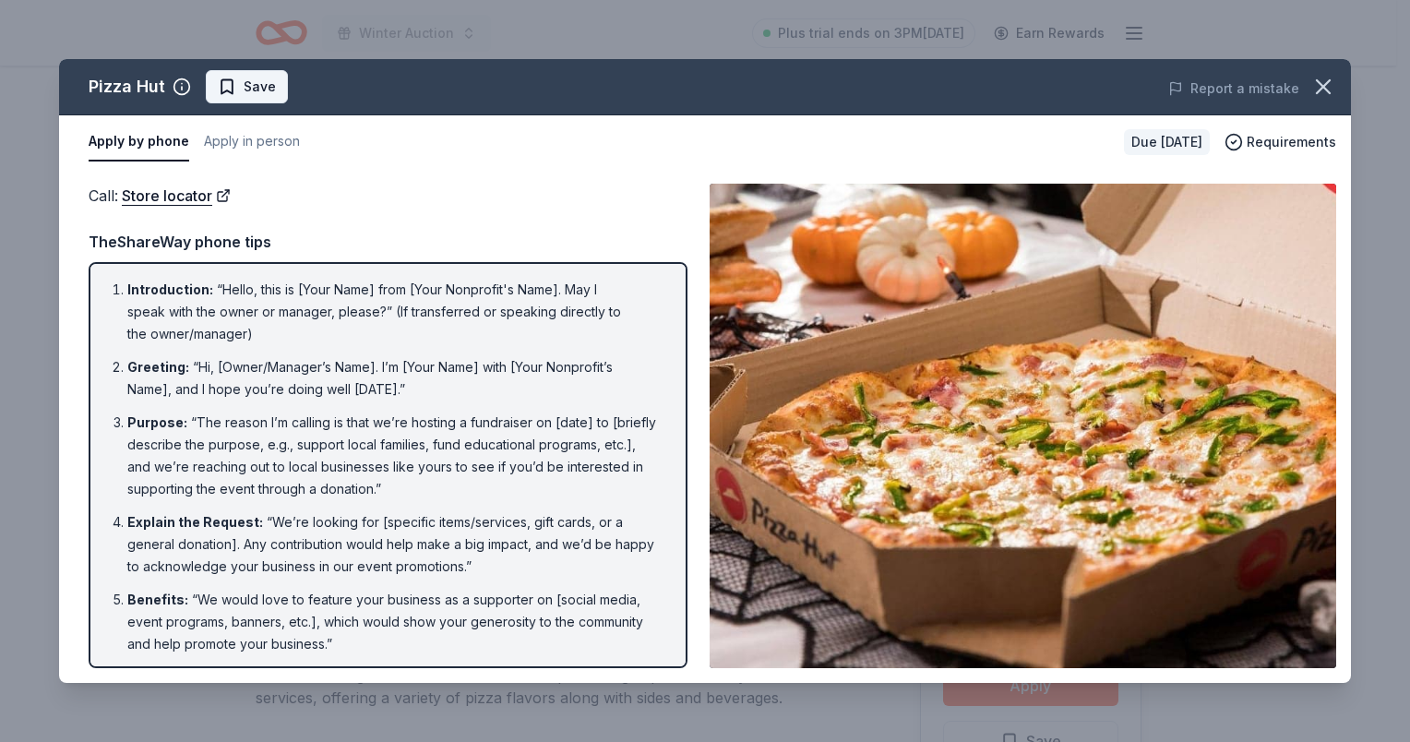
drag, startPoint x: 222, startPoint y: 79, endPoint x: 490, endPoint y: 48, distance: 269.5
click at [223, 79] on span "Save" at bounding box center [247, 87] width 58 height 22
click at [1316, 82] on icon "button" at bounding box center [1323, 87] width 26 height 26
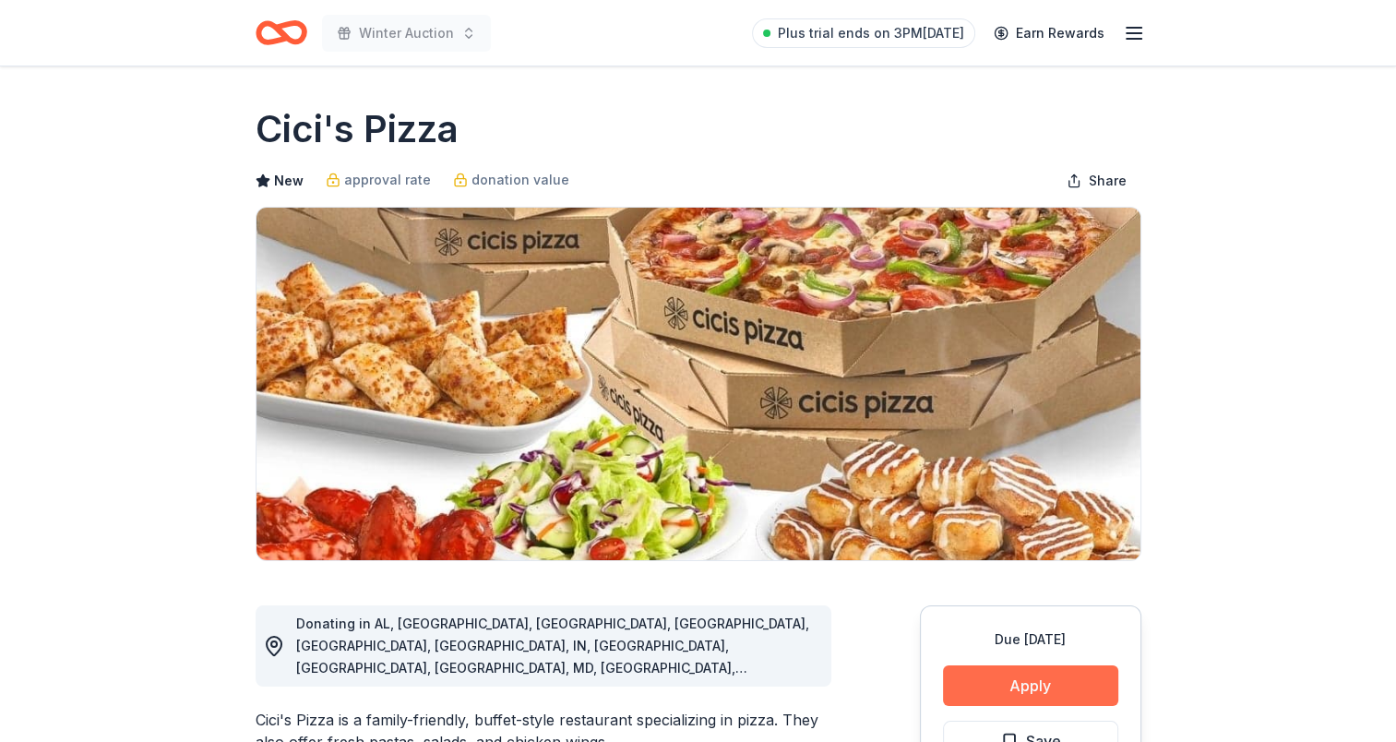
click at [1038, 695] on button "Apply" at bounding box center [1030, 685] width 175 height 41
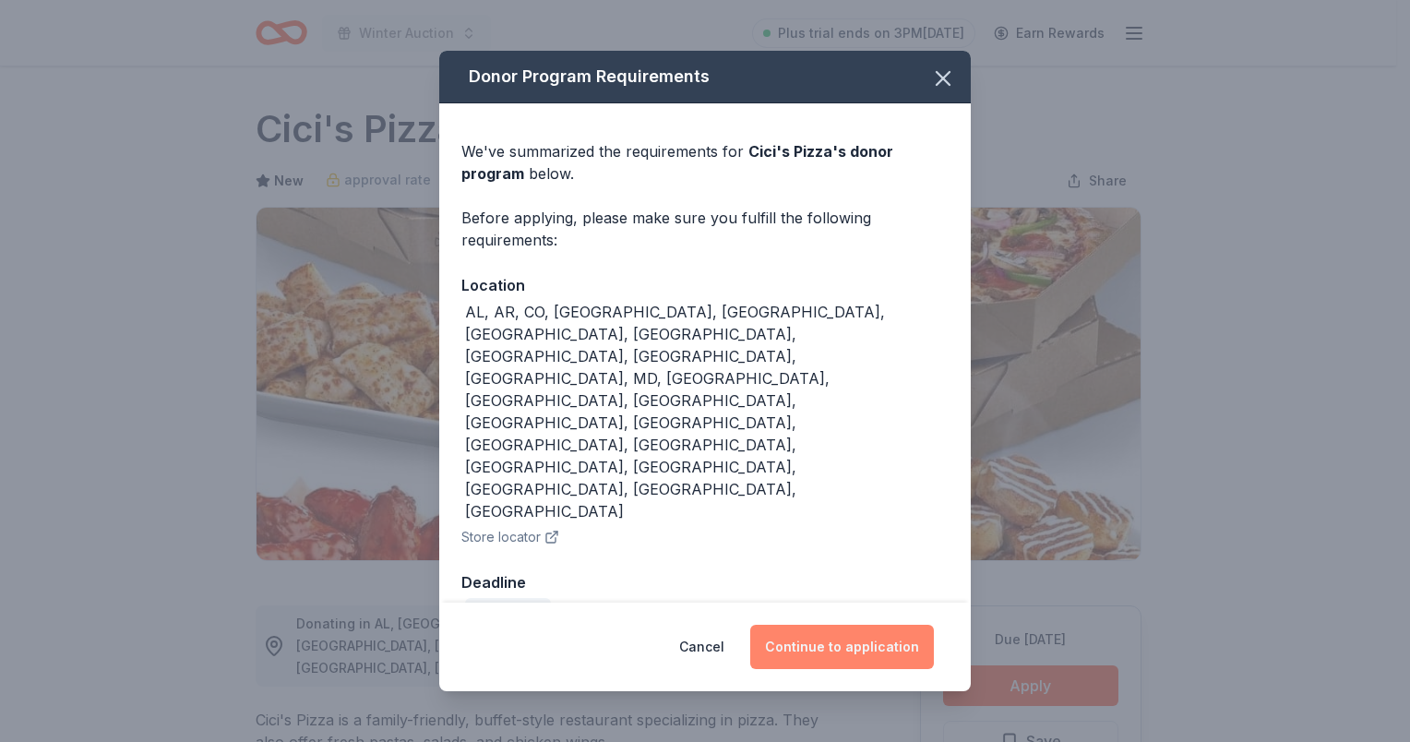
click at [879, 625] on button "Continue to application" at bounding box center [842, 647] width 184 height 44
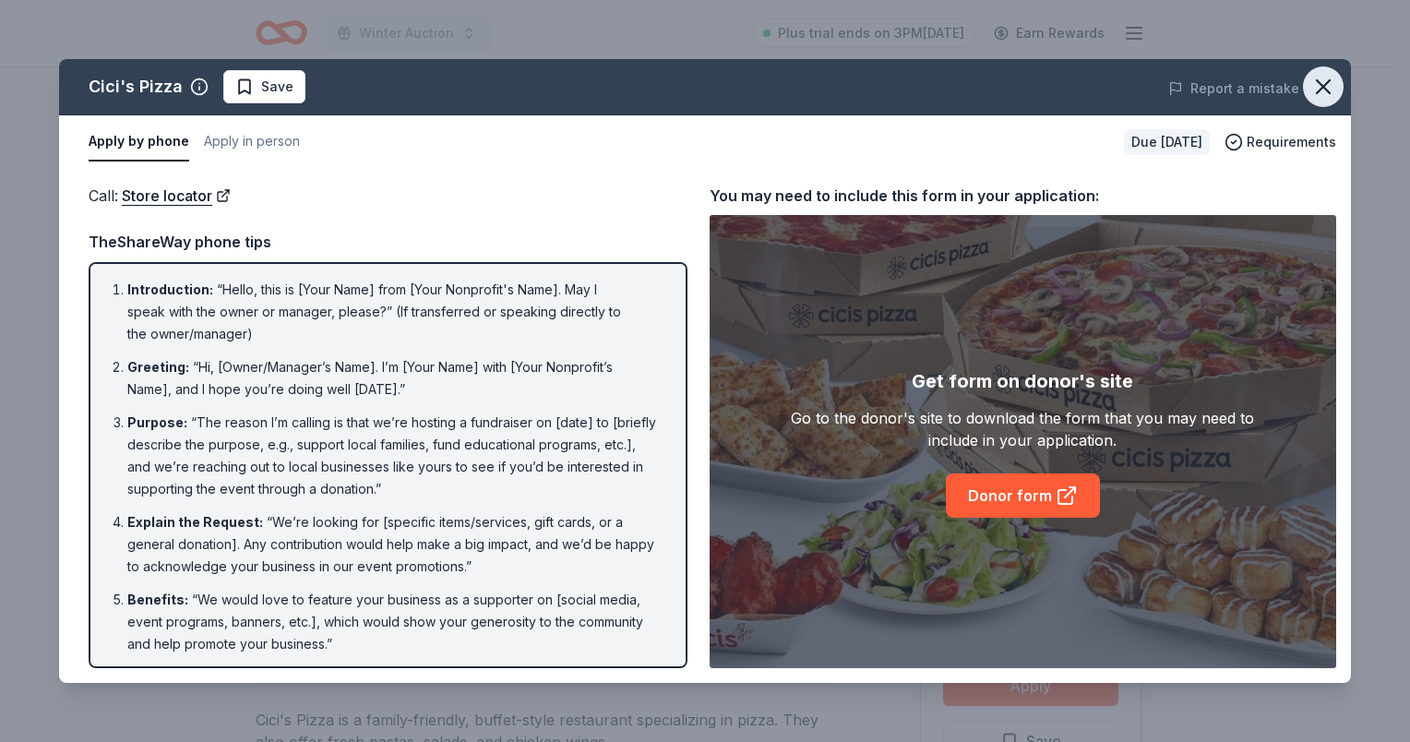
click at [1318, 81] on icon "button" at bounding box center [1323, 86] width 13 height 13
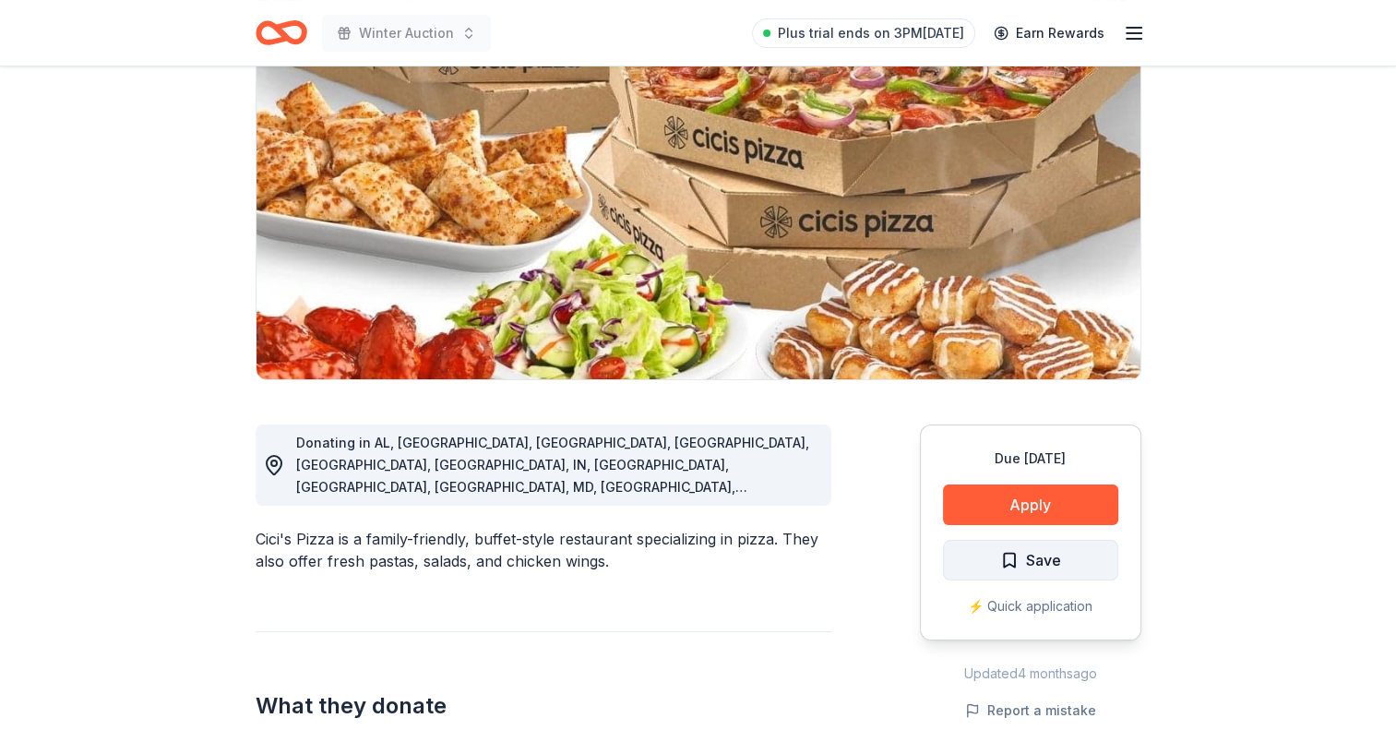
scroll to position [185, 0]
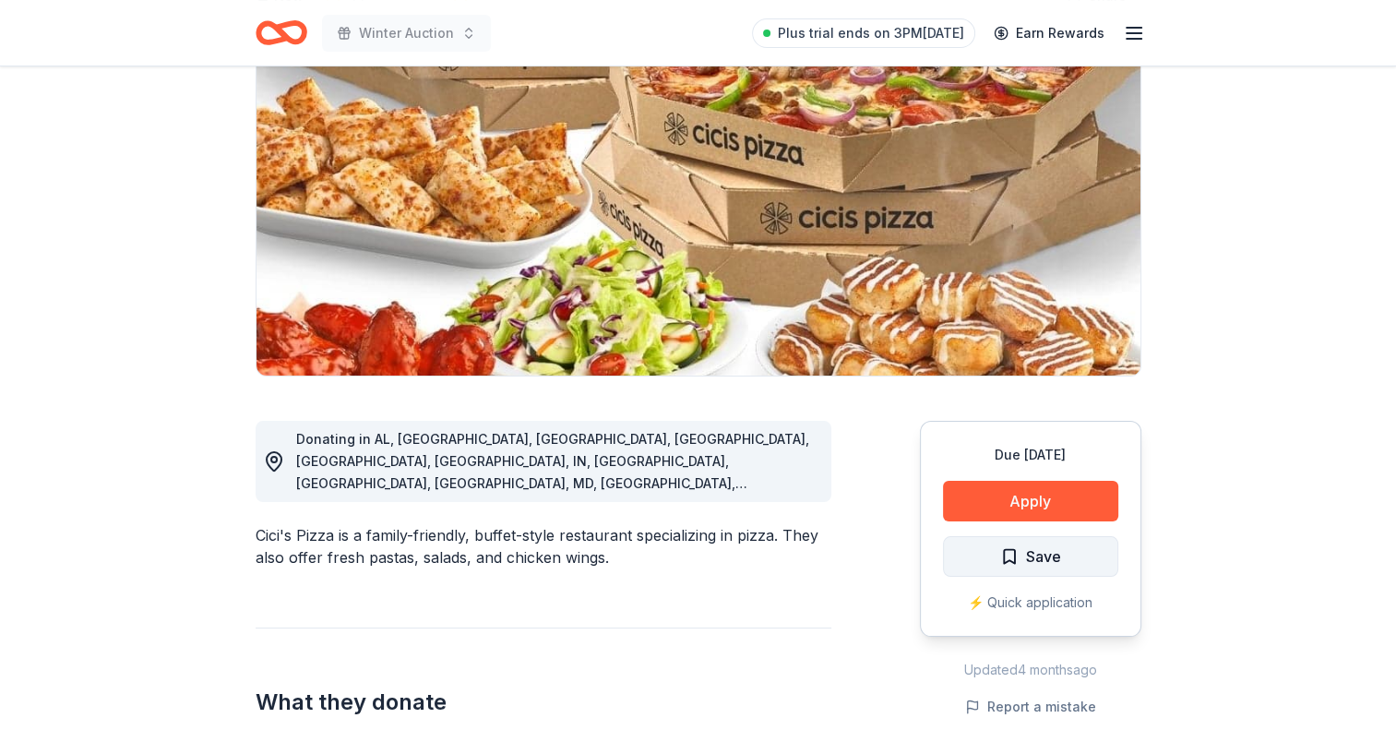
click at [1020, 541] on button "Save" at bounding box center [1030, 556] width 175 height 41
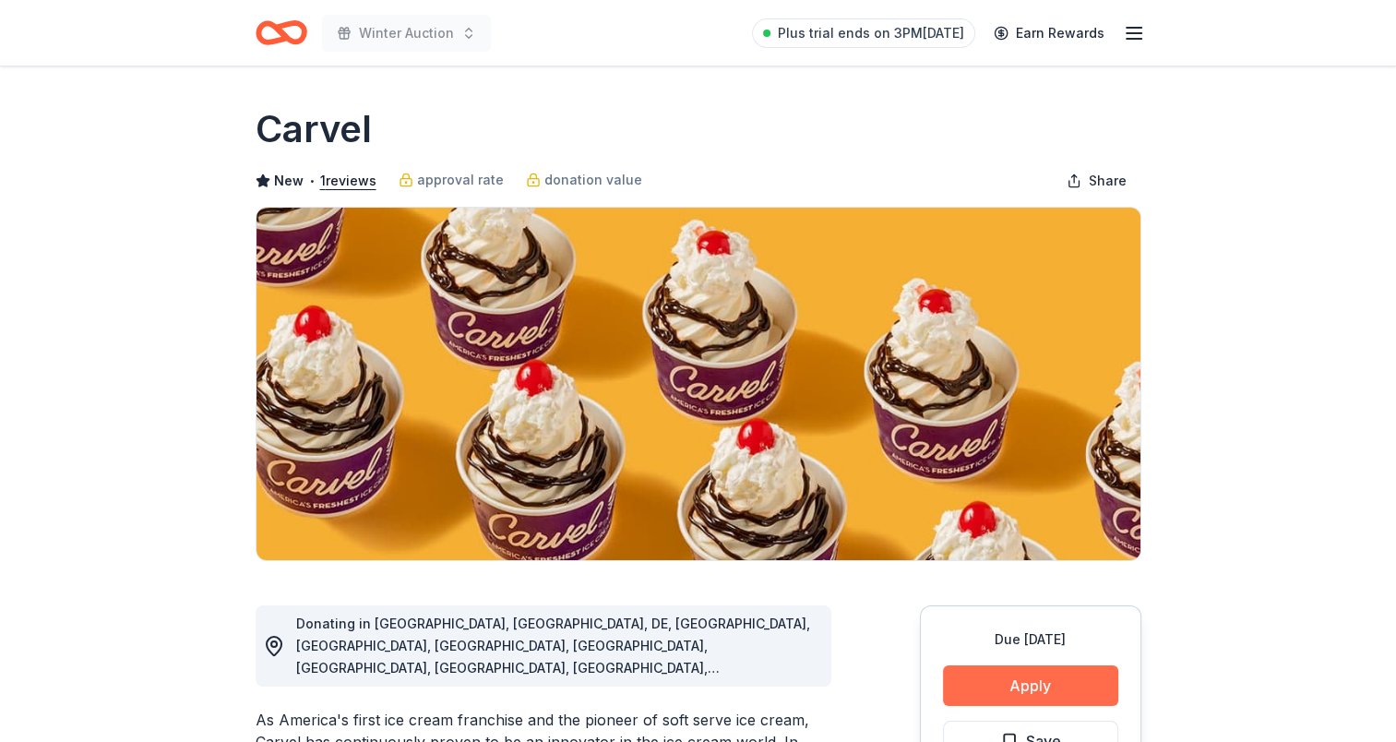
click at [1038, 691] on button "Apply" at bounding box center [1030, 685] width 175 height 41
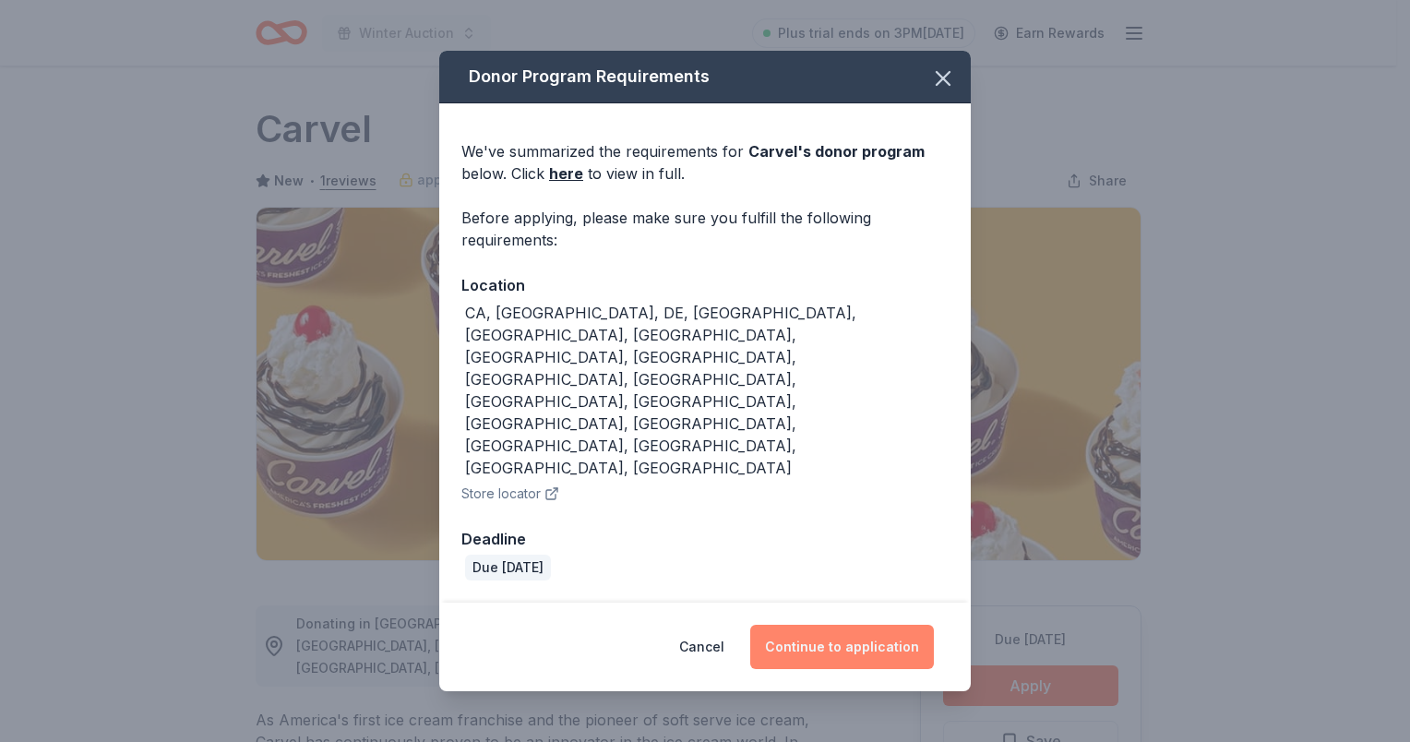
click at [884, 625] on button "Continue to application" at bounding box center [842, 647] width 184 height 44
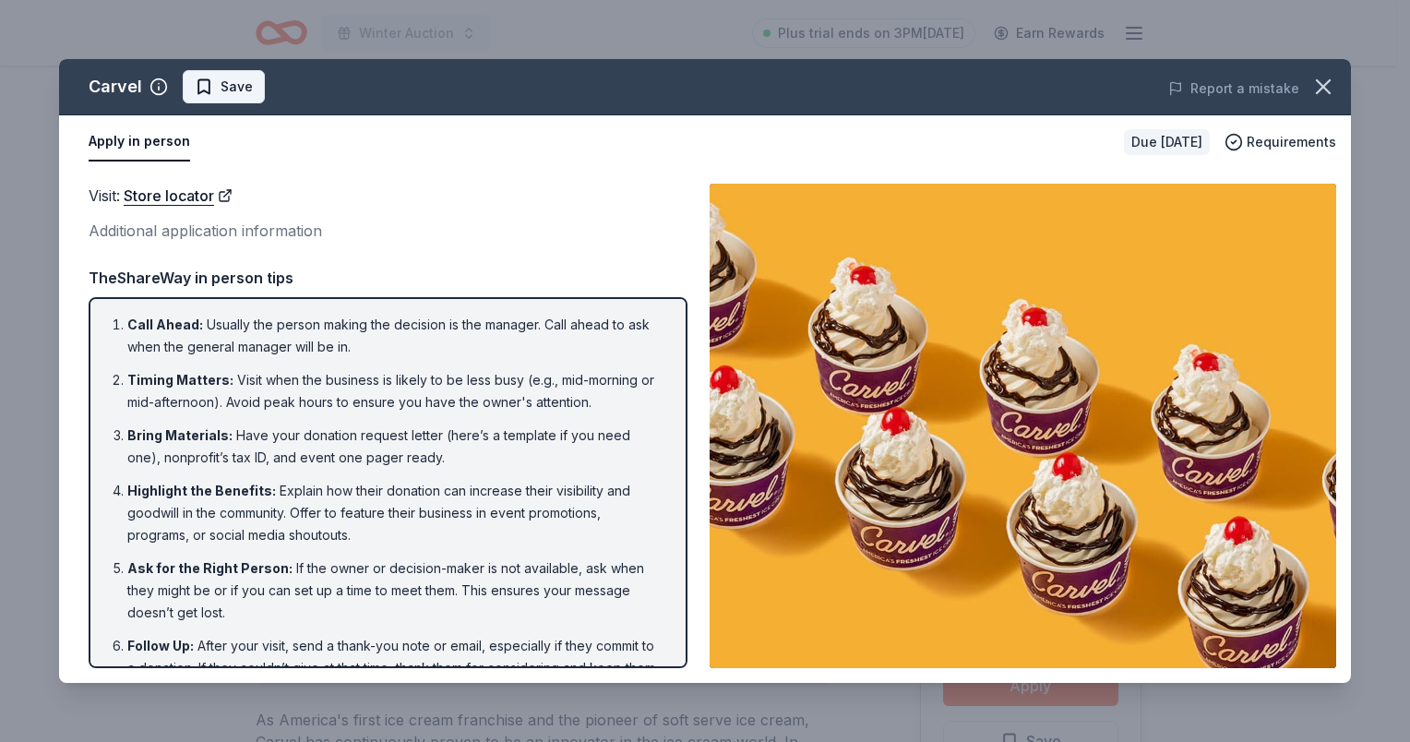
click at [202, 86] on span "Save" at bounding box center [224, 87] width 58 height 22
click at [1317, 88] on icon "button" at bounding box center [1323, 87] width 26 height 26
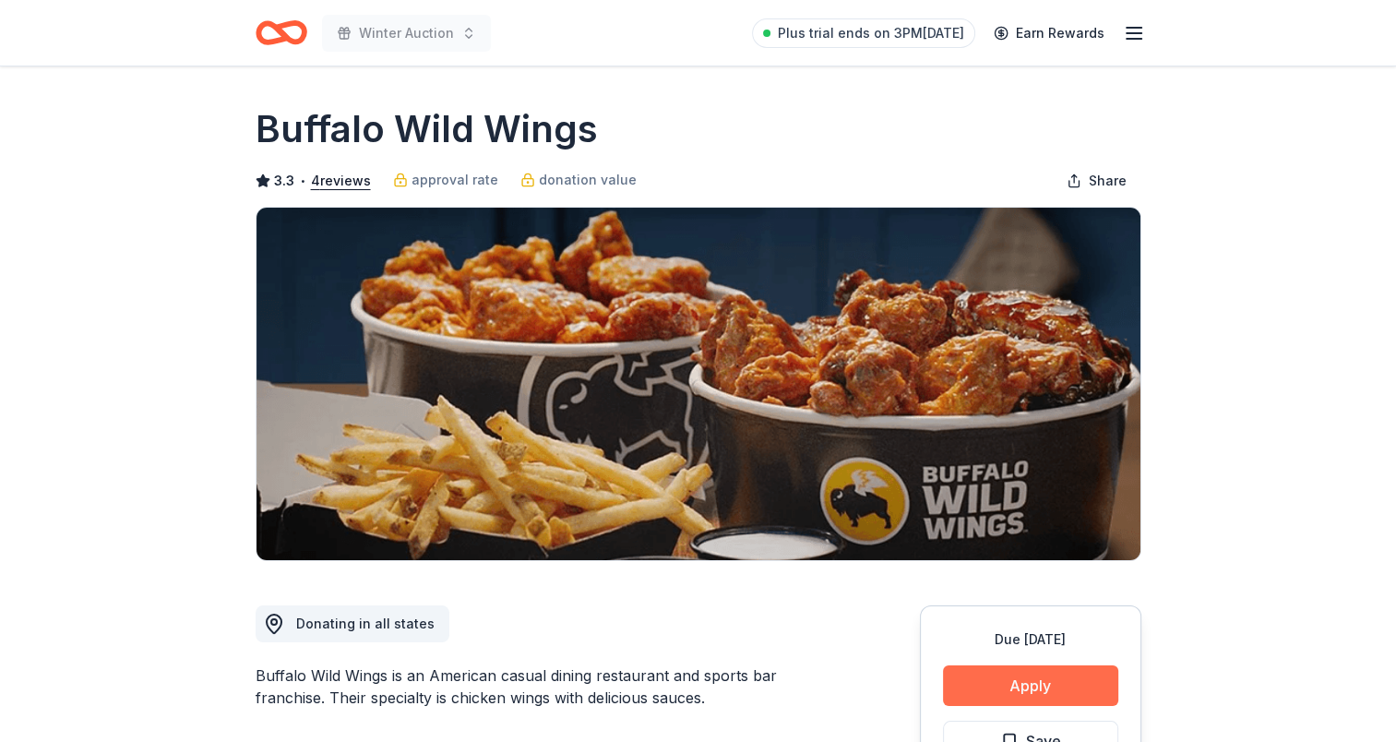
click at [1008, 672] on button "Apply" at bounding box center [1030, 685] width 175 height 41
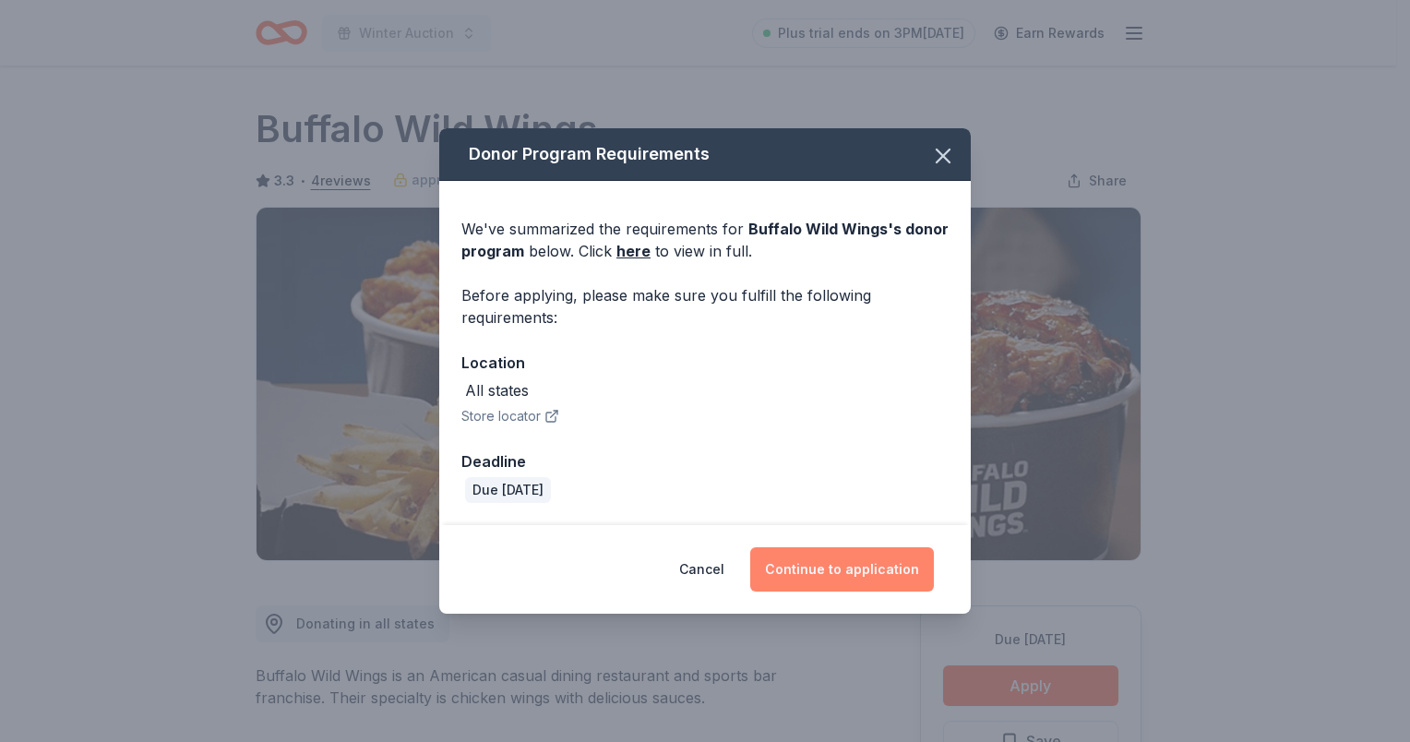
click at [845, 563] on button "Continue to application" at bounding box center [842, 569] width 184 height 44
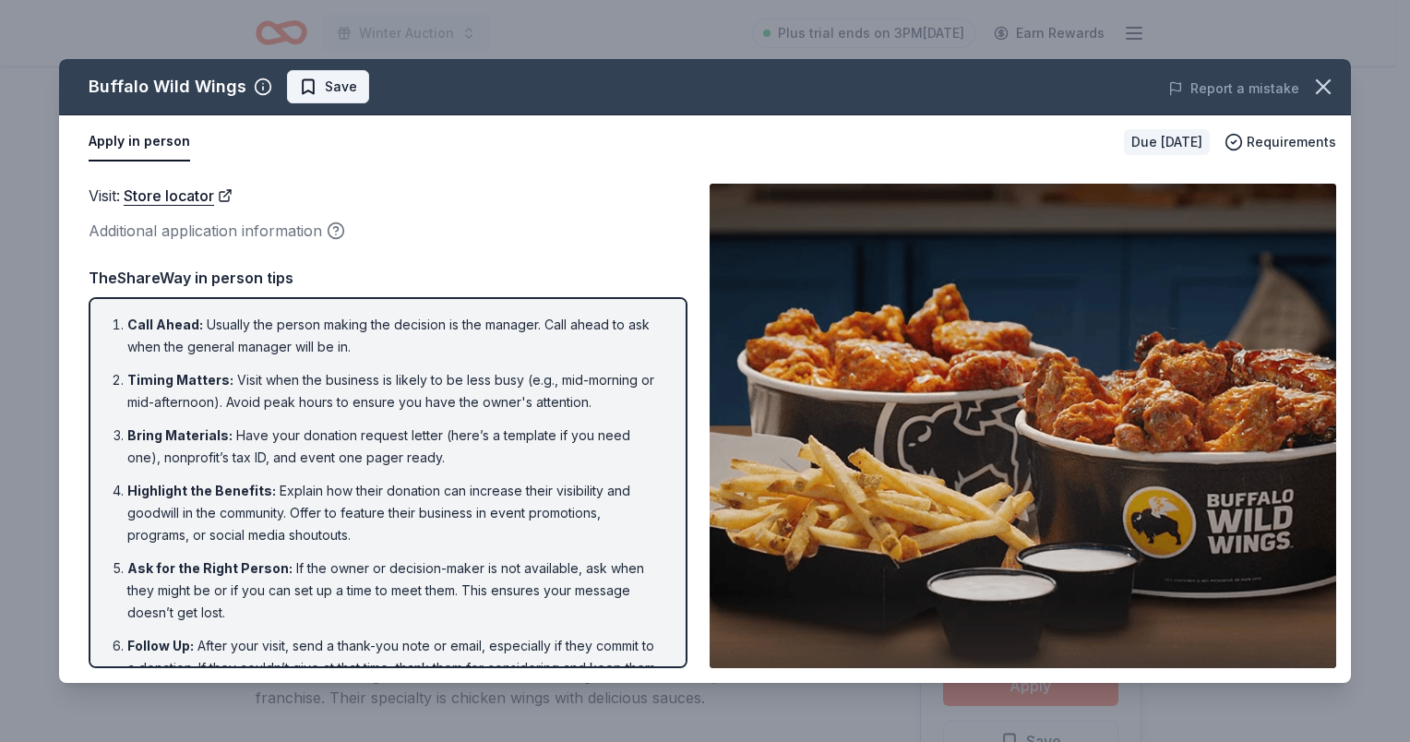
click at [310, 87] on span "Save" at bounding box center [328, 87] width 58 height 22
click at [1334, 78] on icon "button" at bounding box center [1323, 87] width 26 height 26
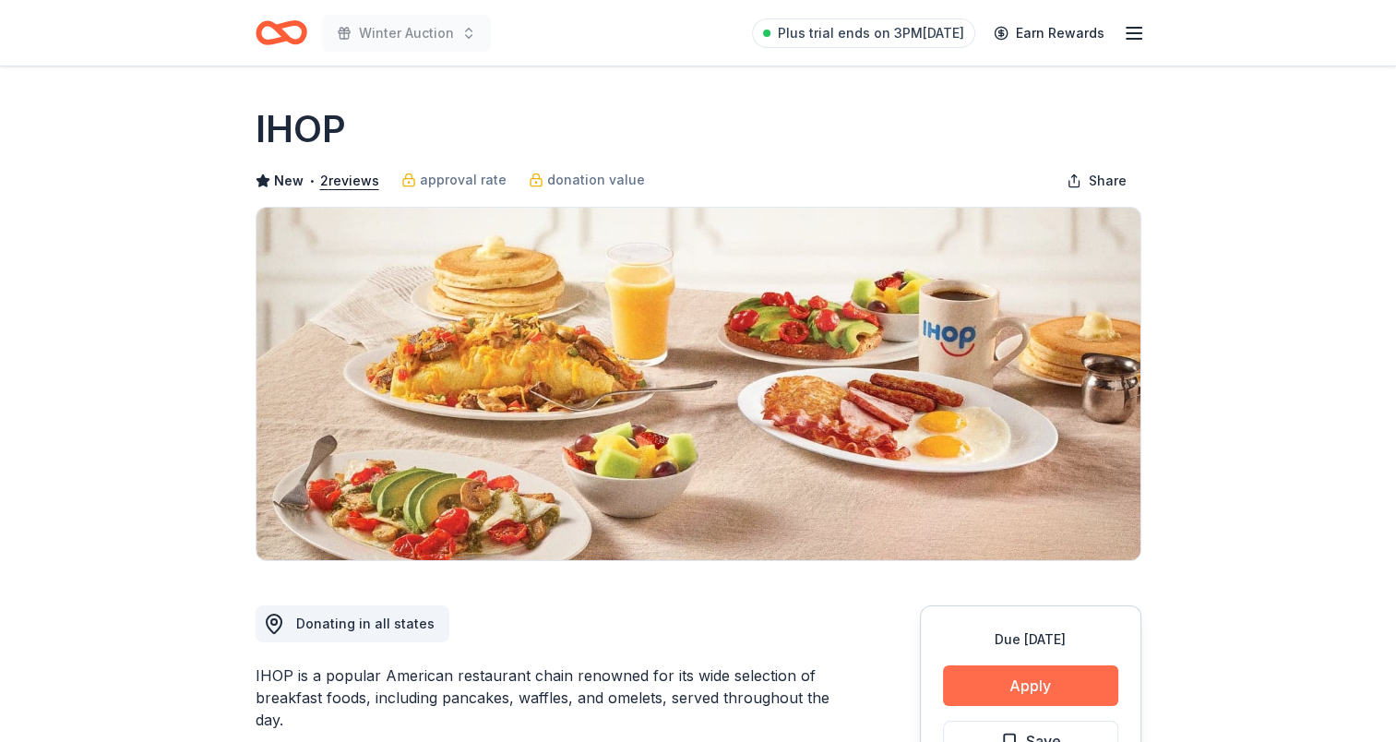
click at [1060, 682] on button "Apply" at bounding box center [1030, 685] width 175 height 41
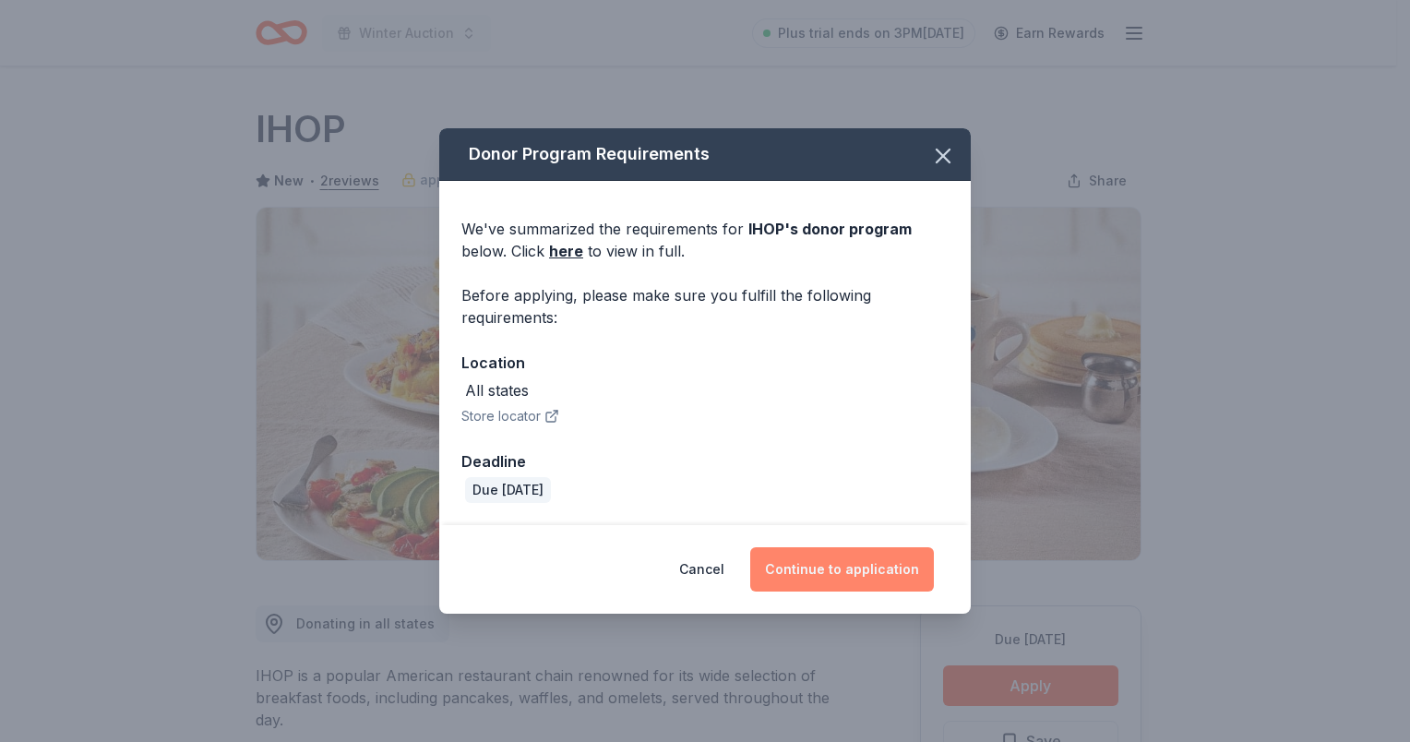
click at [842, 563] on button "Continue to application" at bounding box center [842, 569] width 184 height 44
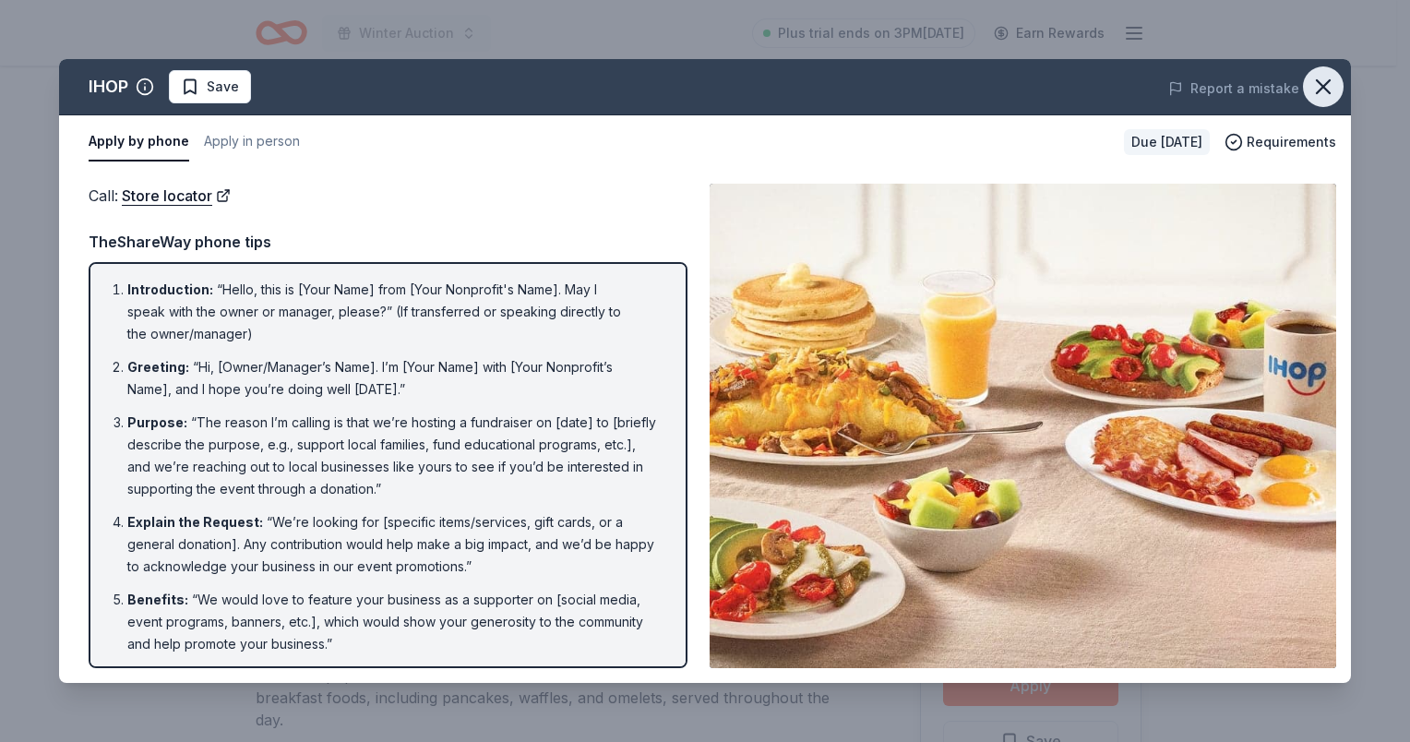
click at [1320, 70] on button "button" at bounding box center [1323, 86] width 41 height 41
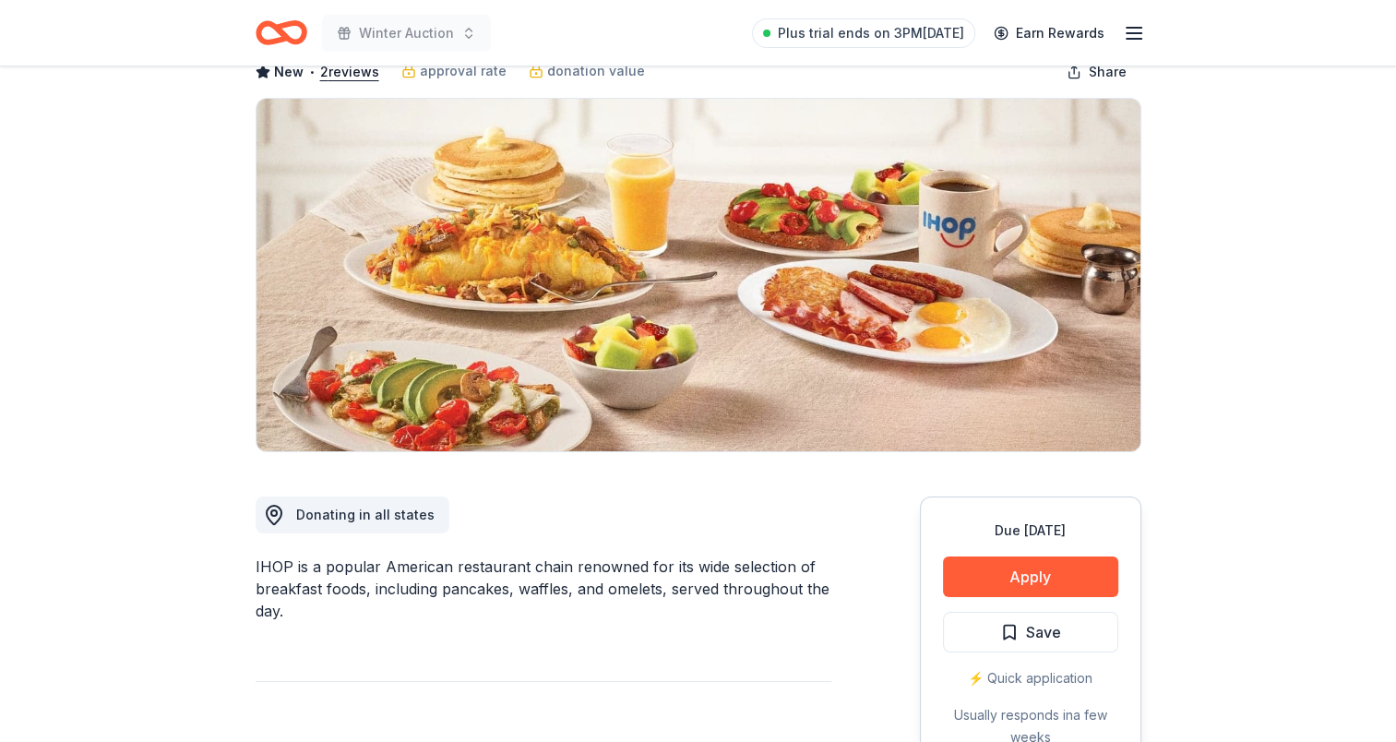
scroll to position [277, 0]
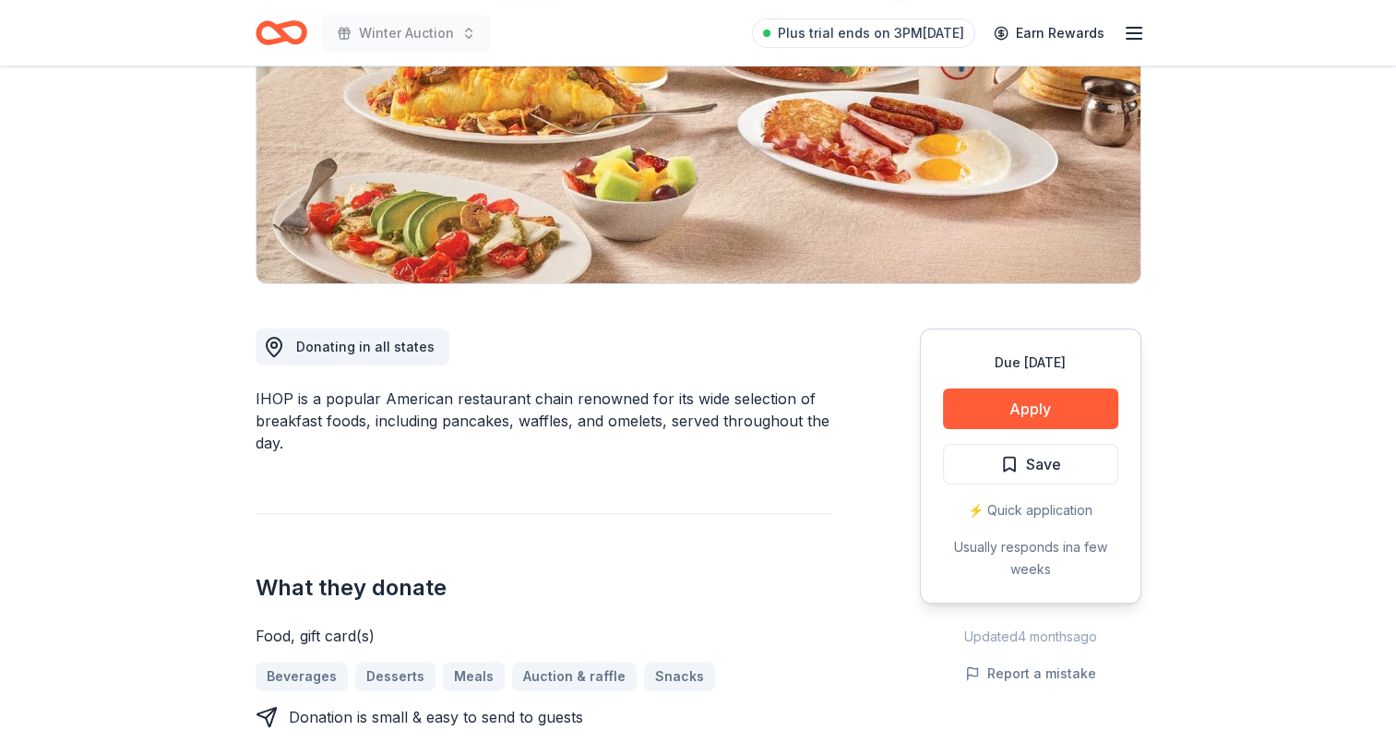
click at [1015, 456] on span "Save" at bounding box center [1030, 464] width 61 height 24
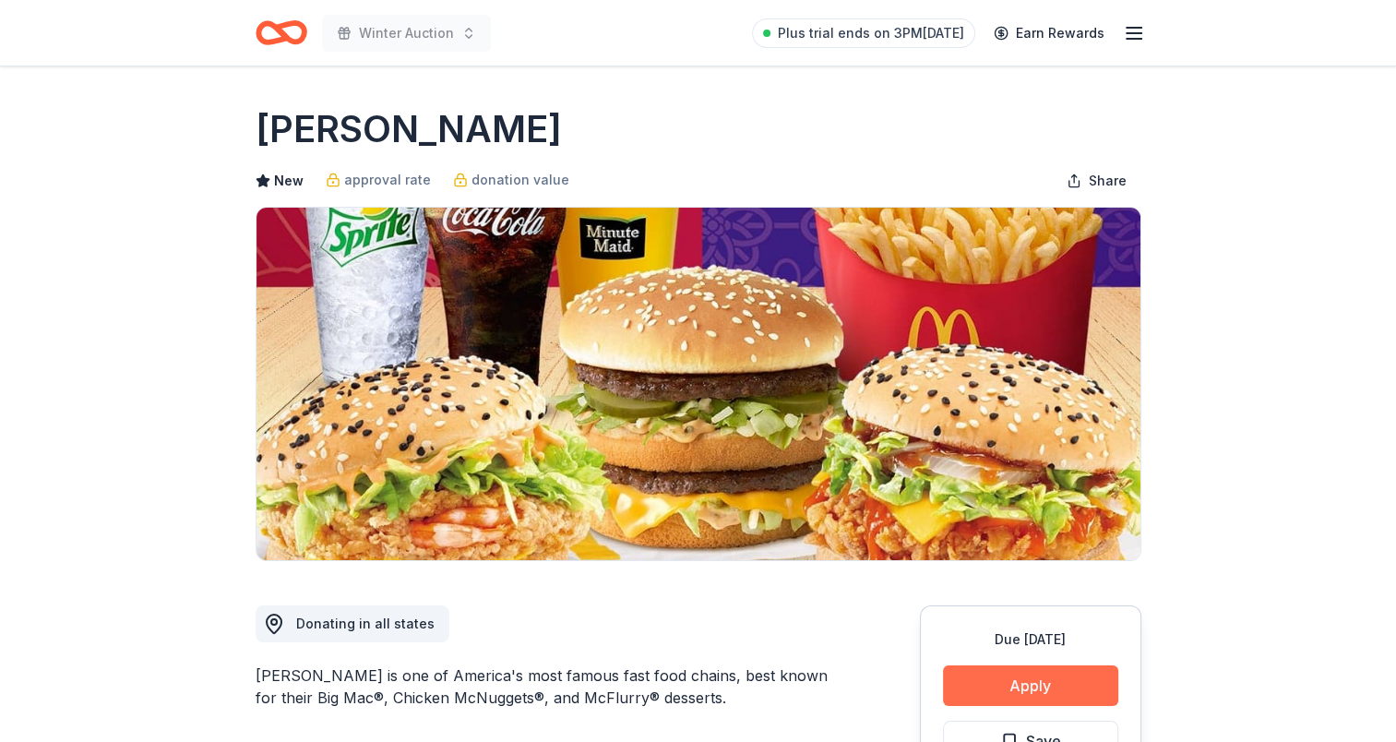
click at [1015, 680] on button "Apply" at bounding box center [1030, 685] width 175 height 41
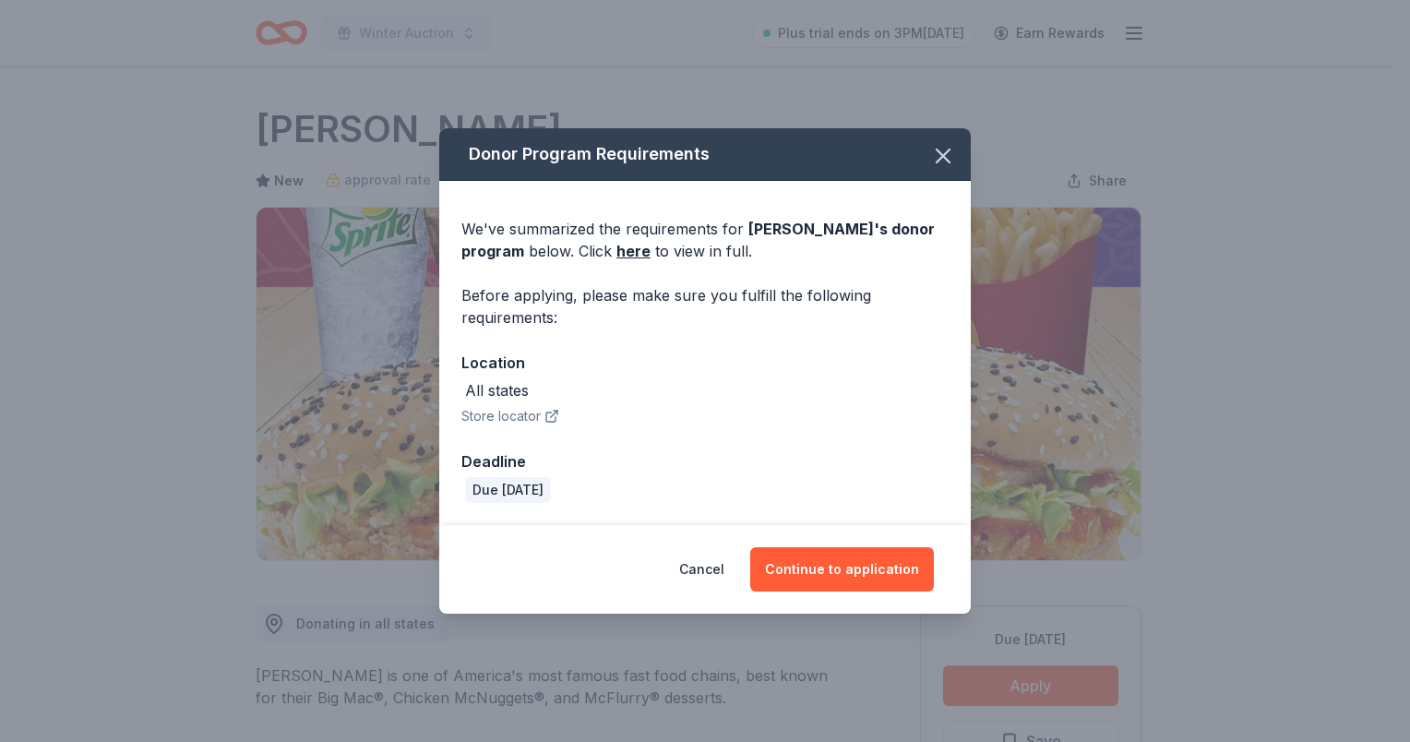
drag, startPoint x: 849, startPoint y: 559, endPoint x: 831, endPoint y: 536, distance: 29.5
click at [849, 560] on button "Continue to application" at bounding box center [842, 569] width 184 height 44
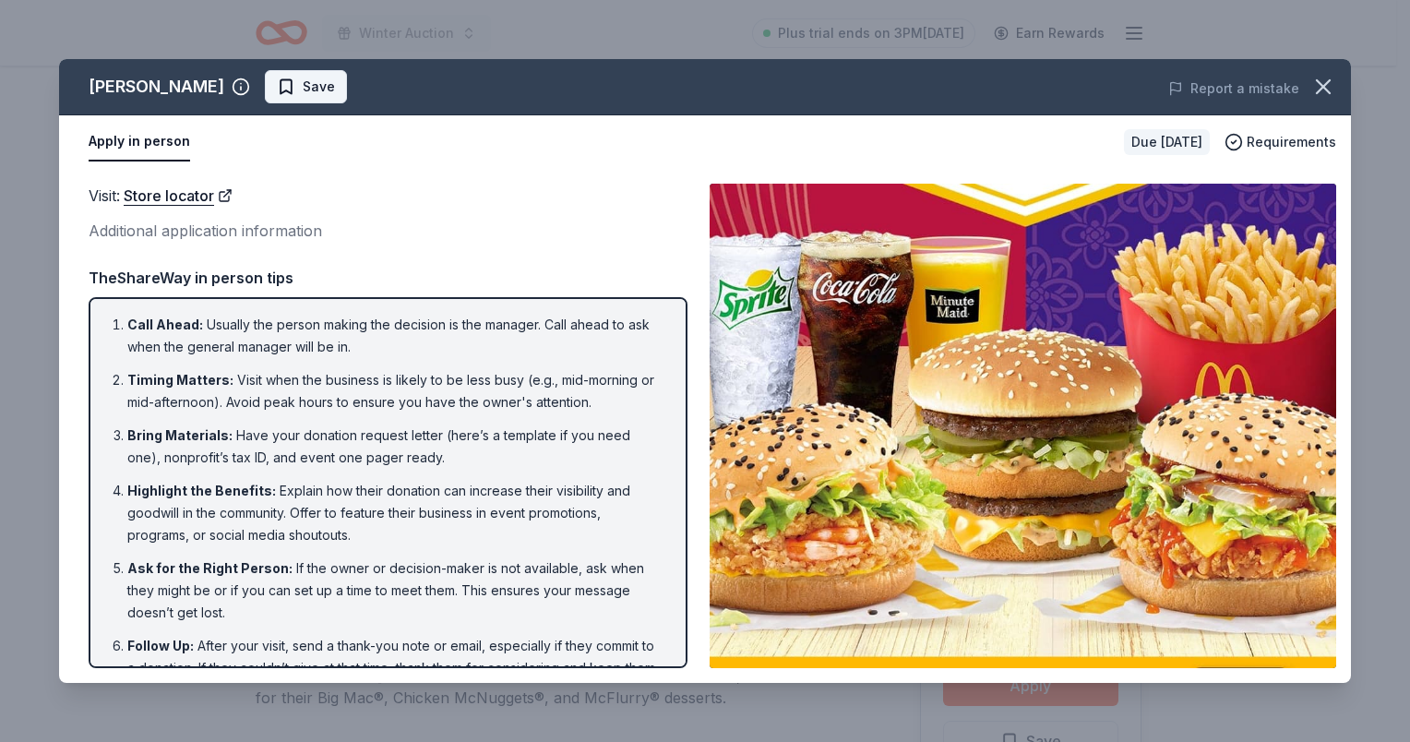
click at [277, 84] on span "Save" at bounding box center [306, 87] width 58 height 22
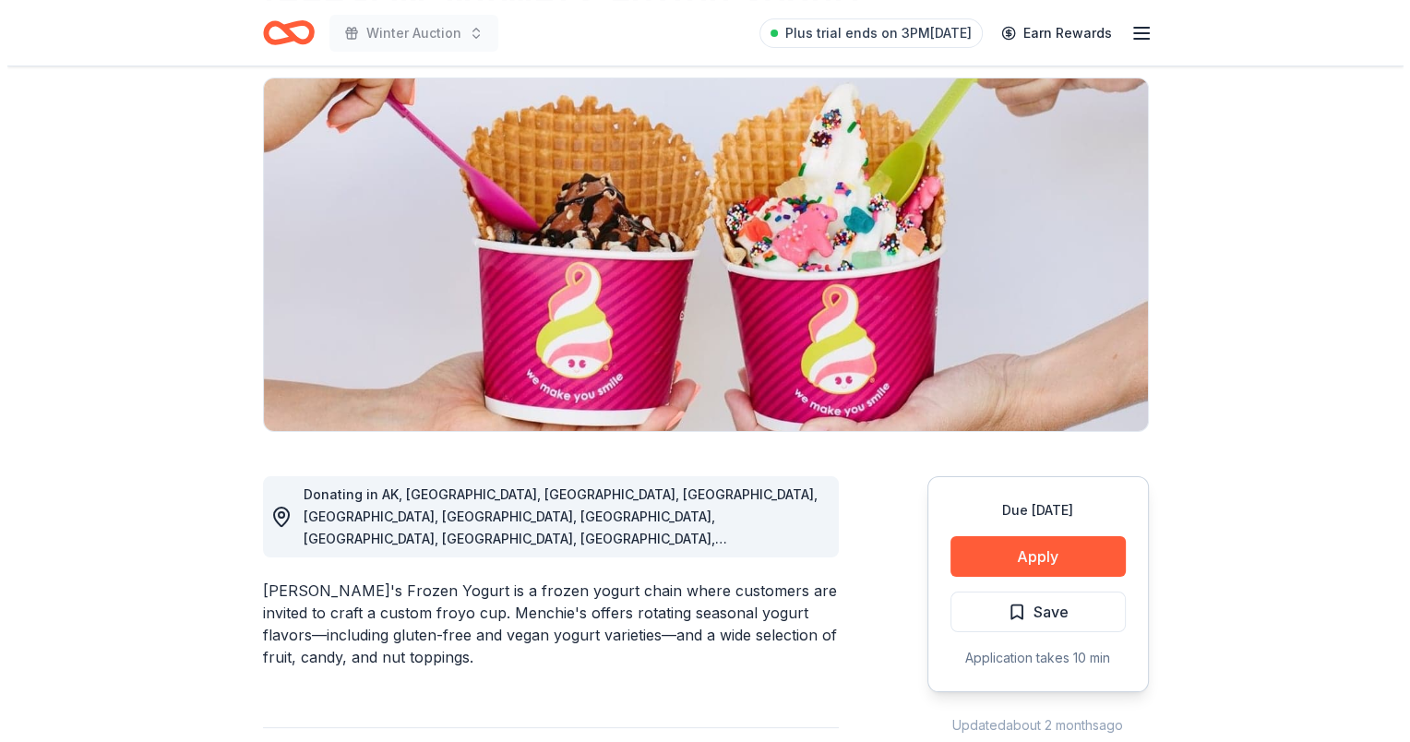
scroll to position [277, 0]
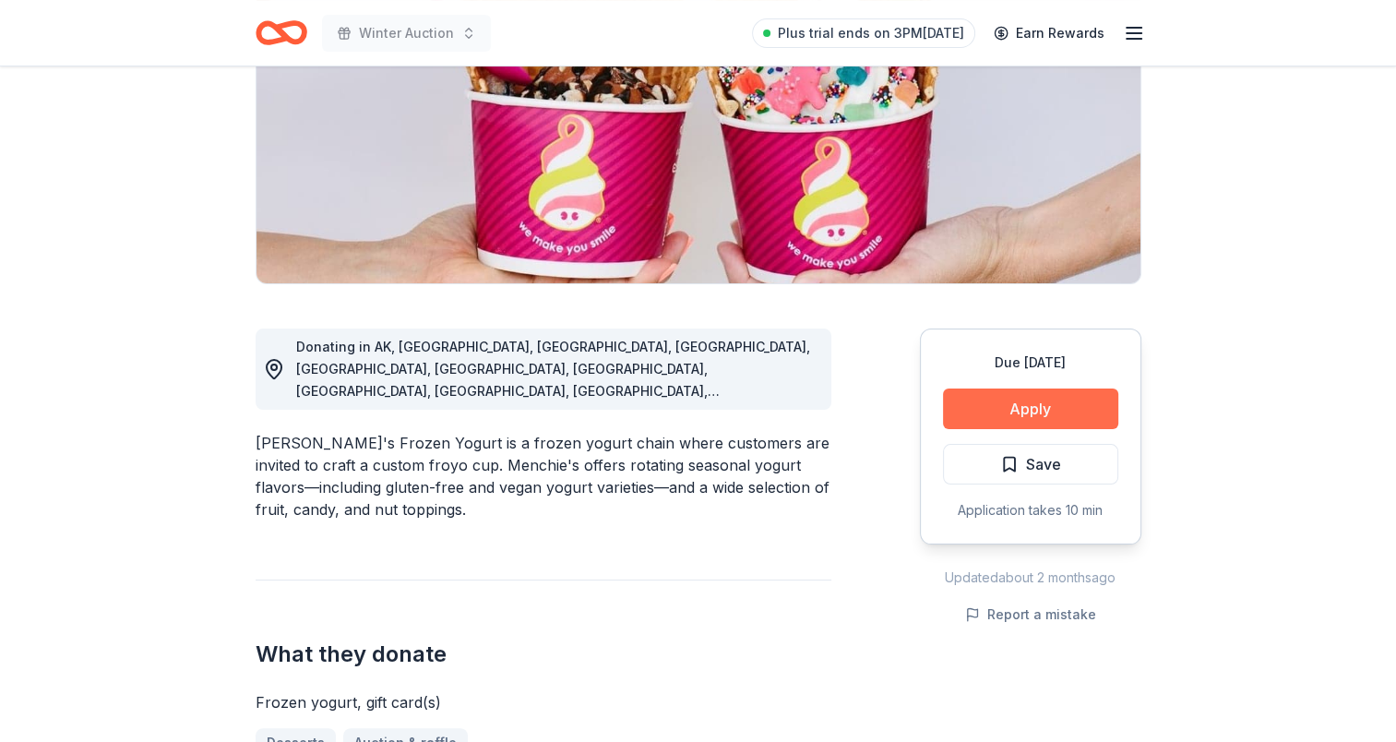
click at [1023, 411] on button "Apply" at bounding box center [1030, 409] width 175 height 41
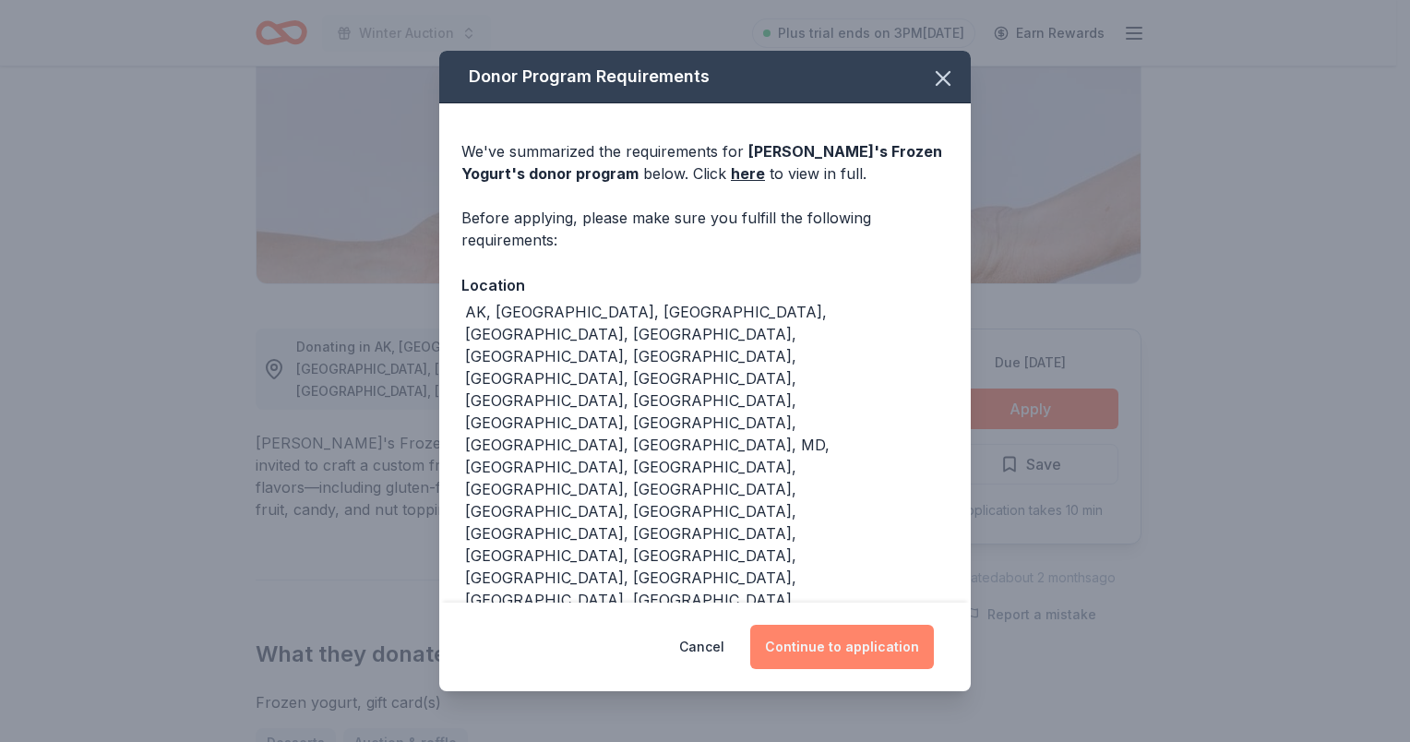
click at [828, 625] on button "Continue to application" at bounding box center [842, 647] width 184 height 44
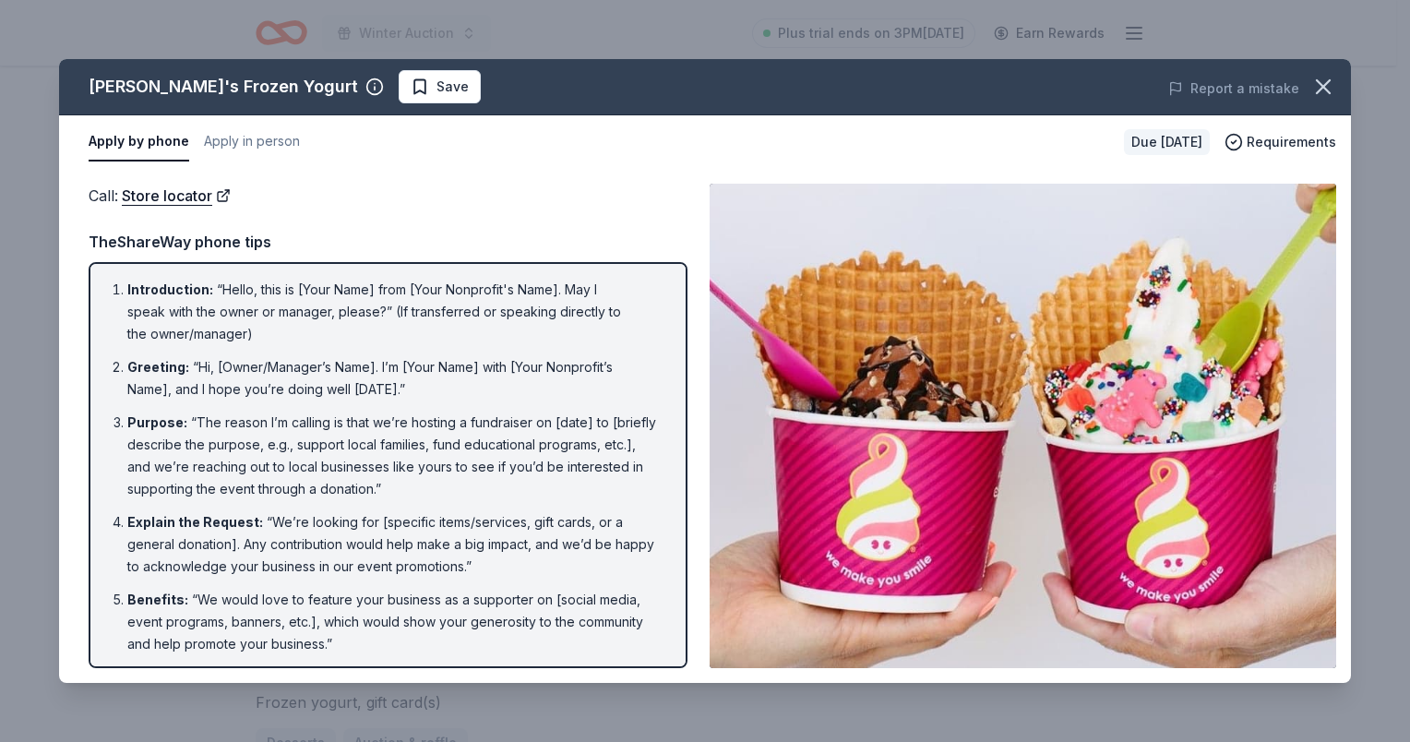
click at [411, 78] on span "Save" at bounding box center [440, 87] width 58 height 22
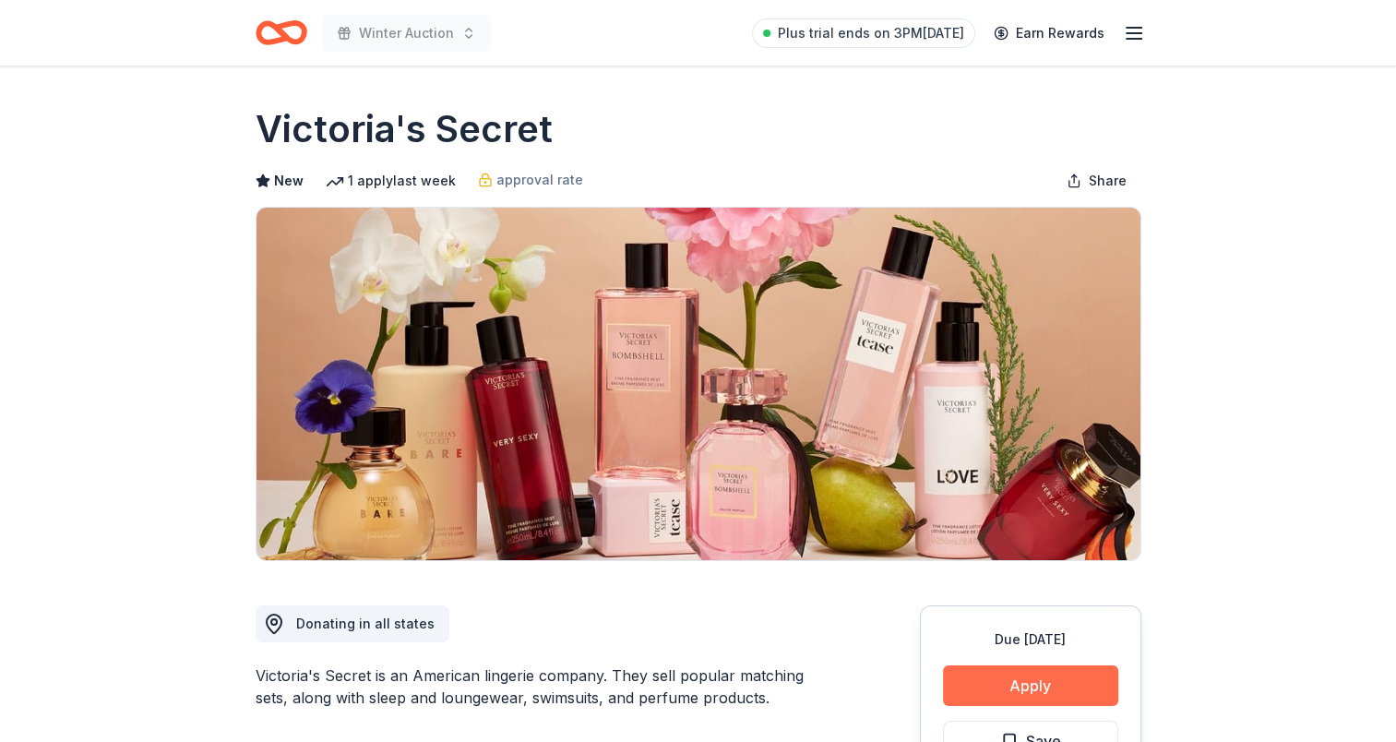
click at [1004, 685] on button "Apply" at bounding box center [1030, 685] width 175 height 41
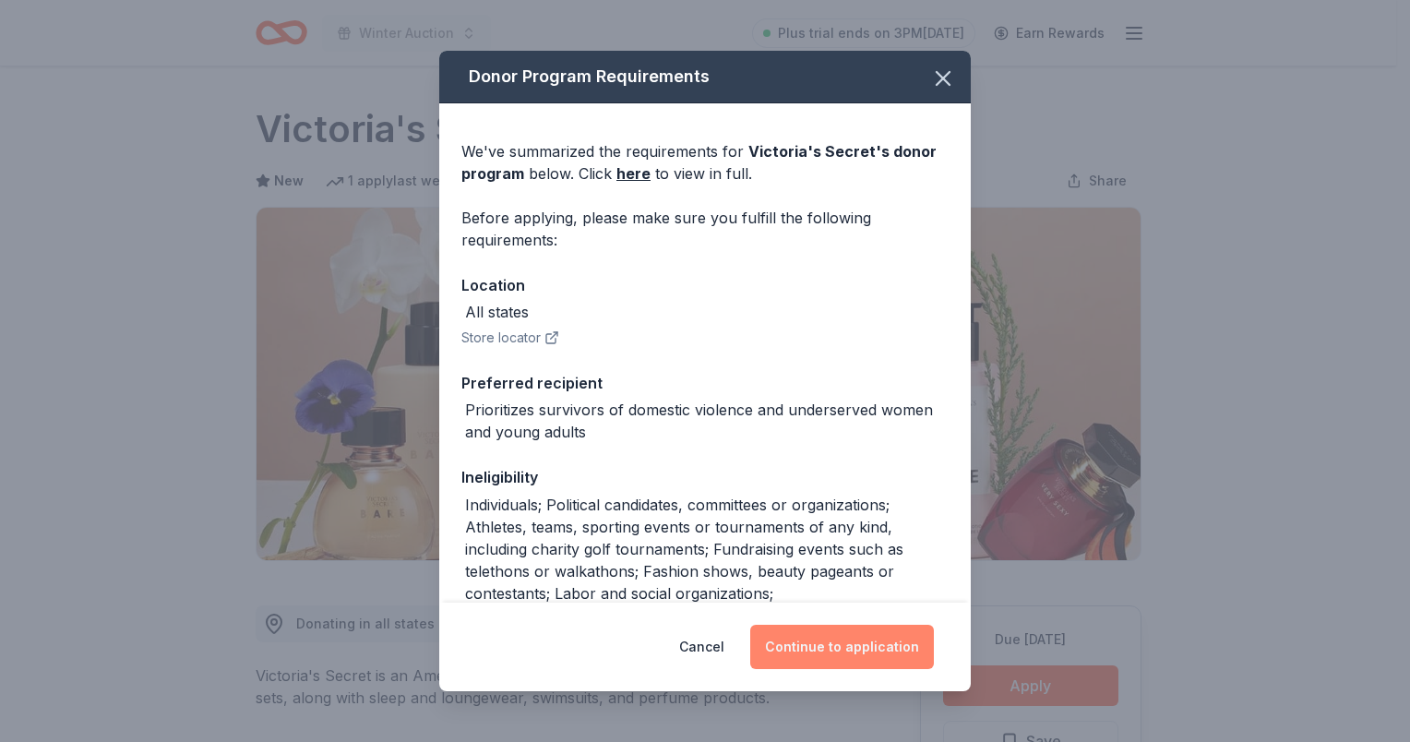
click at [849, 657] on button "Continue to application" at bounding box center [842, 647] width 184 height 44
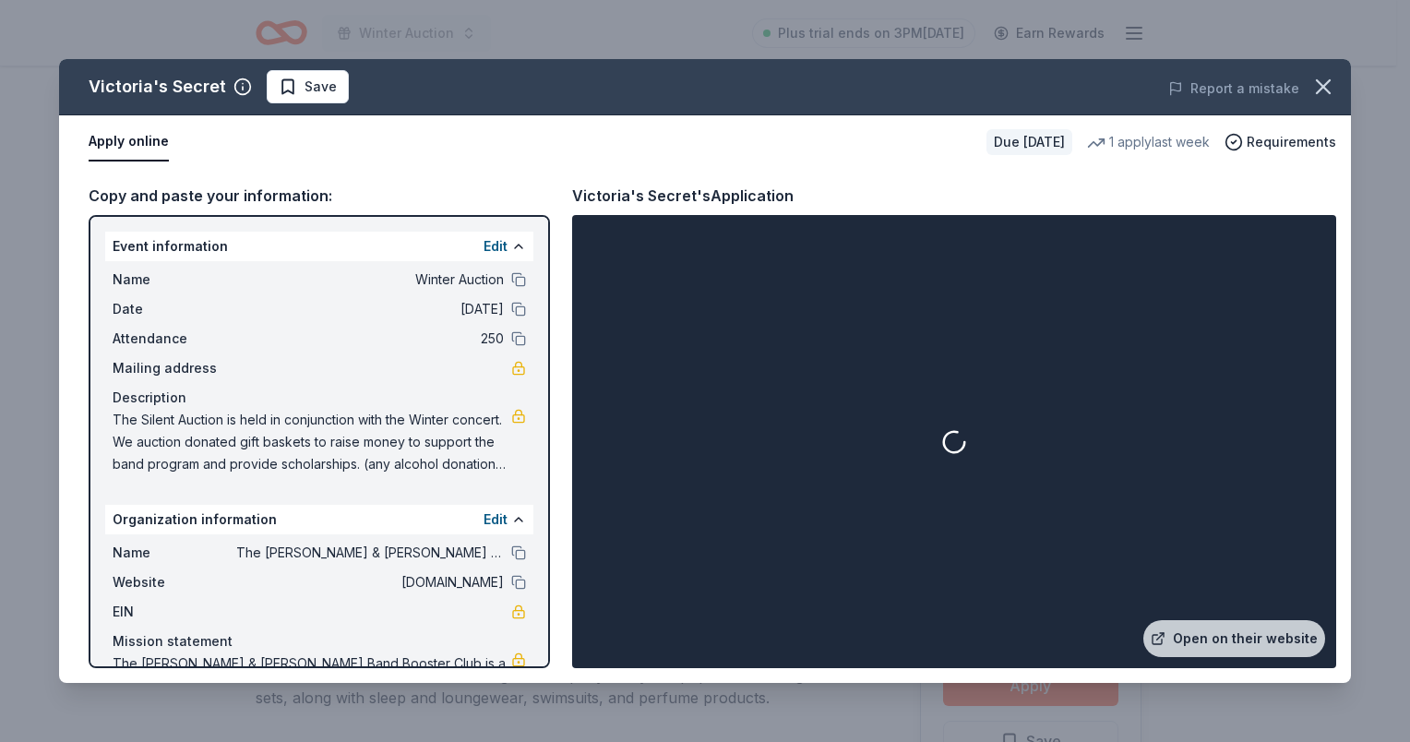
click at [1244, 628] on link "Open on their website" at bounding box center [1234, 638] width 182 height 37
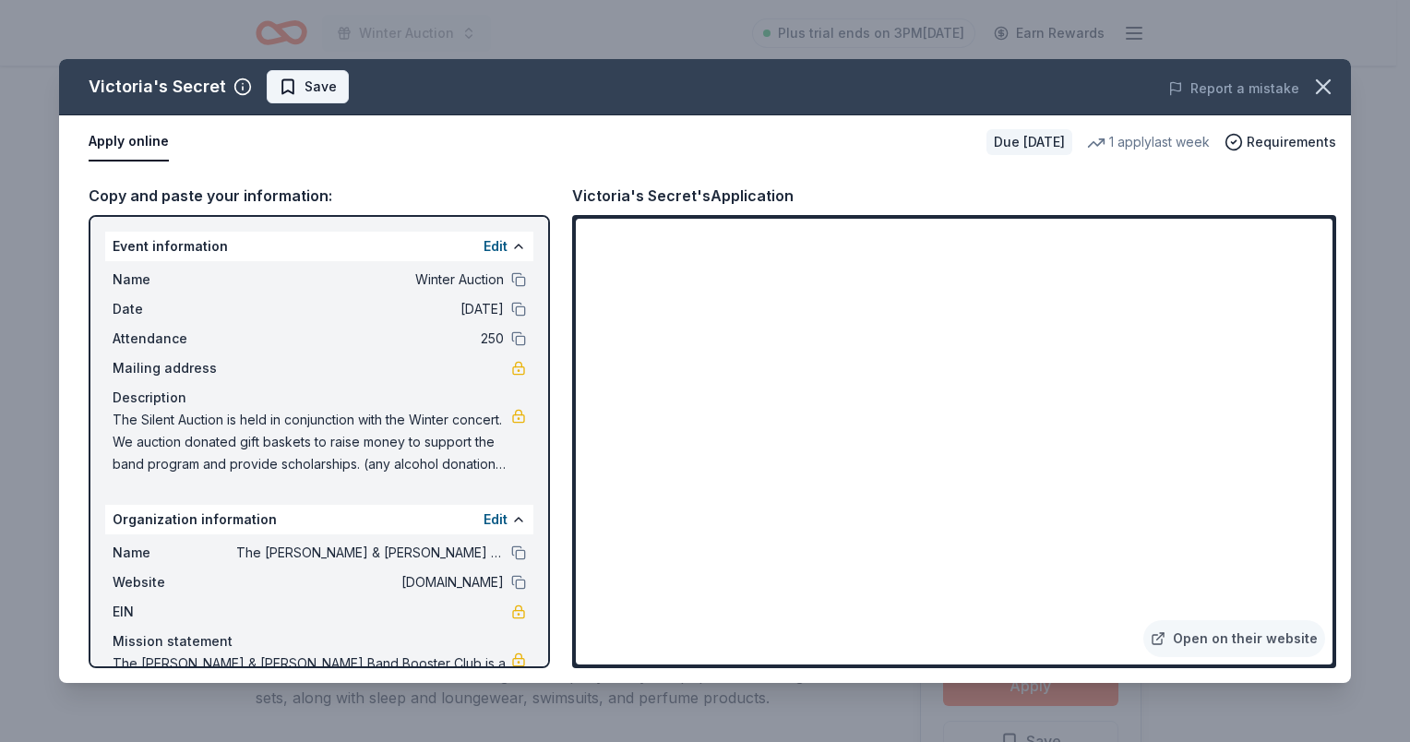
click at [308, 87] on span "Save" at bounding box center [321, 87] width 32 height 22
